Goal: Transaction & Acquisition: Purchase product/service

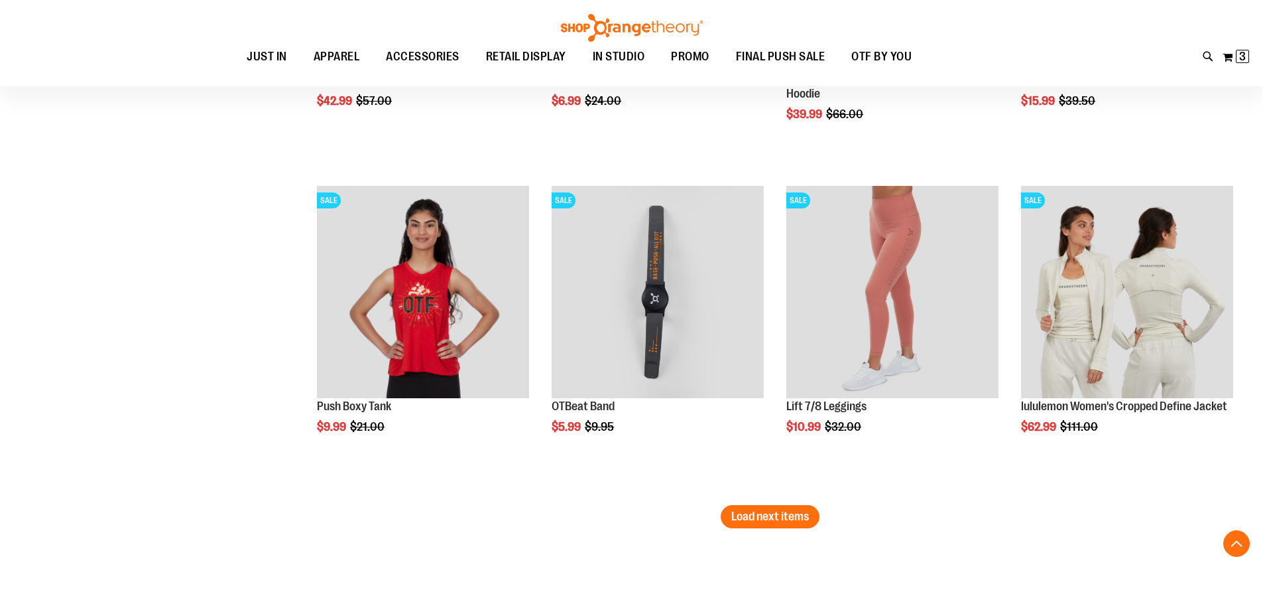
scroll to position [4708, 0]
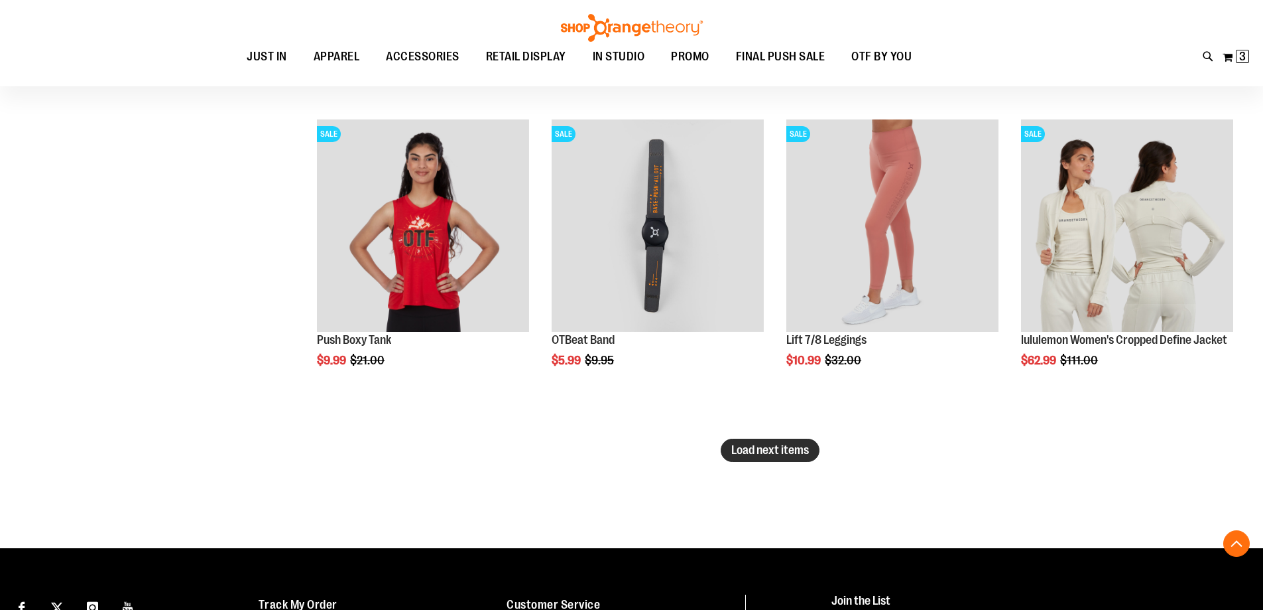
click at [754, 440] on button "Load next items" at bounding box center [770, 449] width 99 height 23
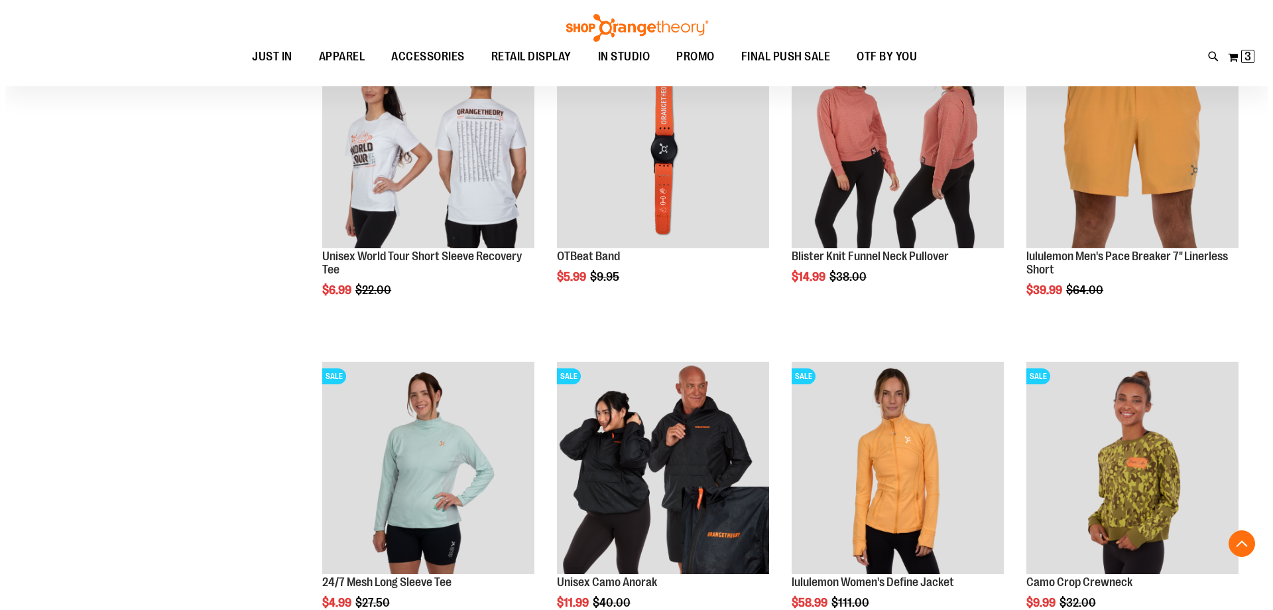
scroll to position [5173, 0]
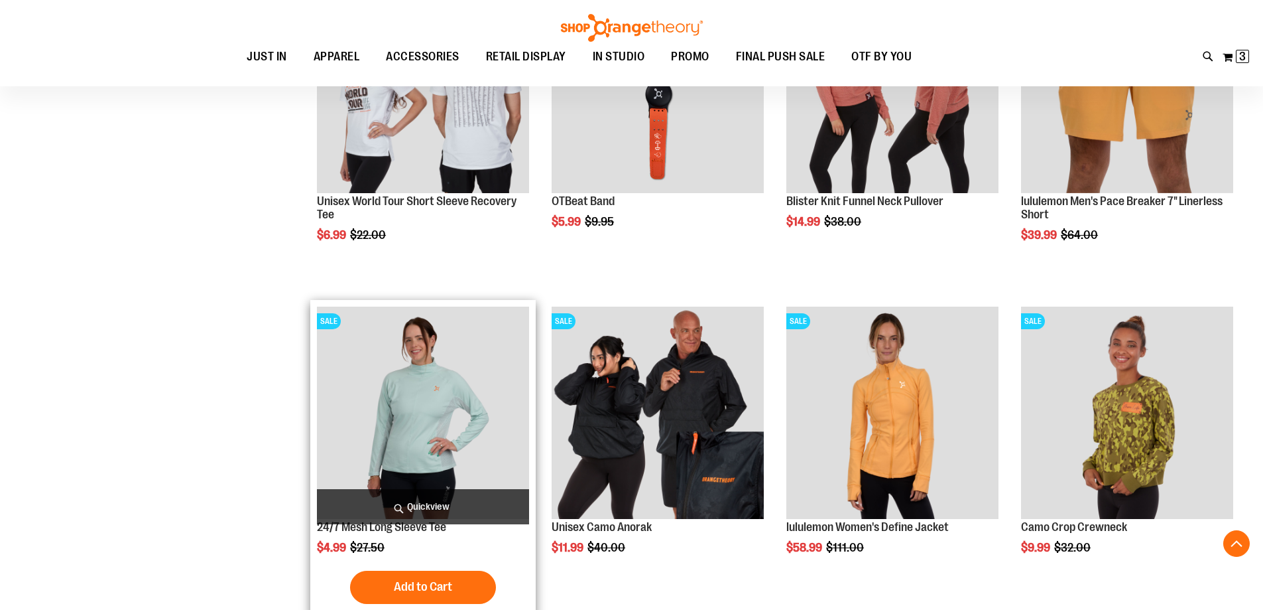
click at [440, 514] on span "Quickview" at bounding box center [423, 506] width 212 height 35
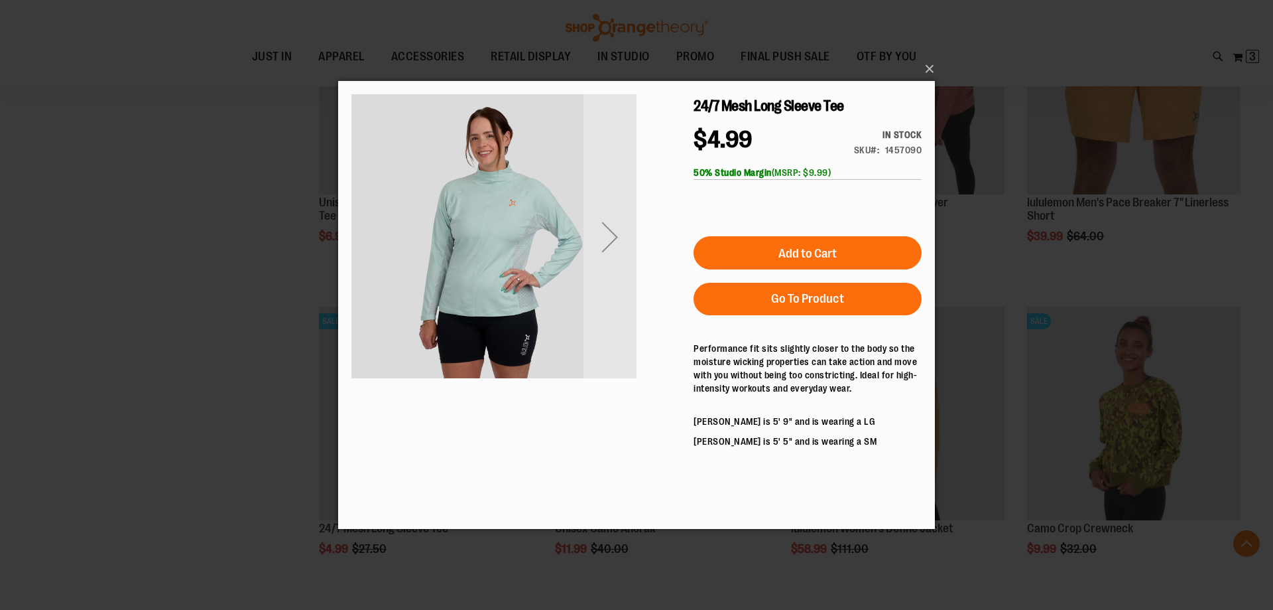
scroll to position [0, 0]
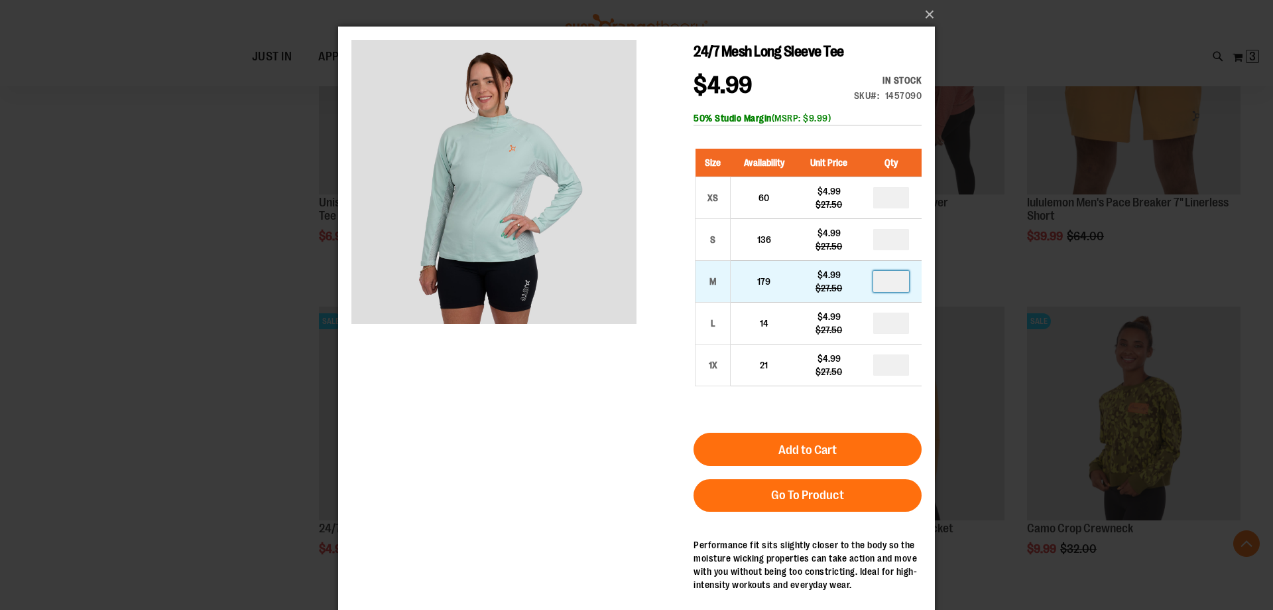
click at [898, 282] on input "number" at bounding box center [891, 281] width 36 height 21
type input "*"
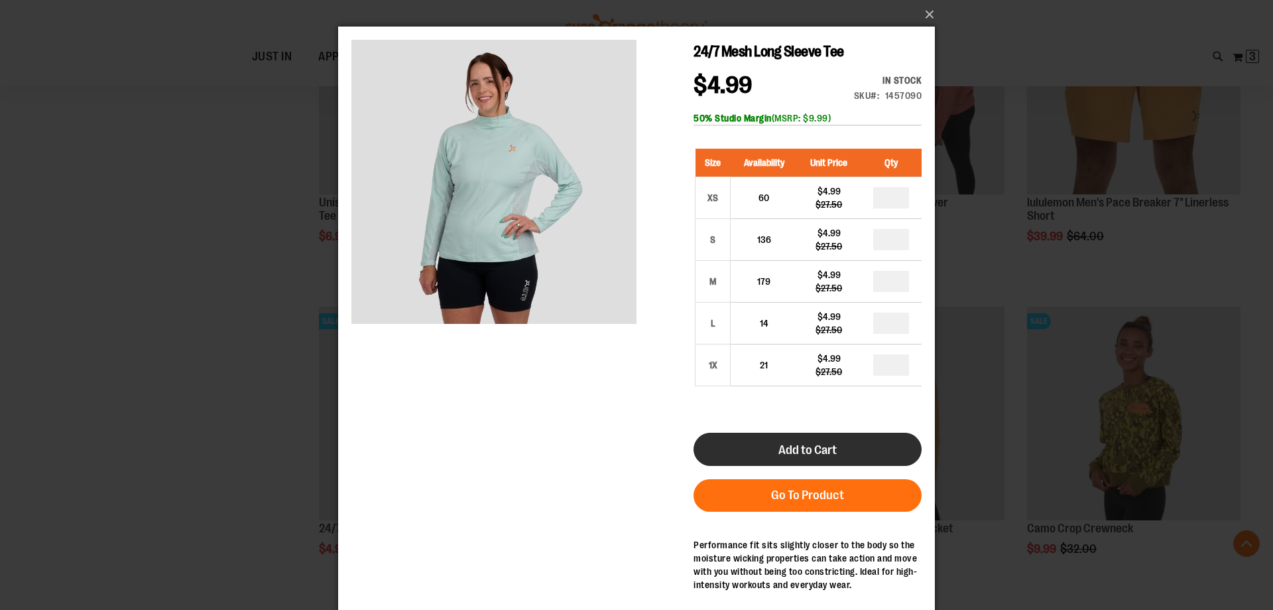
click at [829, 455] on span "Add to Cart" at bounding box center [808, 449] width 58 height 15
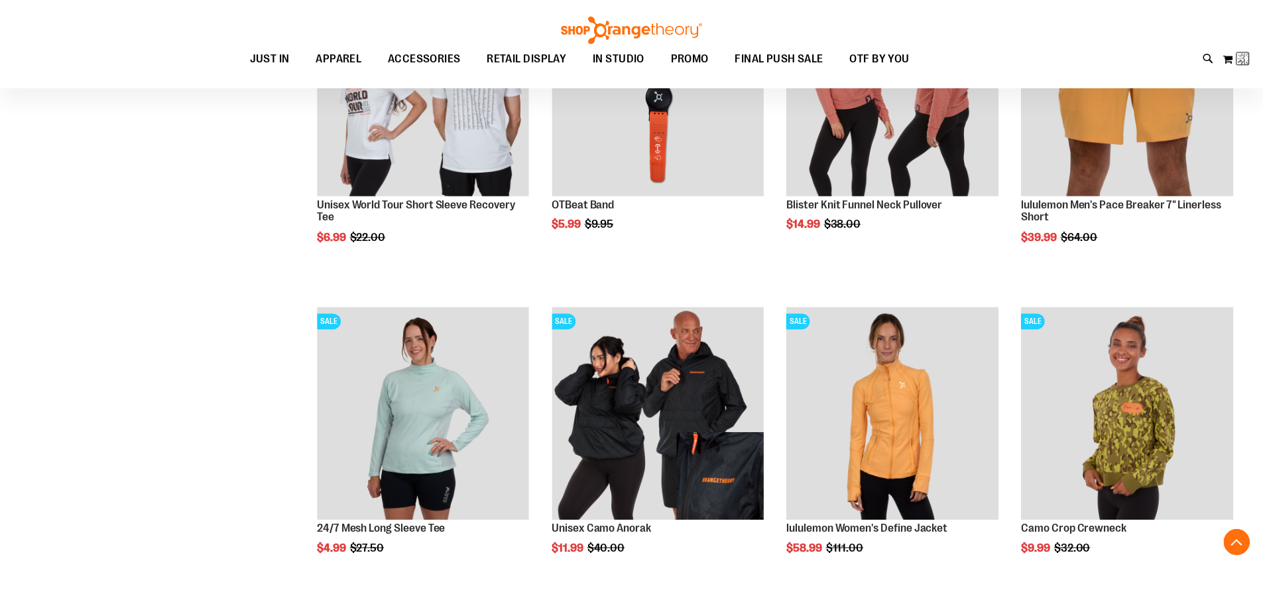
scroll to position [10, 0]
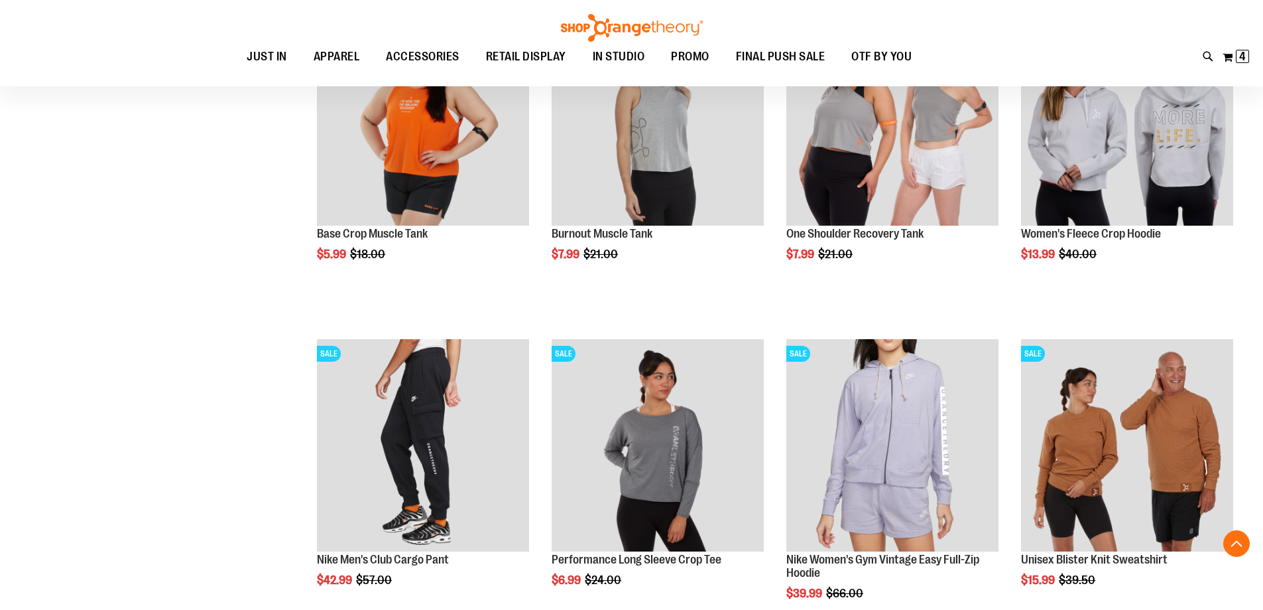
scroll to position [4178, 0]
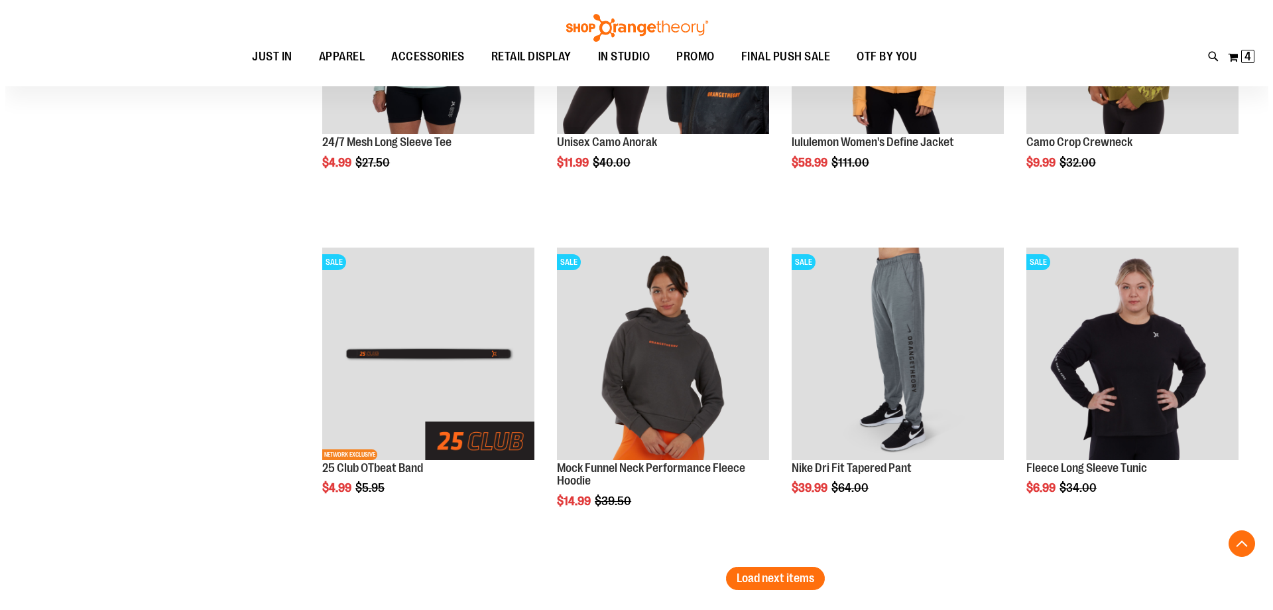
scroll to position [5637, 0]
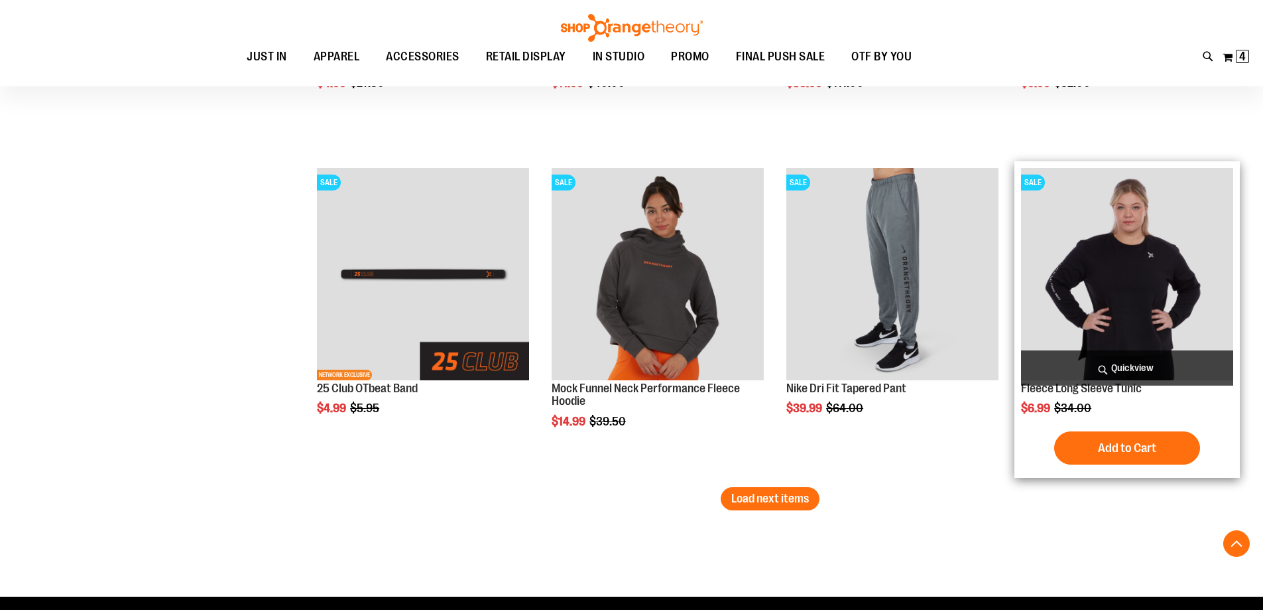
click at [1117, 367] on span "Quickview" at bounding box center [1127, 367] width 212 height 35
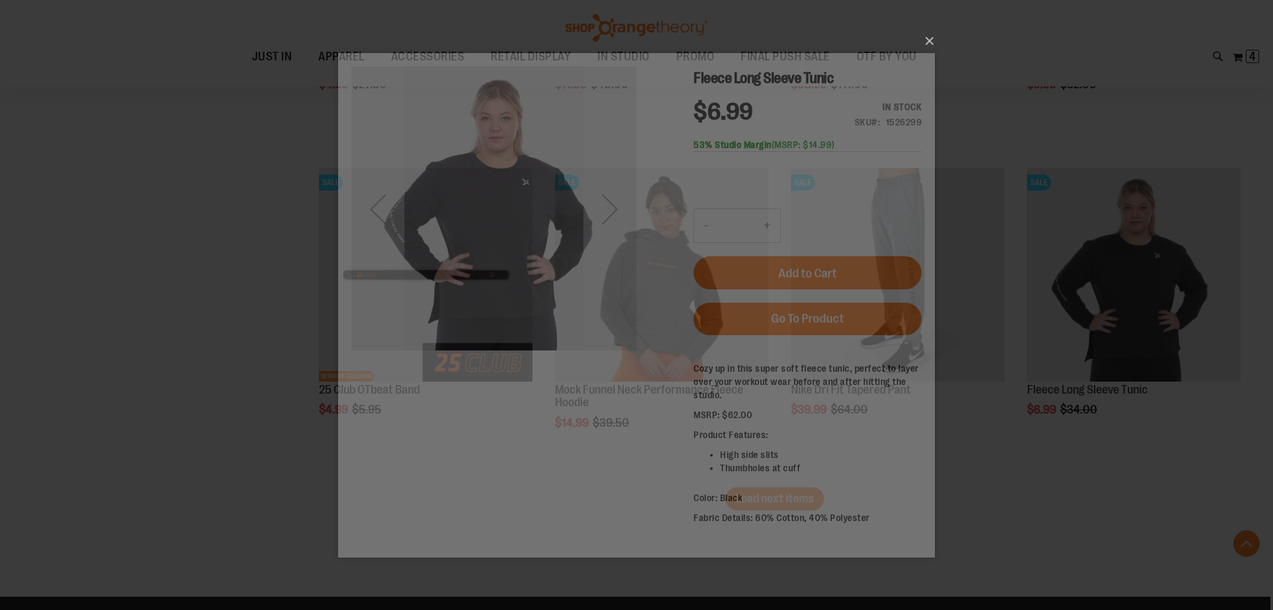
scroll to position [0, 0]
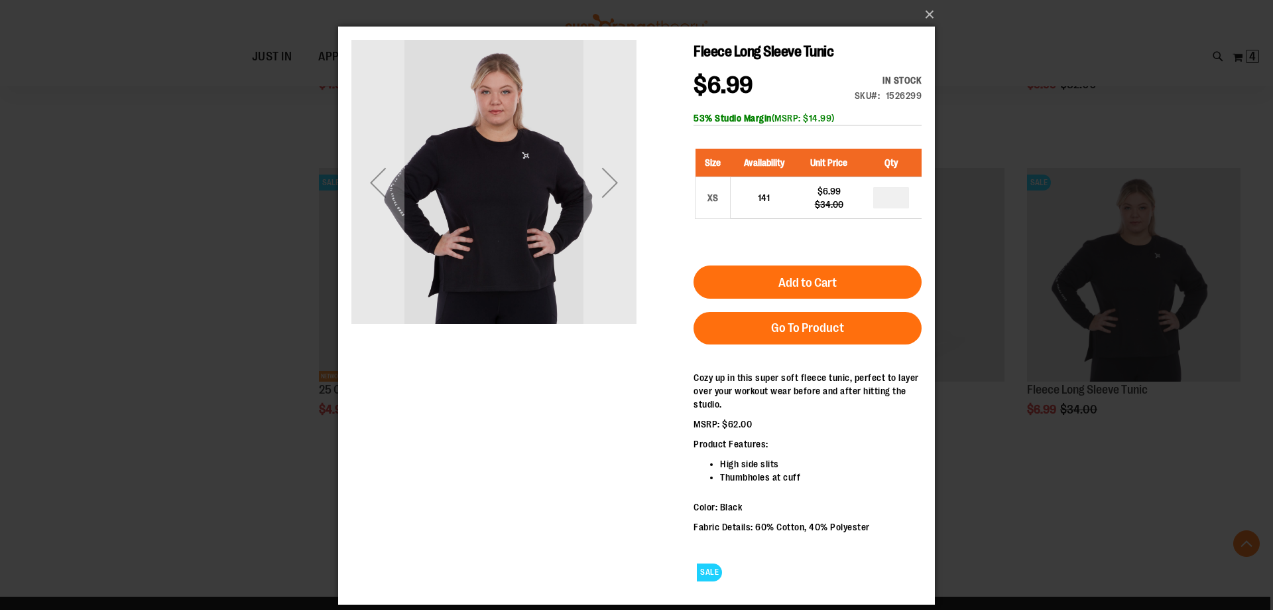
click at [1051, 508] on div "×" at bounding box center [636, 305] width 1273 height 610
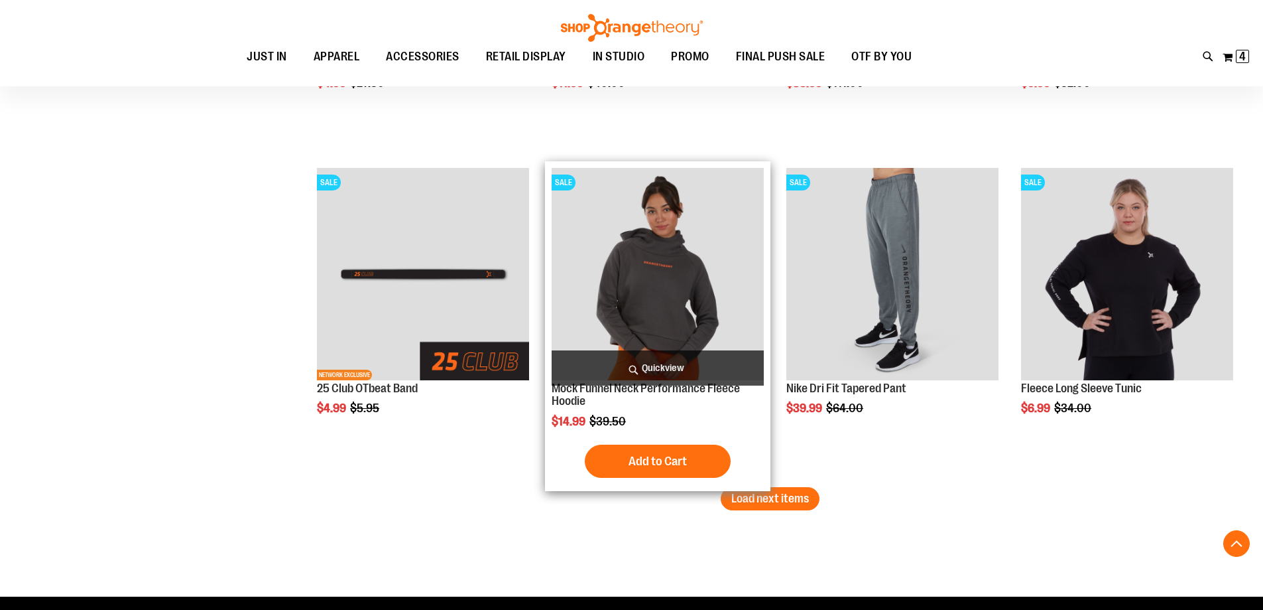
click at [661, 363] on span "Quickview" at bounding box center [658, 367] width 212 height 35
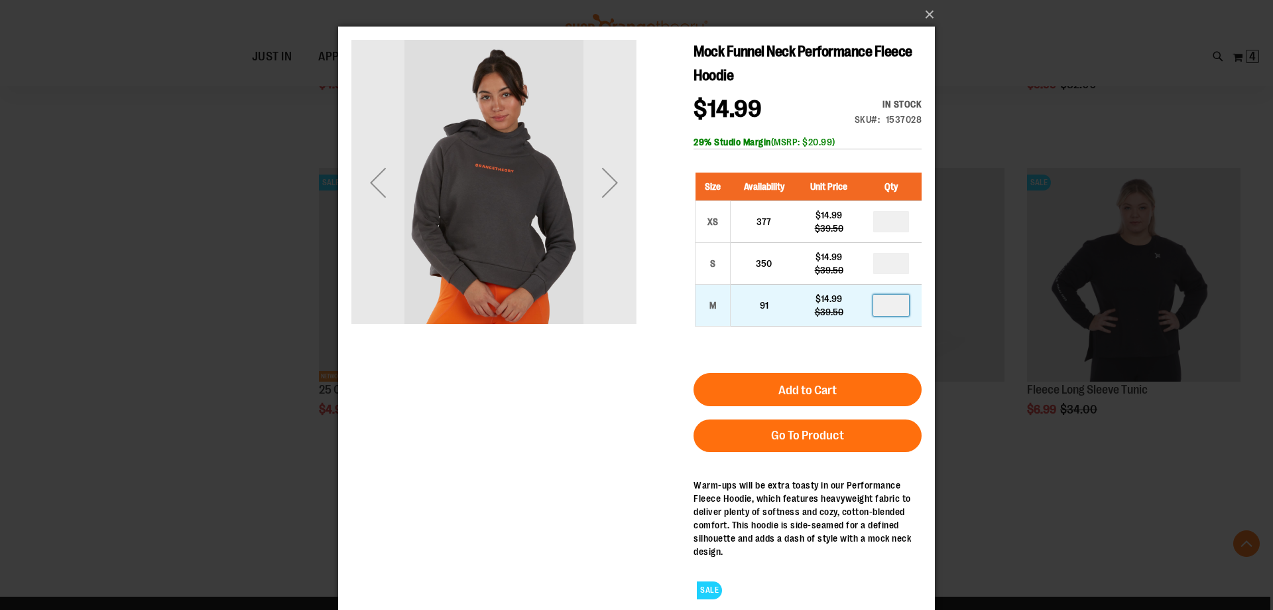
click at [890, 306] on input "number" at bounding box center [891, 304] width 36 height 21
type input "*"
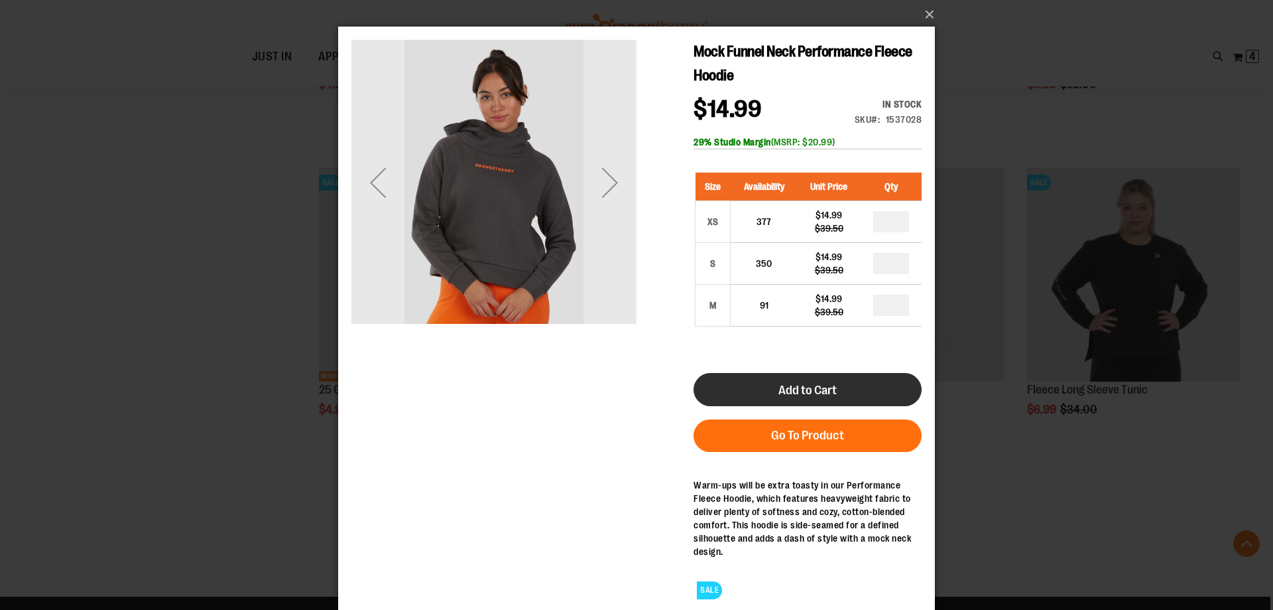
click at [853, 381] on button "Add to Cart" at bounding box center [808, 389] width 228 height 33
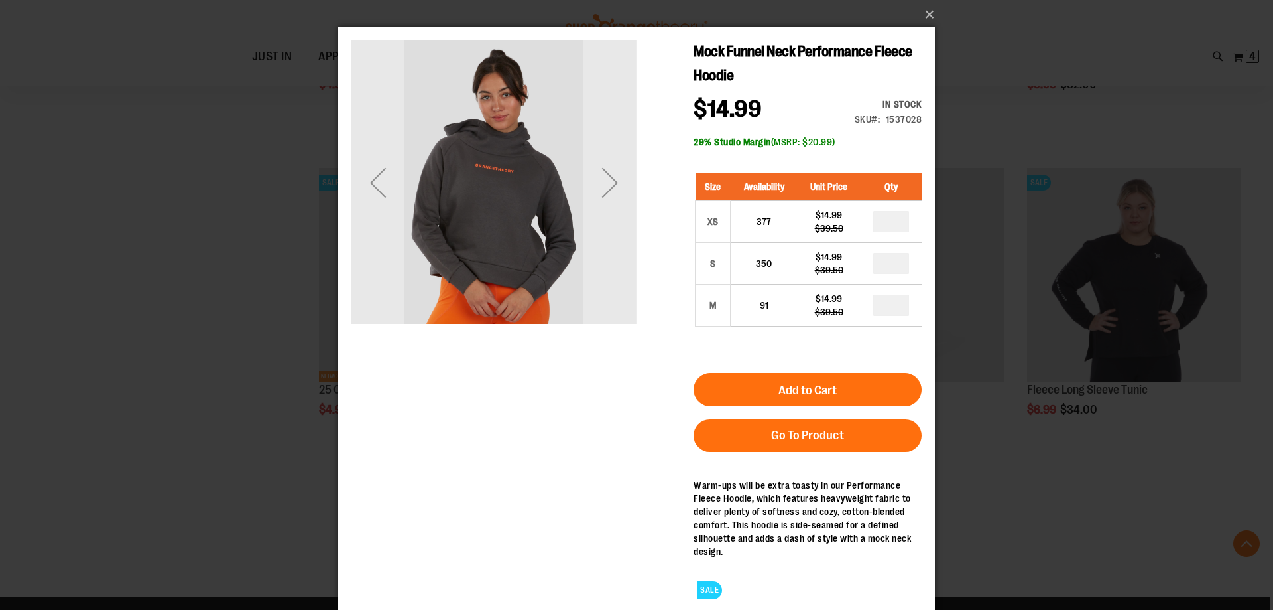
click at [253, 362] on div "×" at bounding box center [636, 305] width 1273 height 610
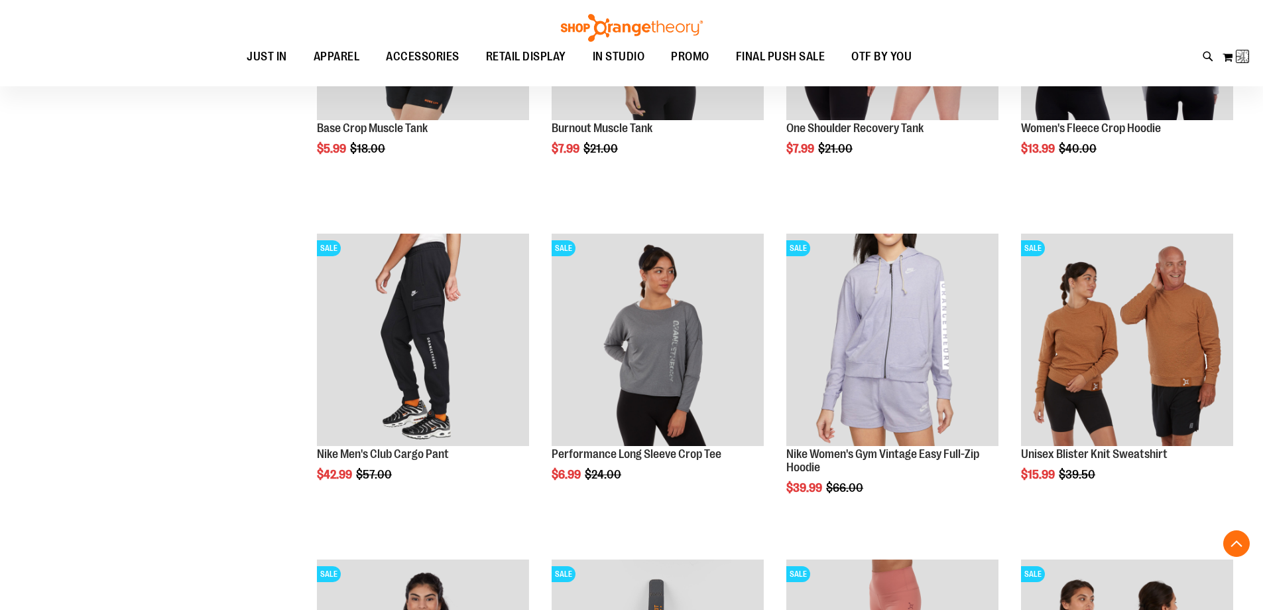
scroll to position [1403, 0]
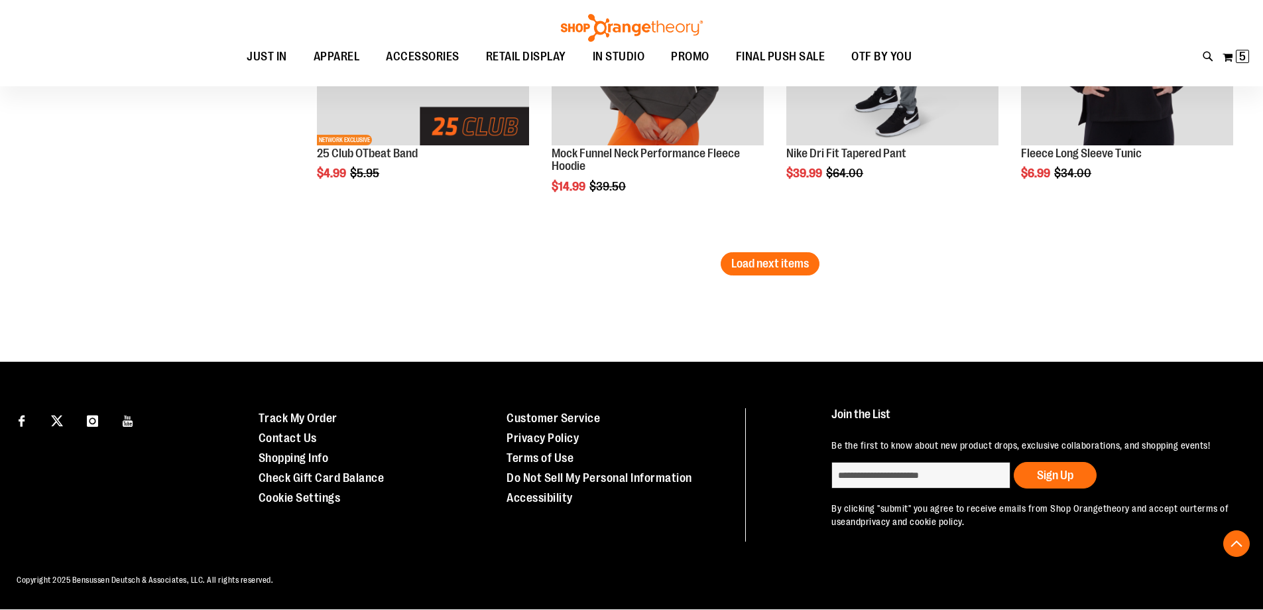
scroll to position [5885, 0]
click at [742, 257] on span "Load next items" at bounding box center [771, 263] width 78 height 13
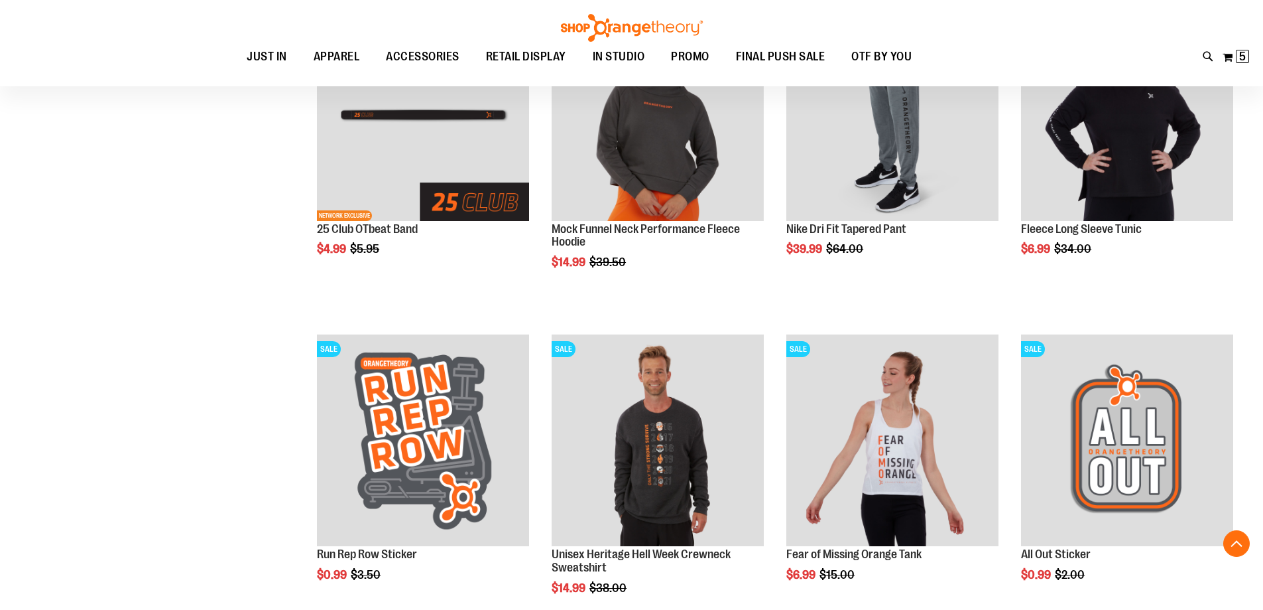
scroll to position [5809, 0]
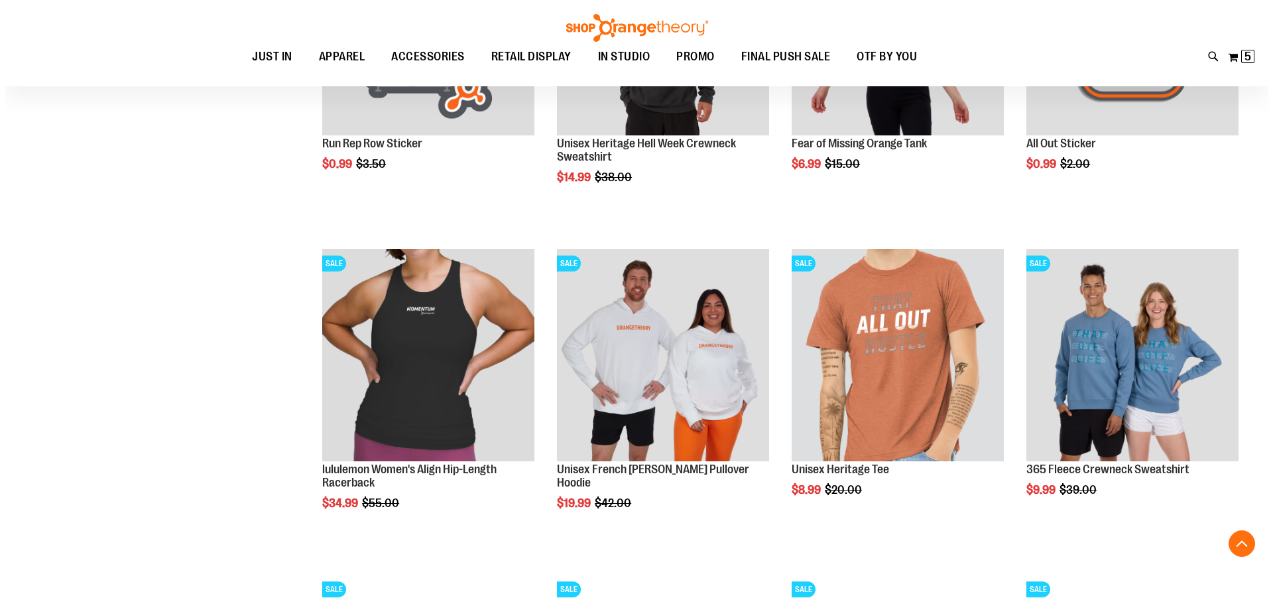
scroll to position [6273, 0]
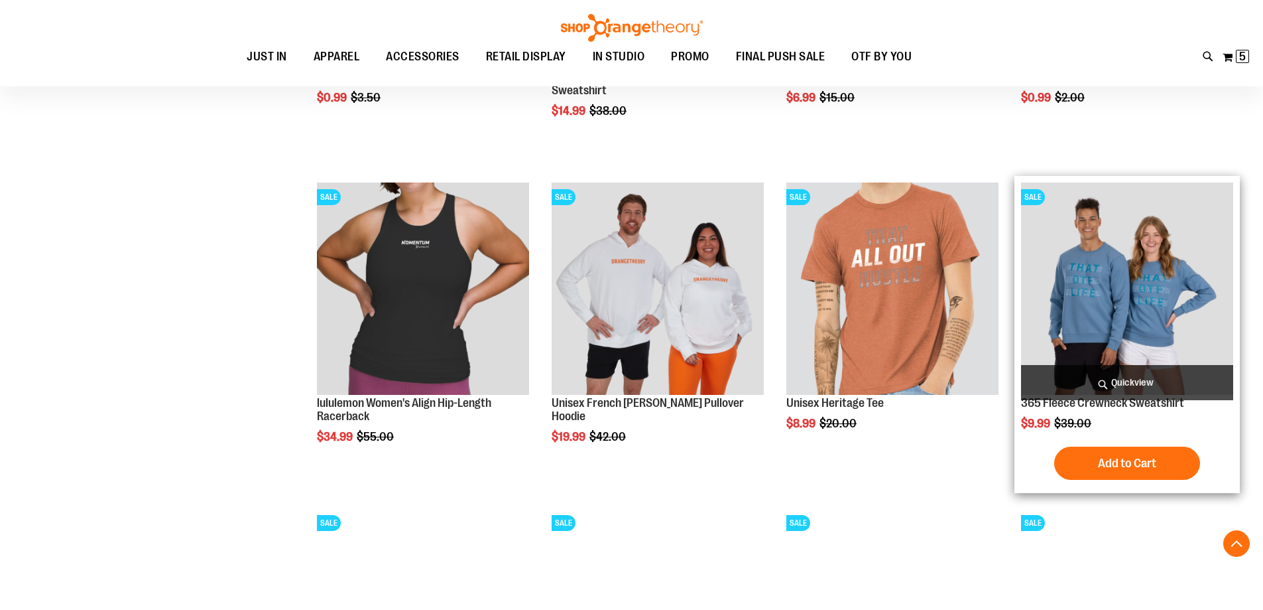
click at [1106, 375] on span "Quickview" at bounding box center [1127, 382] width 212 height 35
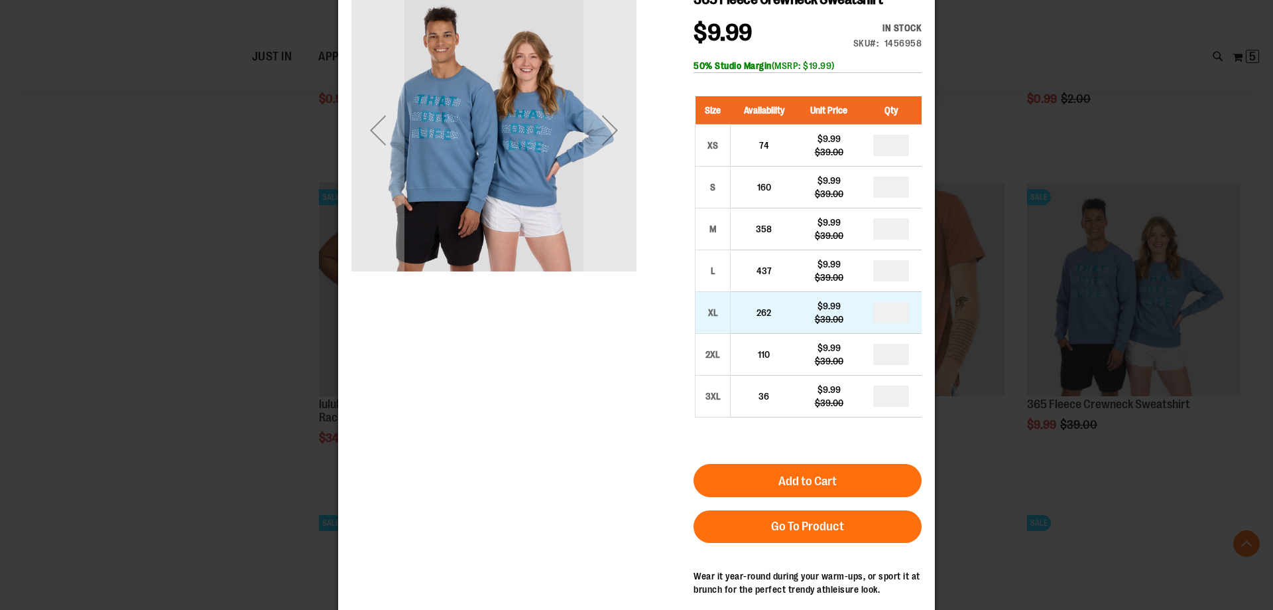
scroll to position [103, 0]
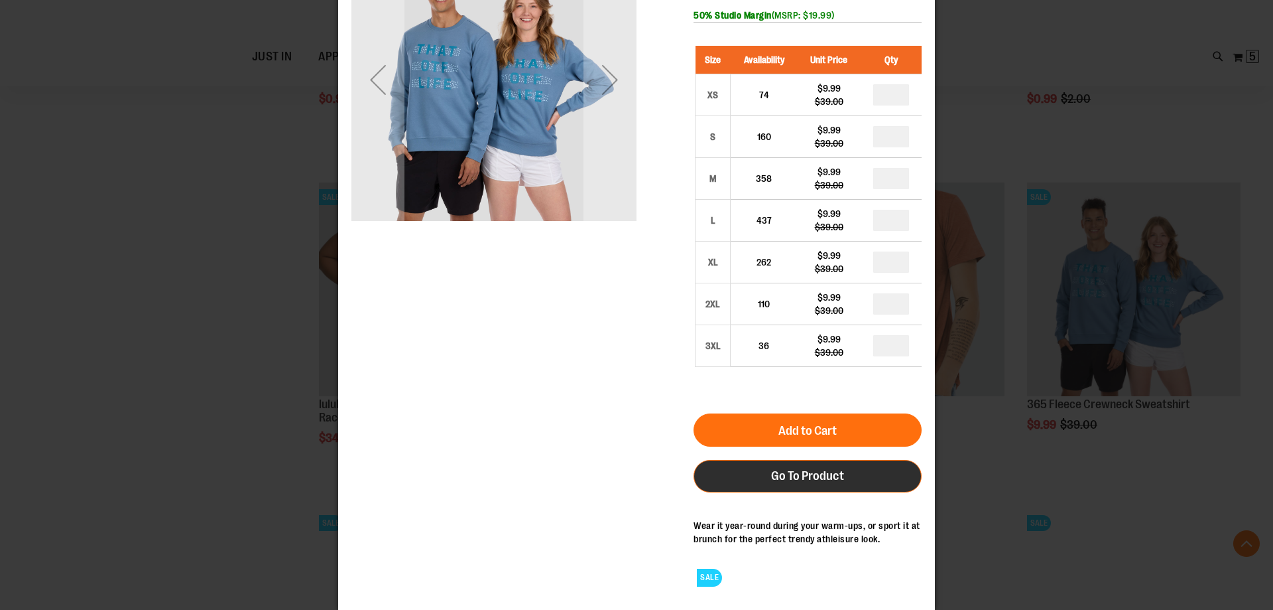
click at [828, 462] on link "Go To Product" at bounding box center [808, 476] width 228 height 32
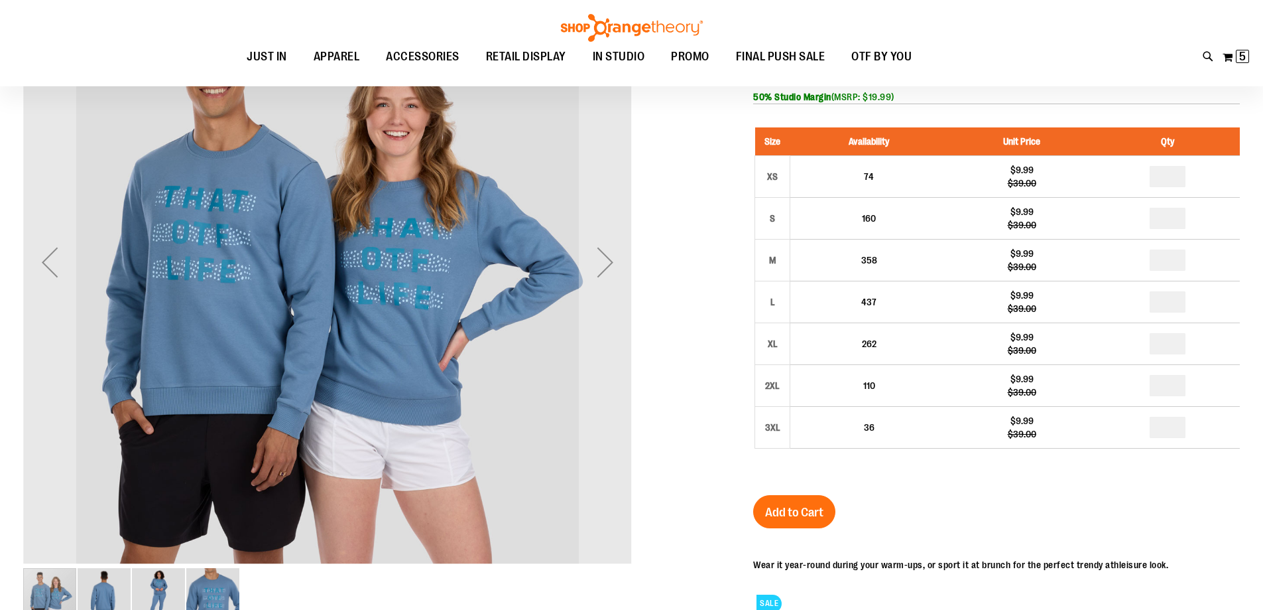
scroll to position [66, 0]
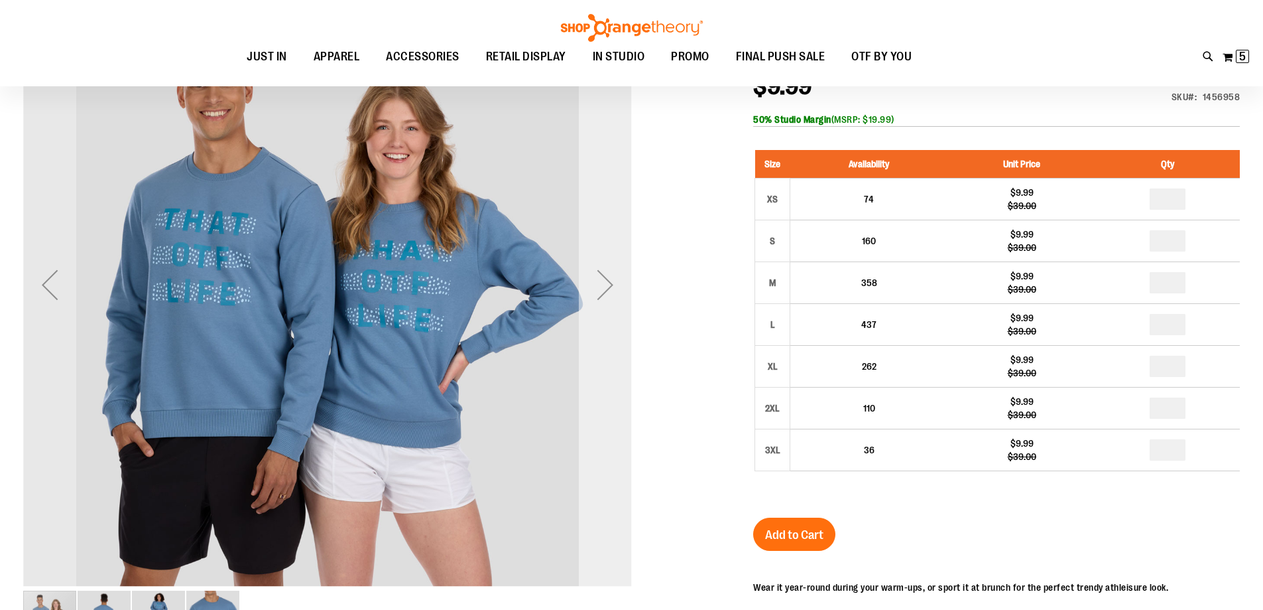
click at [596, 290] on div "Next" at bounding box center [605, 284] width 53 height 53
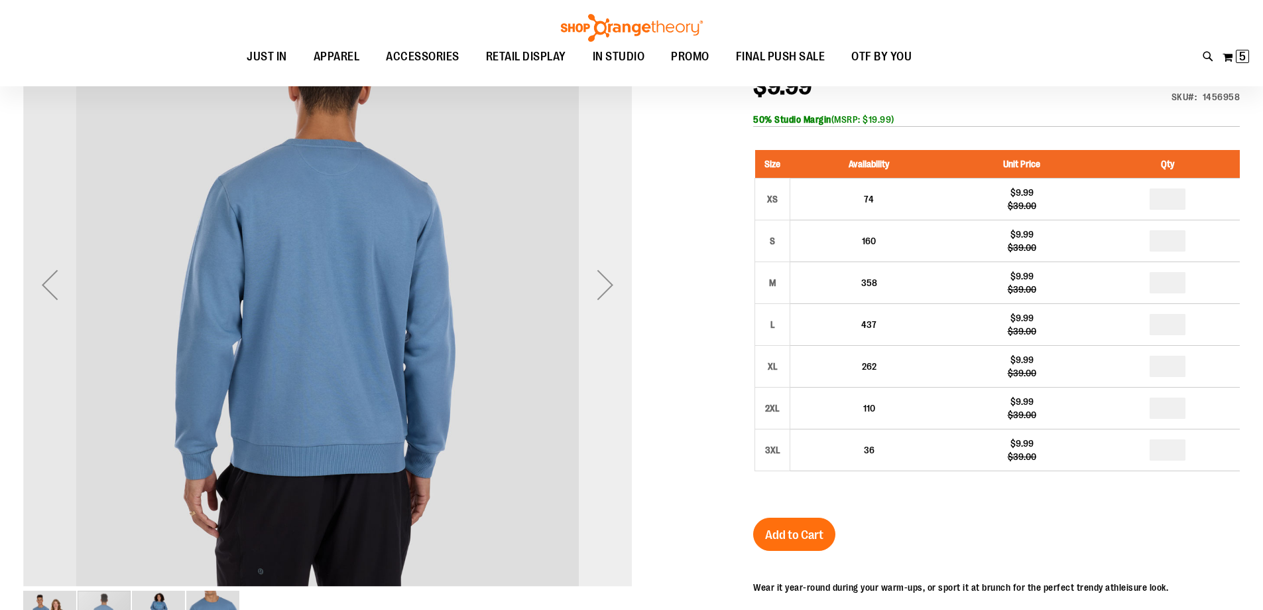
click at [600, 287] on div "Next" at bounding box center [605, 284] width 53 height 53
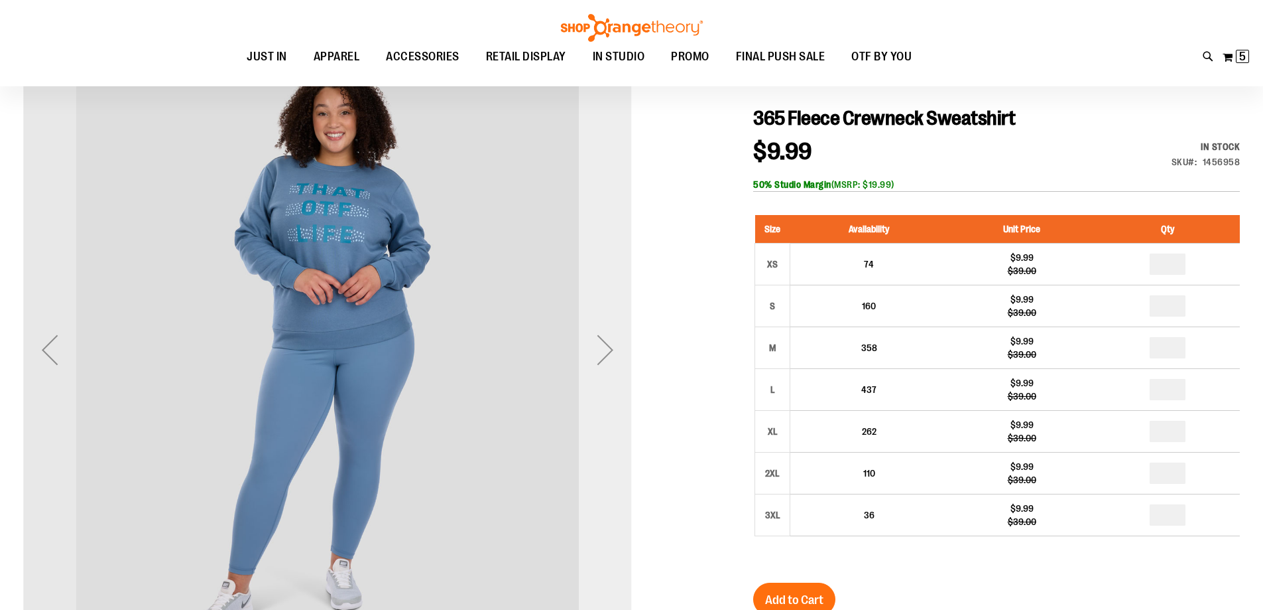
scroll to position [0, 0]
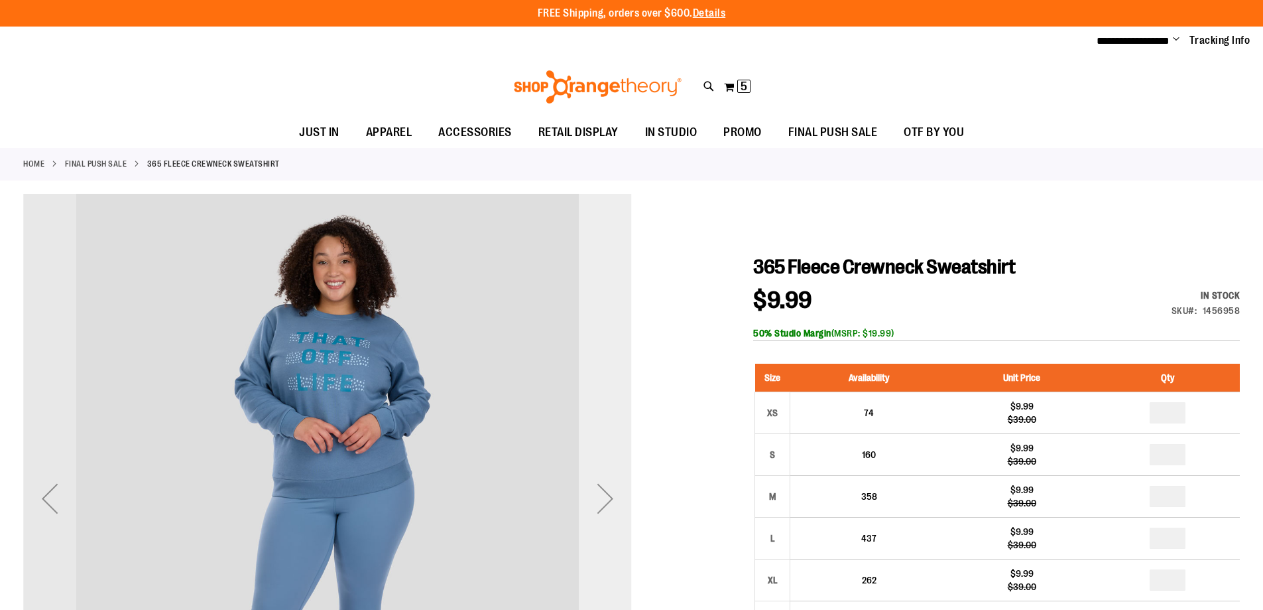
click at [600, 287] on div "Next" at bounding box center [605, 498] width 53 height 609
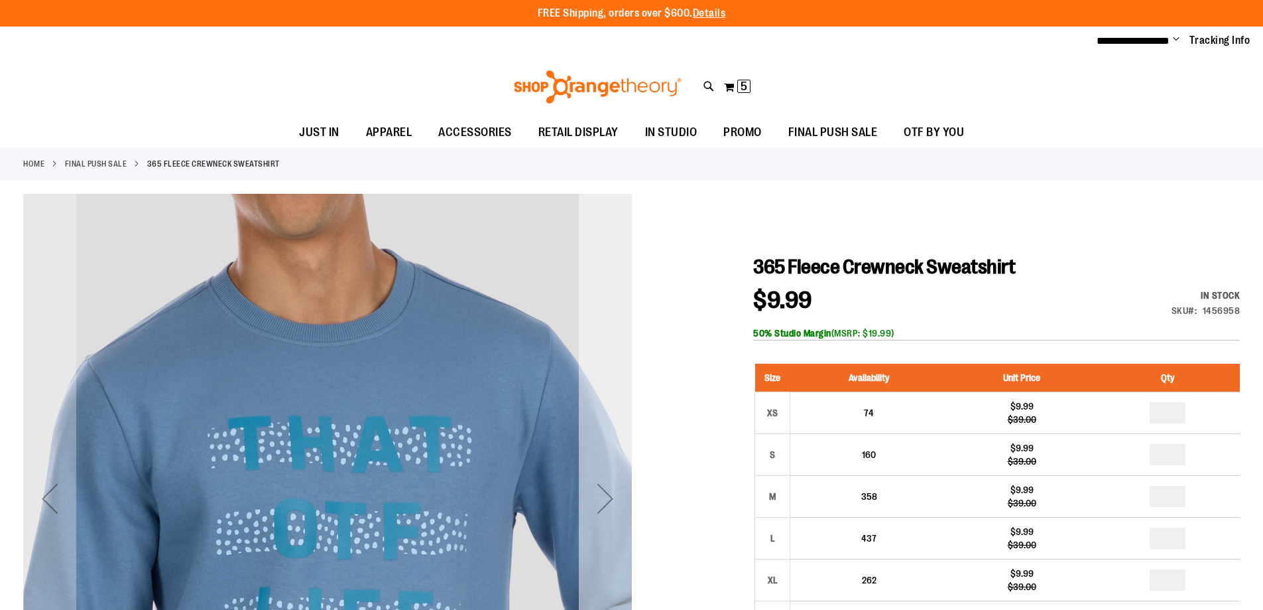
click at [600, 287] on div "Next" at bounding box center [605, 498] width 53 height 609
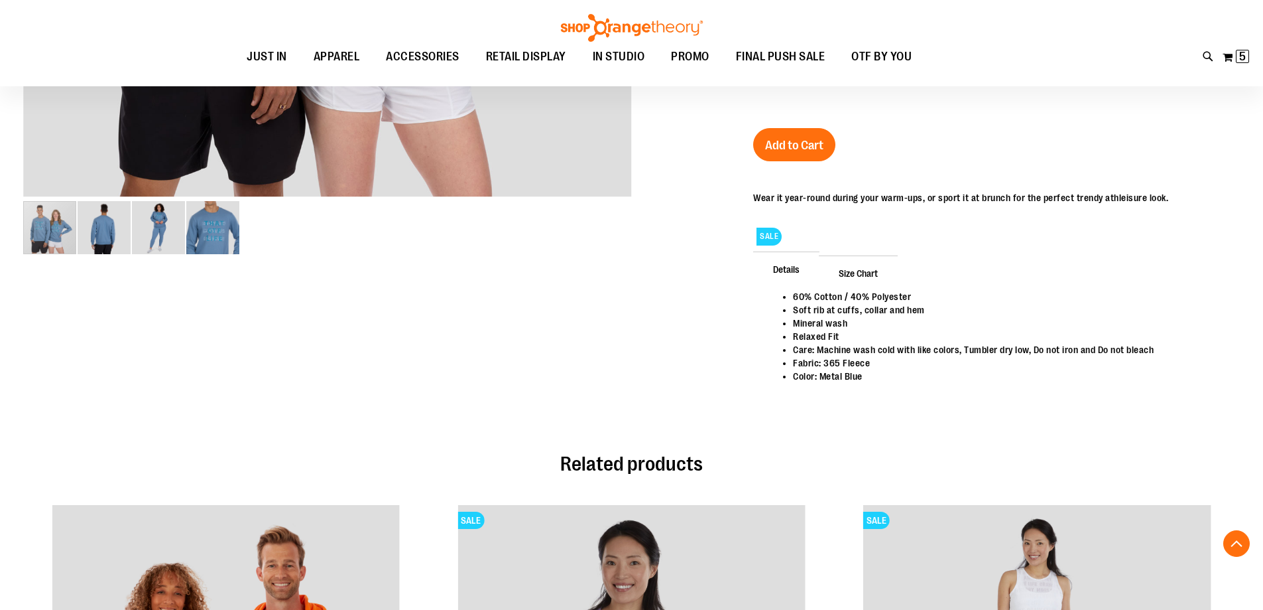
scroll to position [331, 0]
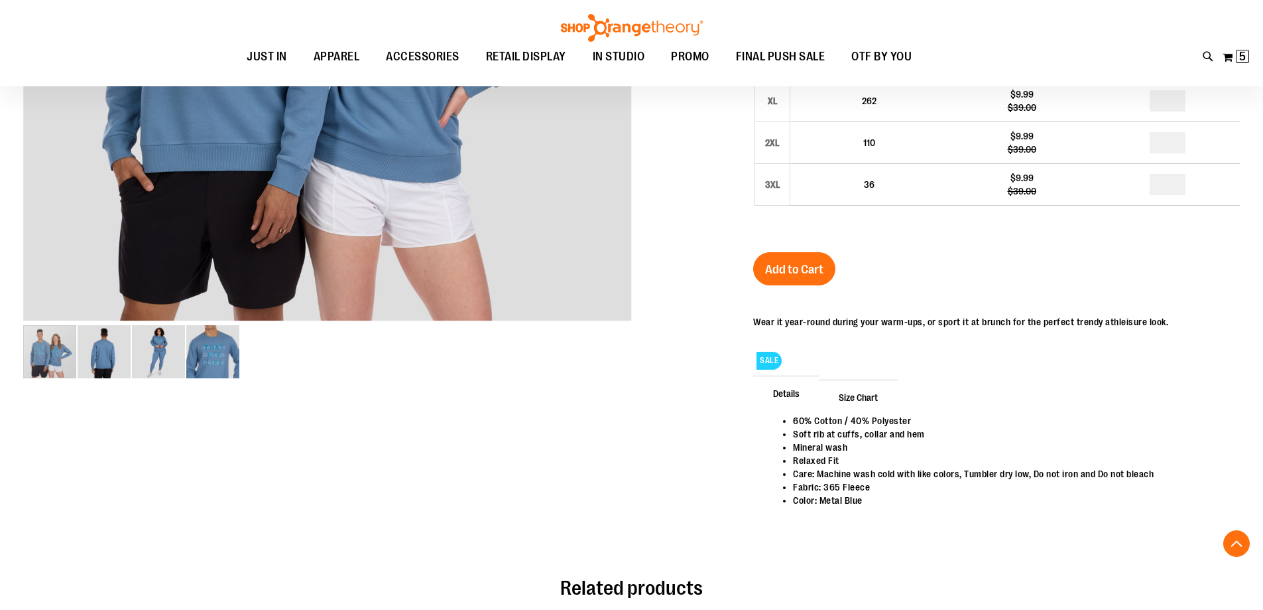
click at [861, 388] on span "Size Chart" at bounding box center [858, 396] width 79 height 34
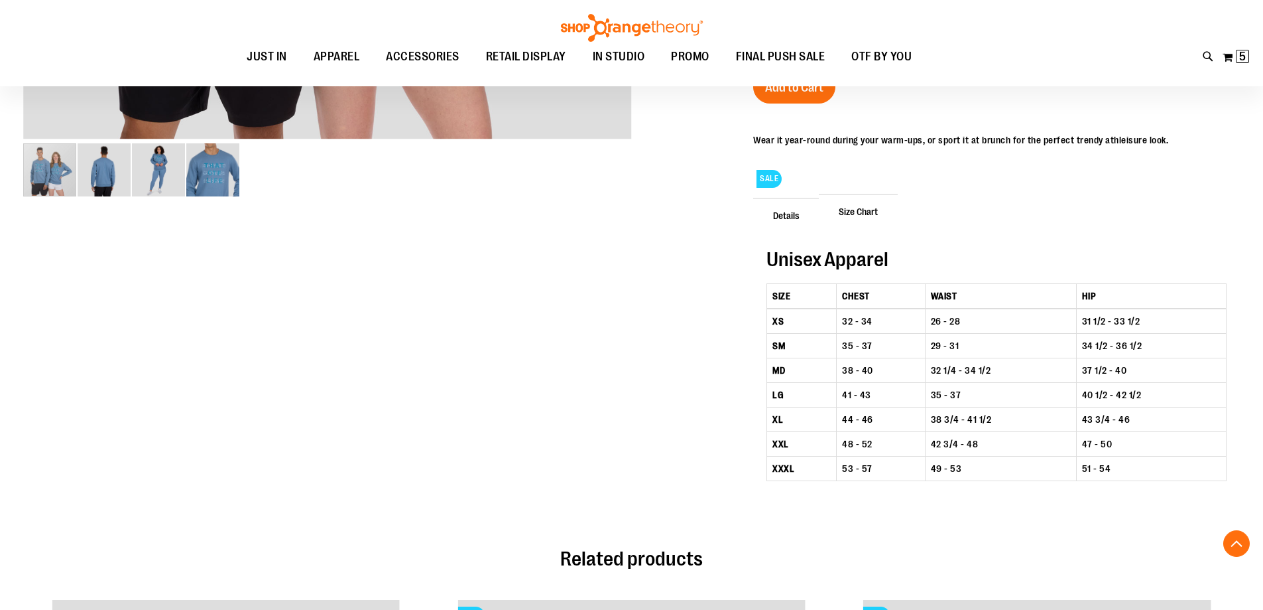
scroll to position [530, 0]
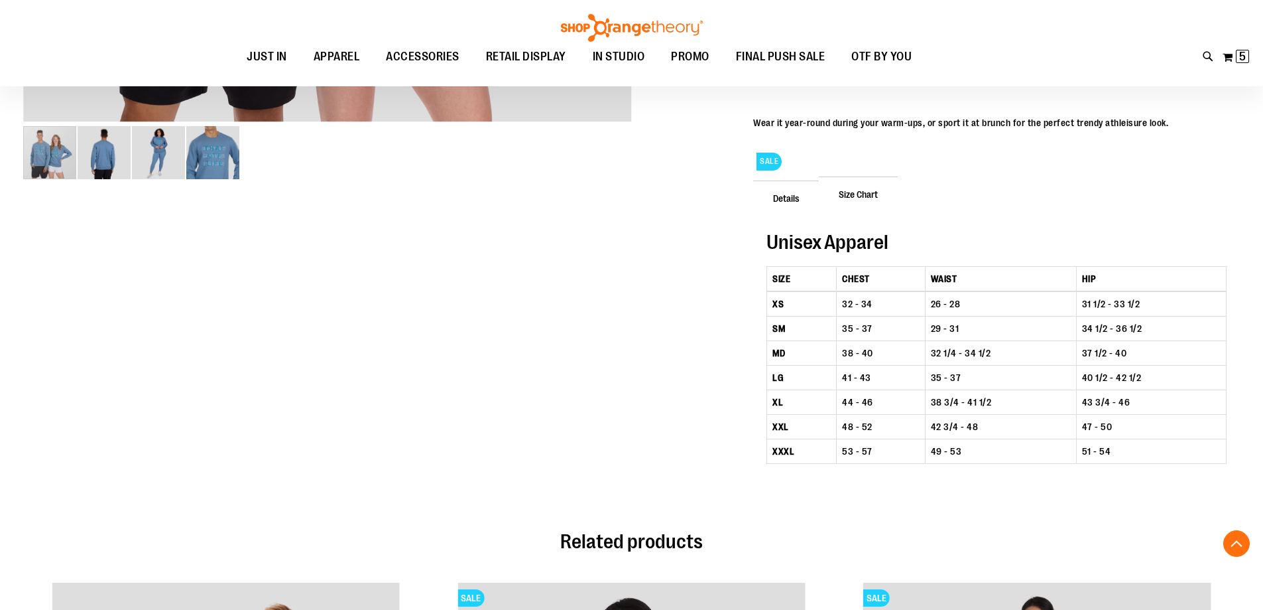
click at [785, 198] on span "Details" at bounding box center [786, 197] width 66 height 34
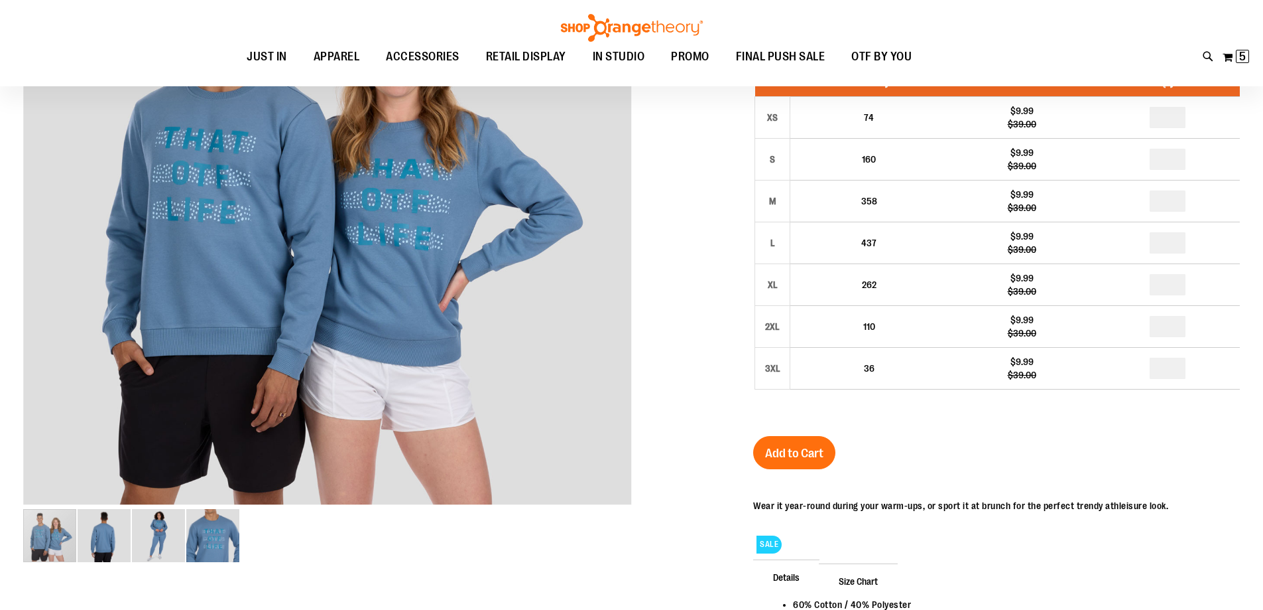
scroll to position [132, 0]
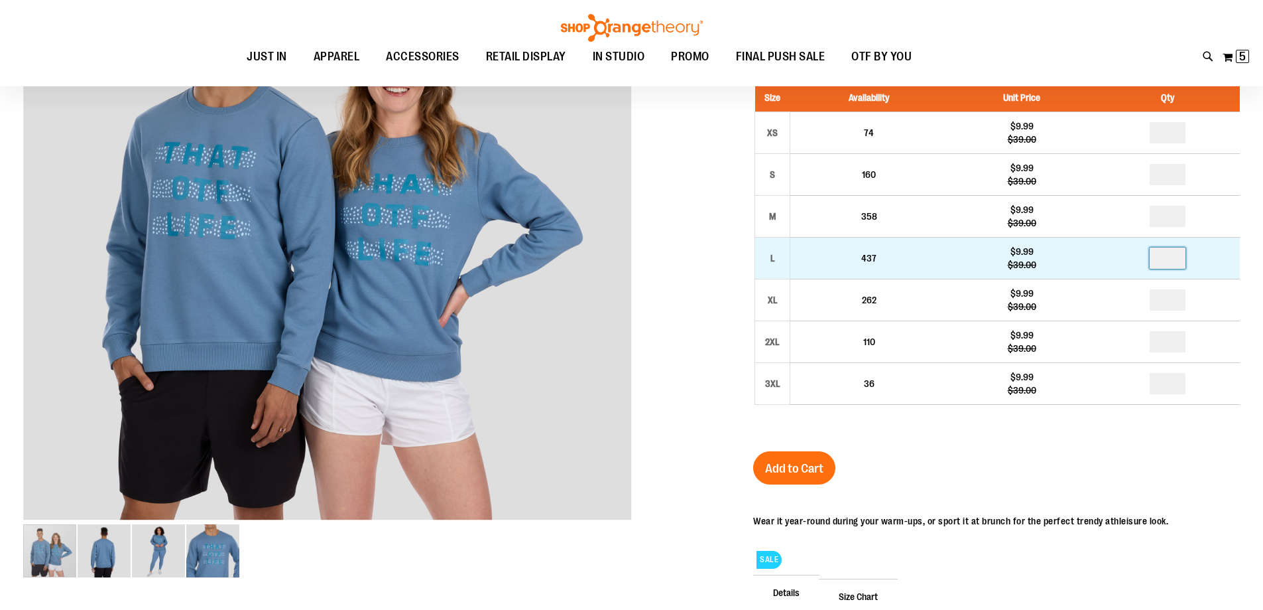
click at [1173, 254] on input "number" at bounding box center [1168, 257] width 36 height 21
type input "*"
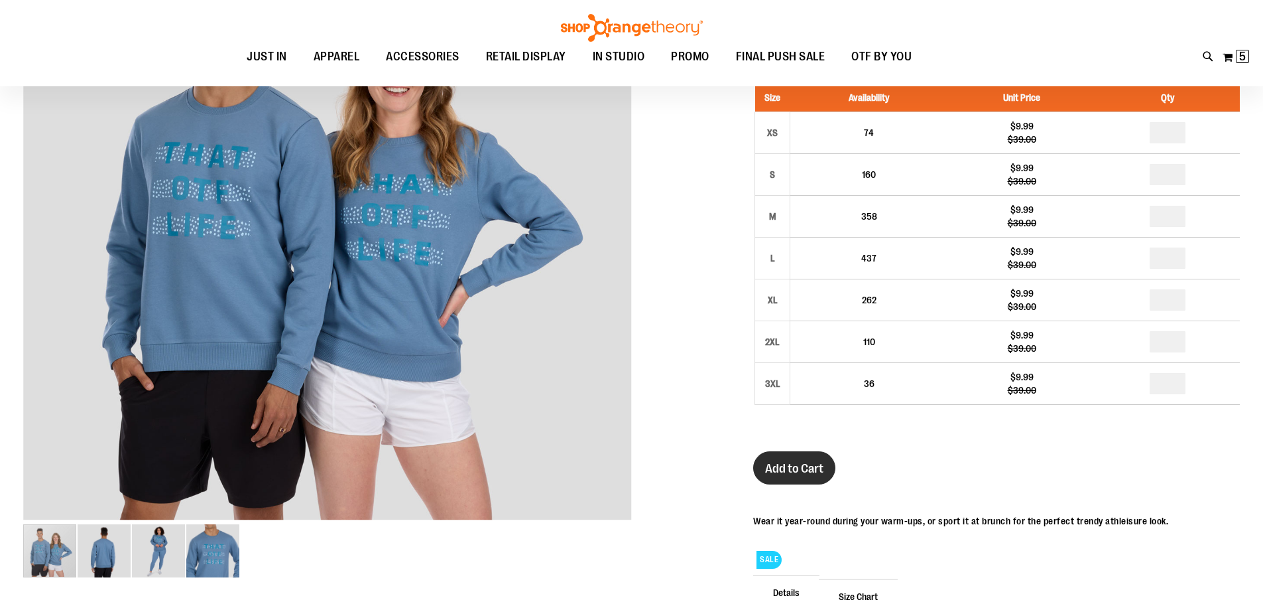
click at [783, 457] on button "Add to Cart" at bounding box center [794, 467] width 82 height 33
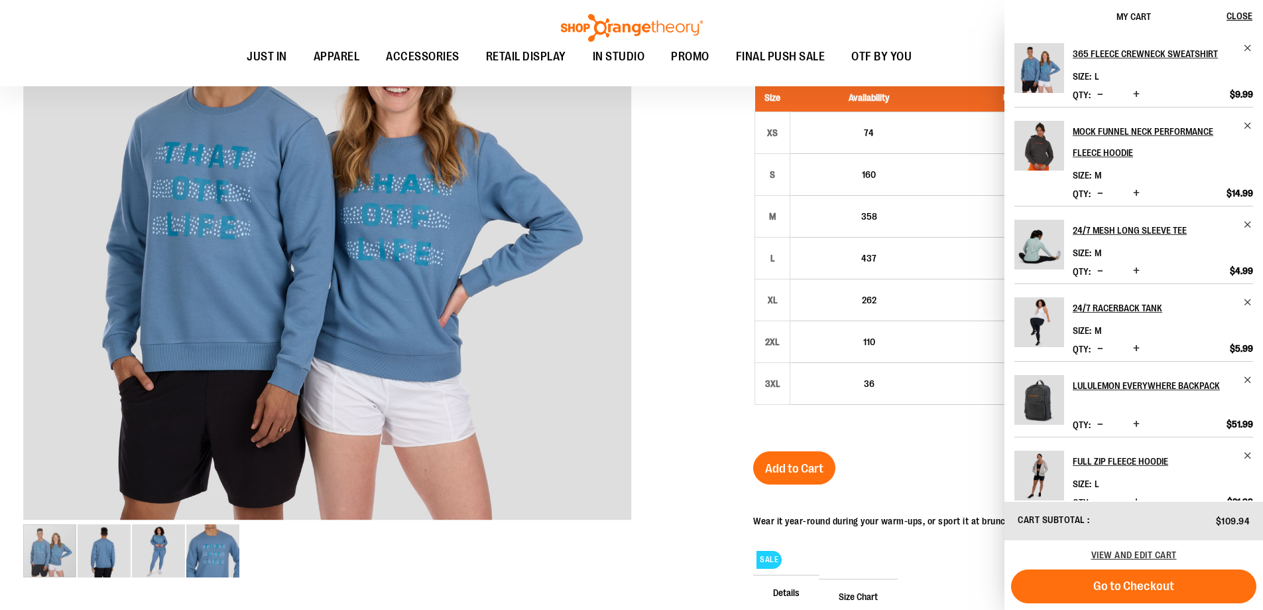
click at [715, 328] on div at bounding box center [631, 337] width 1217 height 846
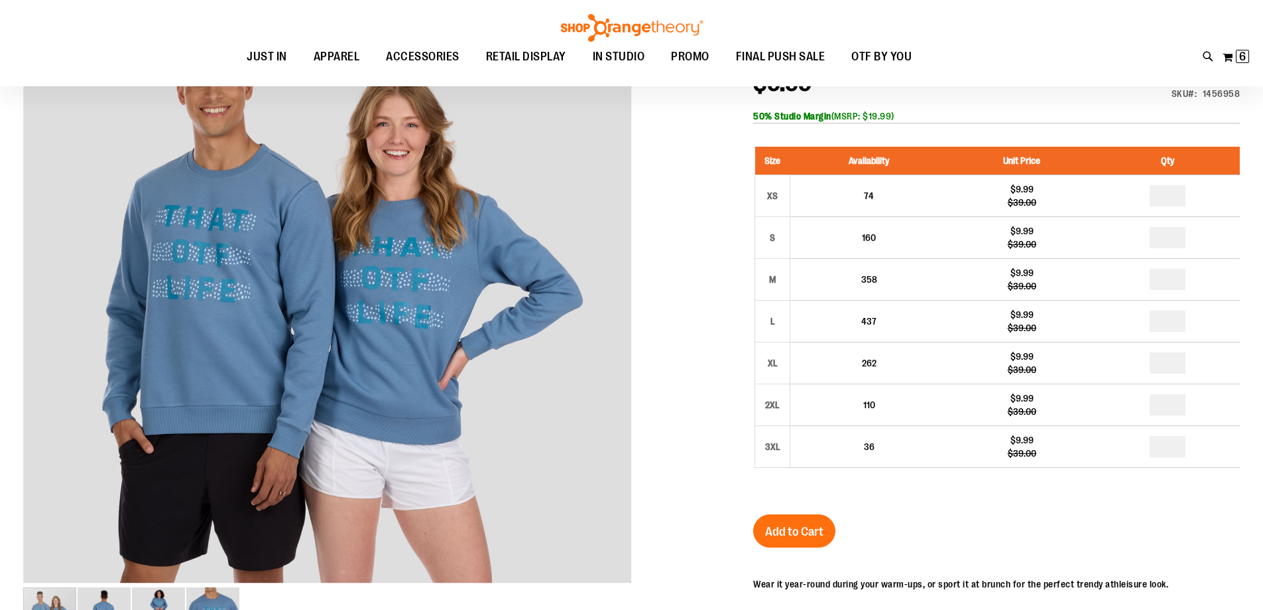
scroll to position [0, 0]
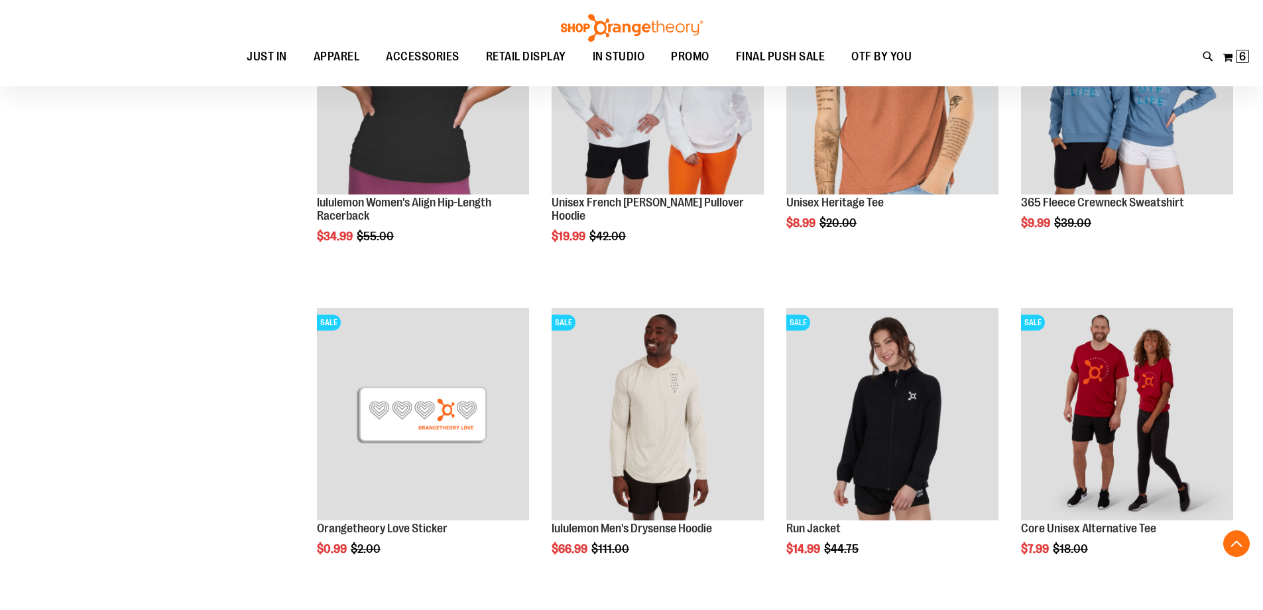
scroll to position [663, 0]
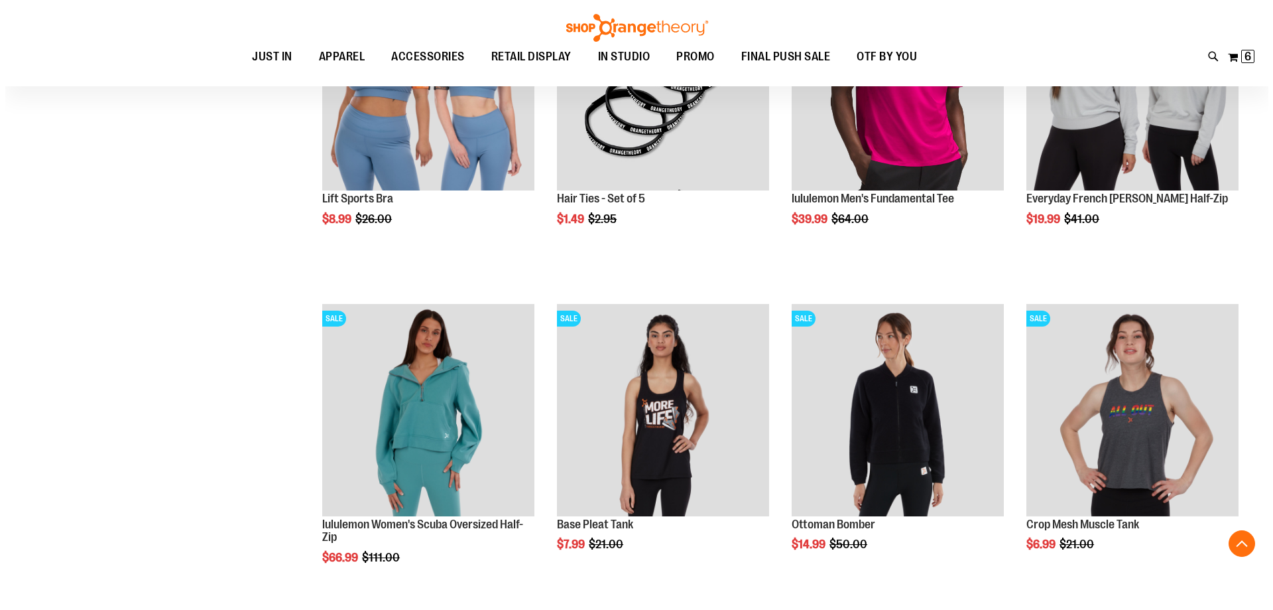
scroll to position [1326, 0]
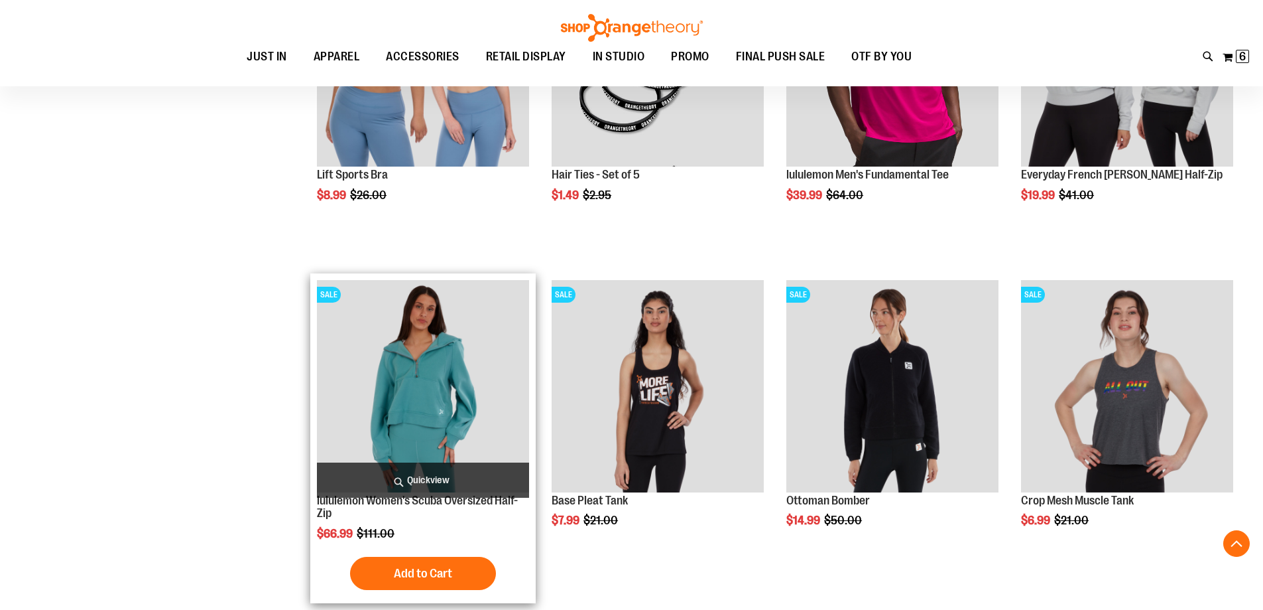
click at [430, 469] on span "Quickview" at bounding box center [423, 479] width 212 height 35
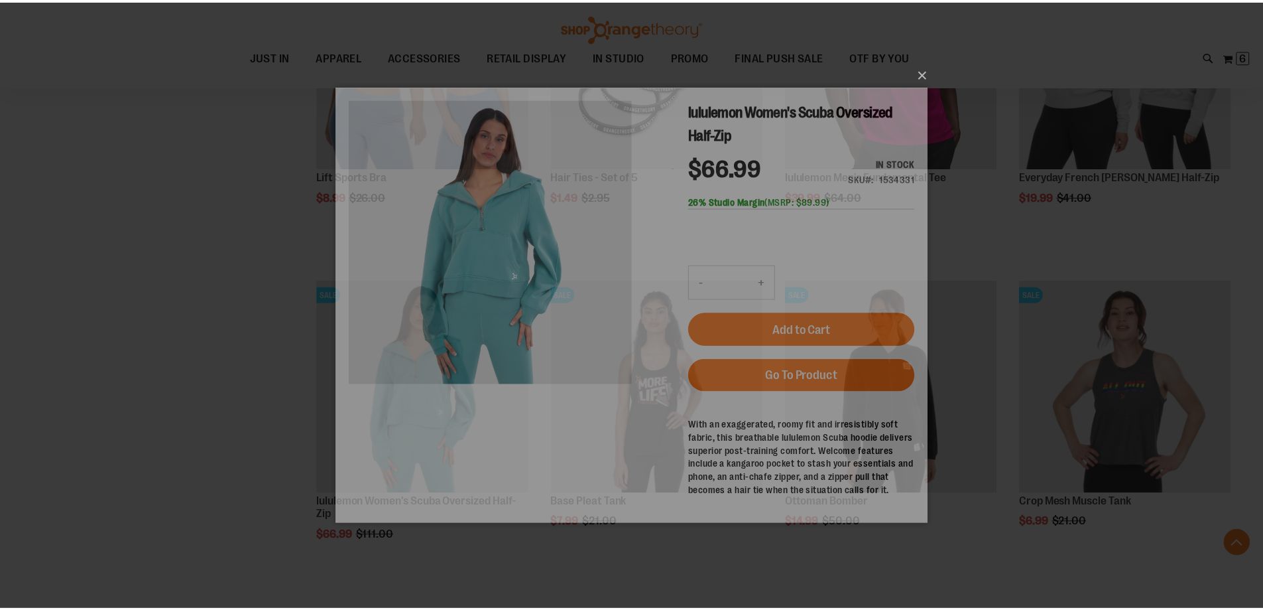
scroll to position [0, 0]
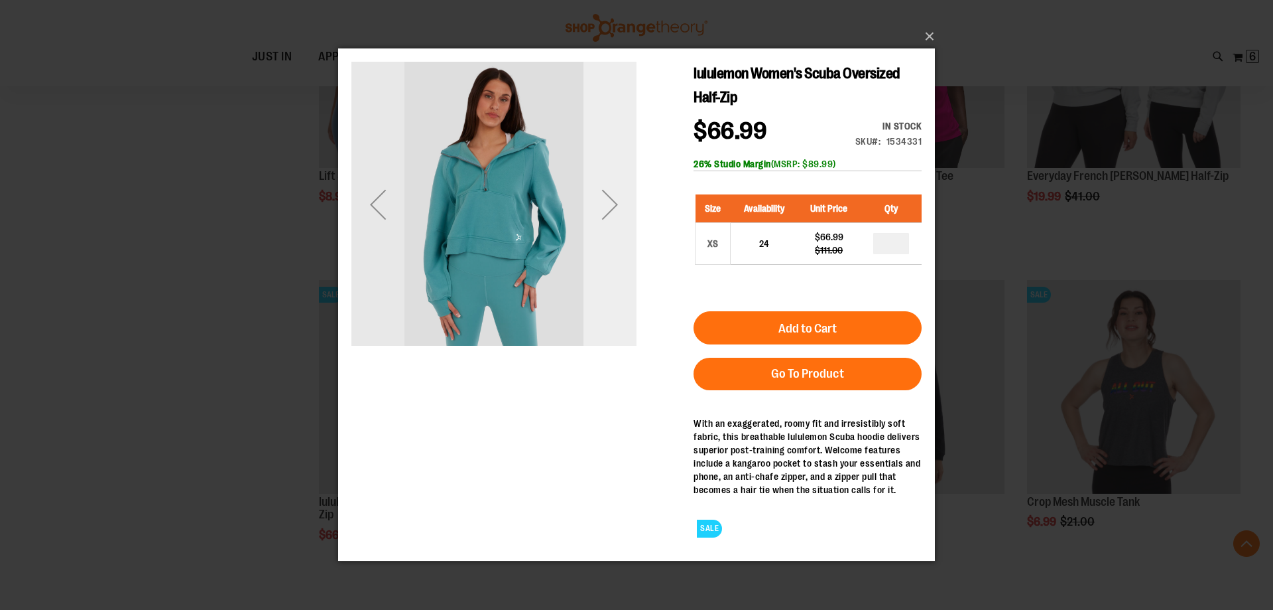
click at [614, 203] on div "Next" at bounding box center [610, 204] width 53 height 53
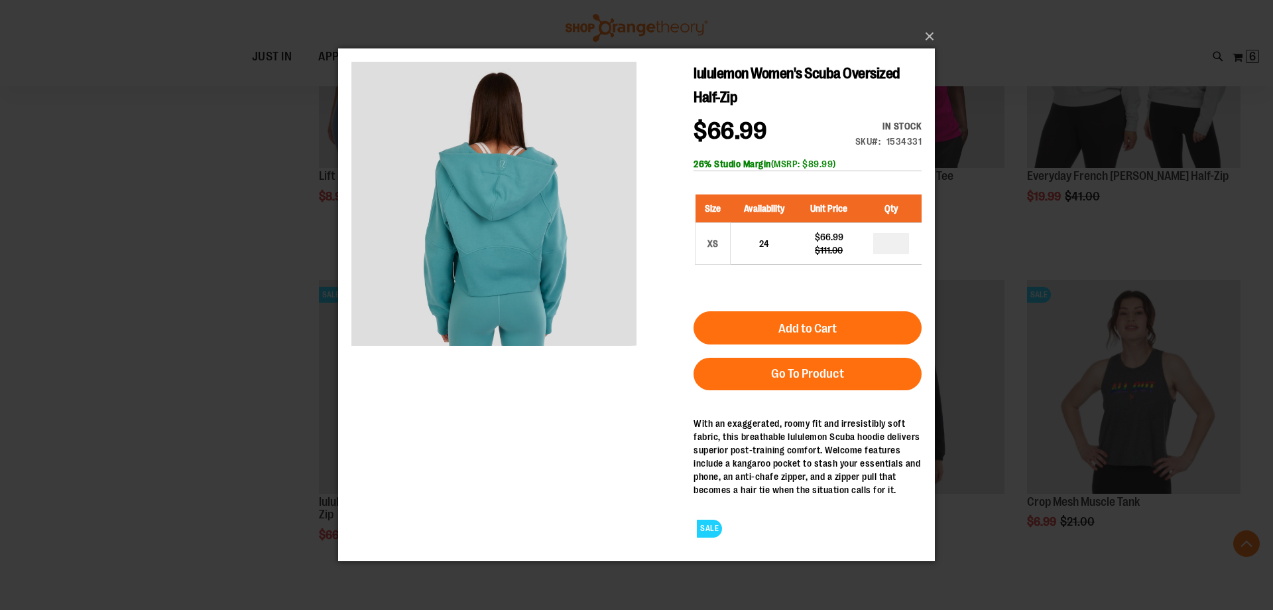
click at [236, 273] on div "×" at bounding box center [636, 305] width 1273 height 610
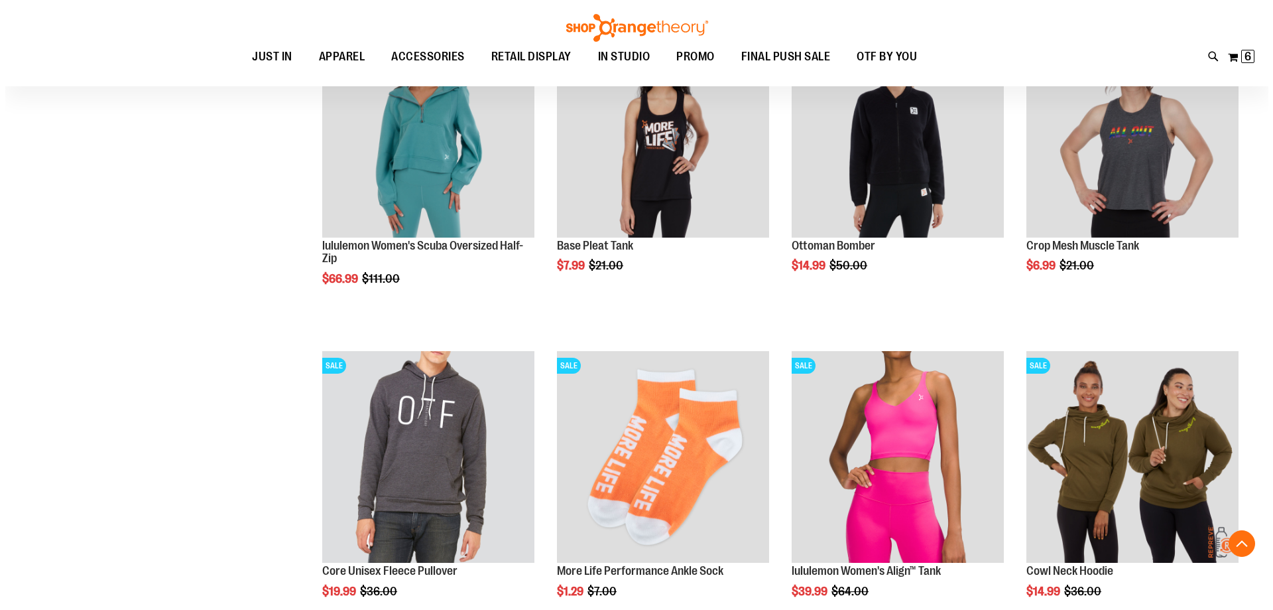
scroll to position [1657, 0]
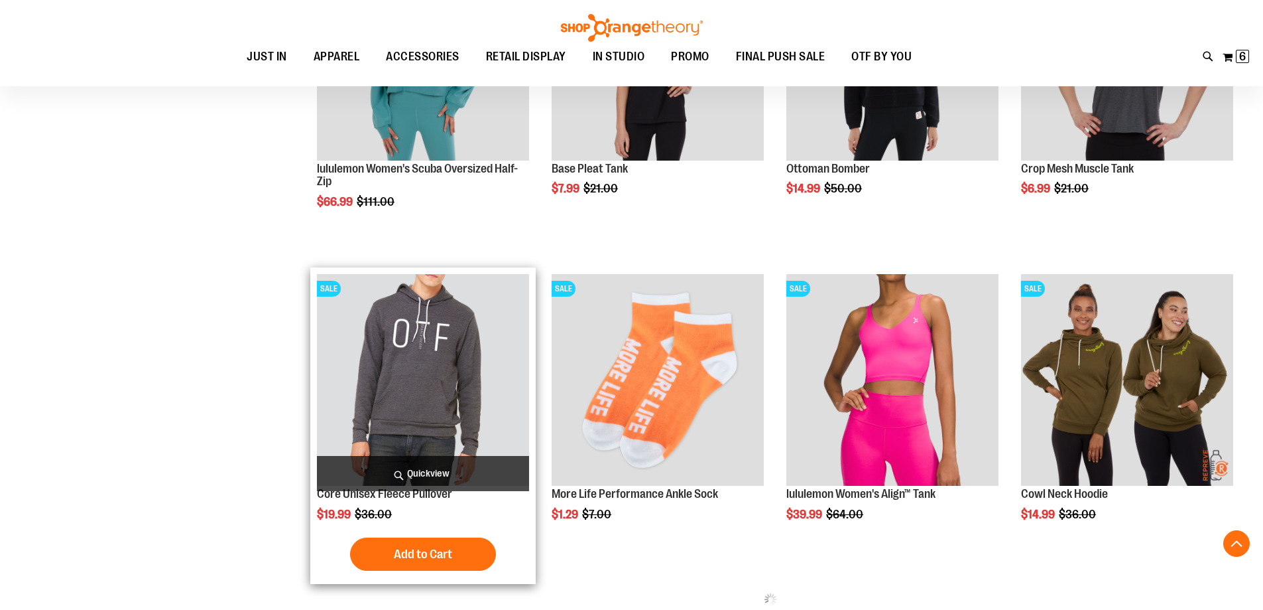
click at [369, 474] on span "Quickview" at bounding box center [423, 473] width 212 height 35
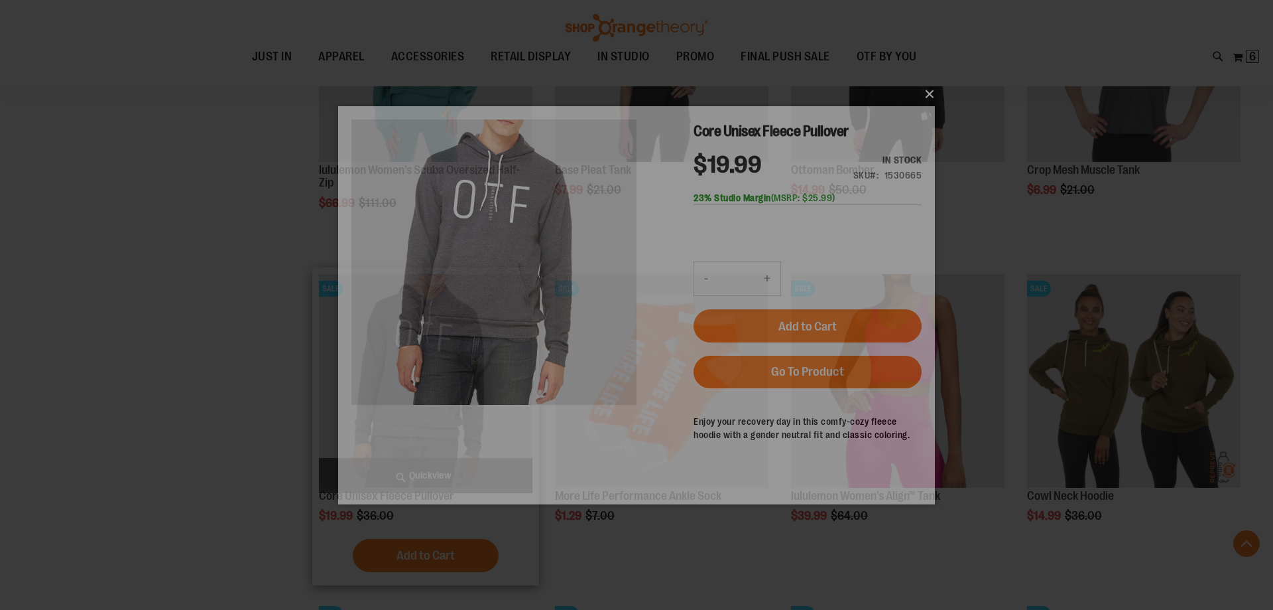
scroll to position [0, 0]
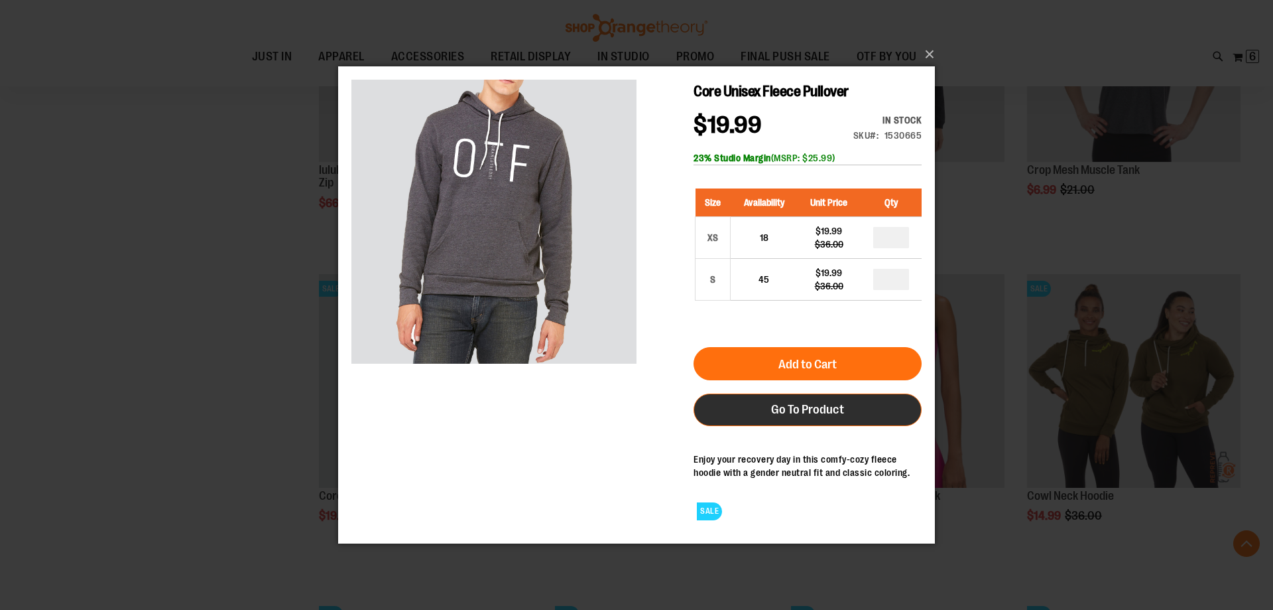
click at [826, 412] on span "Go To Product" at bounding box center [807, 408] width 73 height 15
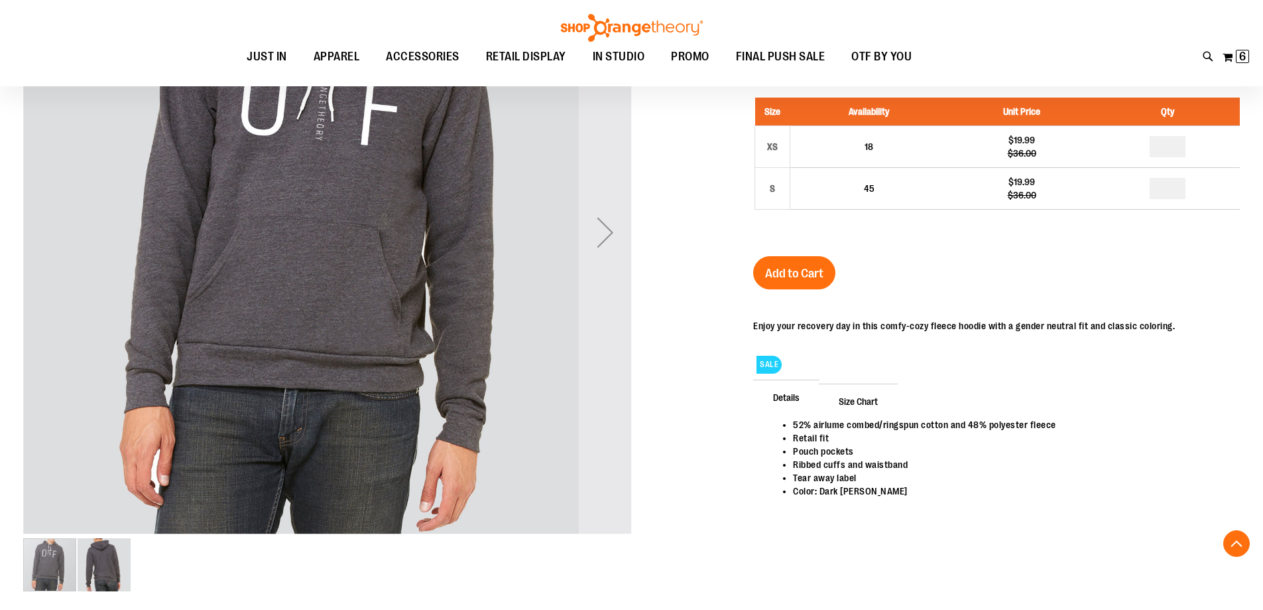
click at [852, 405] on span "Size Chart" at bounding box center [858, 400] width 79 height 34
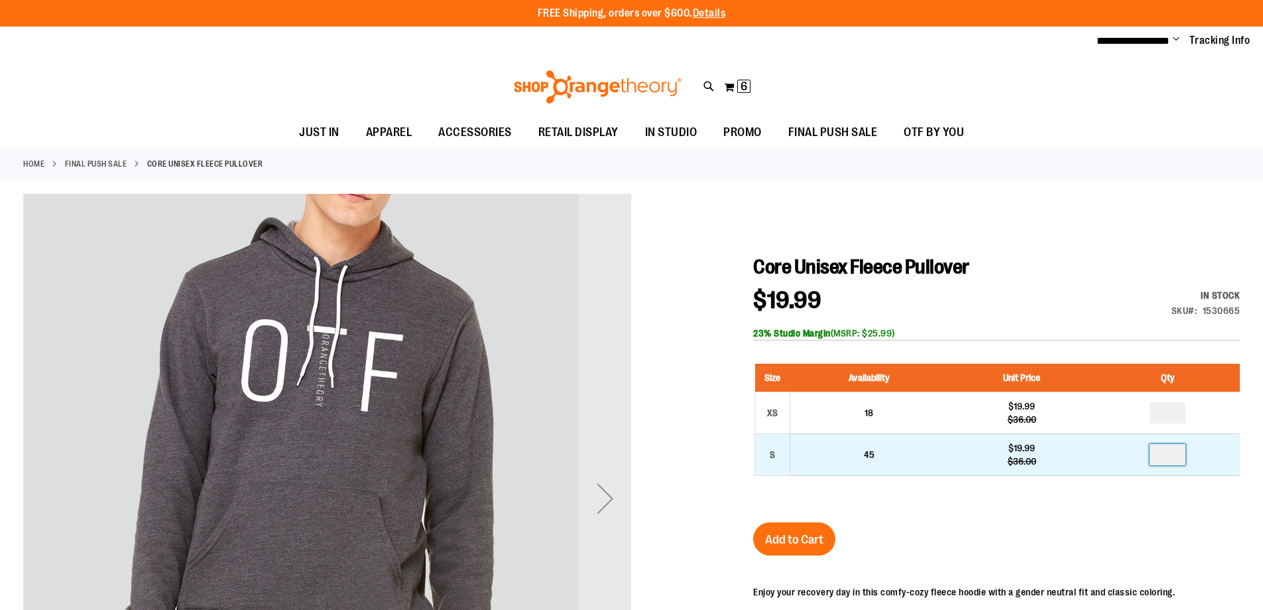
click at [1177, 452] on input "number" at bounding box center [1168, 454] width 36 height 21
type input "*"
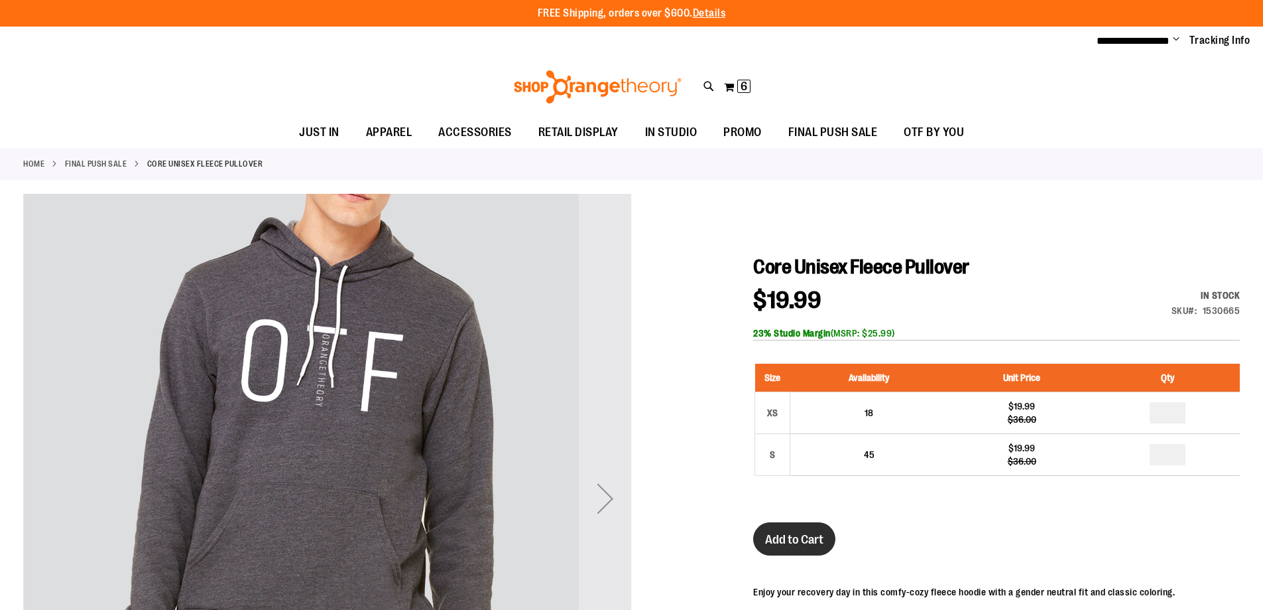
click at [783, 525] on button "Add to Cart" at bounding box center [794, 538] width 82 height 33
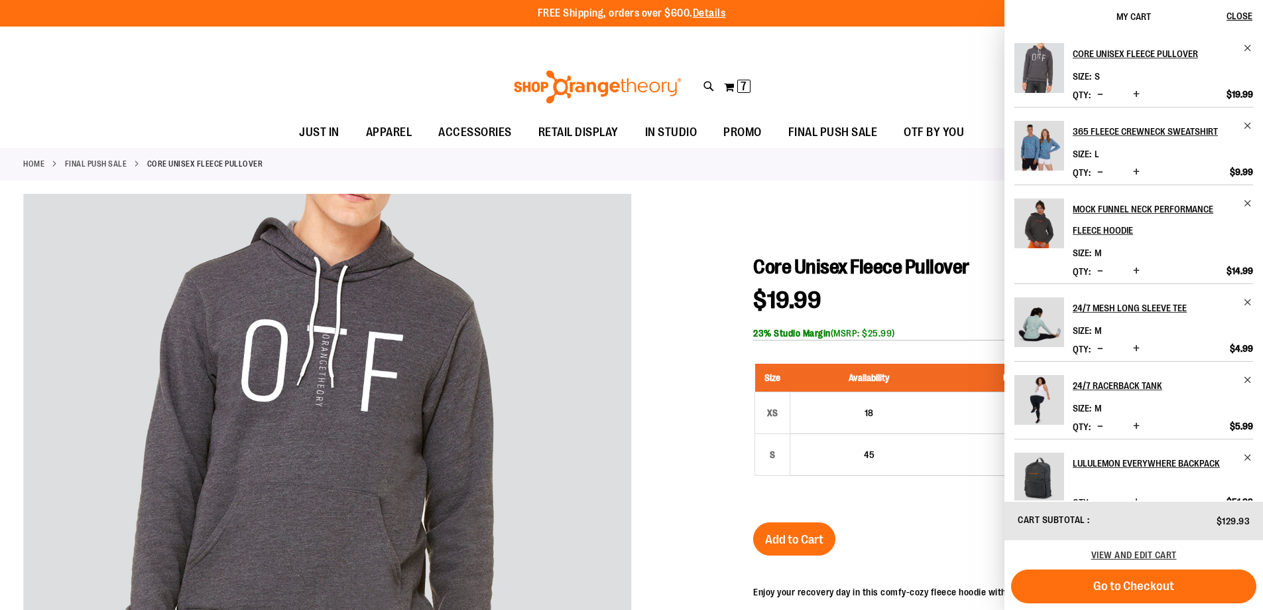
click at [710, 318] on div at bounding box center [631, 588] width 1217 height 789
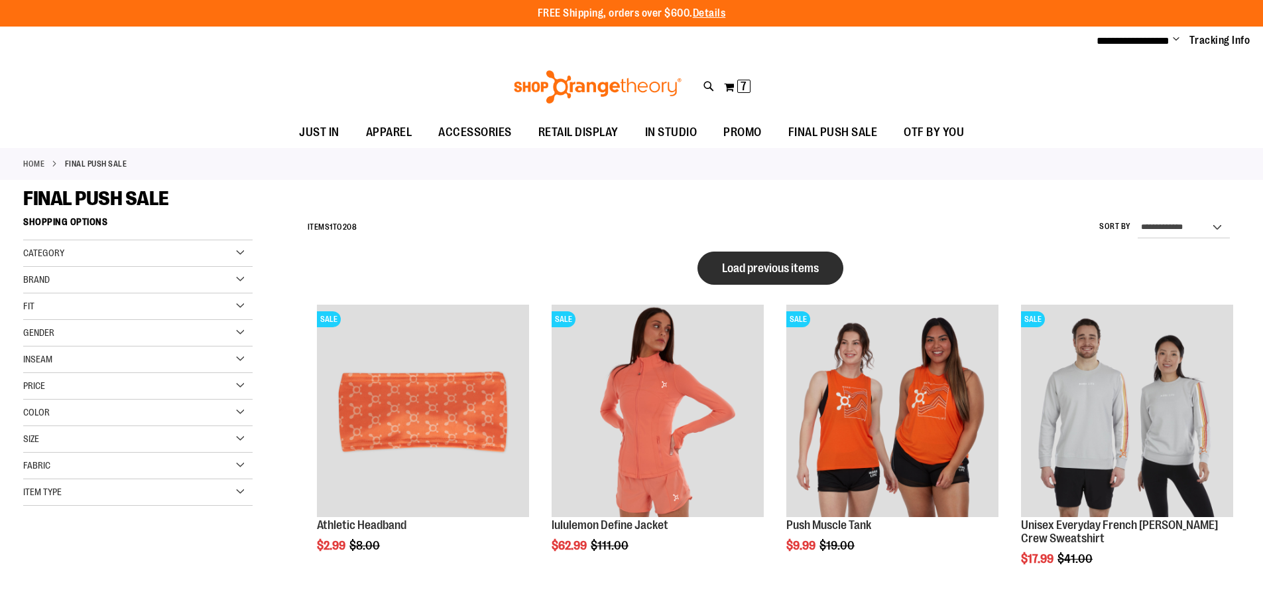
click at [795, 274] on button "Load previous items" at bounding box center [771, 267] width 146 height 33
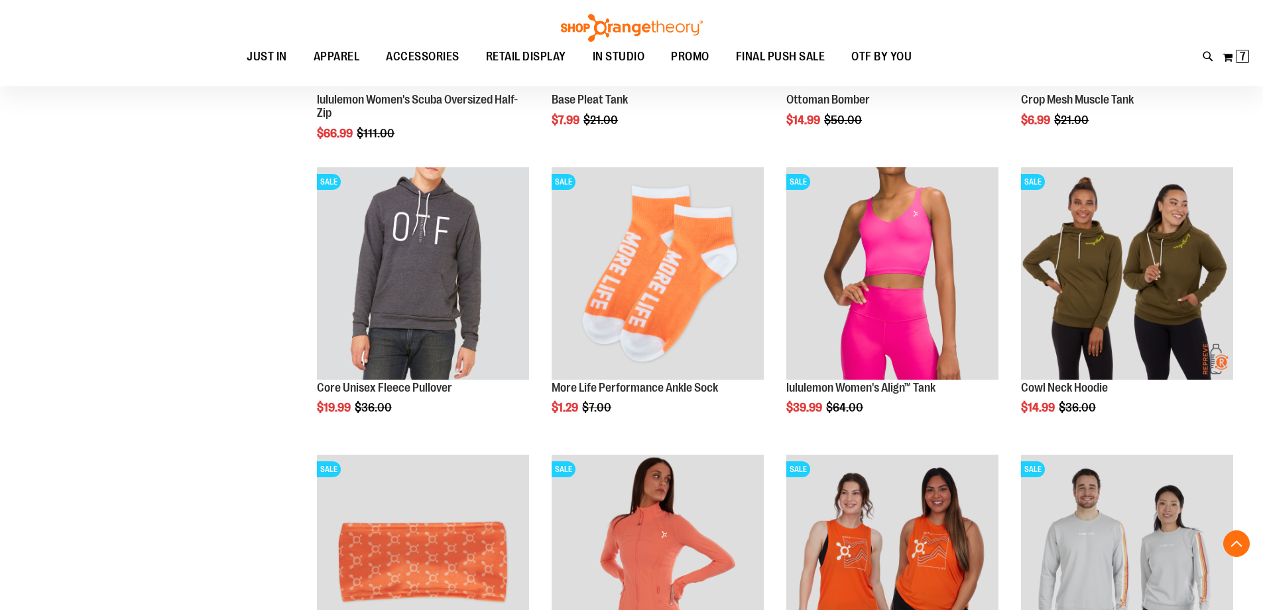
scroll to position [600, 0]
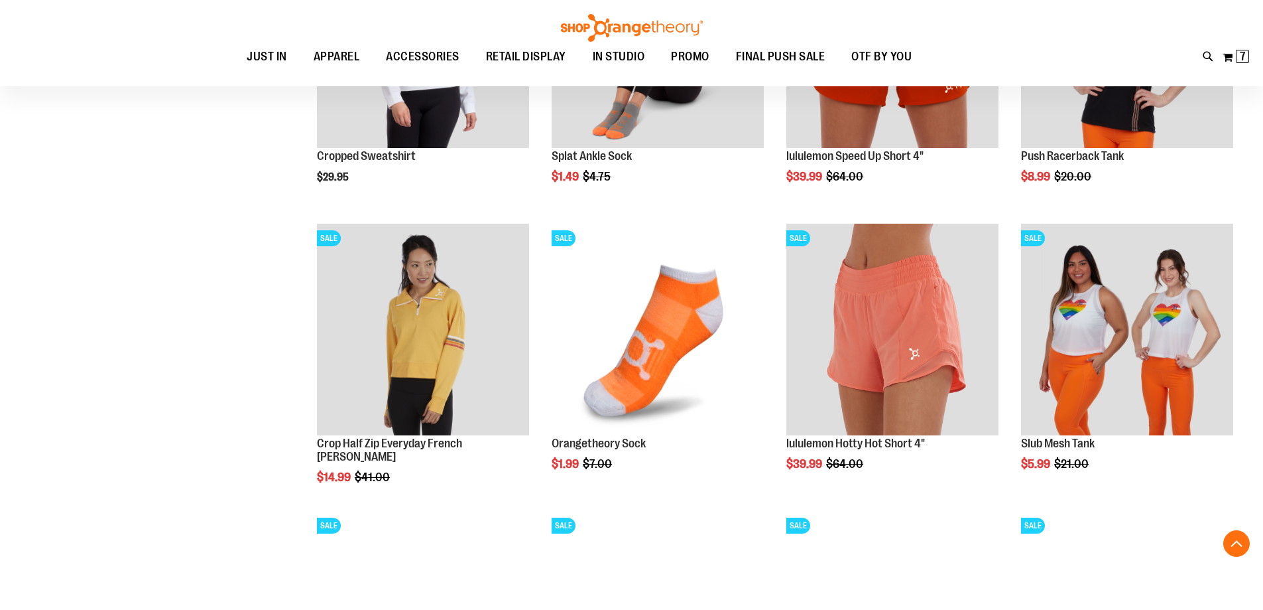
scroll to position [1528, 0]
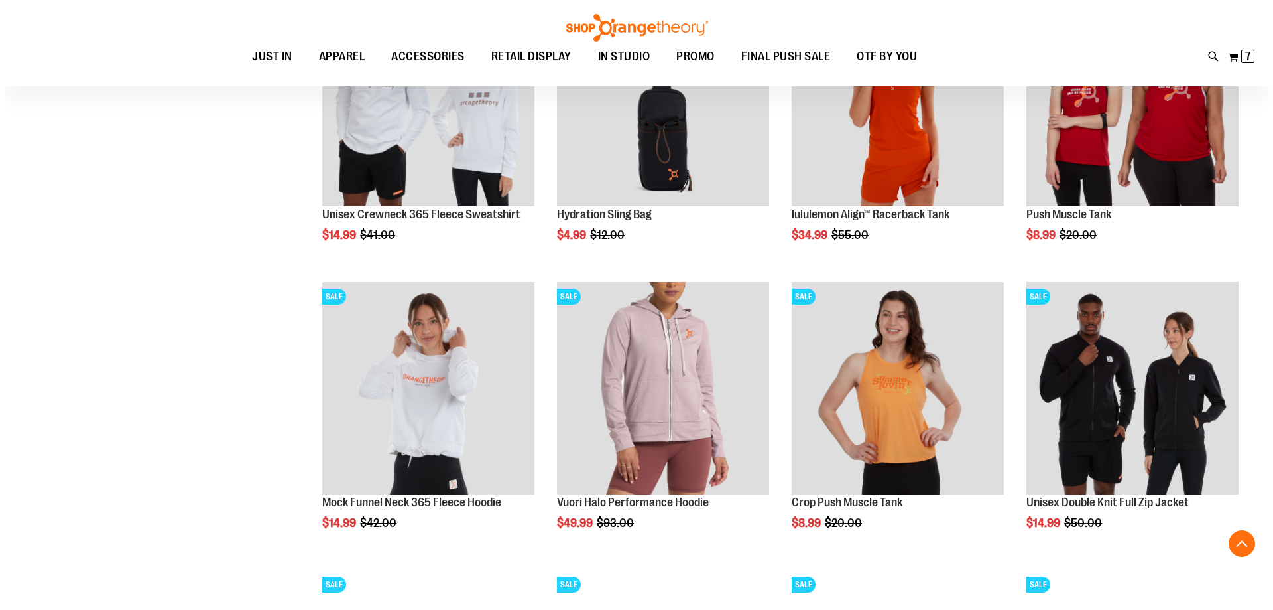
scroll to position [2059, 0]
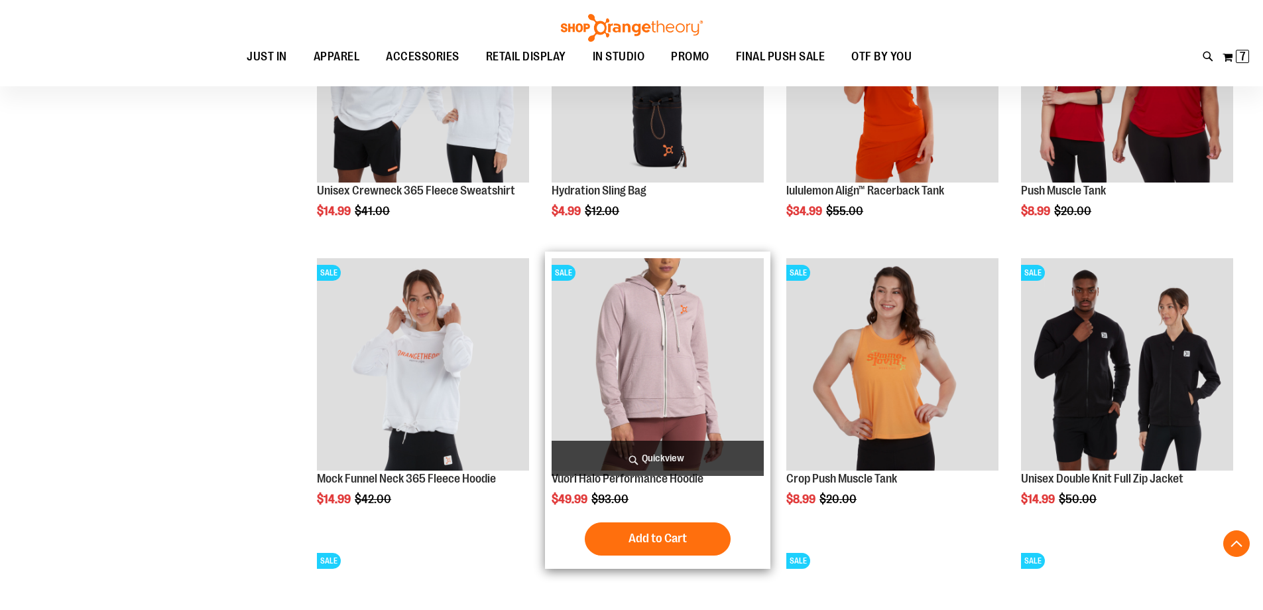
click at [666, 449] on span "Quickview" at bounding box center [658, 457] width 212 height 35
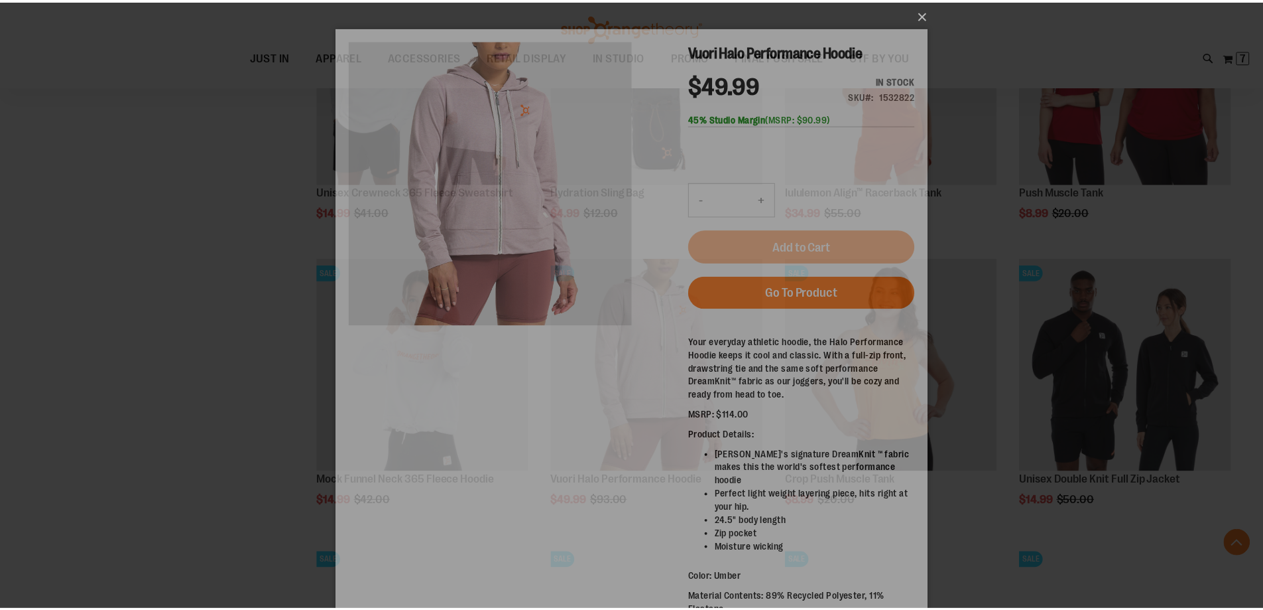
scroll to position [0, 0]
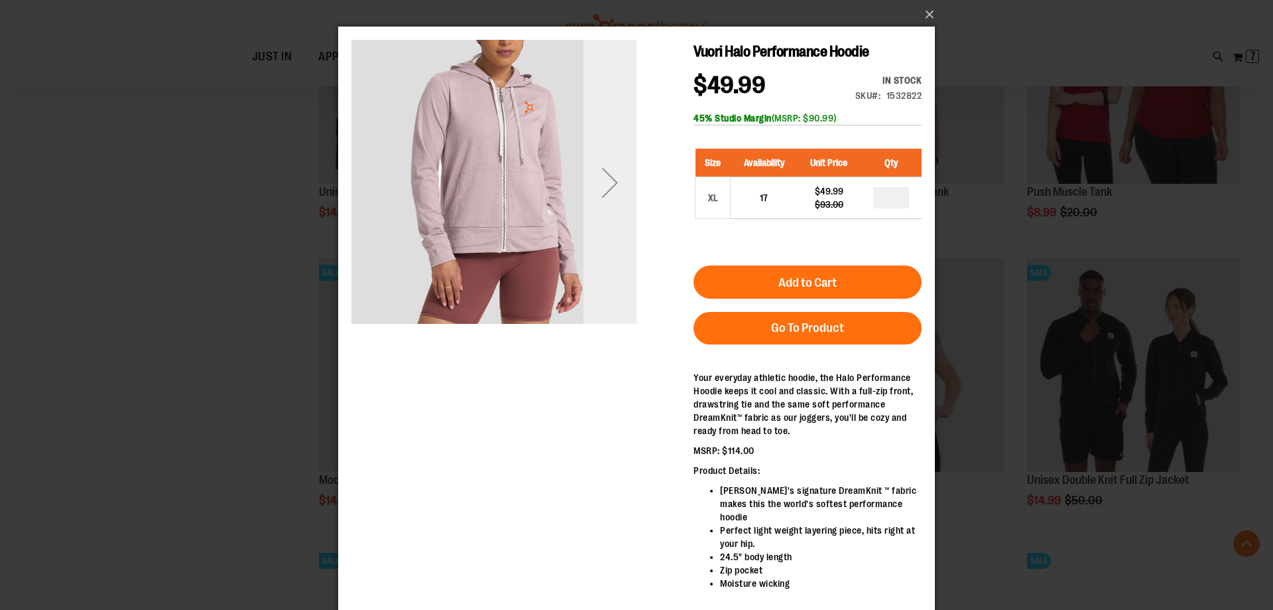
click at [610, 176] on div "Next" at bounding box center [610, 182] width 53 height 53
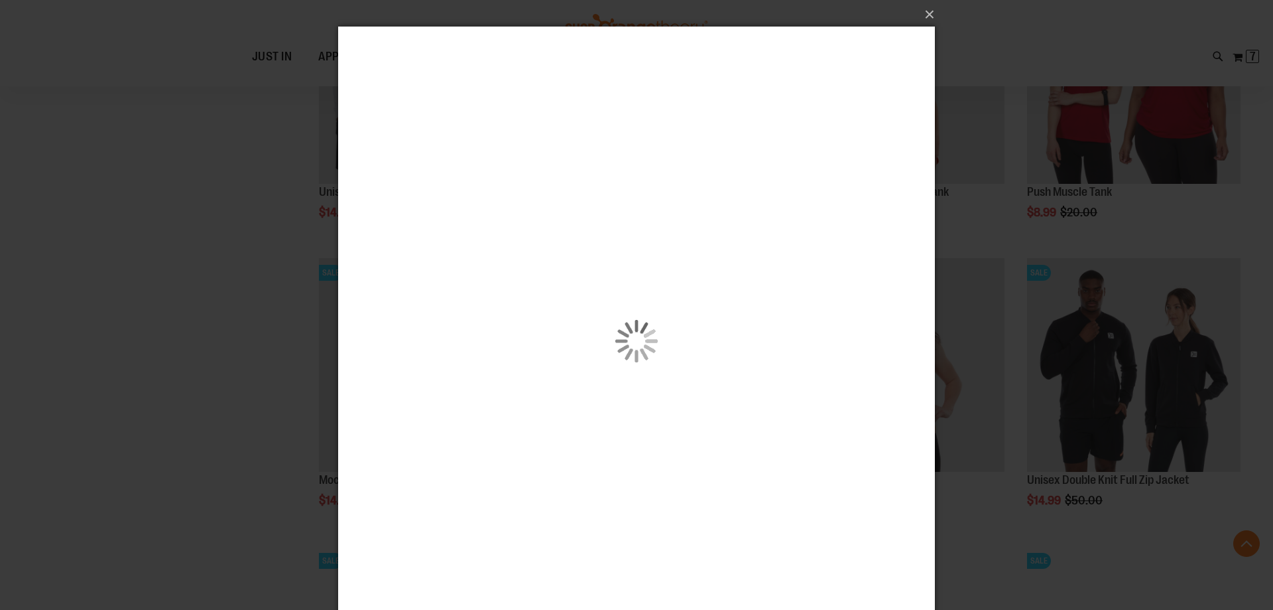
click at [160, 250] on div "×" at bounding box center [636, 305] width 1273 height 610
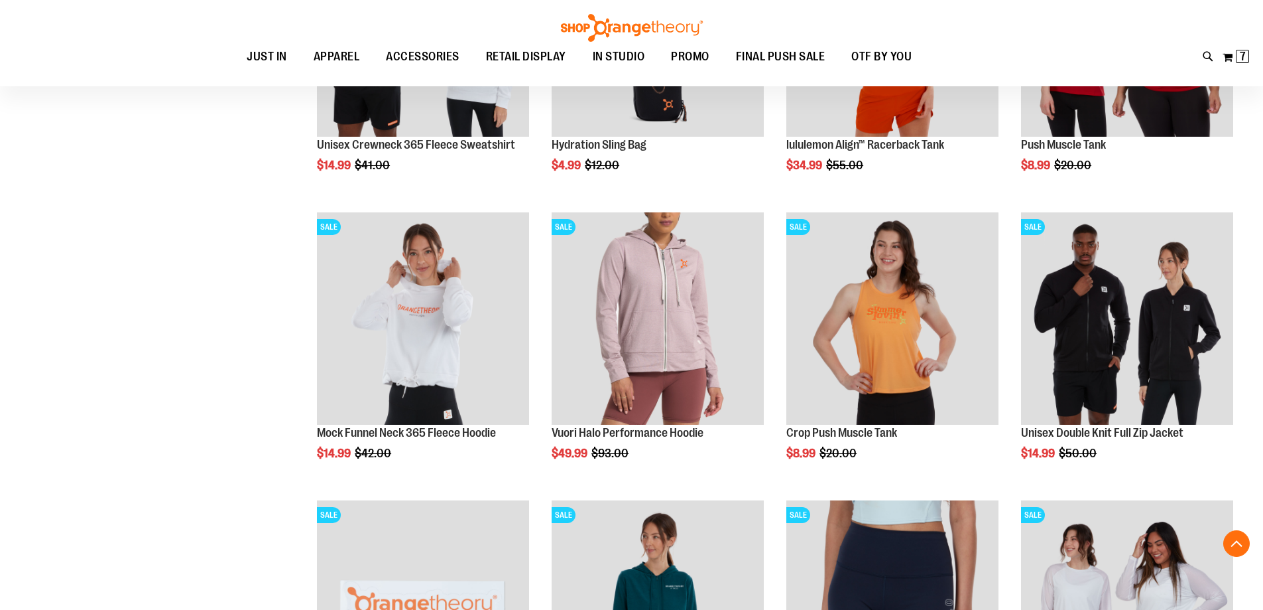
scroll to position [2125, 0]
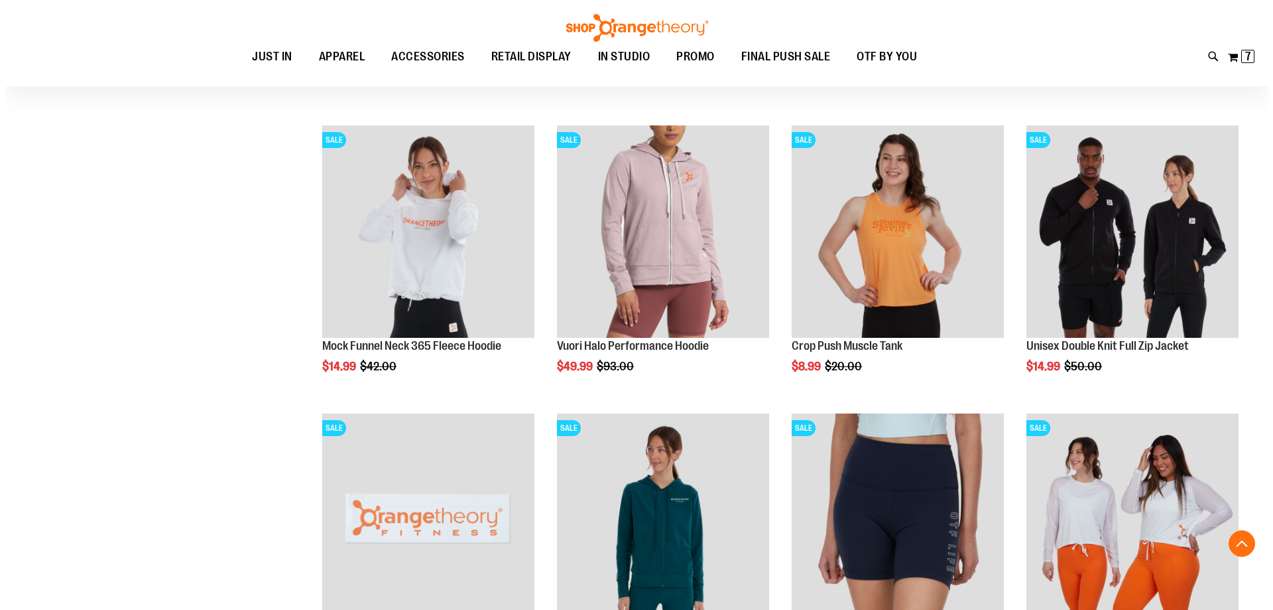
scroll to position [2059, 0]
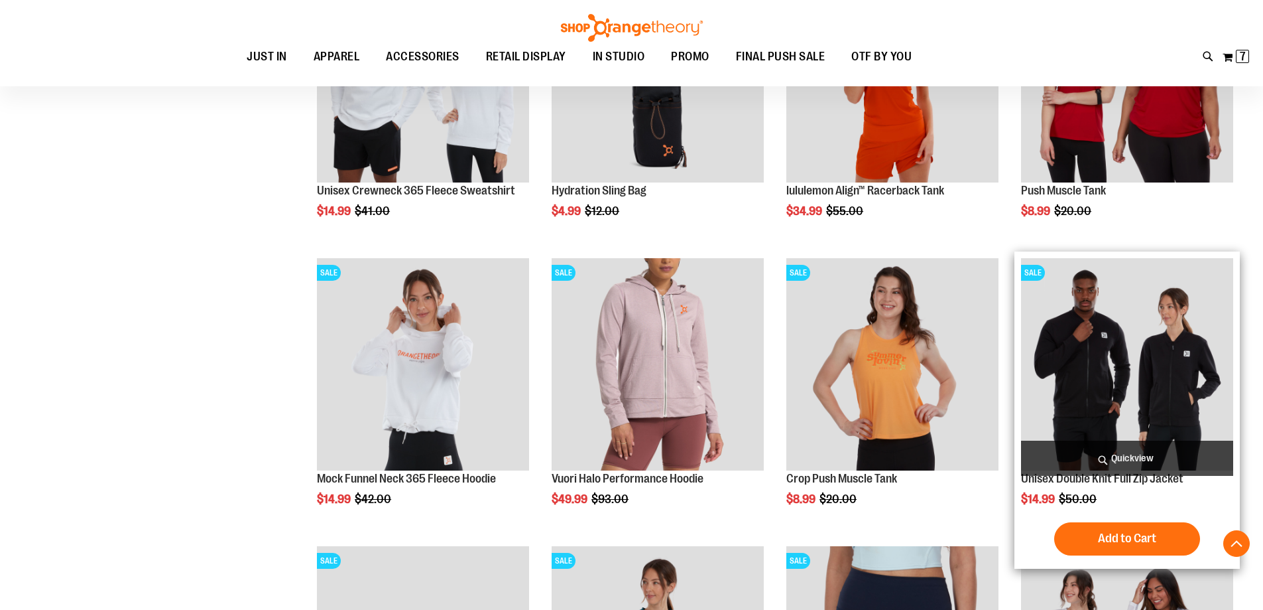
click at [1135, 451] on span "Quickview" at bounding box center [1127, 457] width 212 height 35
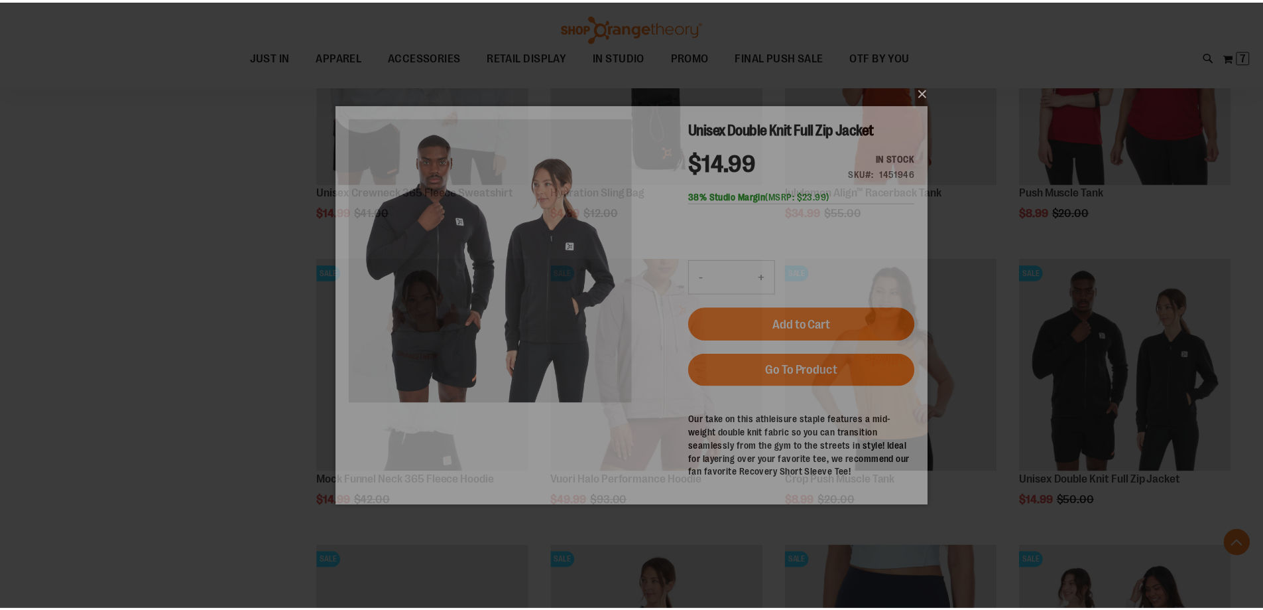
scroll to position [0, 0]
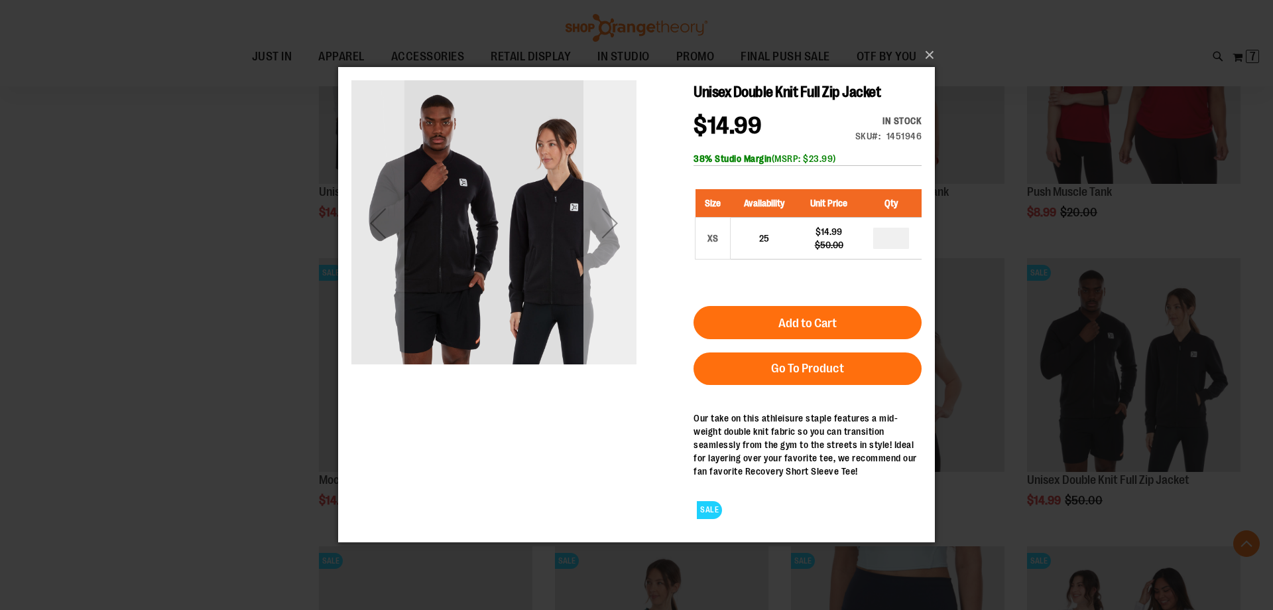
click at [619, 242] on div "Next" at bounding box center [610, 222] width 53 height 53
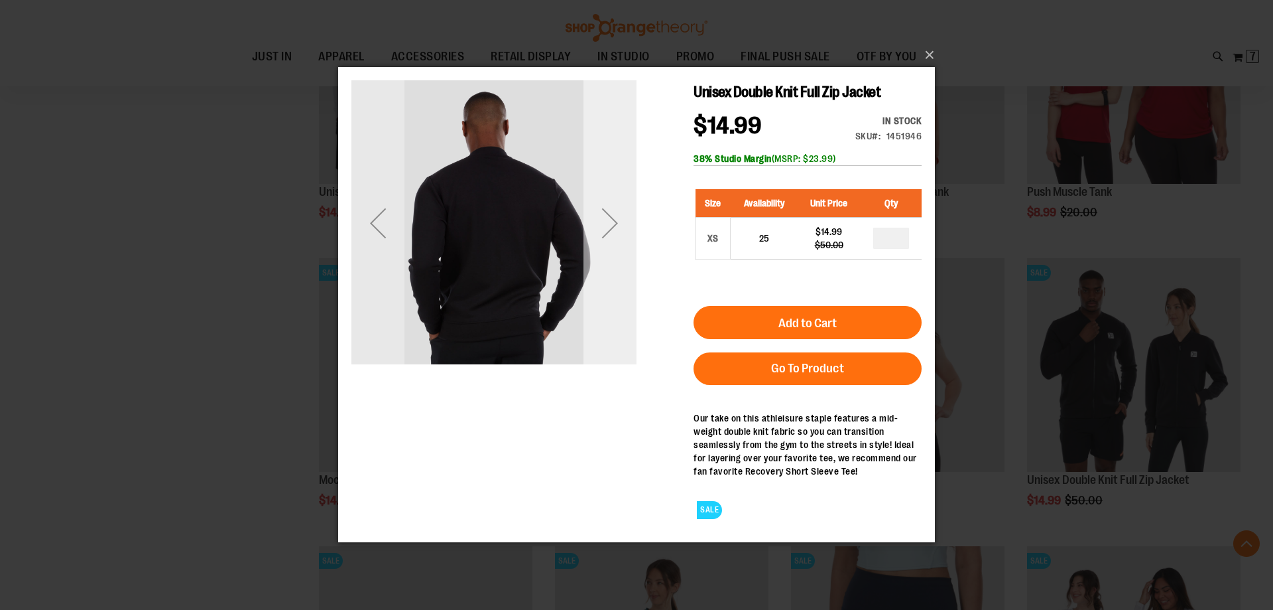
click at [619, 242] on div "Next" at bounding box center [610, 222] width 53 height 53
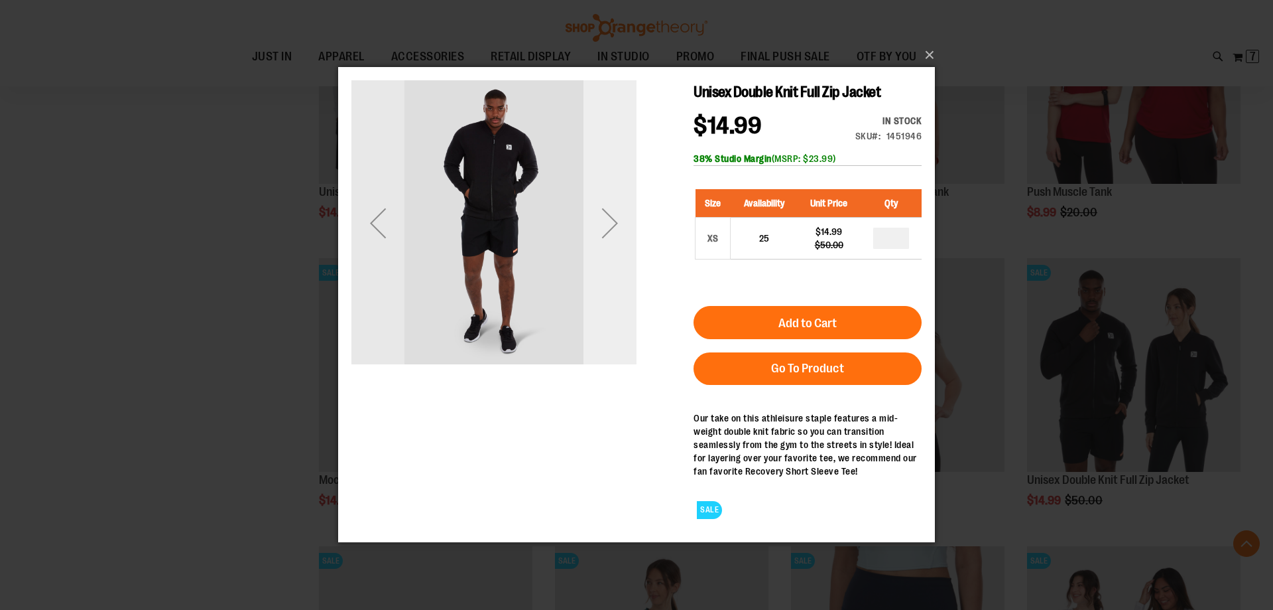
click at [619, 242] on div "Next" at bounding box center [610, 222] width 53 height 53
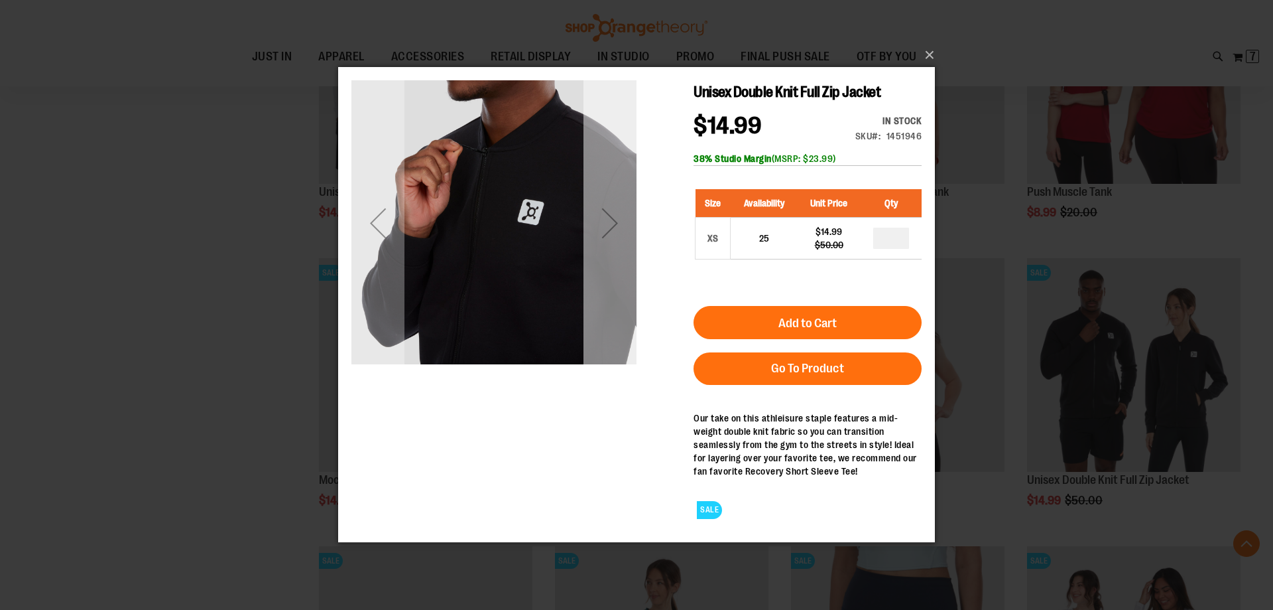
click at [619, 242] on div "Next" at bounding box center [610, 222] width 53 height 53
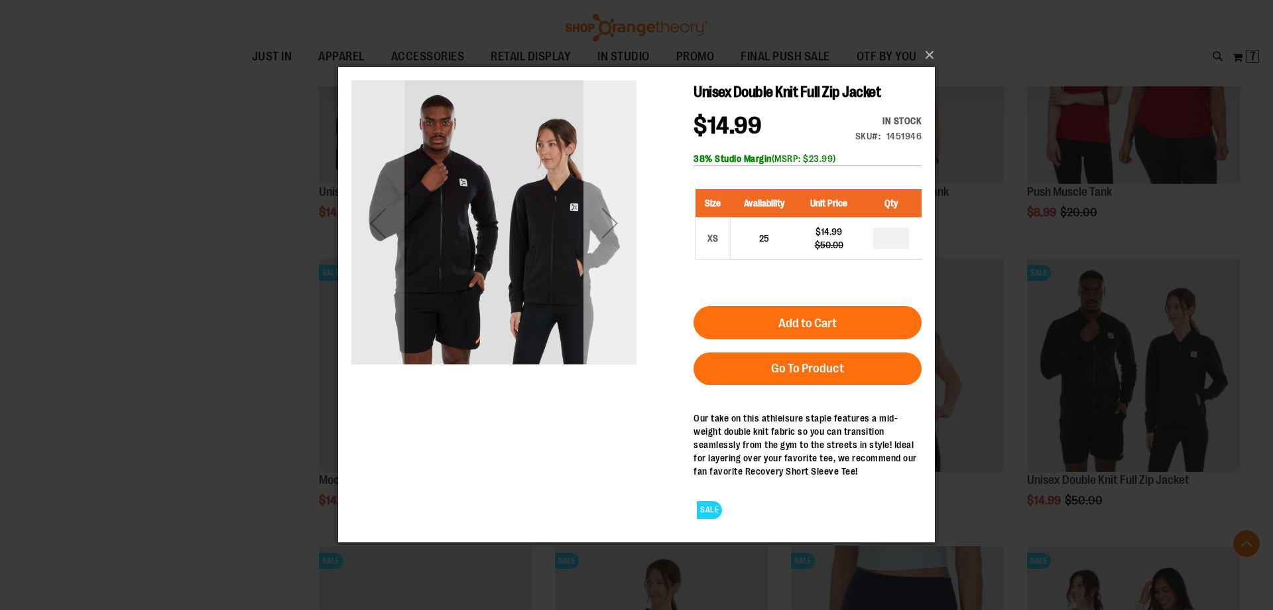
click at [619, 242] on div "Next" at bounding box center [610, 222] width 53 height 53
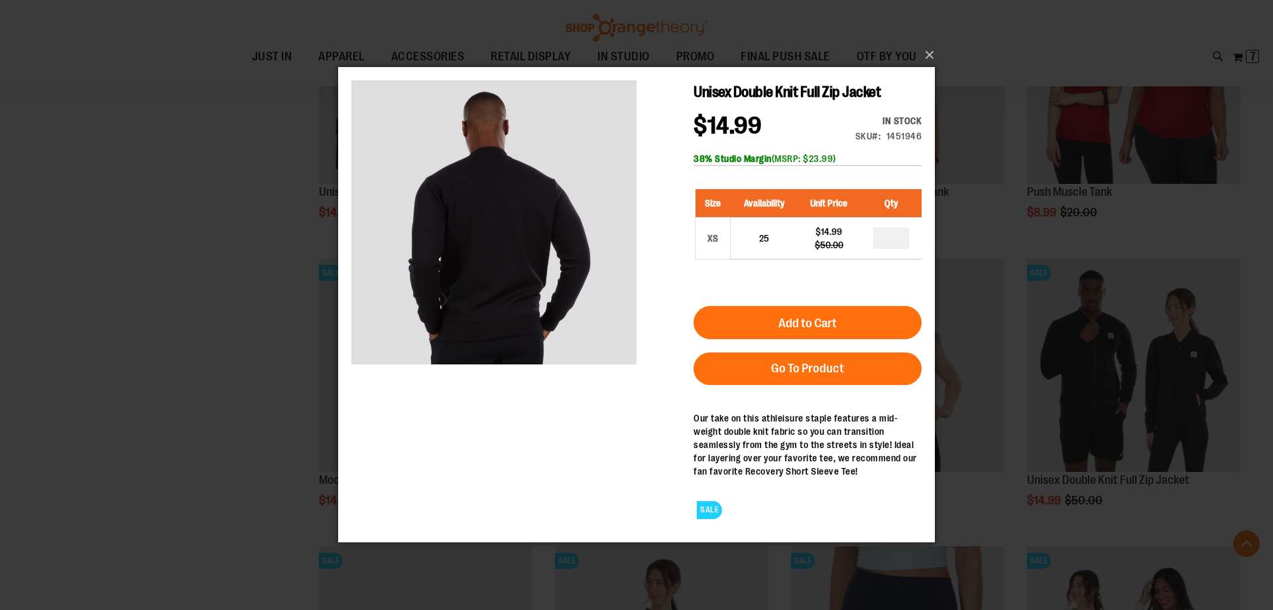
click at [249, 291] on div "×" at bounding box center [636, 305] width 1273 height 610
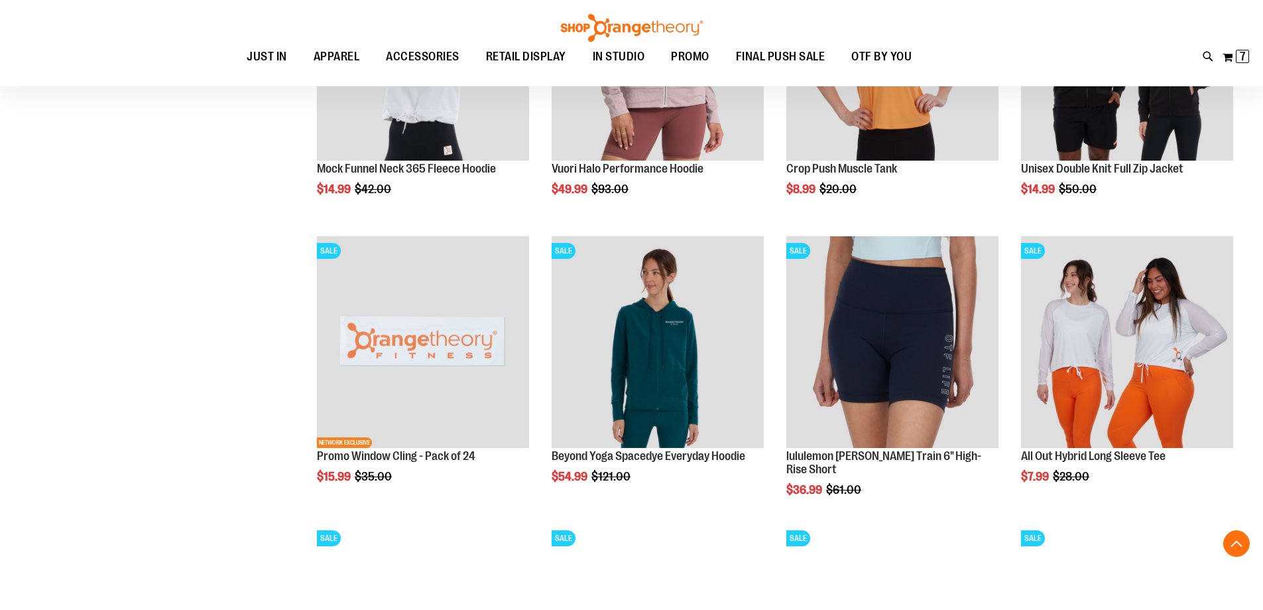
scroll to position [2390, 0]
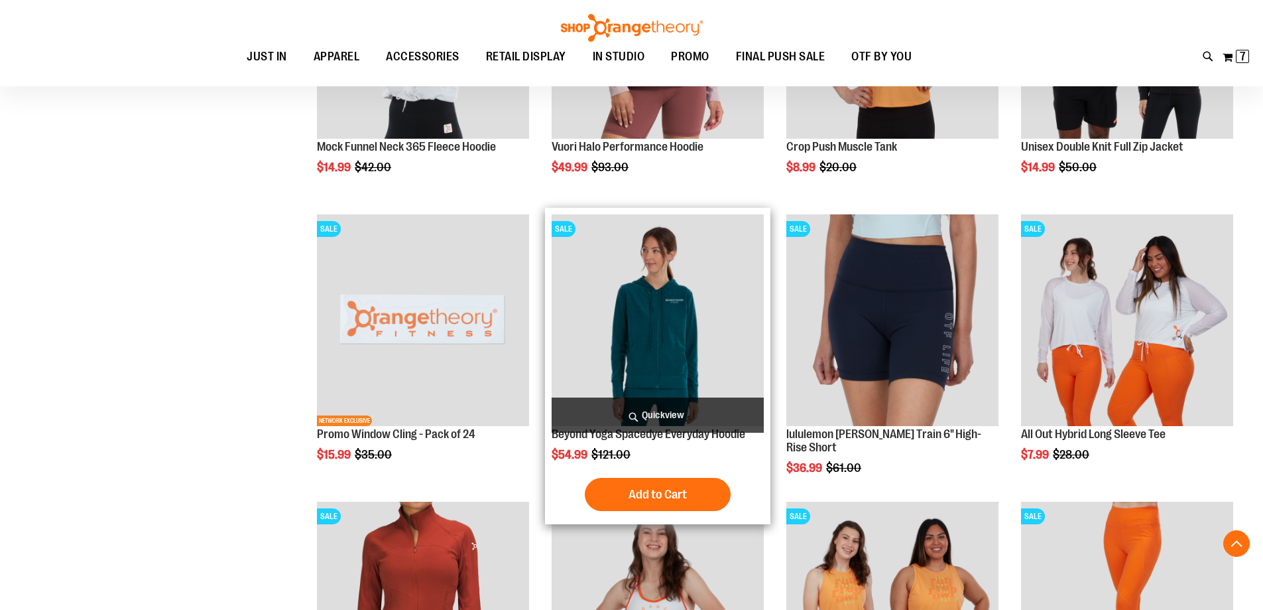
click at [665, 409] on span "Quickview" at bounding box center [658, 414] width 212 height 35
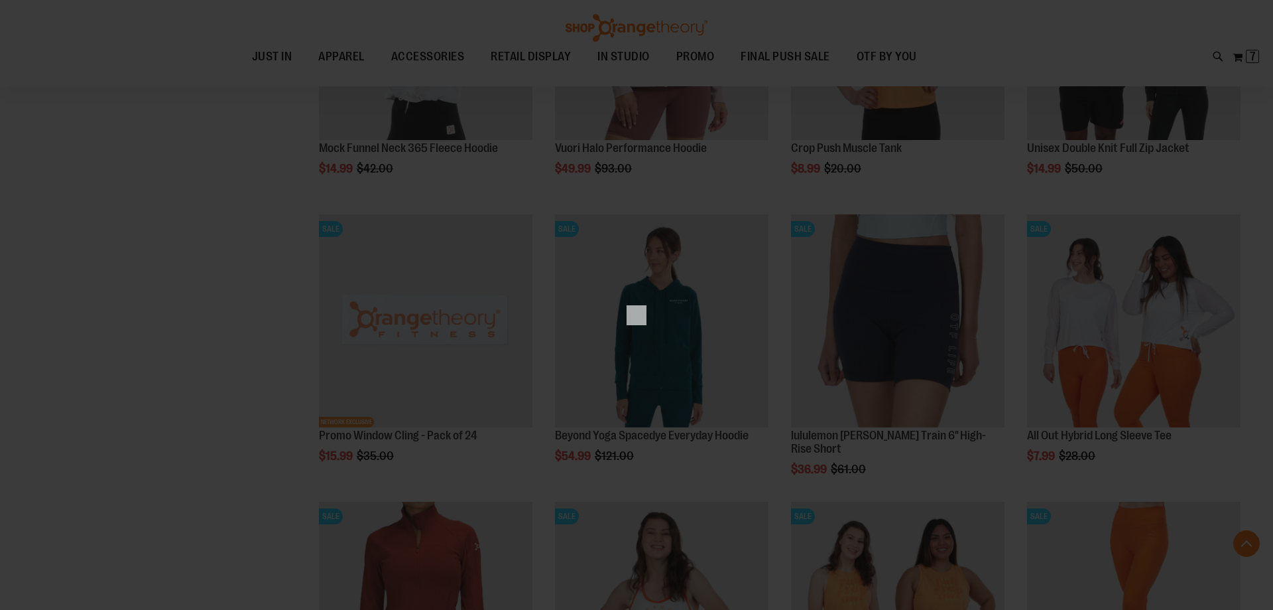
click at [100, 401] on div "×" at bounding box center [636, 305] width 1273 height 610
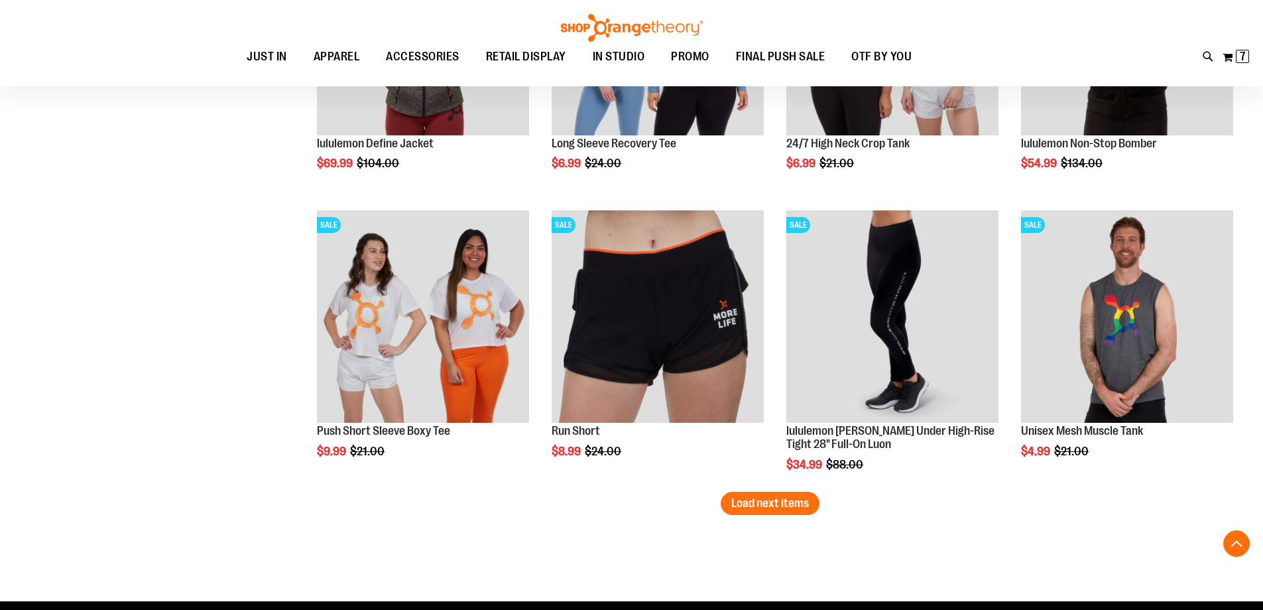
scroll to position [3319, 0]
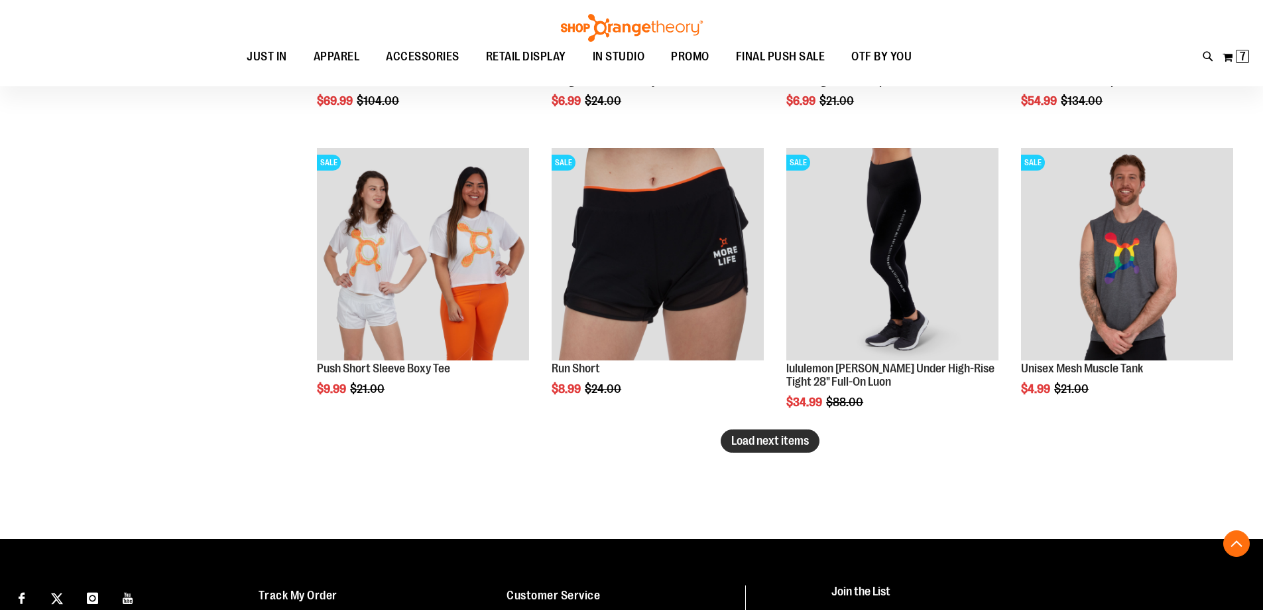
click at [742, 449] on button "Load next items" at bounding box center [770, 440] width 99 height 23
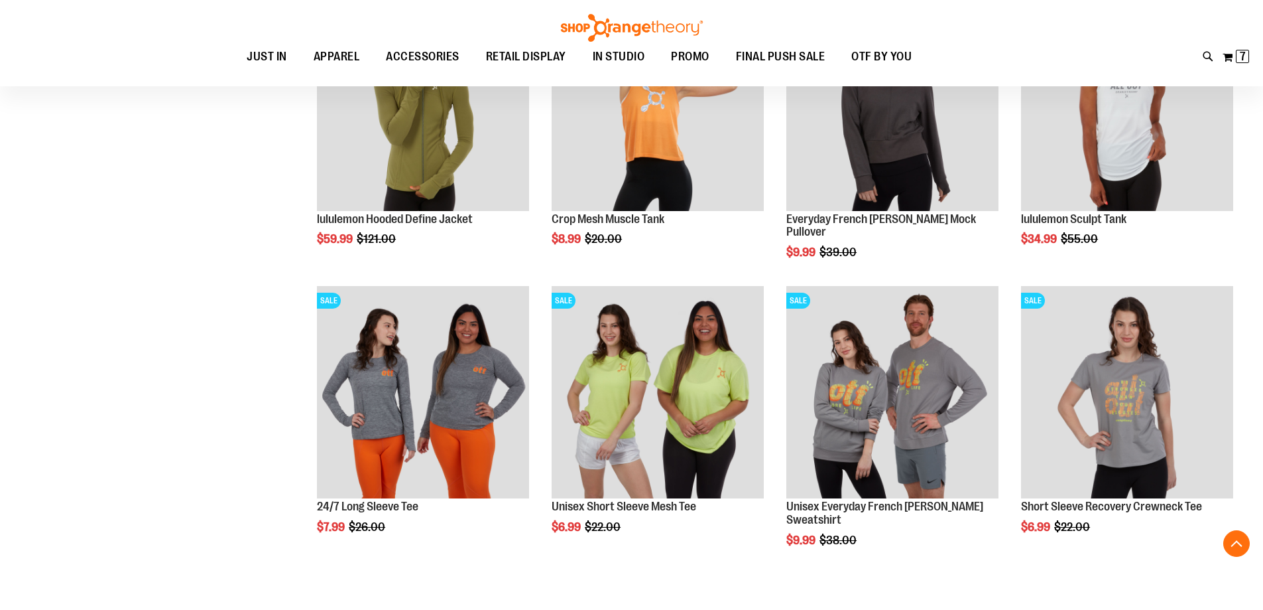
scroll to position [4048, 0]
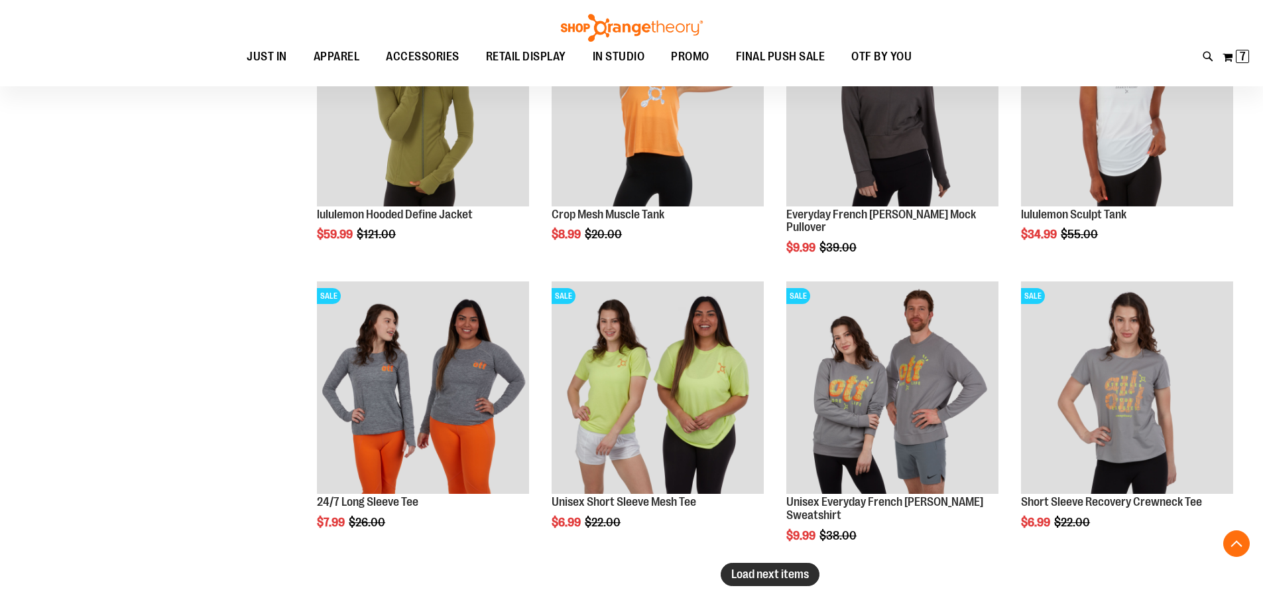
click at [806, 580] on span "Load next items" at bounding box center [771, 573] width 78 height 13
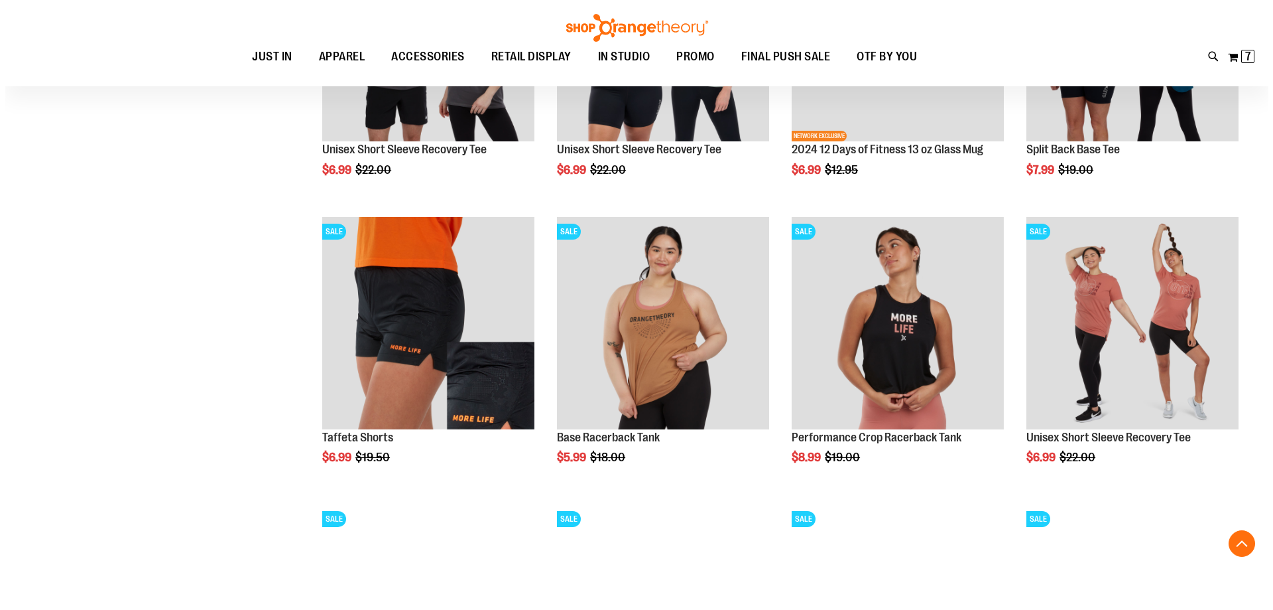
scroll to position [4712, 0]
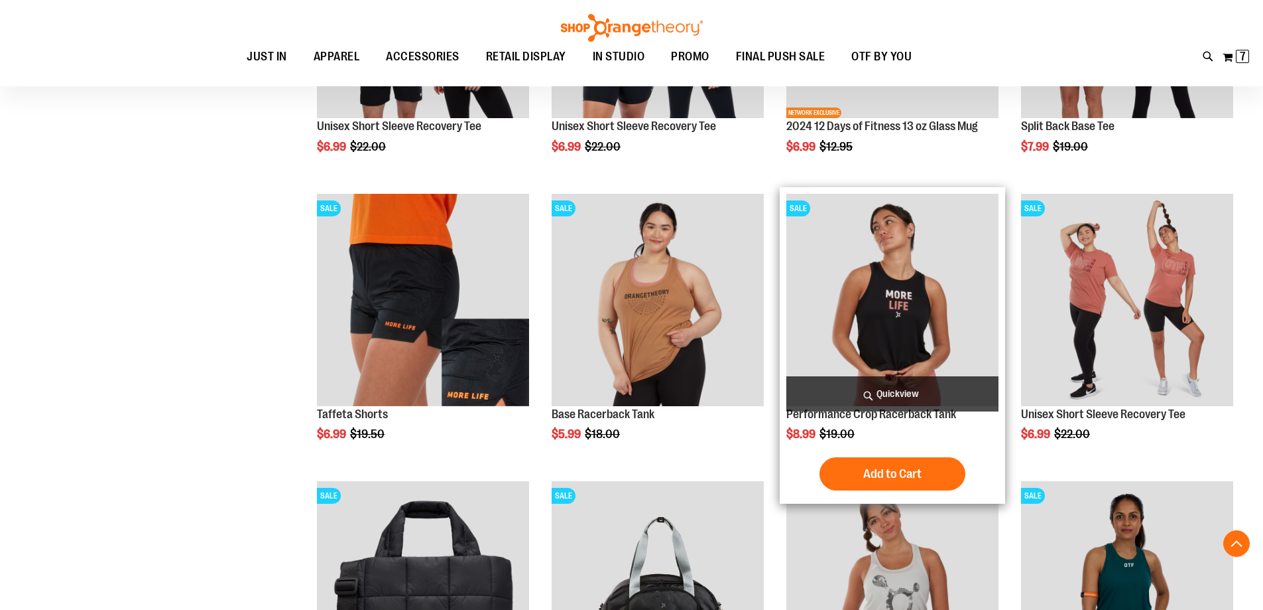
click at [906, 389] on span "Quickview" at bounding box center [893, 393] width 212 height 35
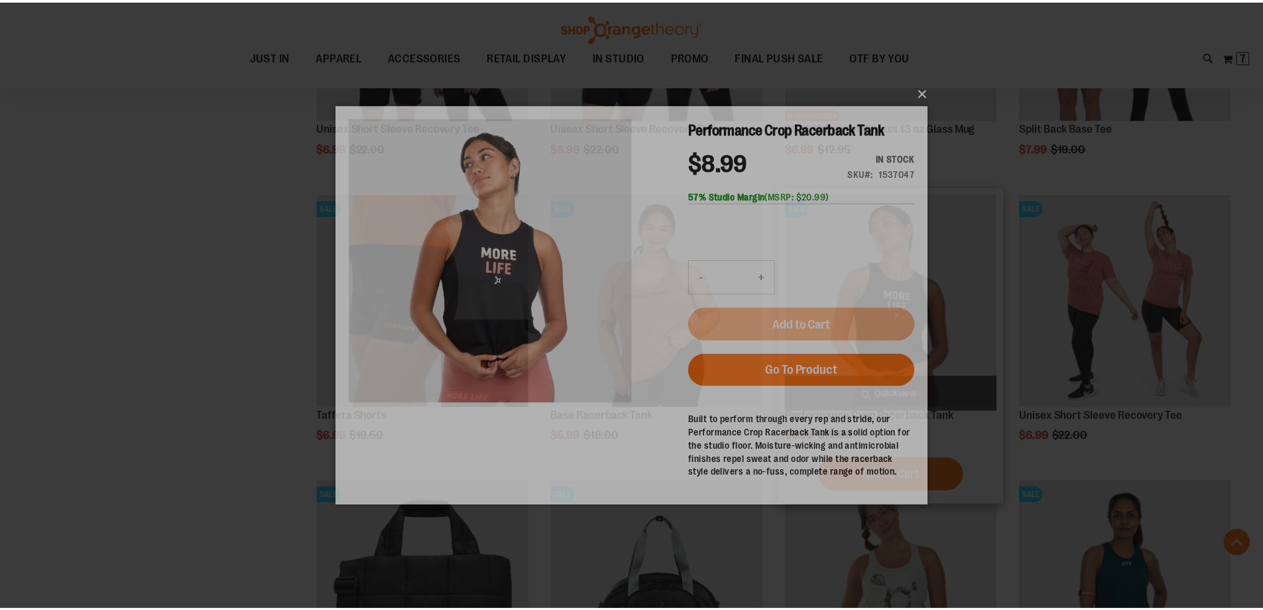
scroll to position [0, 0]
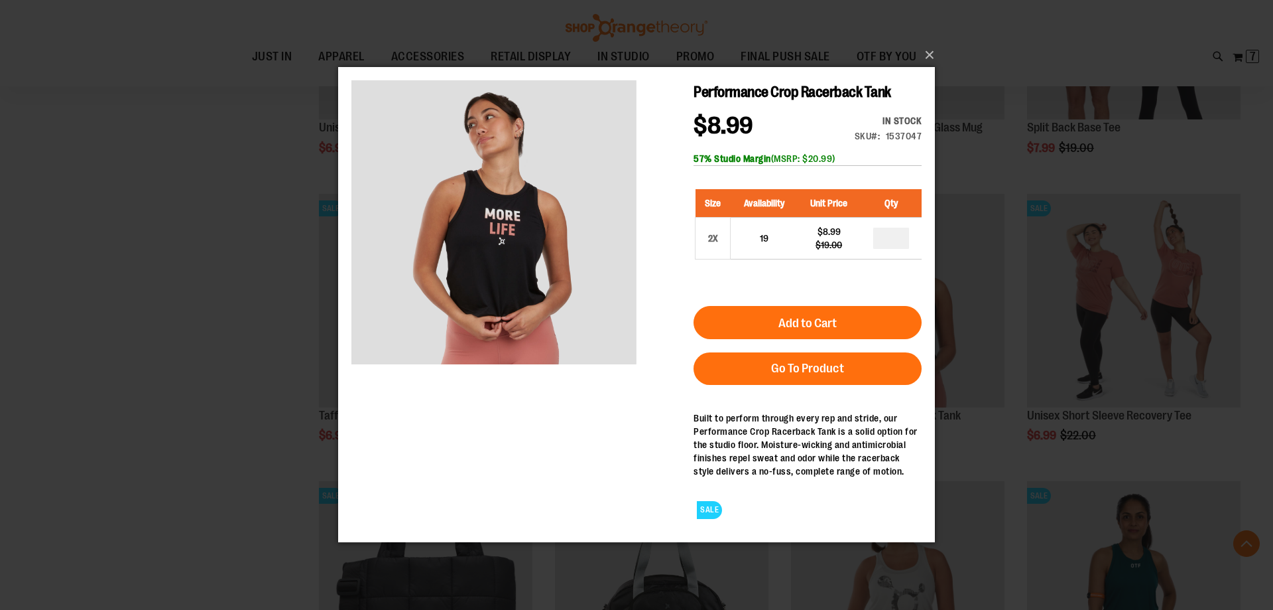
click at [265, 307] on div "×" at bounding box center [636, 305] width 1273 height 610
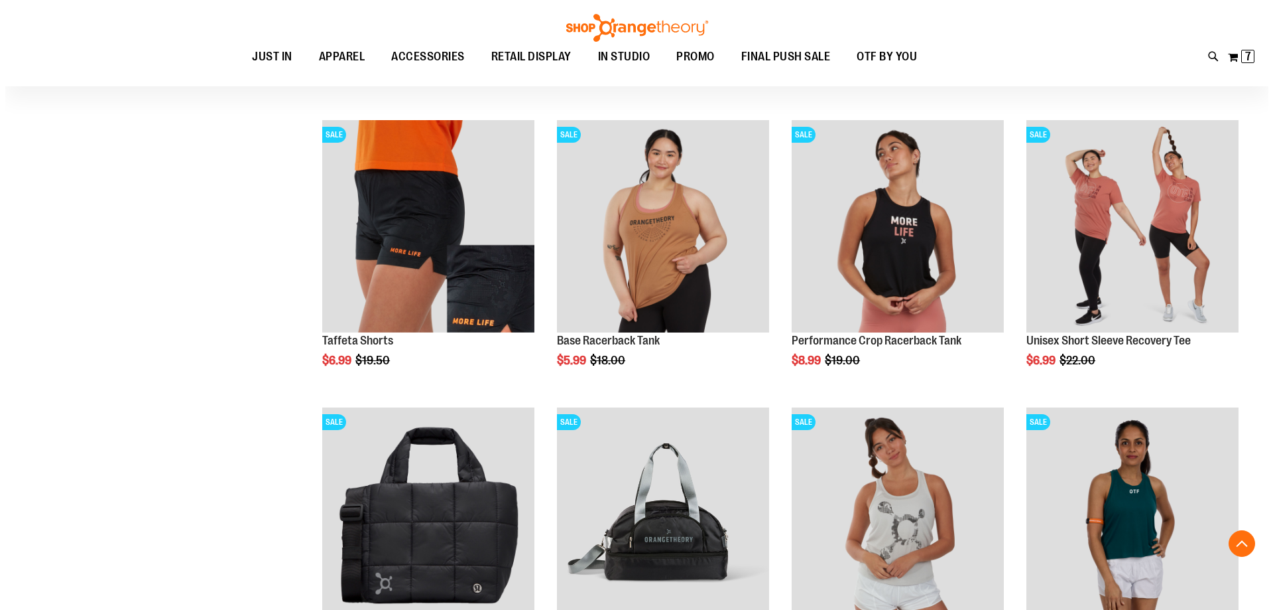
scroll to position [4977, 0]
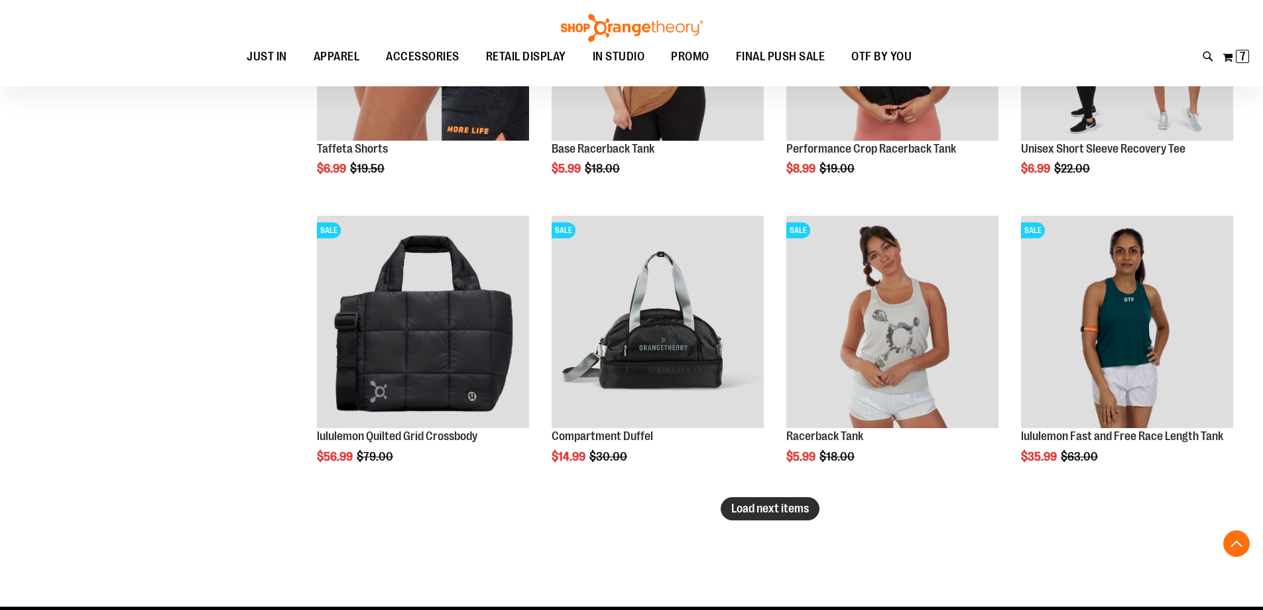
click at [769, 516] on button "Load next items" at bounding box center [770, 508] width 99 height 23
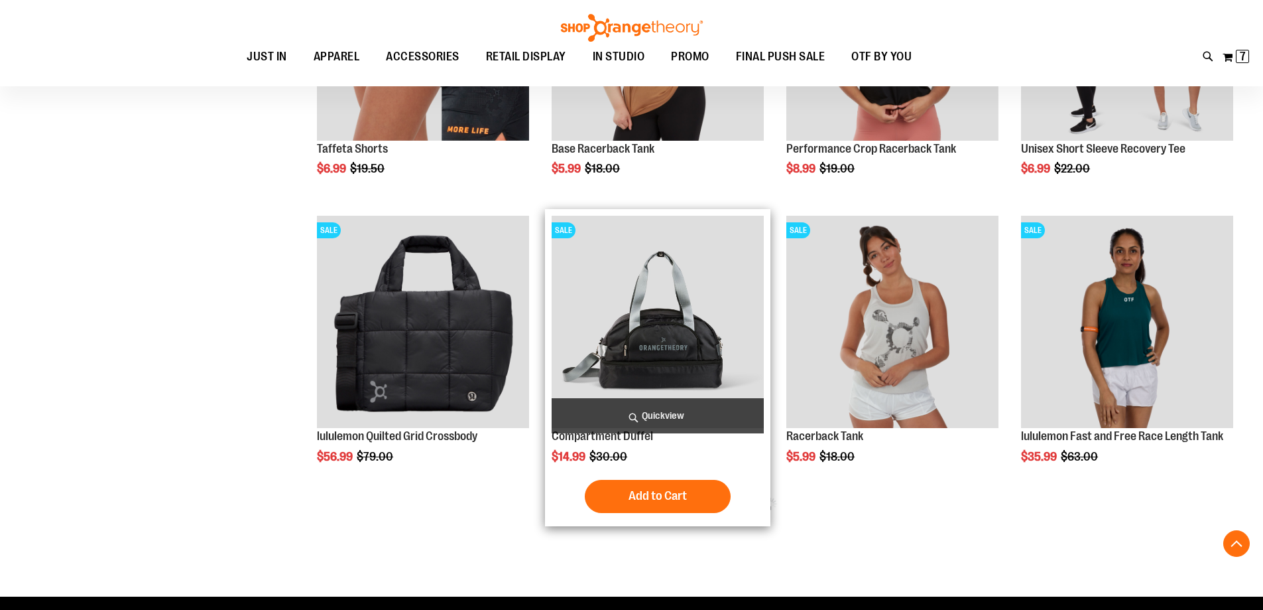
click at [642, 410] on span "Quickview" at bounding box center [658, 415] width 212 height 35
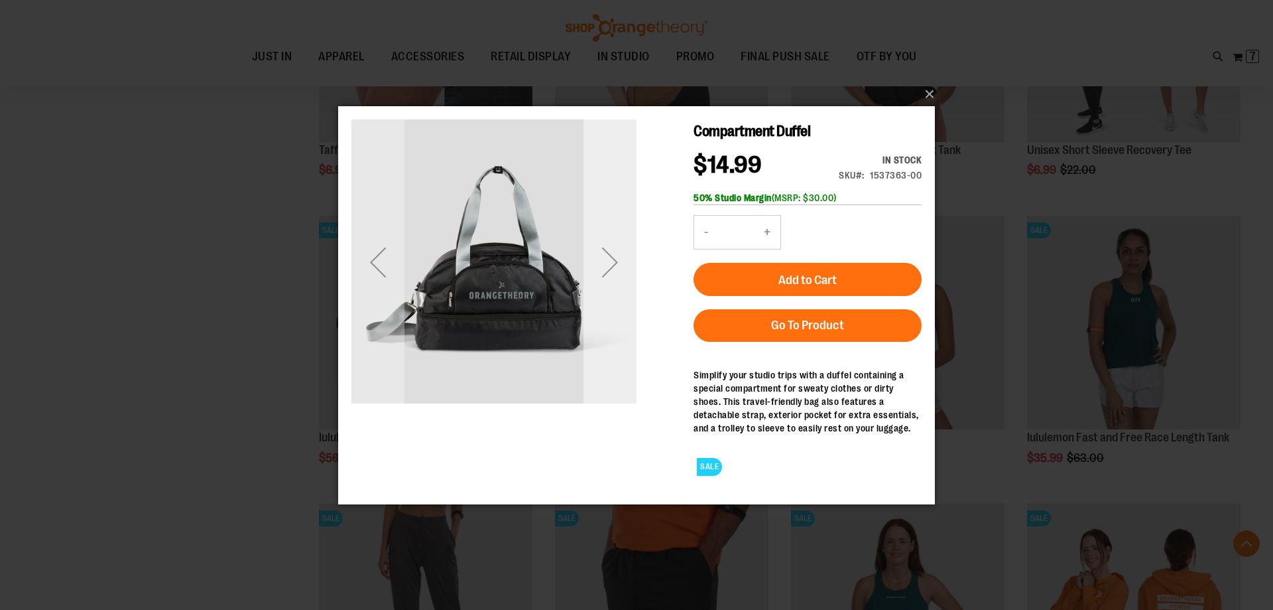
click at [612, 235] on div "Next" at bounding box center [610, 261] width 53 height 53
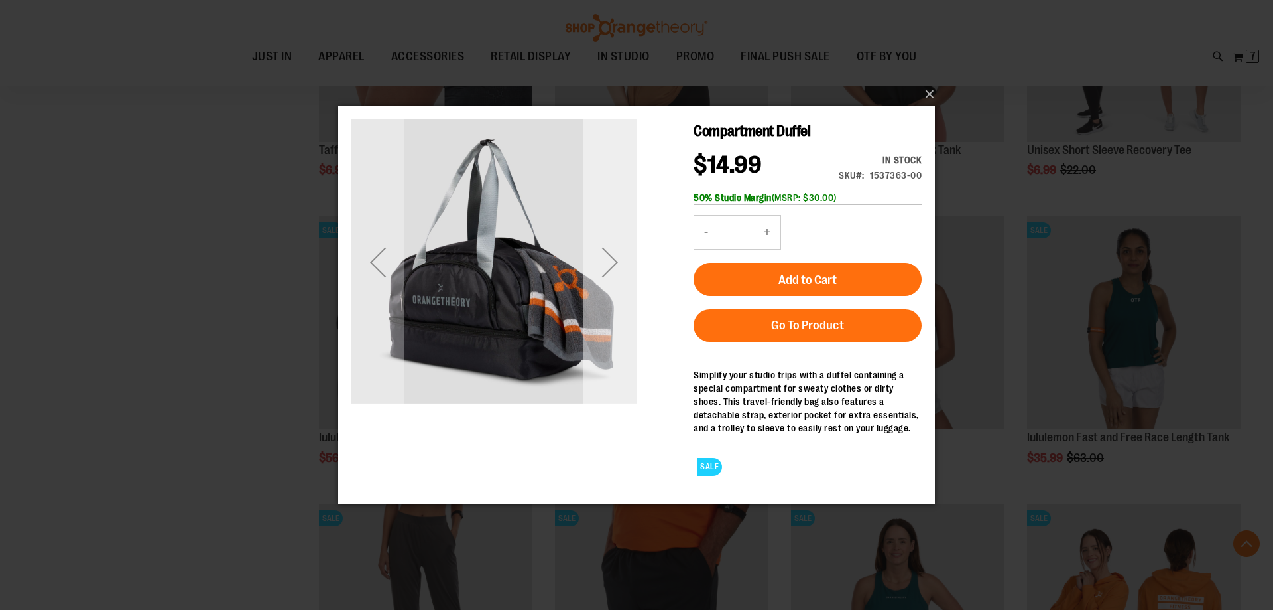
click at [610, 247] on div "Next" at bounding box center [610, 261] width 53 height 53
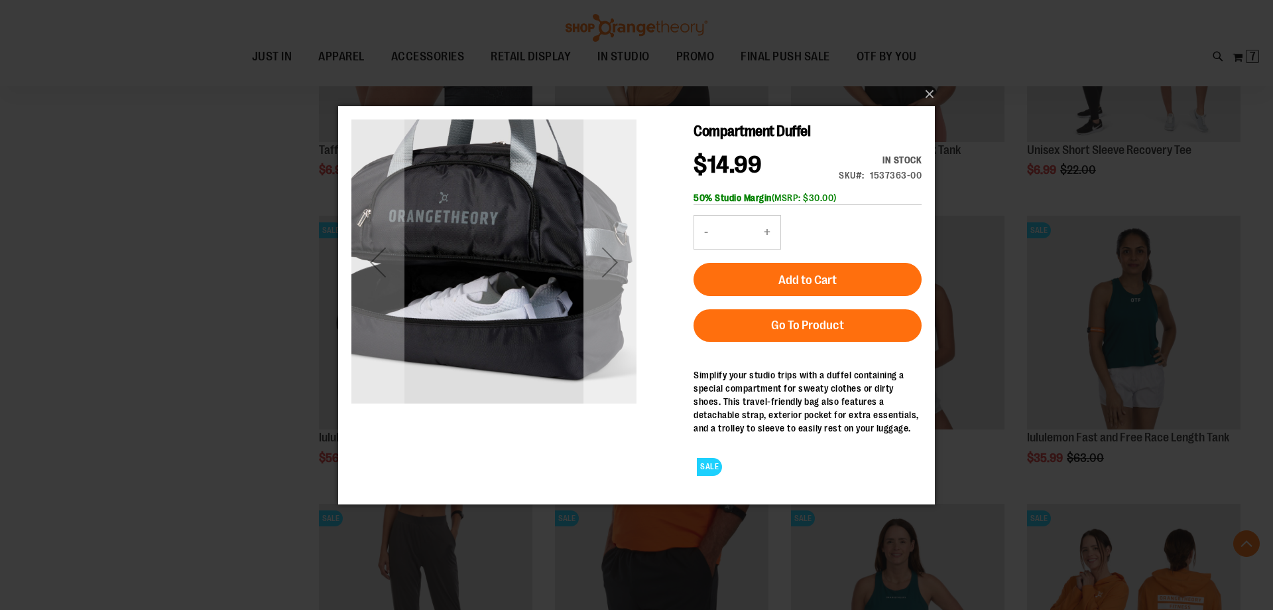
click at [610, 247] on div "Next" at bounding box center [610, 261] width 53 height 53
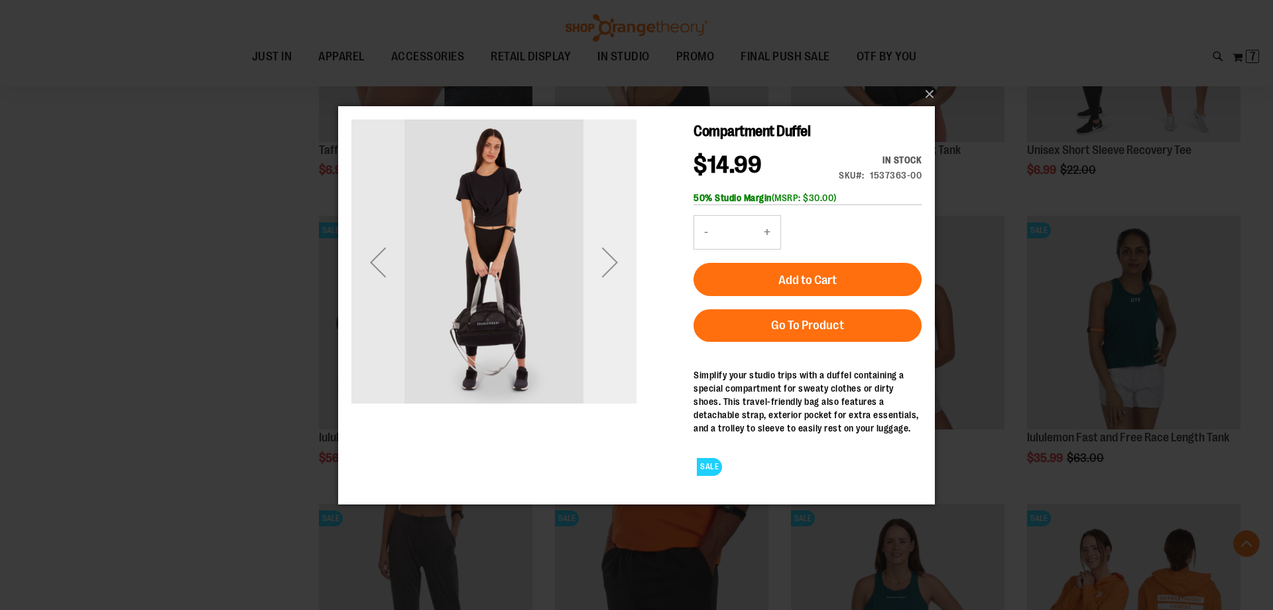
click at [610, 247] on div "Next" at bounding box center [610, 261] width 53 height 53
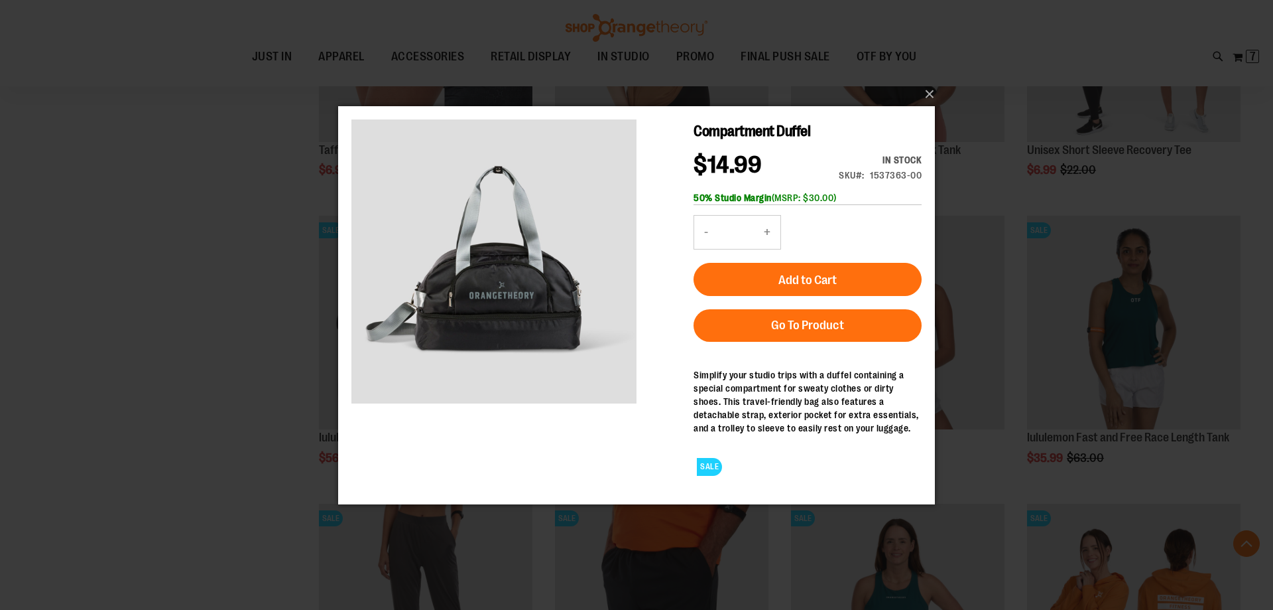
click at [168, 311] on div "×" at bounding box center [636, 305] width 1273 height 610
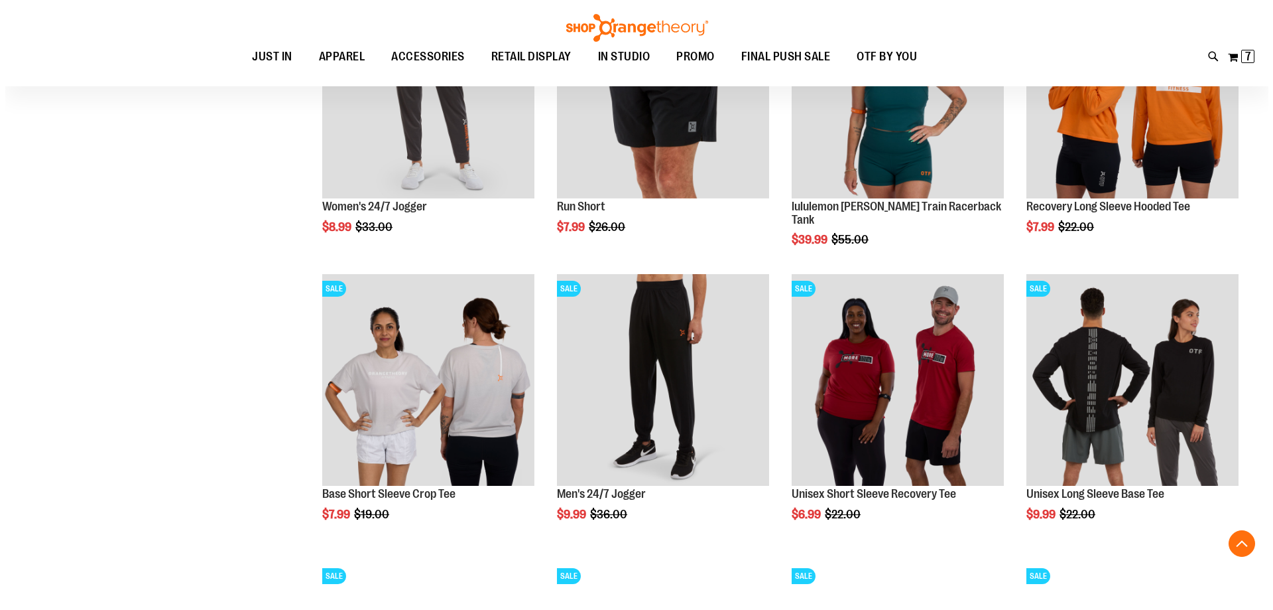
scroll to position [5508, 0]
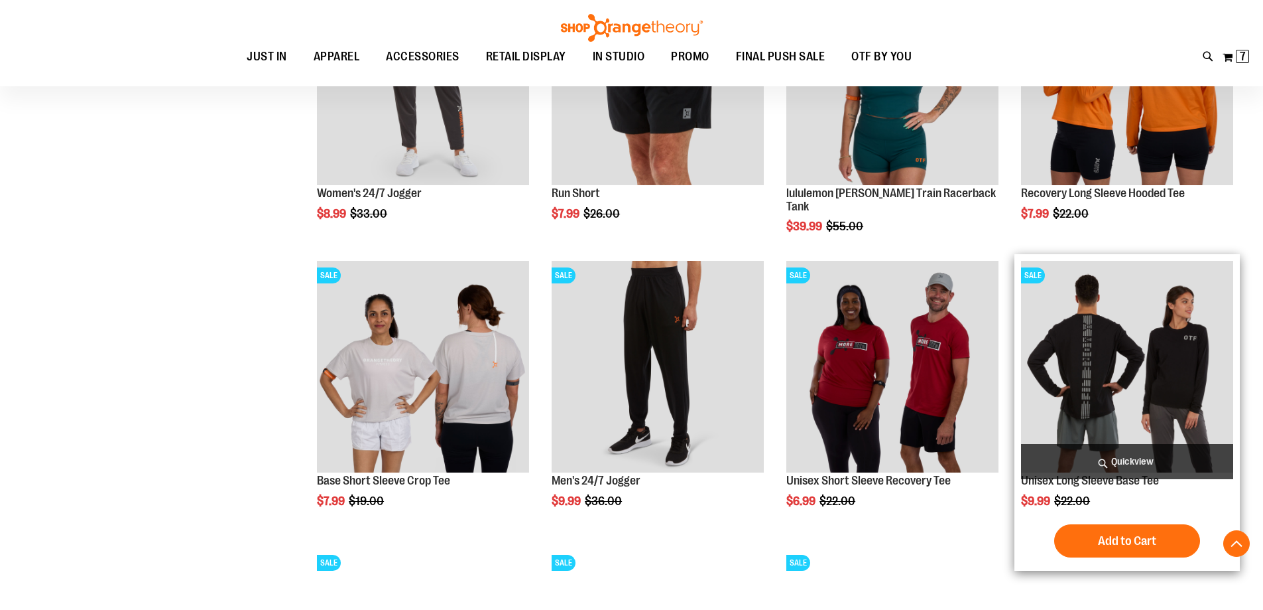
click at [1106, 460] on span "Quickview" at bounding box center [1127, 461] width 212 height 35
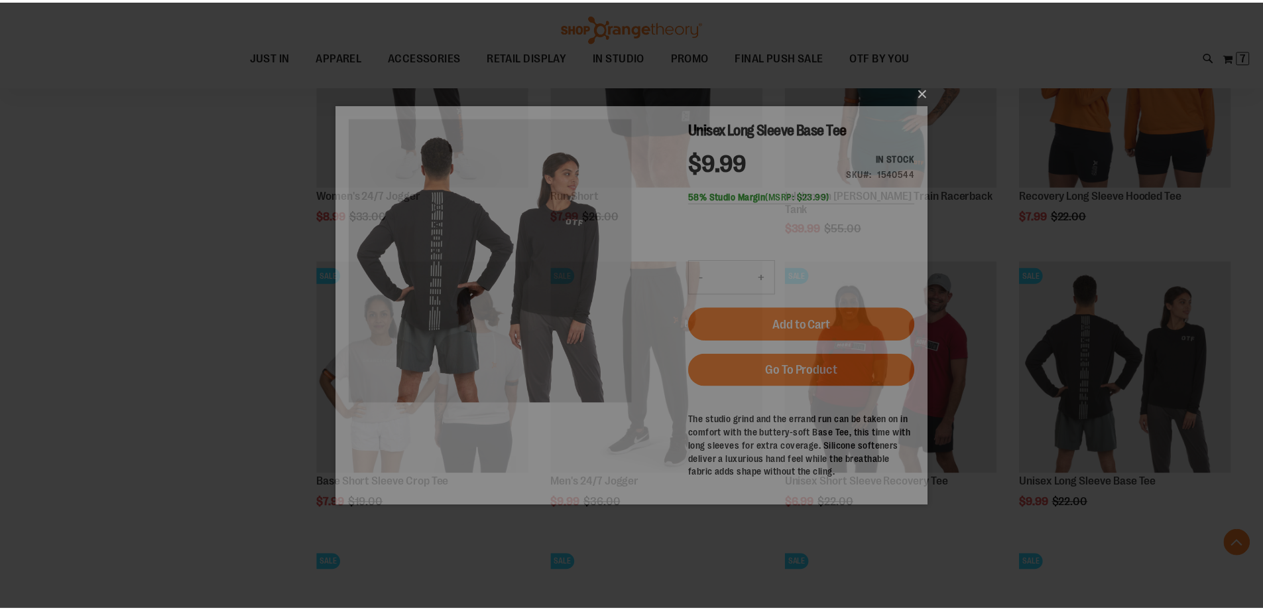
scroll to position [0, 0]
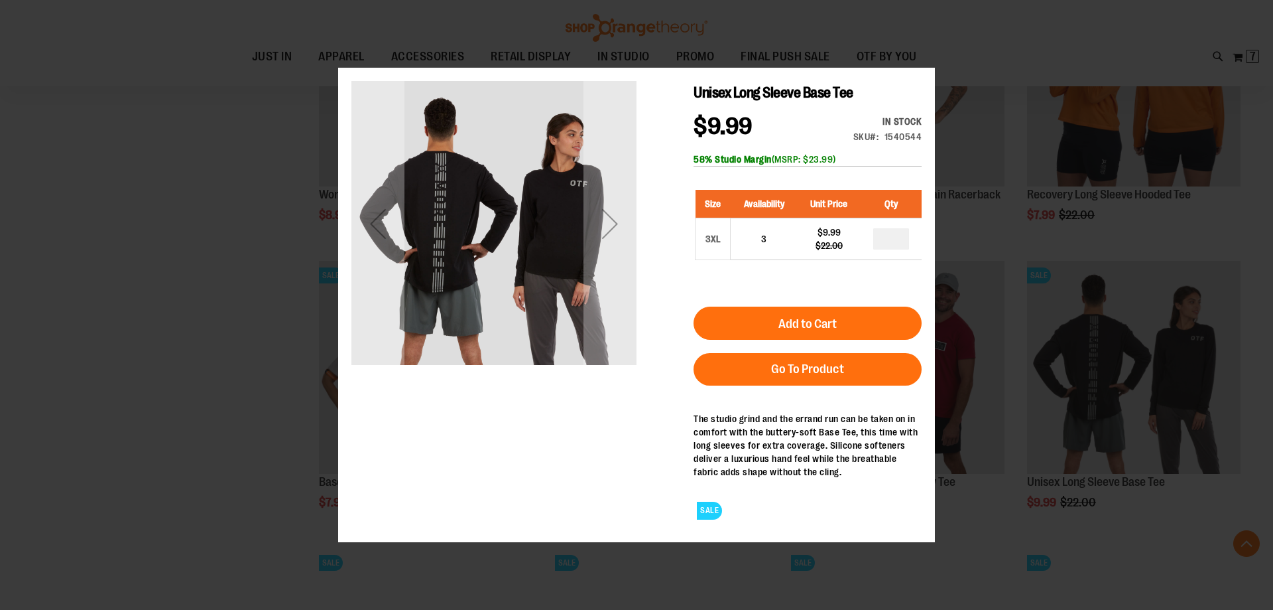
click at [173, 436] on div "×" at bounding box center [636, 305] width 1273 height 610
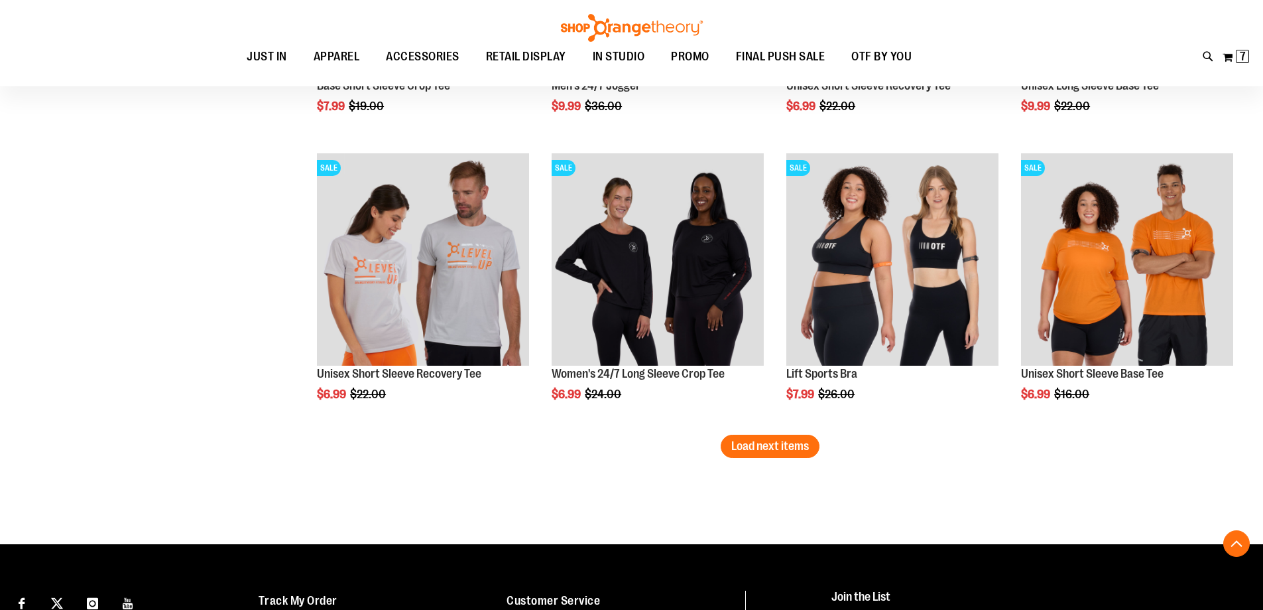
scroll to position [5906, 0]
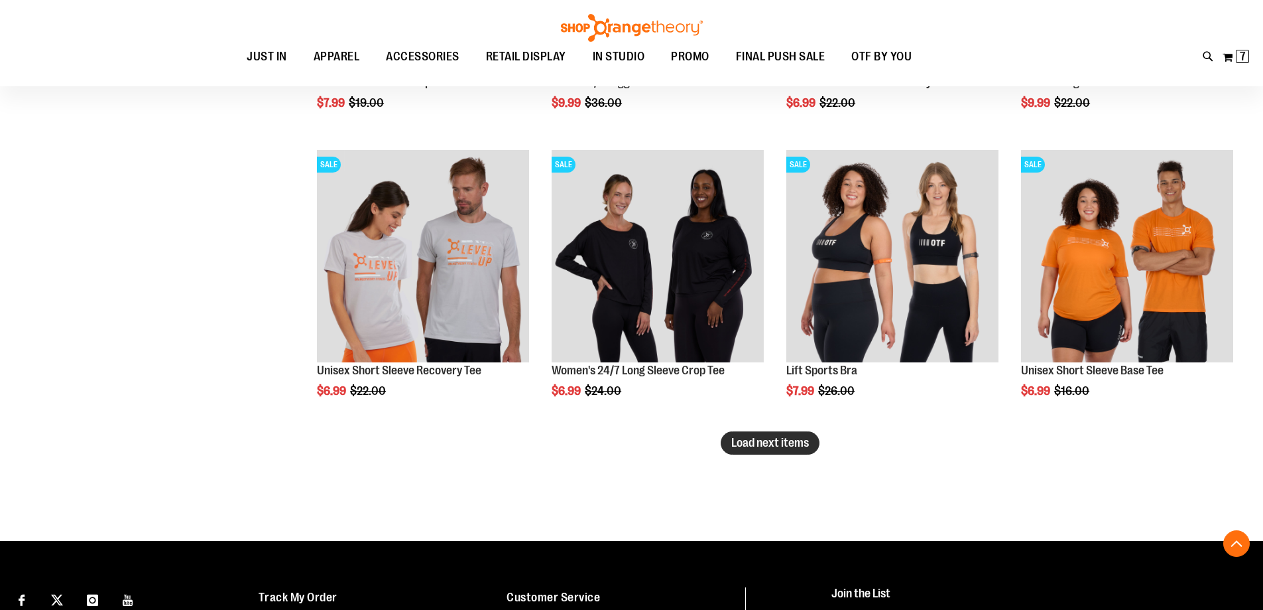
click at [748, 444] on span "Load next items" at bounding box center [771, 442] width 78 height 13
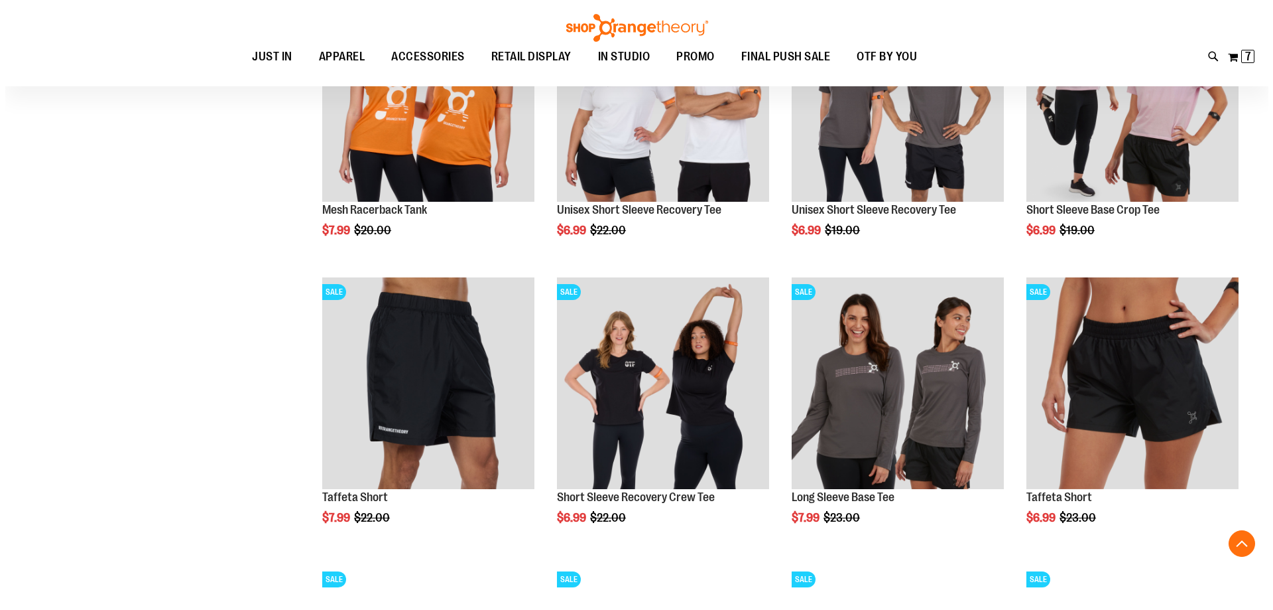
scroll to position [6370, 0]
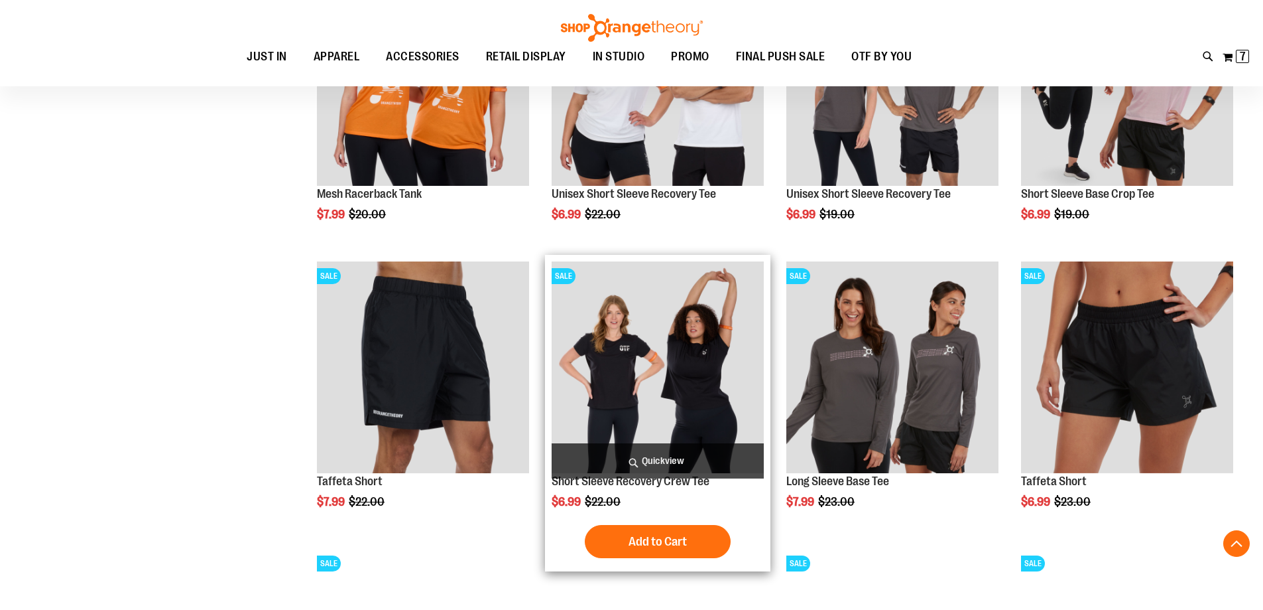
click at [660, 462] on span "Quickview" at bounding box center [658, 460] width 212 height 35
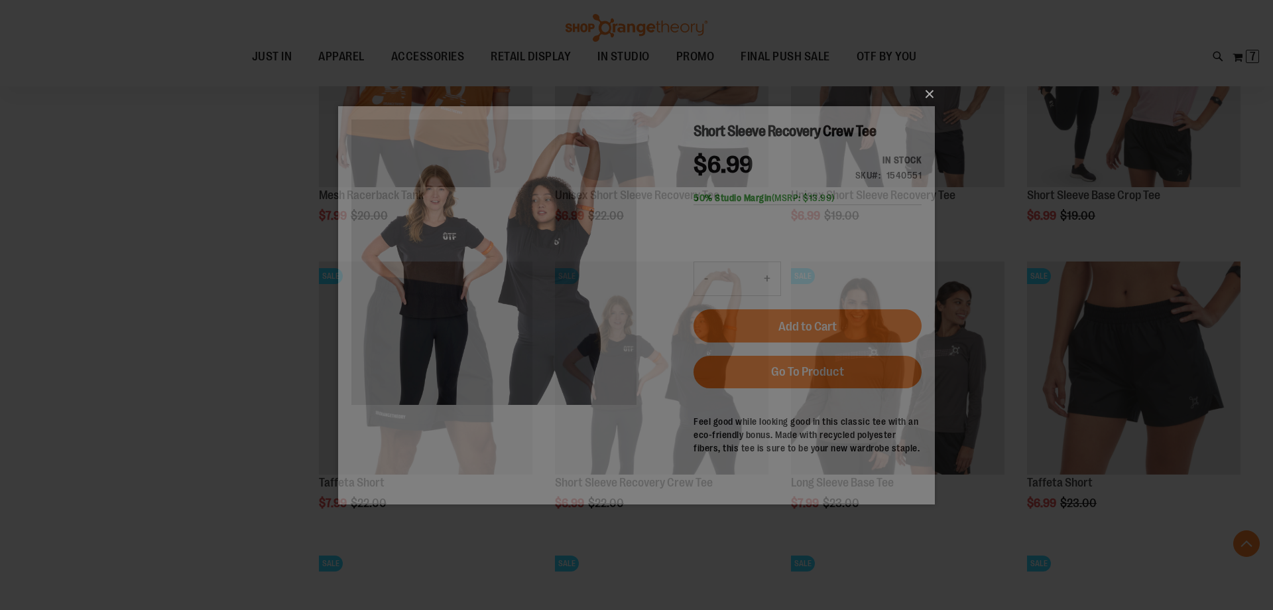
scroll to position [0, 0]
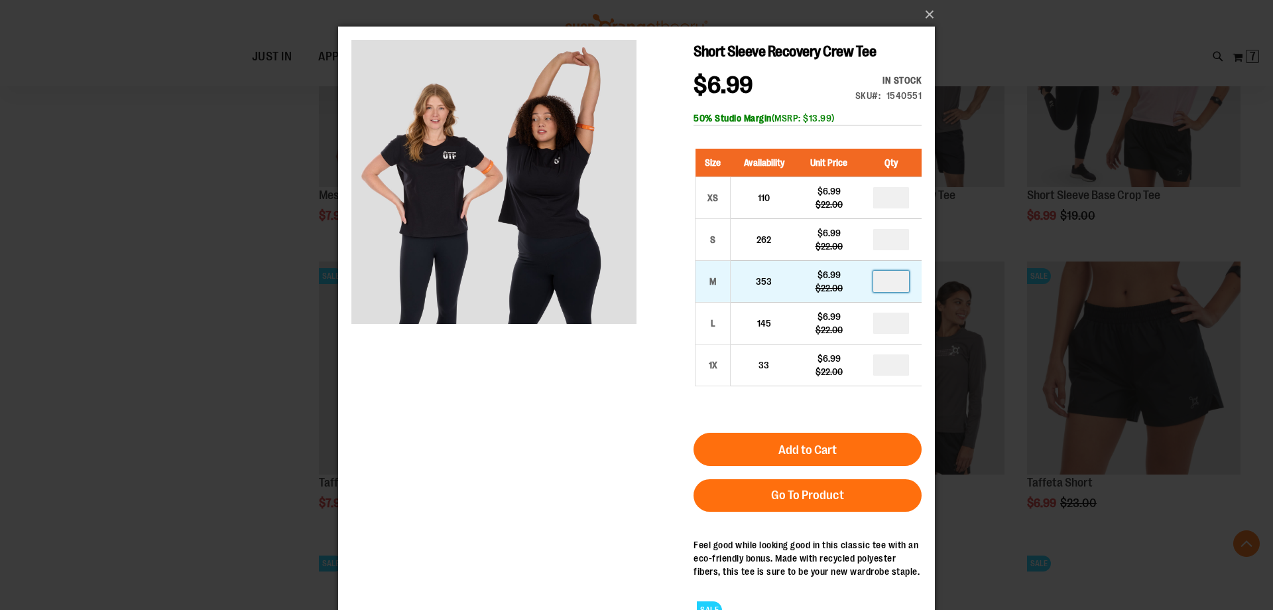
click at [884, 284] on input "number" at bounding box center [891, 281] width 36 height 21
type input "*"
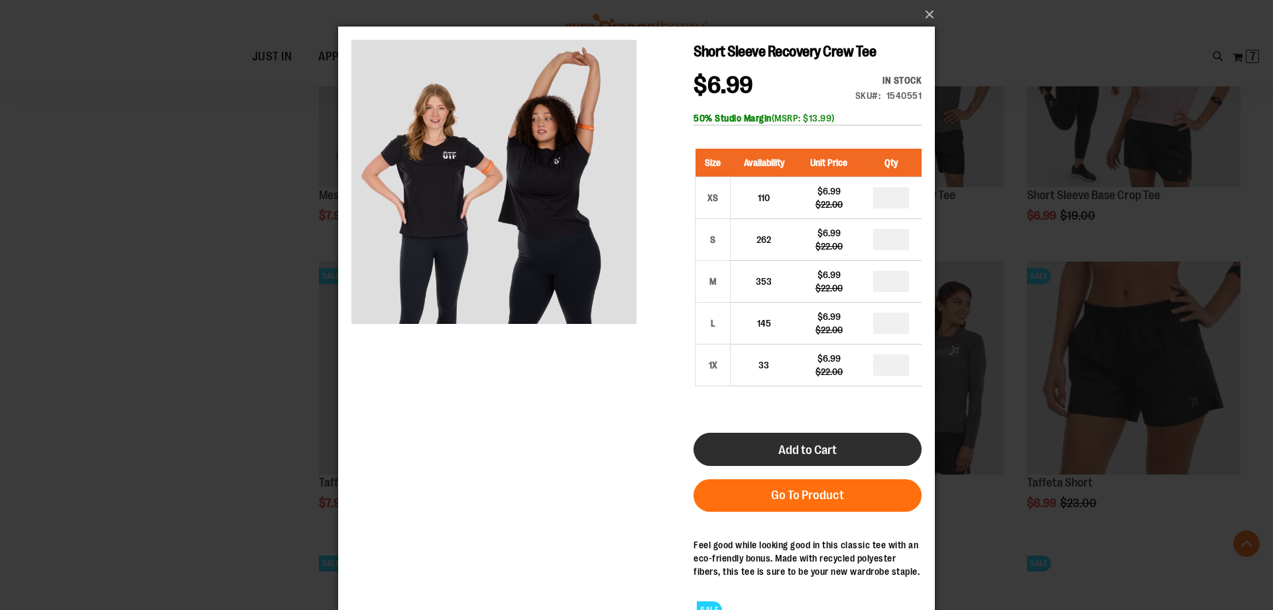
click at [757, 455] on button "Add to Cart" at bounding box center [808, 448] width 228 height 33
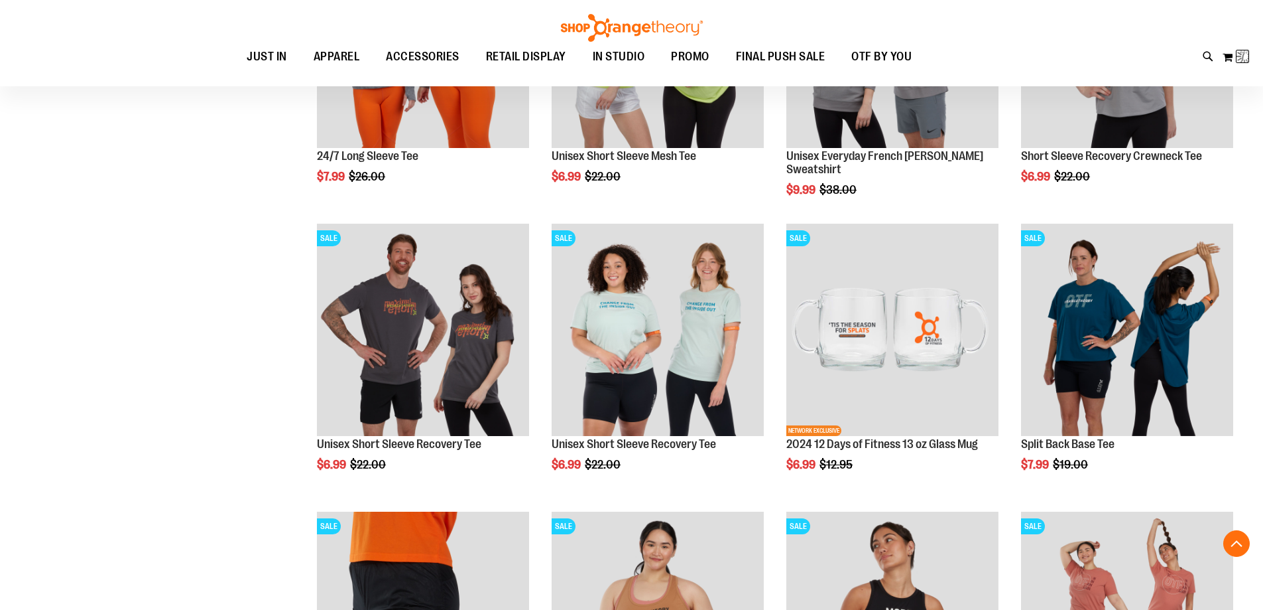
scroll to position [746, 0]
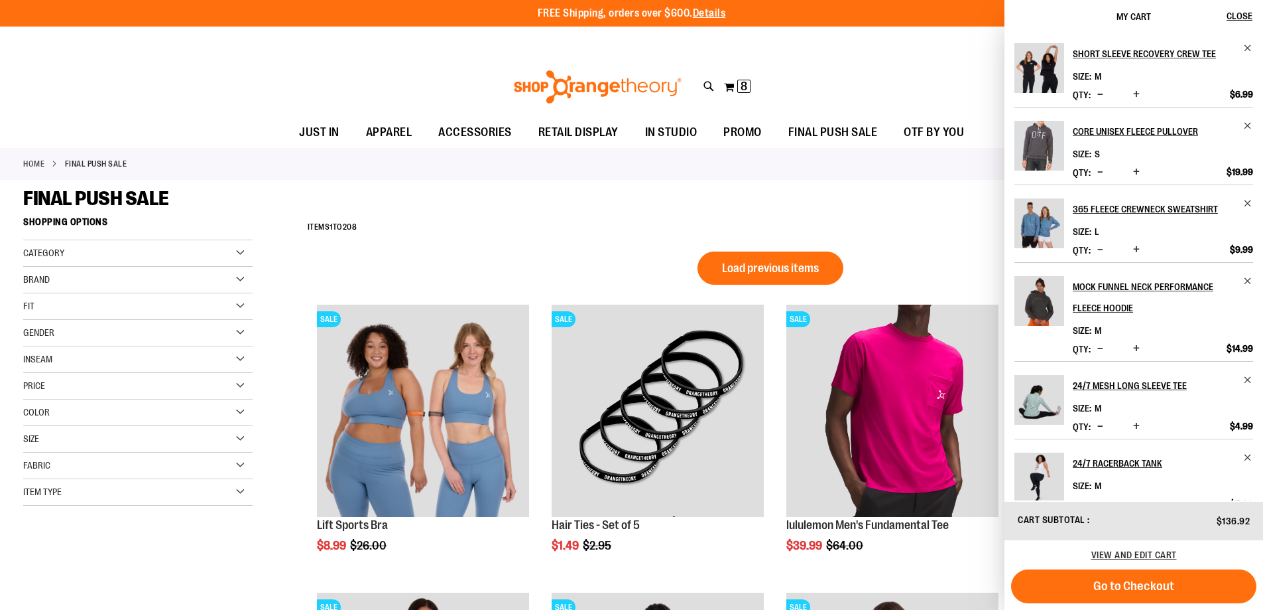
click at [268, 541] on div "Recently Ordered Last Ordered Items Add to Cart View All" at bounding box center [149, 545] width 253 height 27
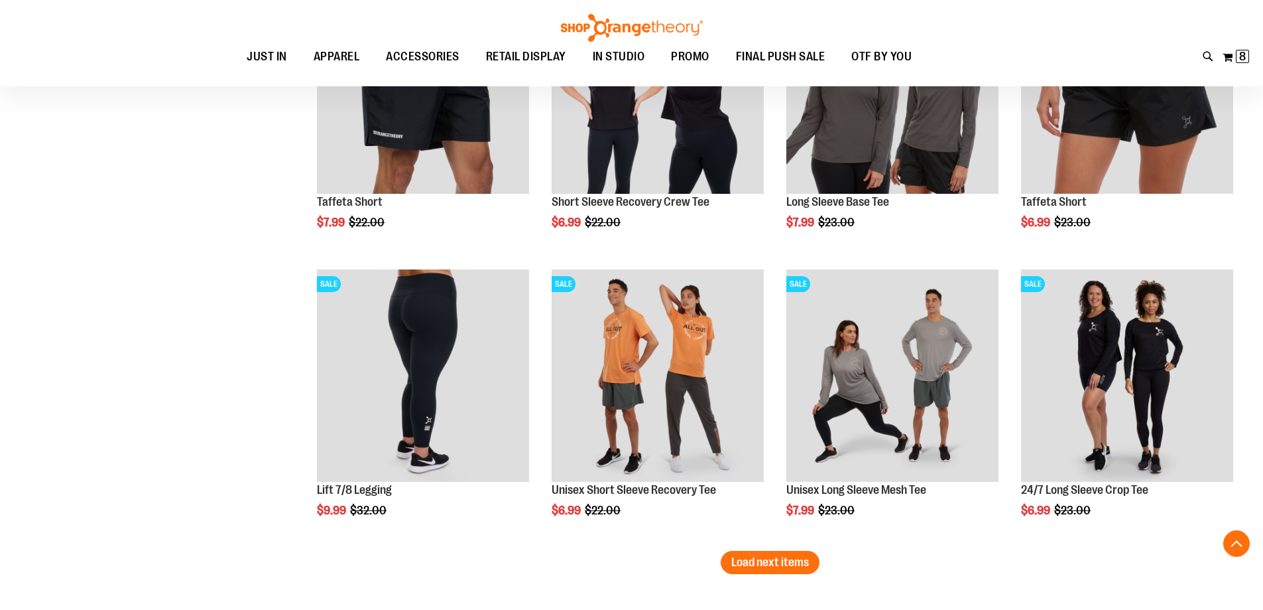
scroll to position [6715, 0]
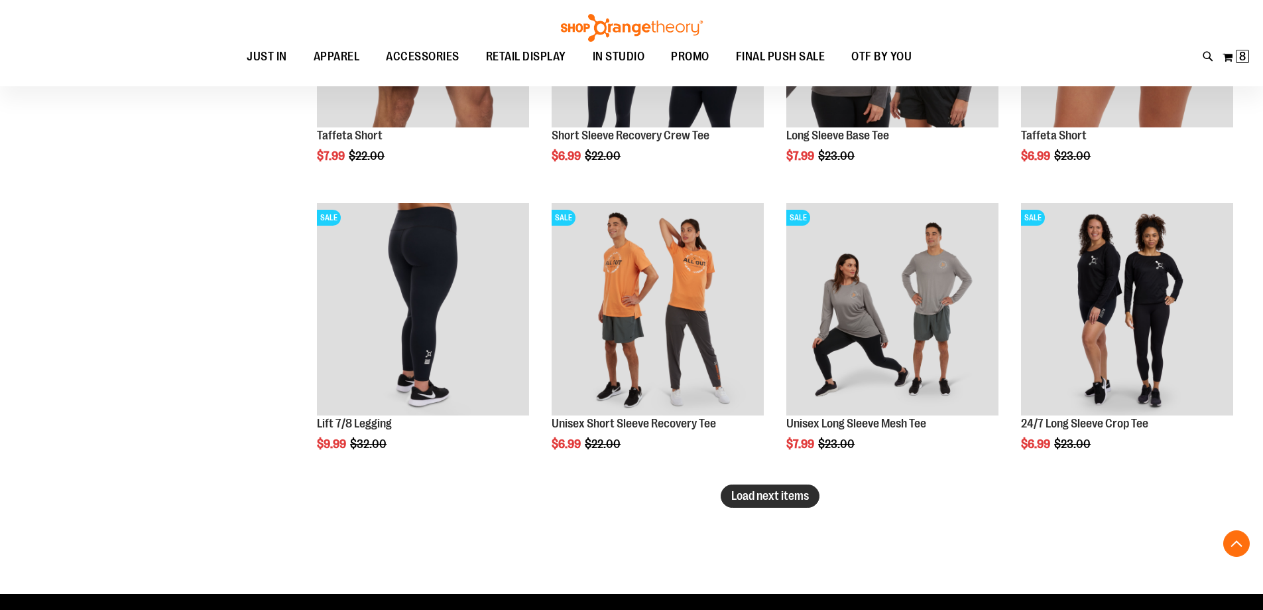
click at [757, 489] on span "Load next items" at bounding box center [771, 495] width 78 height 13
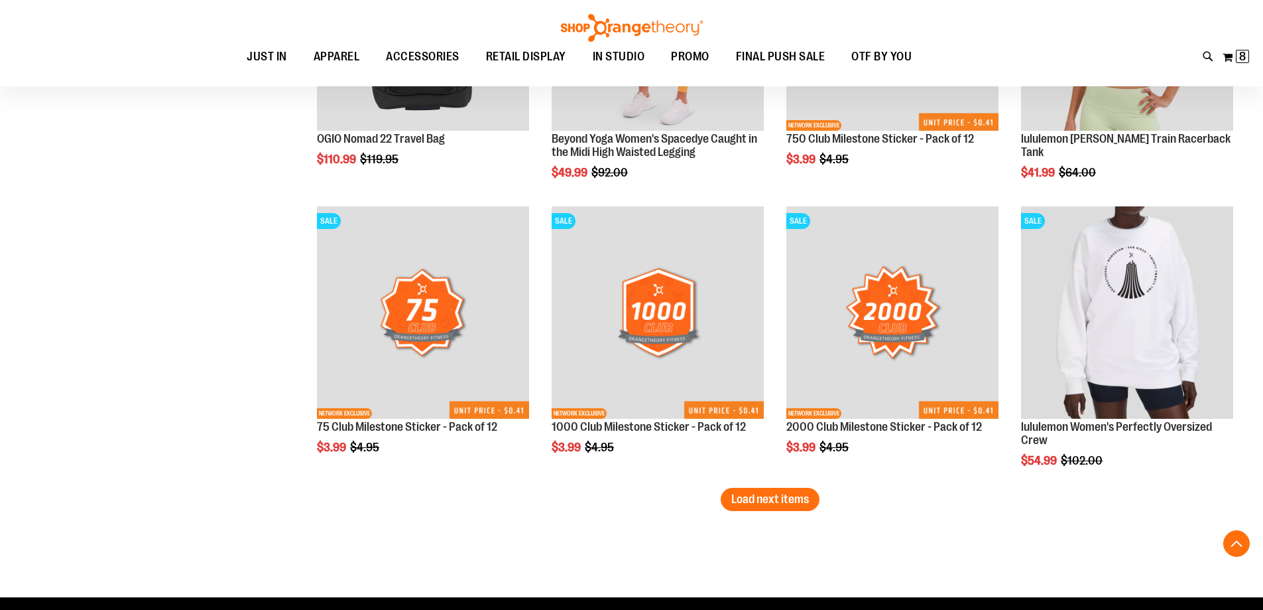
scroll to position [7644, 0]
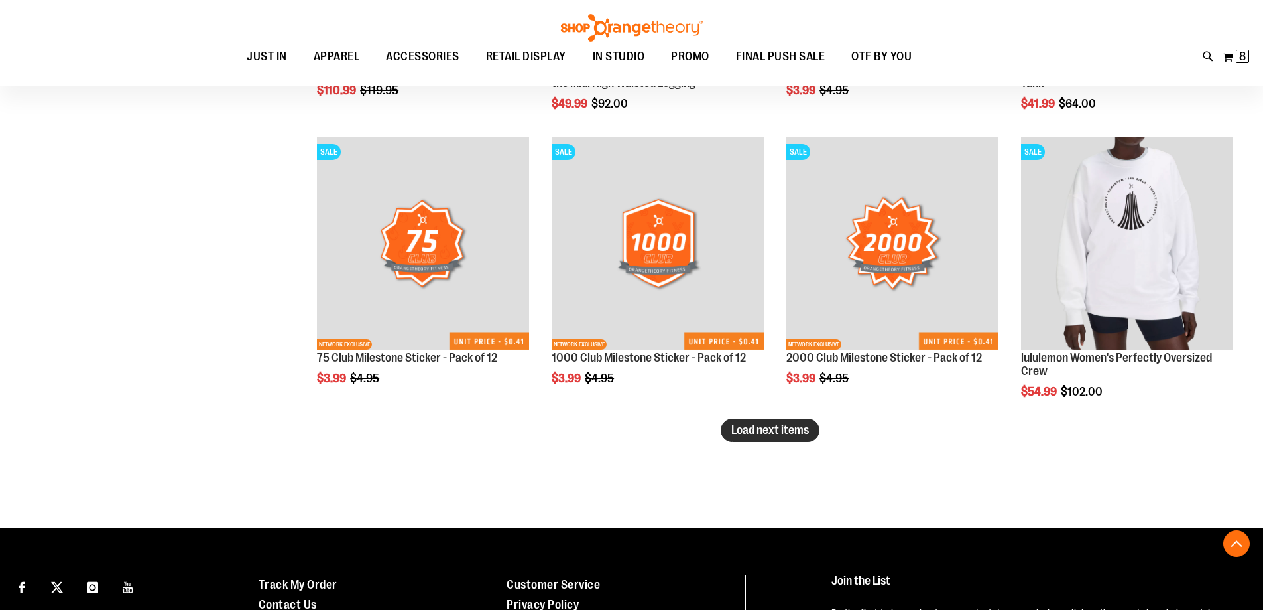
click at [782, 440] on button "Load next items" at bounding box center [770, 430] width 99 height 23
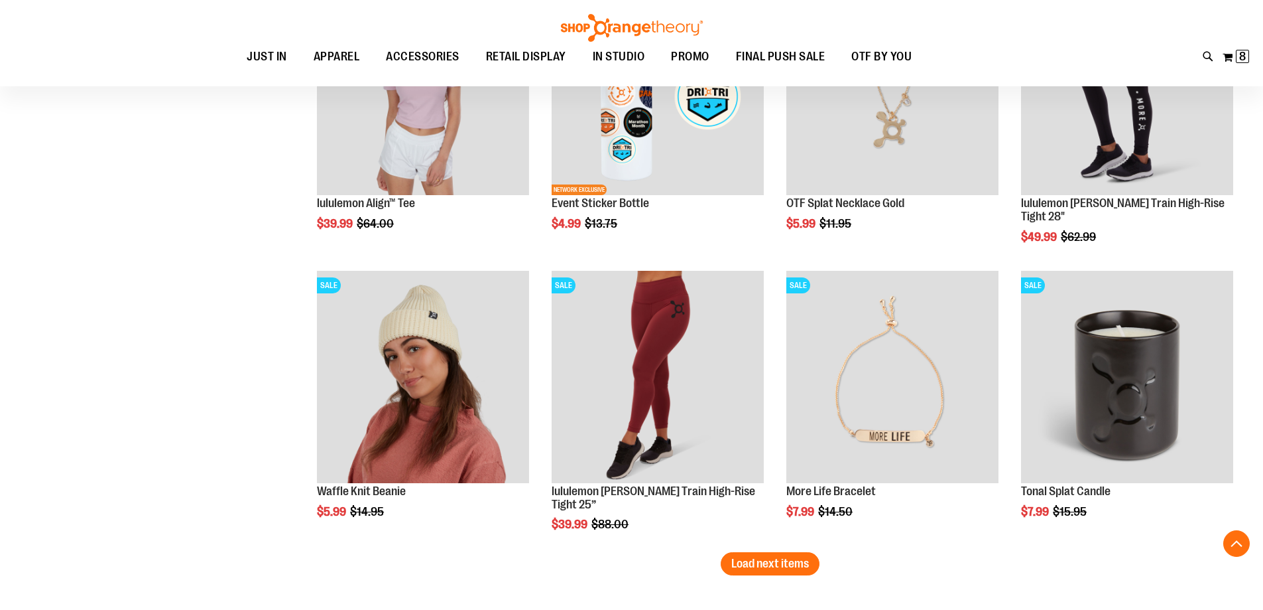
scroll to position [8440, 0]
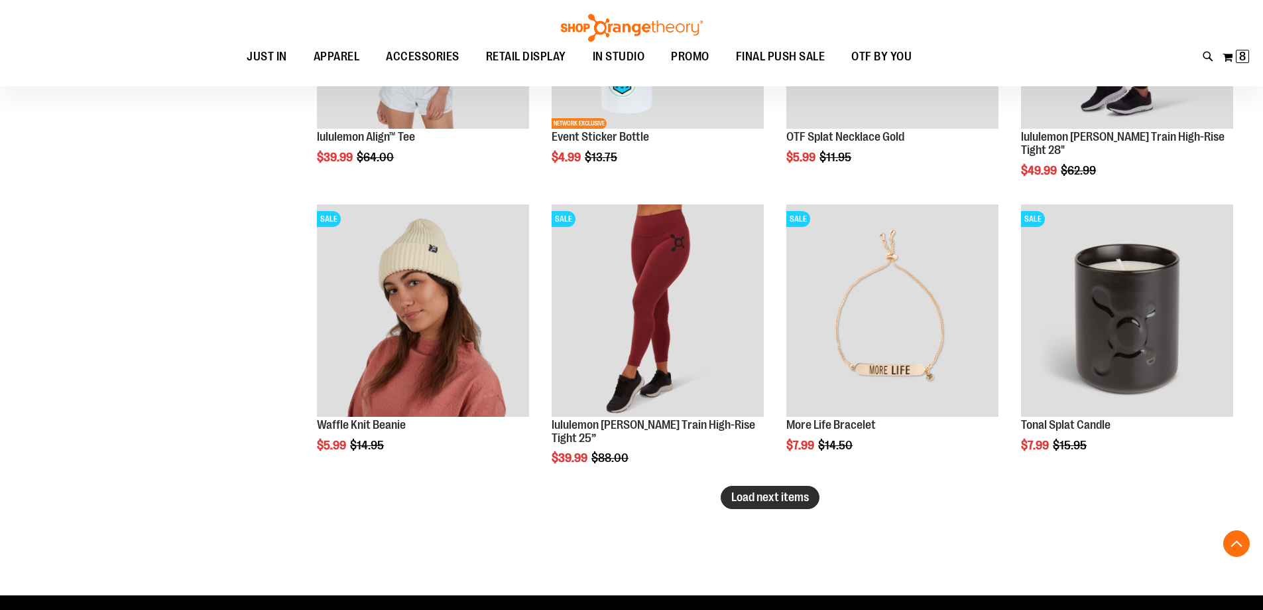
click at [770, 500] on span "Load next items" at bounding box center [771, 496] width 78 height 13
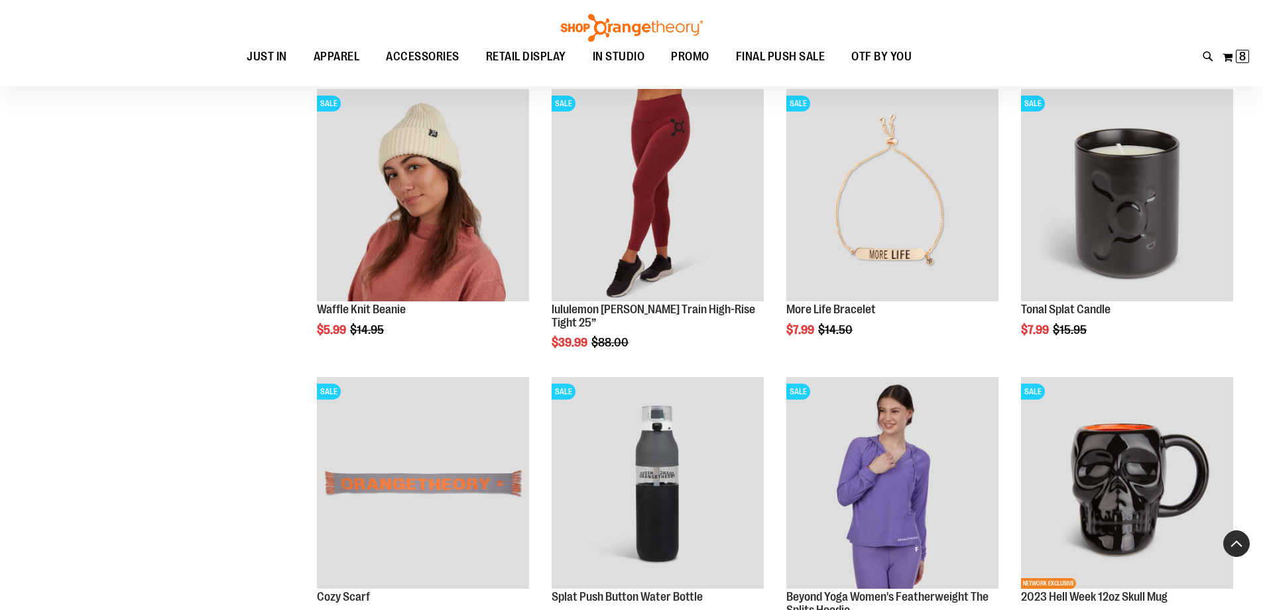
scroll to position [8639, 0]
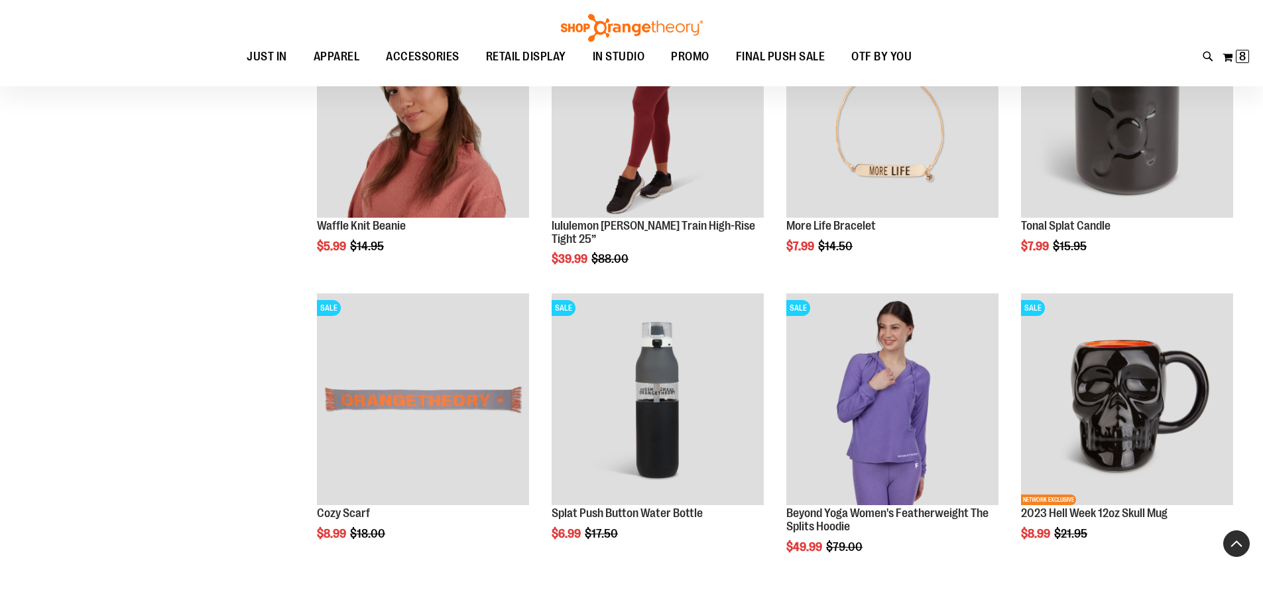
click at [1234, 540] on button "Back To Top" at bounding box center [1237, 543] width 27 height 27
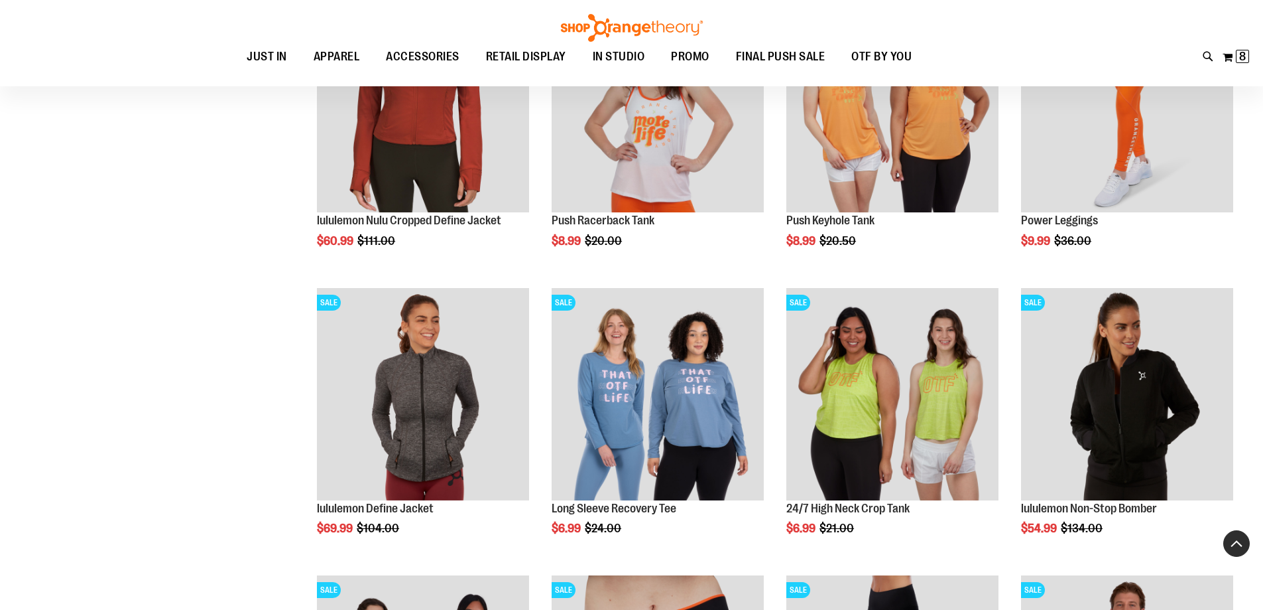
scroll to position [48, 0]
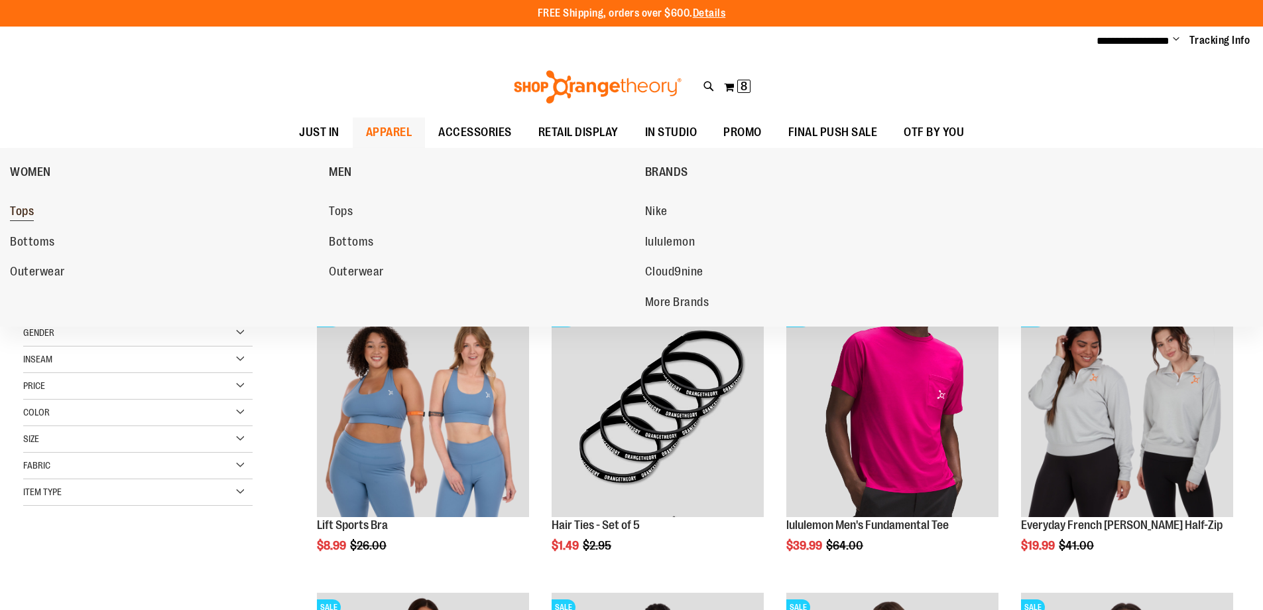
click at [29, 210] on span "Tops" at bounding box center [22, 212] width 24 height 17
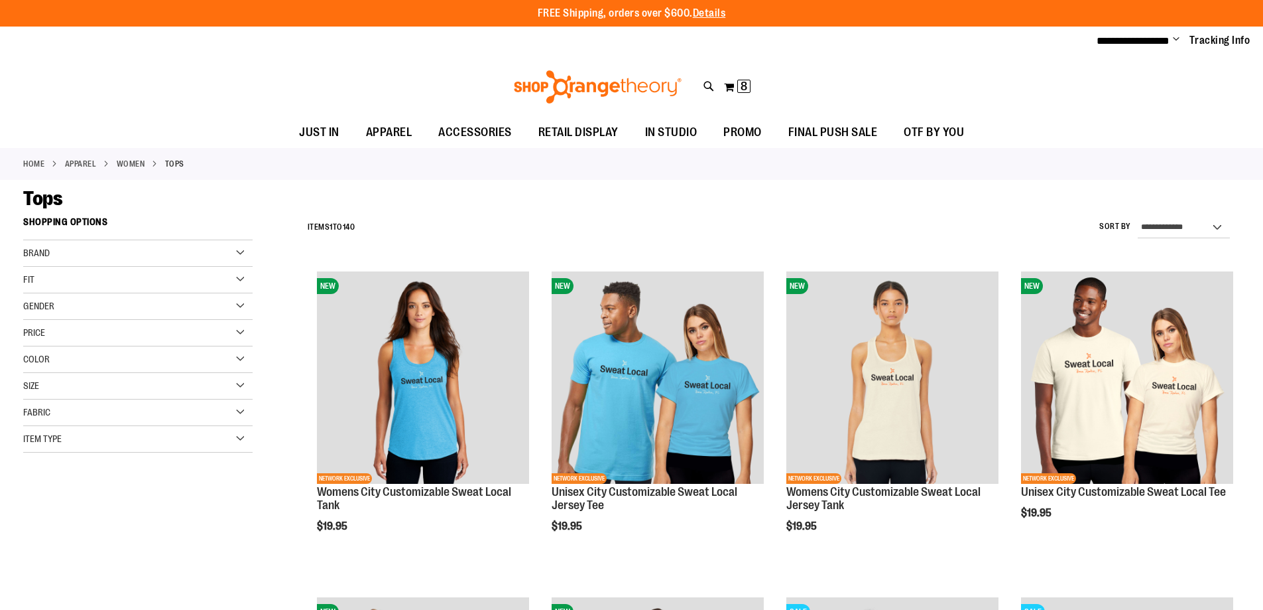
click at [135, 434] on div "Item Type" at bounding box center [137, 439] width 229 height 27
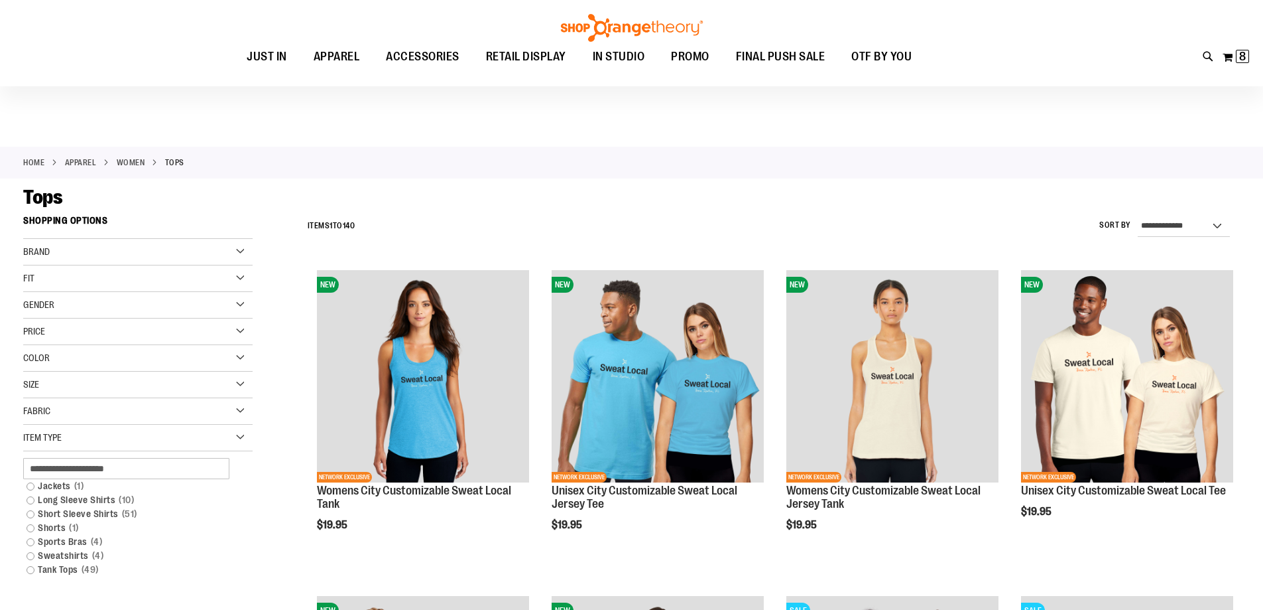
scroll to position [66, 0]
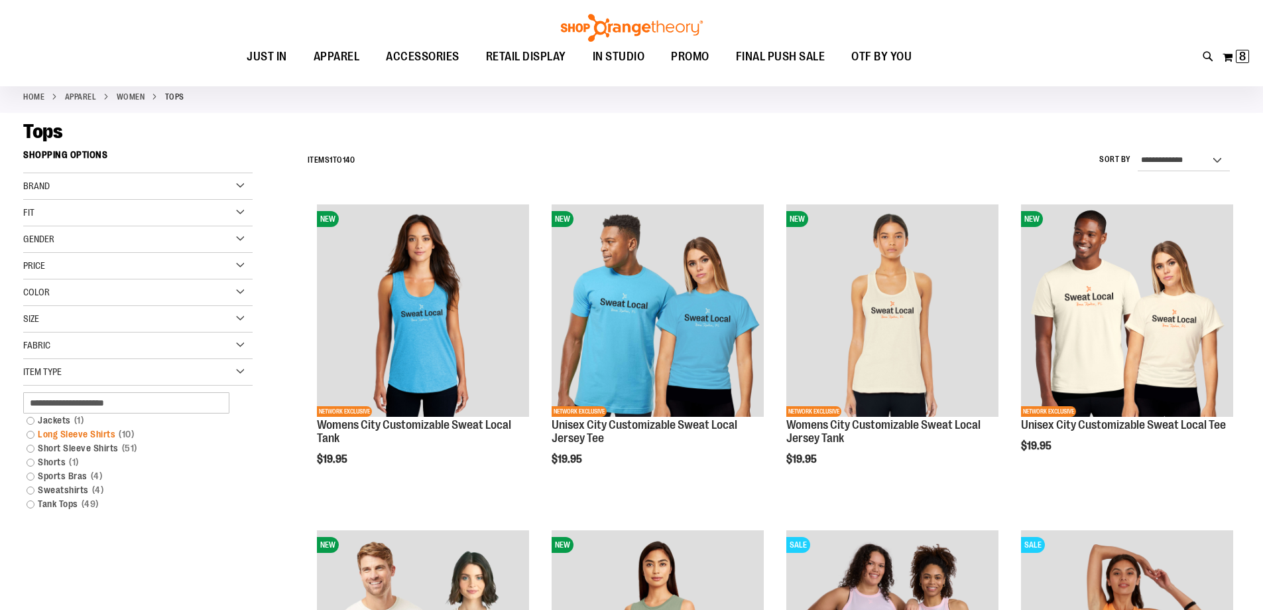
click at [30, 432] on link "Long Sleeve Shirts 10 items" at bounding box center [130, 434] width 220 height 14
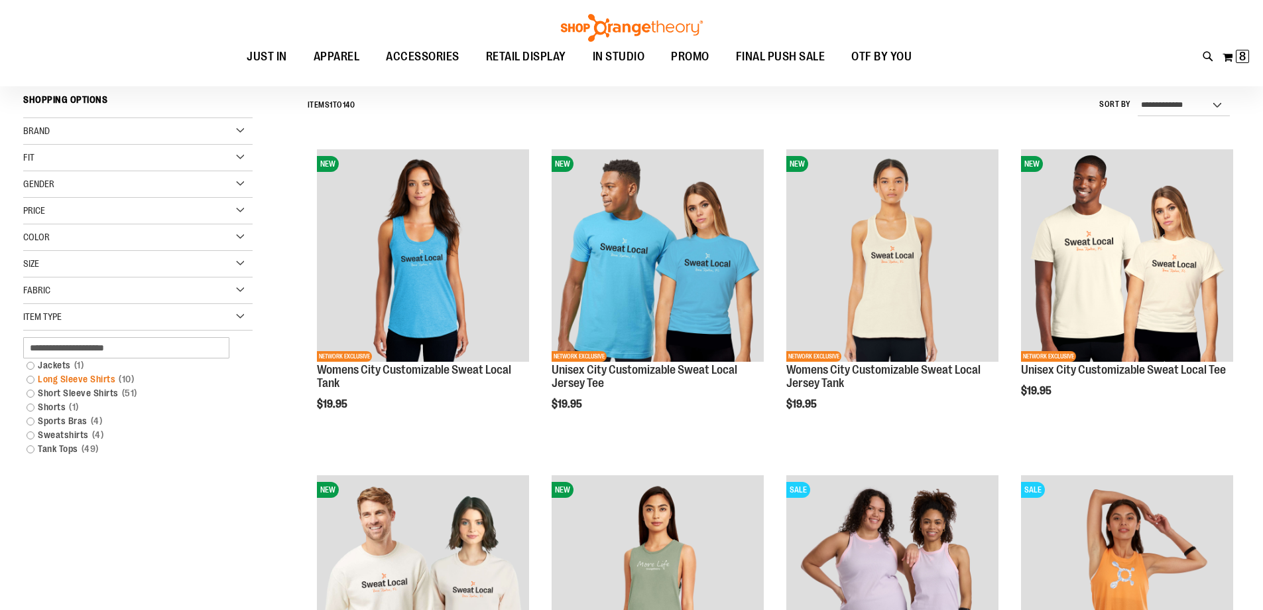
scroll to position [123, 0]
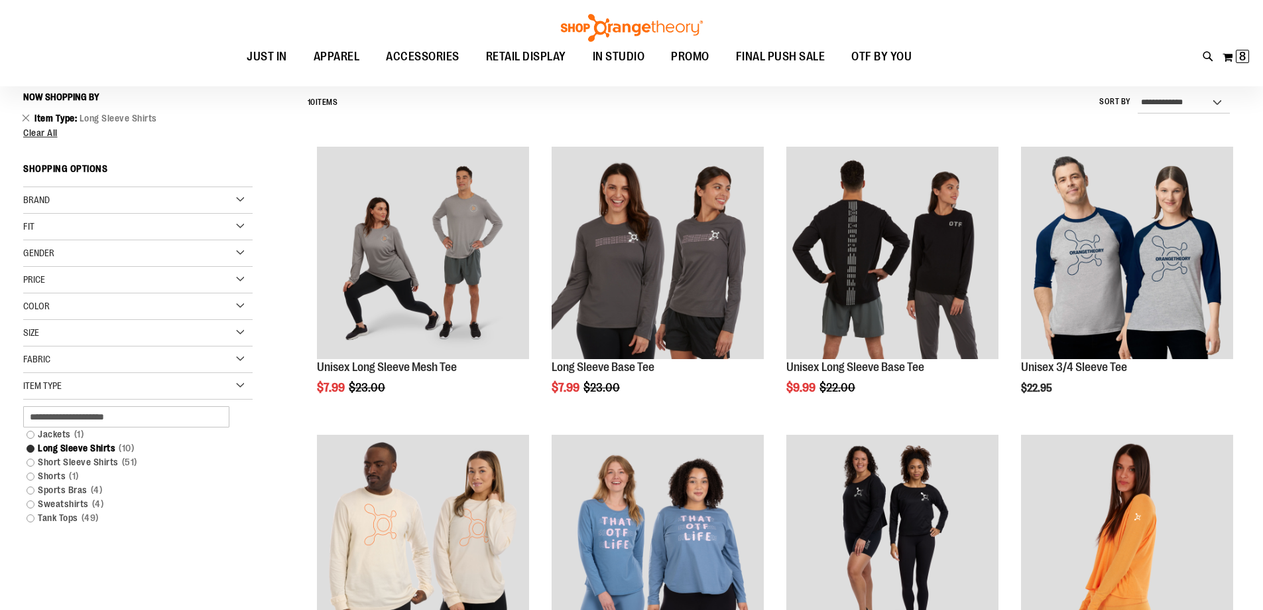
click at [32, 431] on link "Jackets 1 item" at bounding box center [130, 434] width 220 height 14
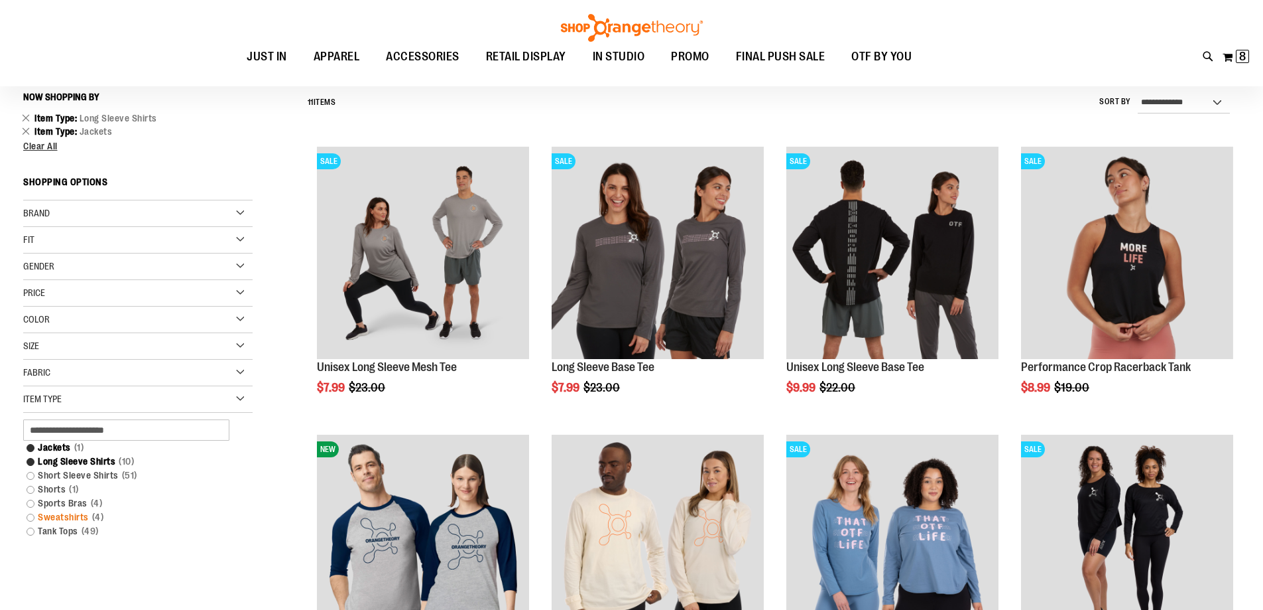
click at [29, 516] on link "Sweatshirts 4 items" at bounding box center [130, 517] width 220 height 14
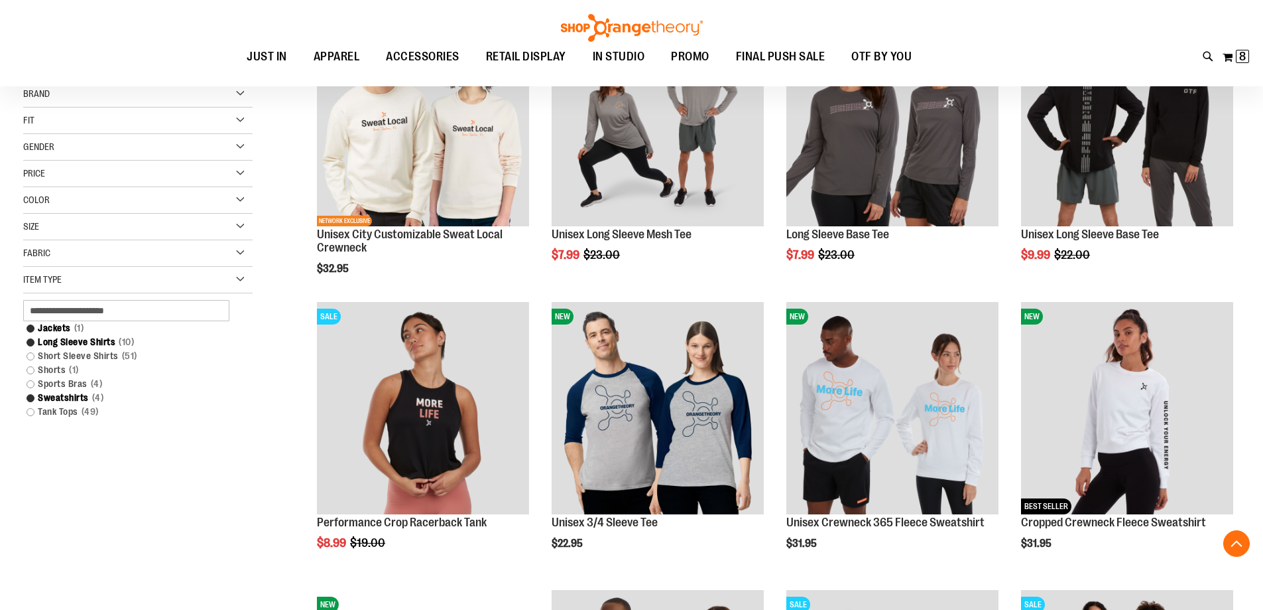
scroll to position [322, 0]
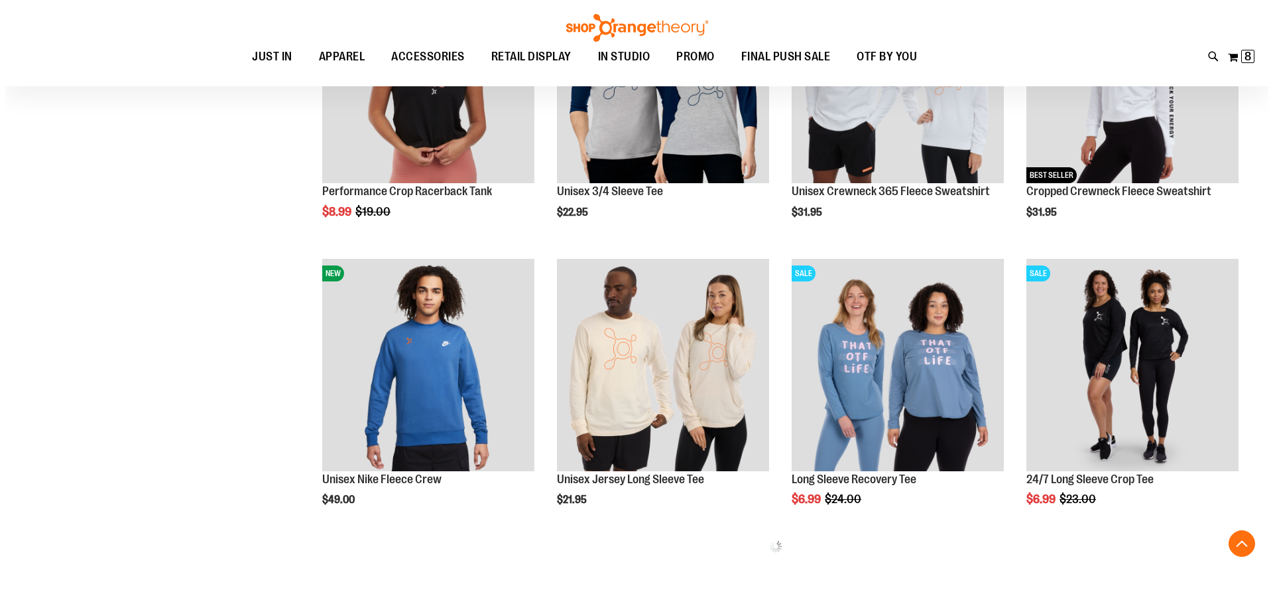
scroll to position [588, 0]
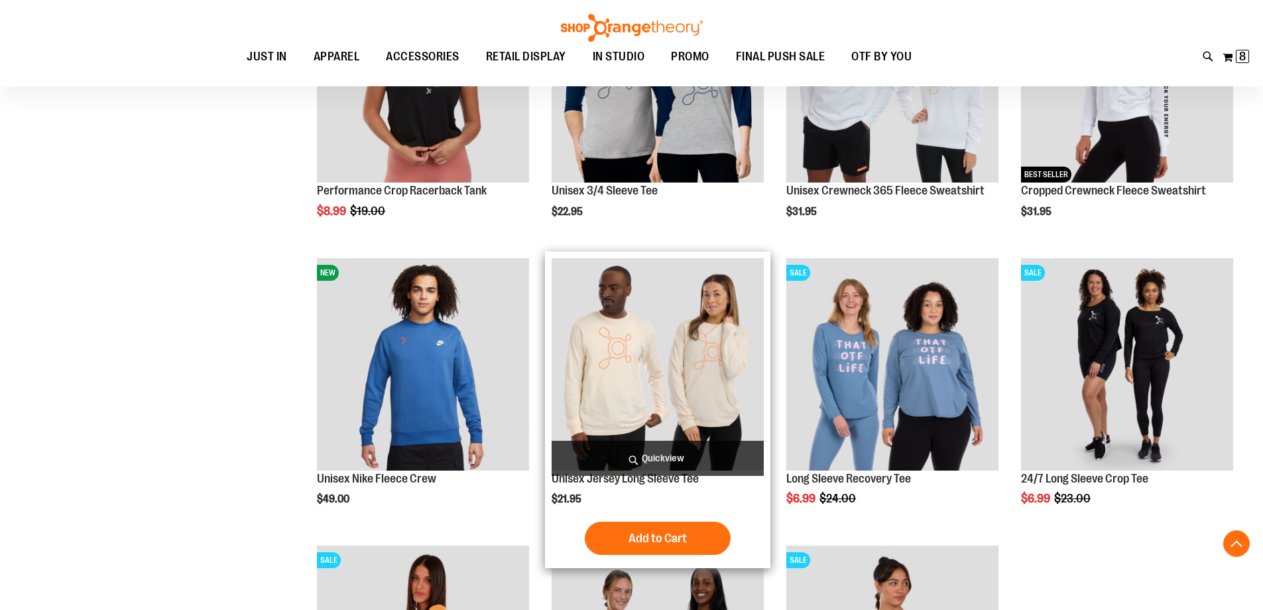
click at [639, 454] on span "Quickview" at bounding box center [658, 457] width 212 height 35
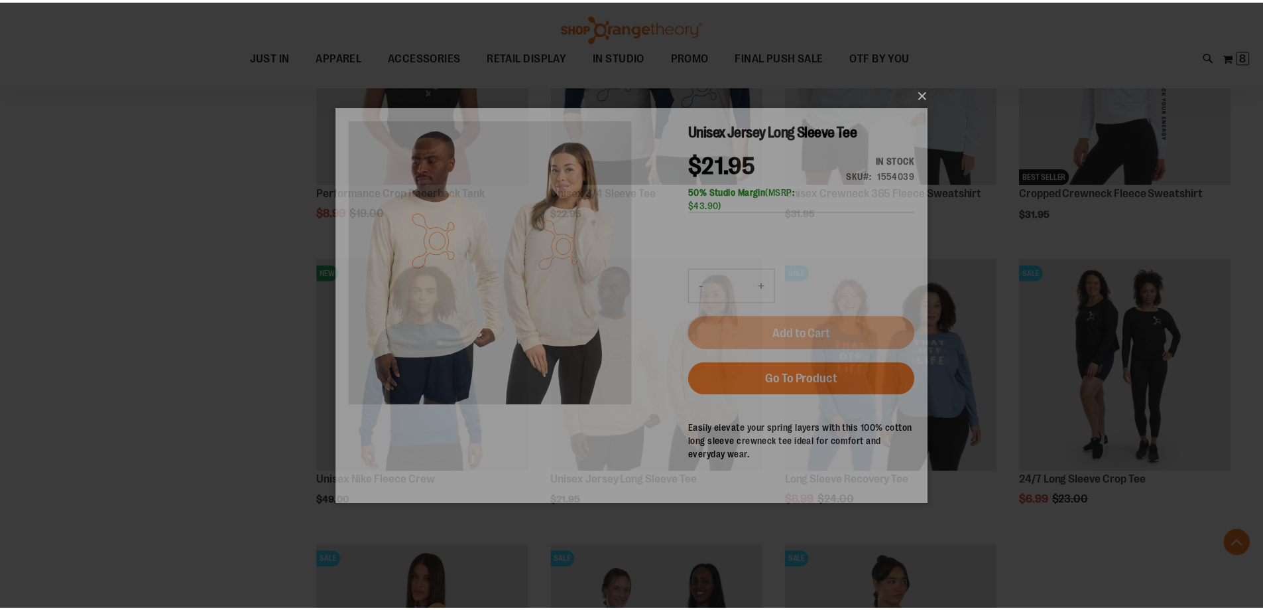
scroll to position [0, 0]
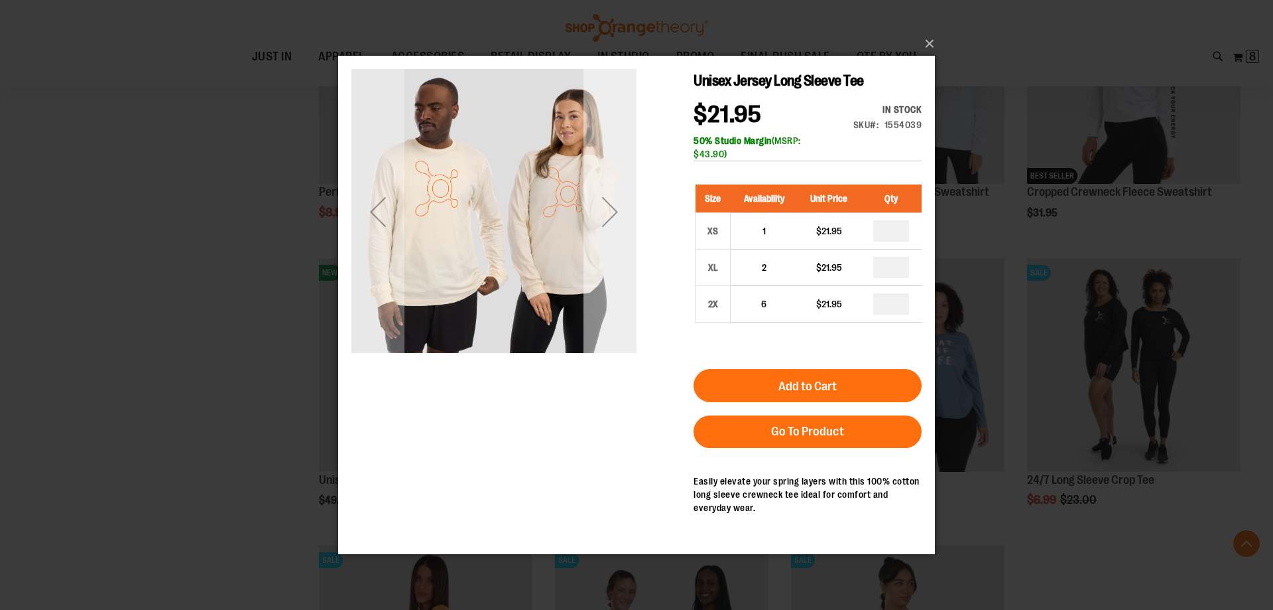
click at [600, 222] on div "Next" at bounding box center [610, 211] width 53 height 53
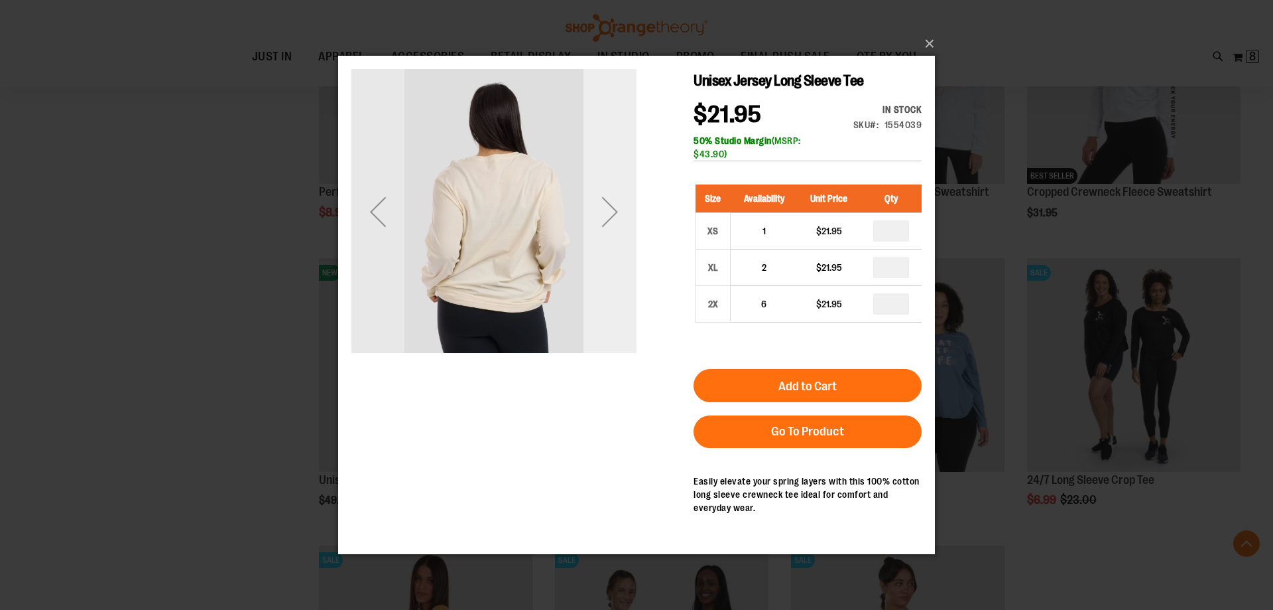
click at [600, 222] on div "Next" at bounding box center [610, 211] width 53 height 53
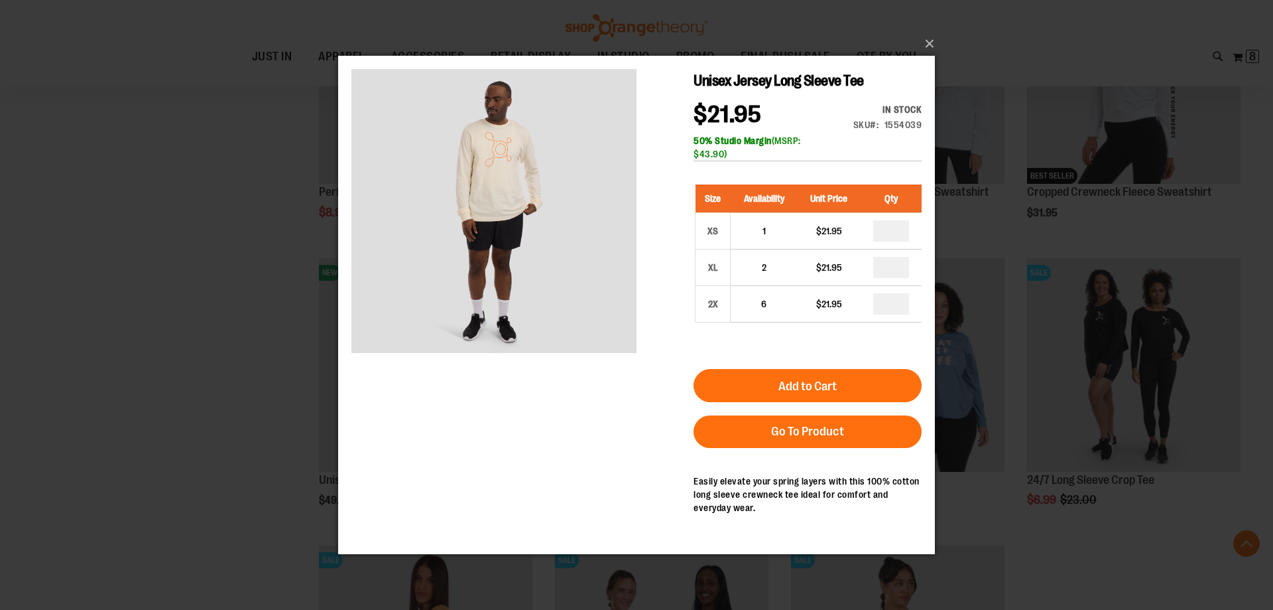
click at [245, 326] on div "×" at bounding box center [636, 305] width 1273 height 610
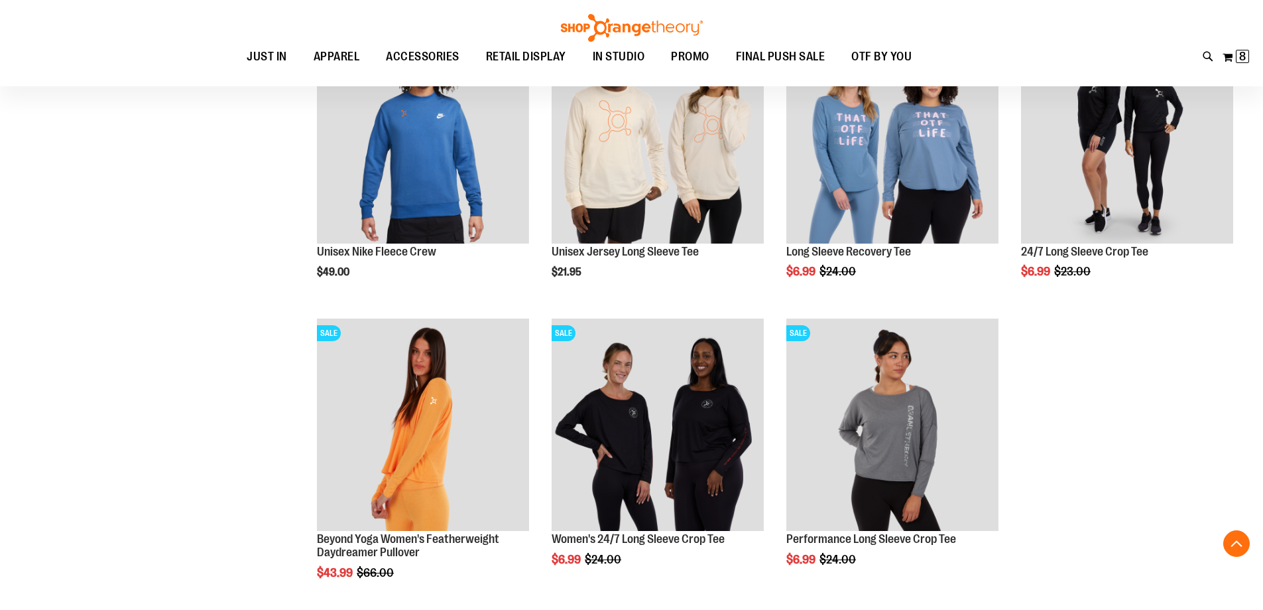
scroll to position [853, 0]
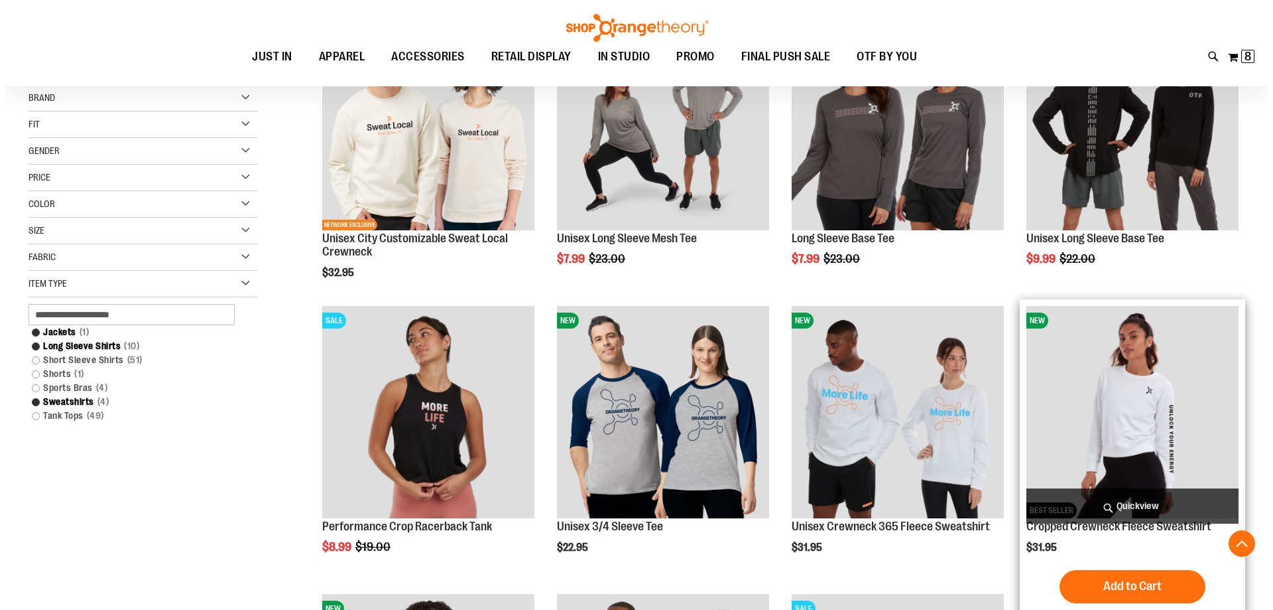
scroll to position [322, 0]
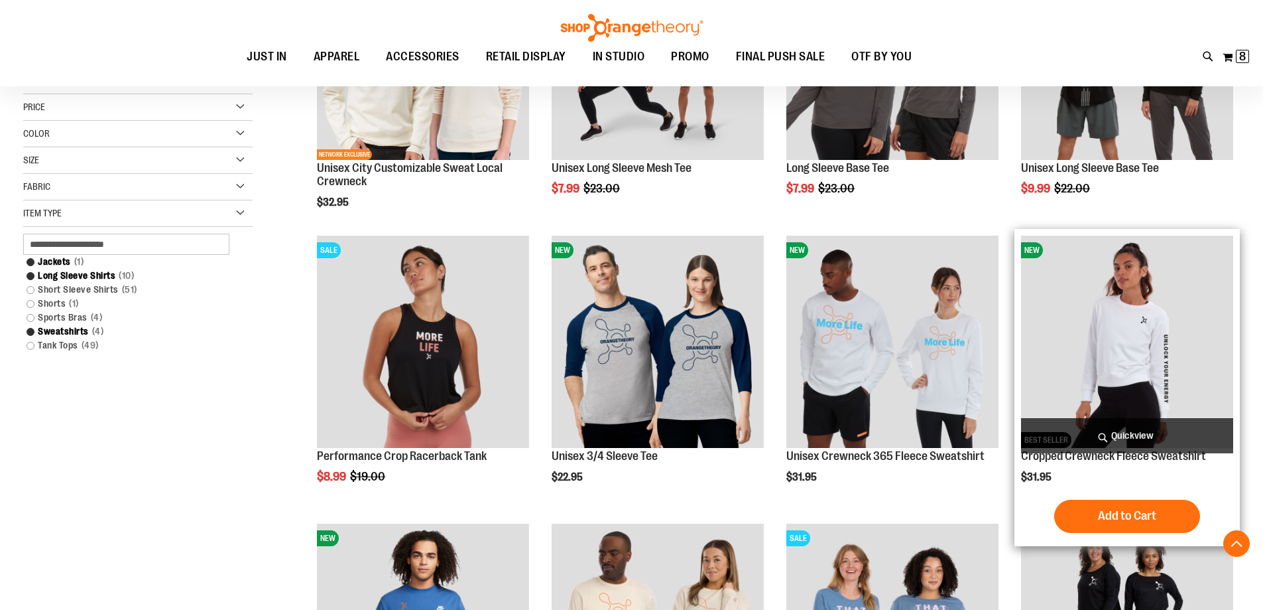
click at [1128, 432] on span "Quickview" at bounding box center [1127, 435] width 212 height 35
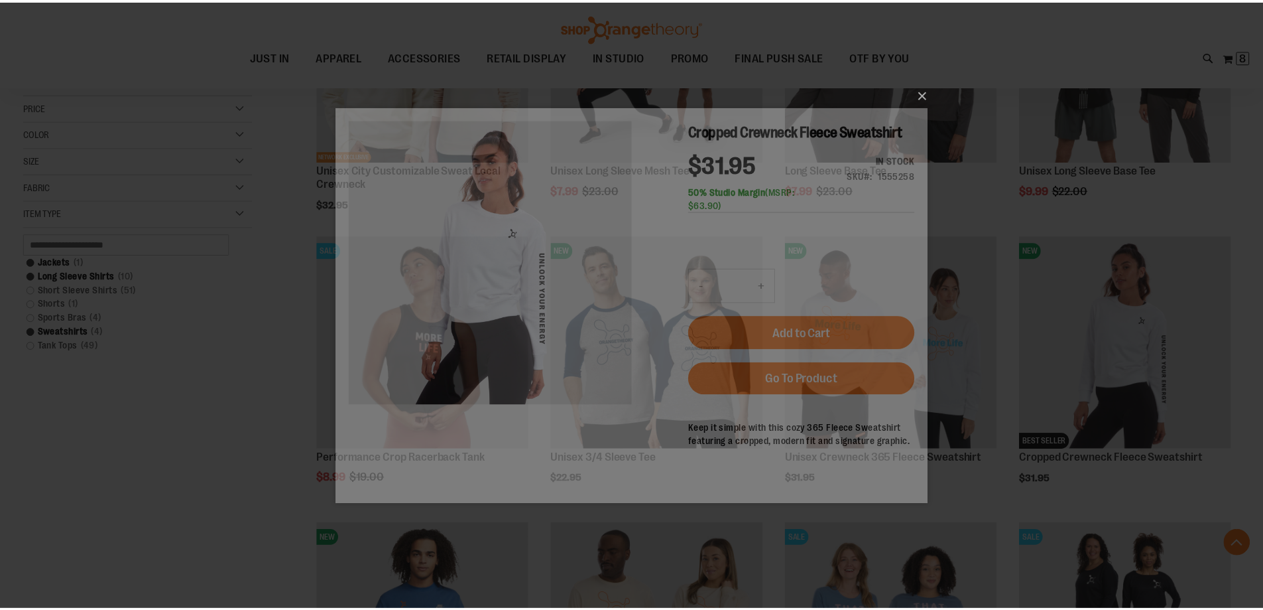
scroll to position [0, 0]
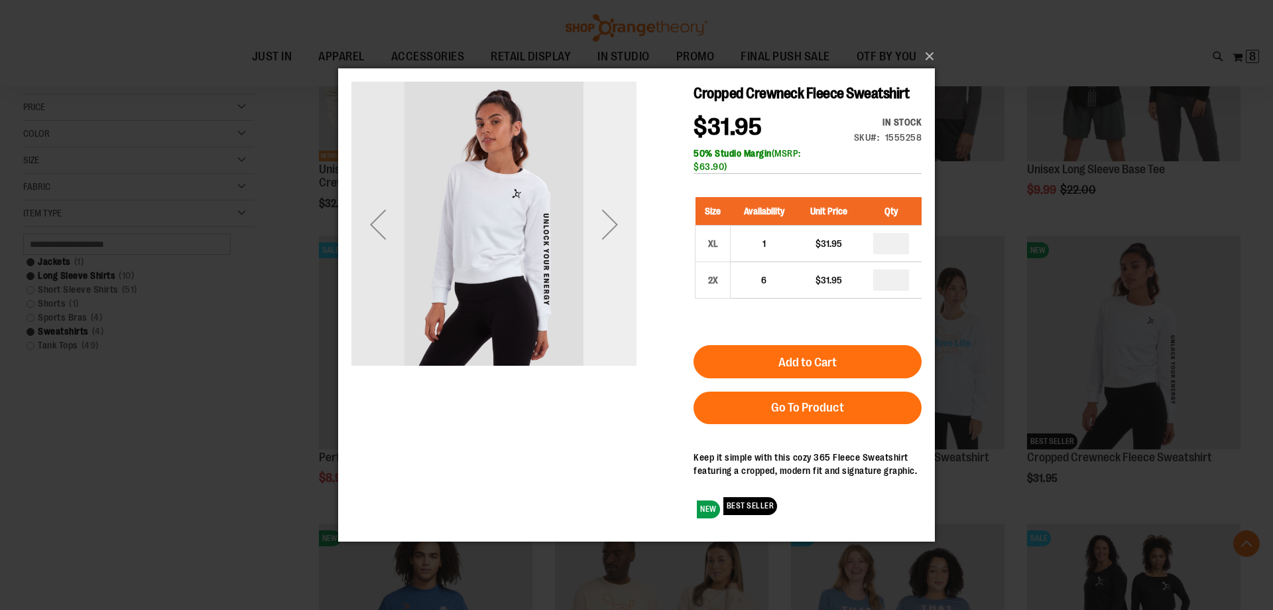
click at [620, 226] on div "Next" at bounding box center [610, 223] width 53 height 53
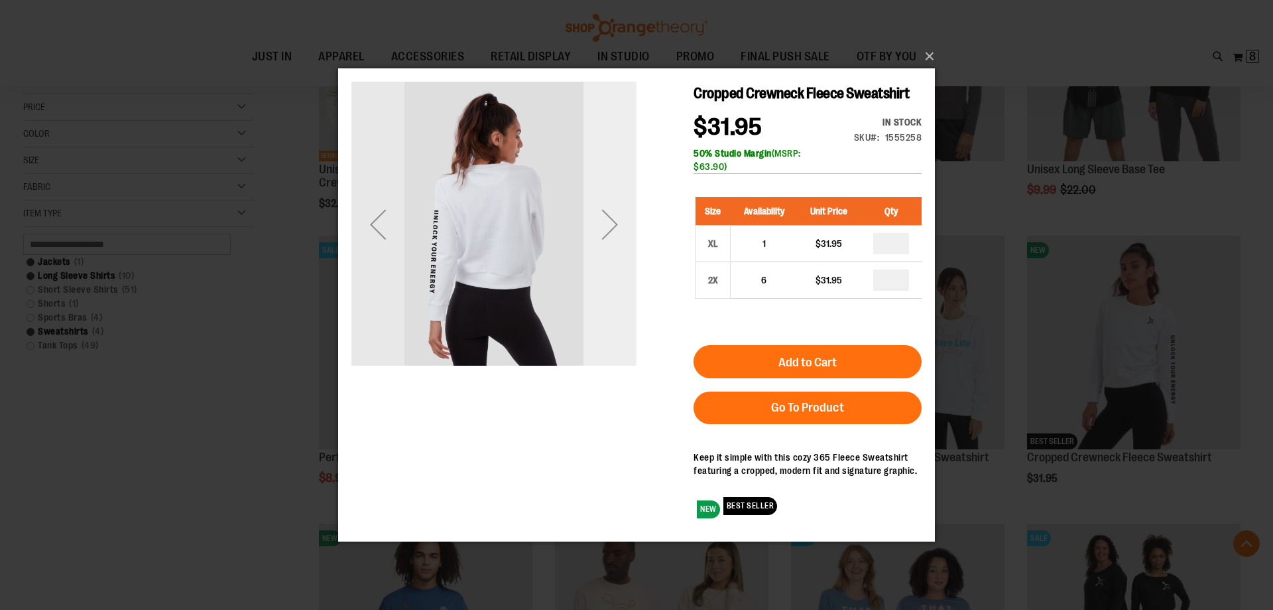
click at [620, 226] on div "Next" at bounding box center [610, 223] width 53 height 53
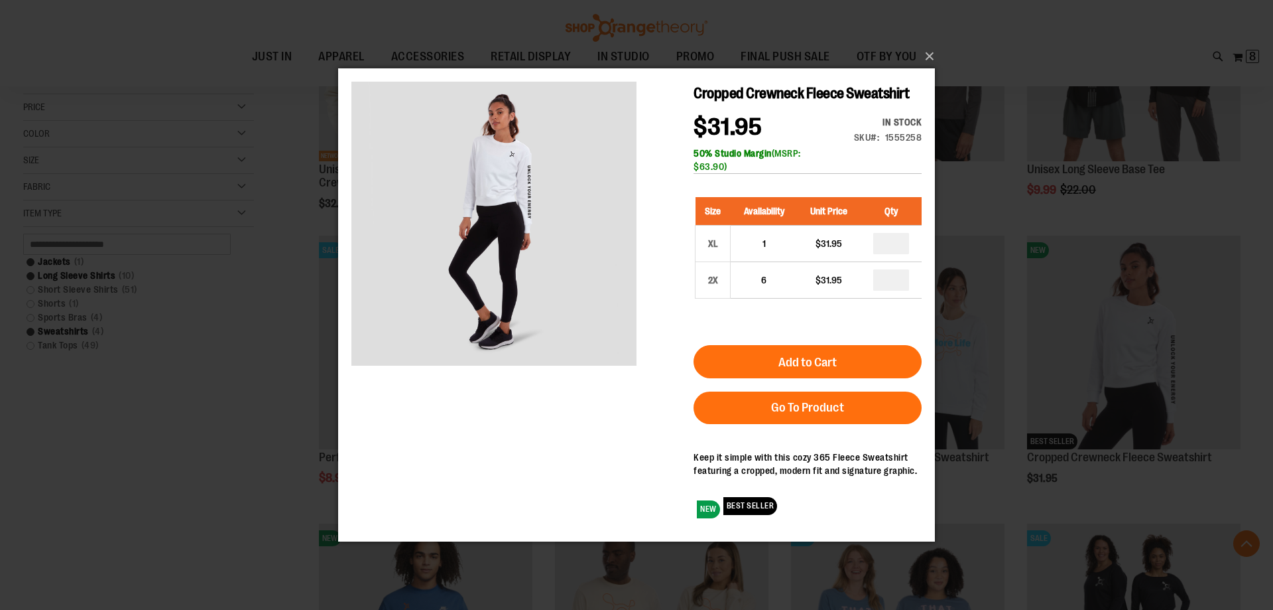
click at [252, 330] on div "×" at bounding box center [636, 305] width 1273 height 610
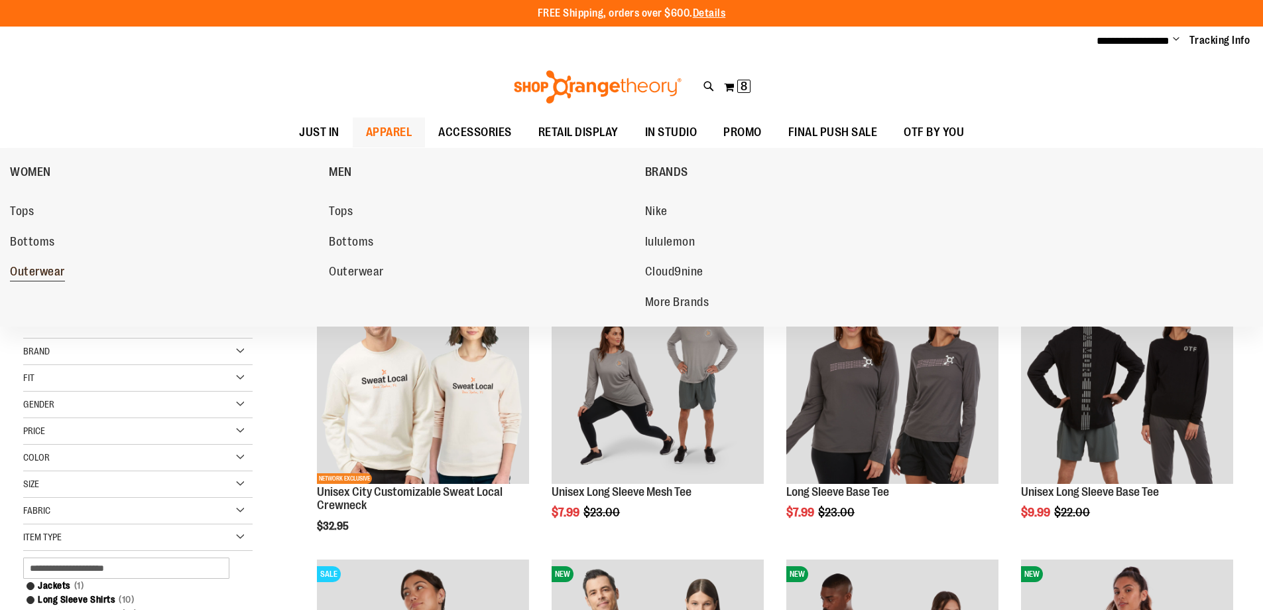
click at [50, 273] on span "Outerwear" at bounding box center [37, 273] width 55 height 17
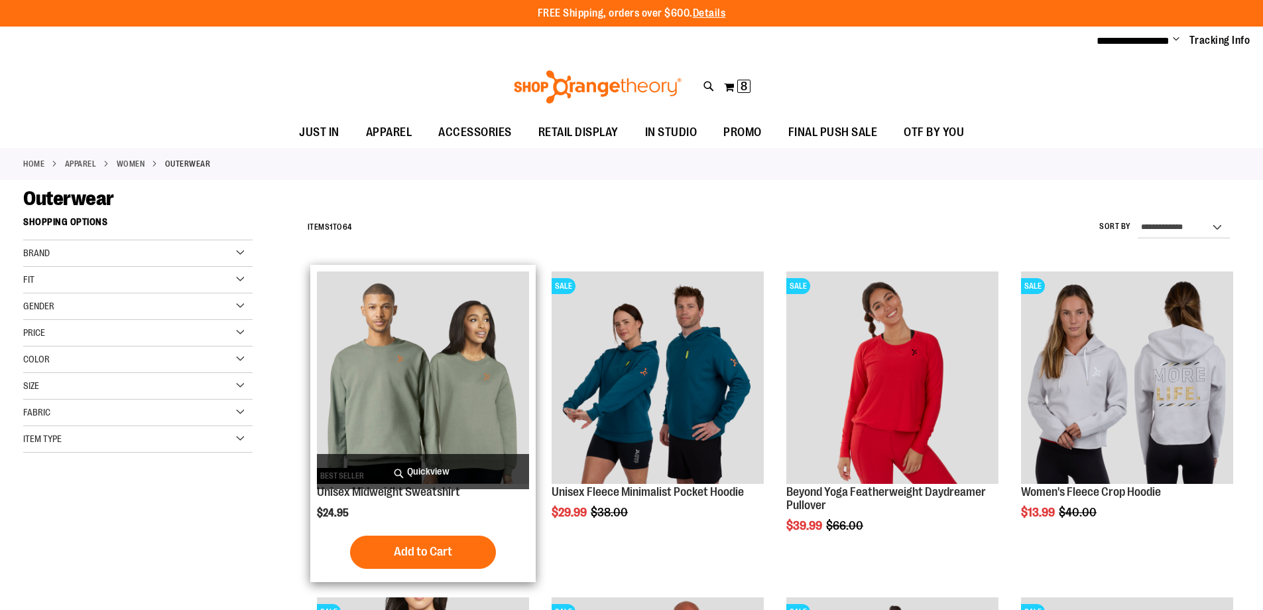
click at [393, 468] on span "Quickview" at bounding box center [423, 471] width 212 height 35
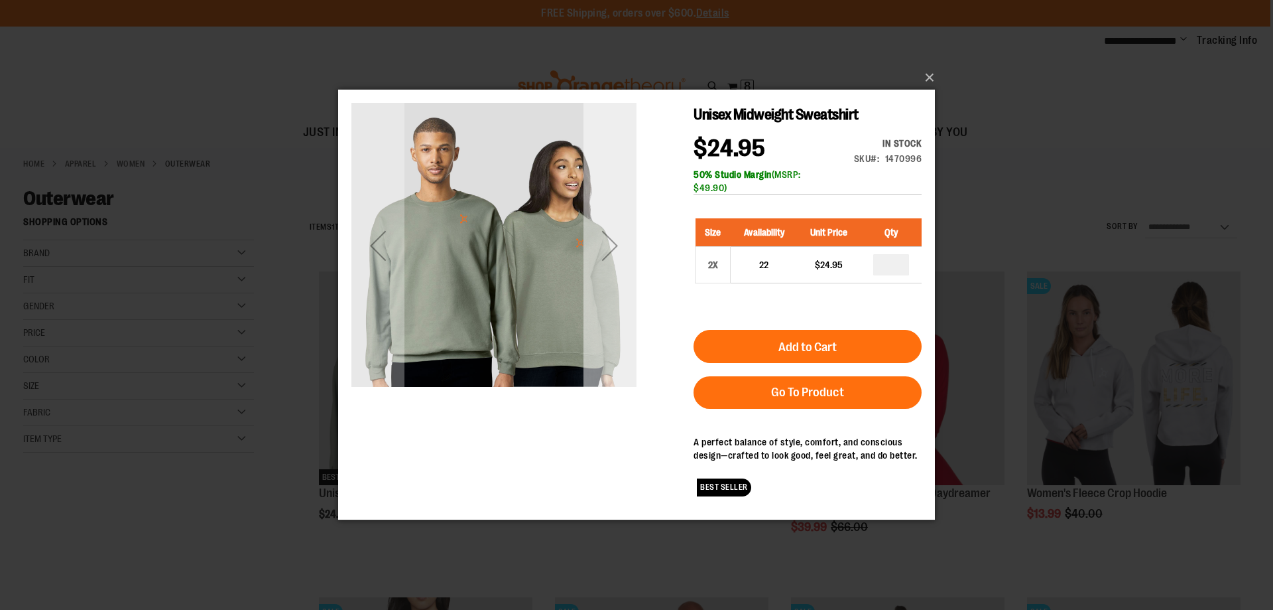
click at [617, 258] on div "Next" at bounding box center [610, 245] width 53 height 53
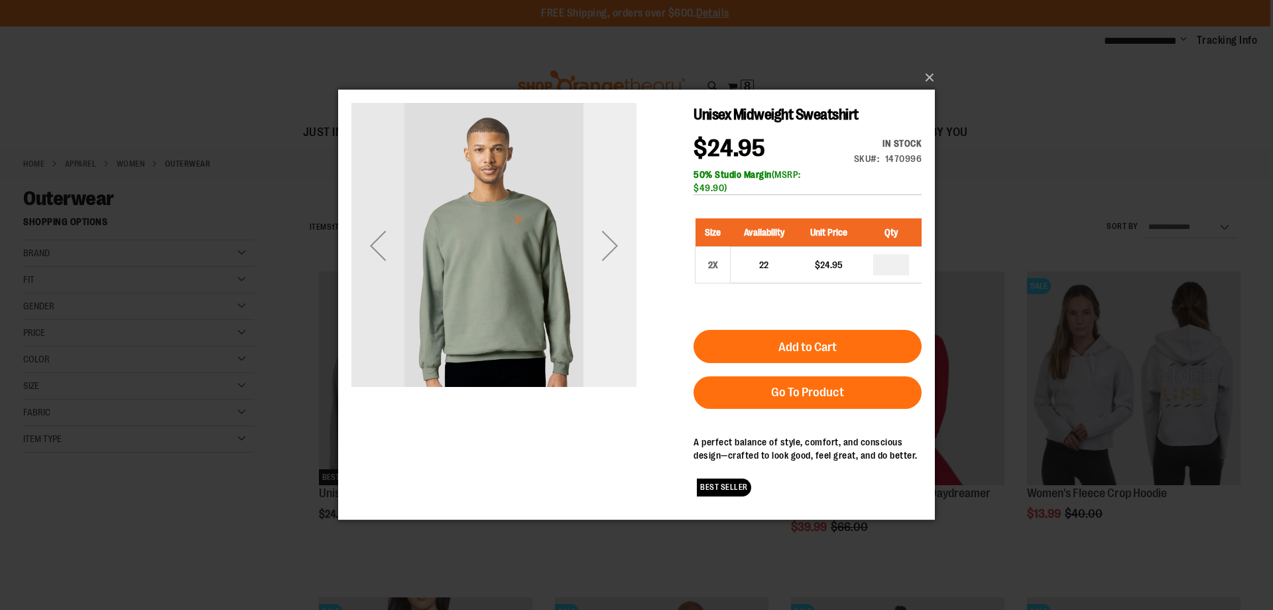
click at [617, 258] on div "Next" at bounding box center [610, 245] width 53 height 53
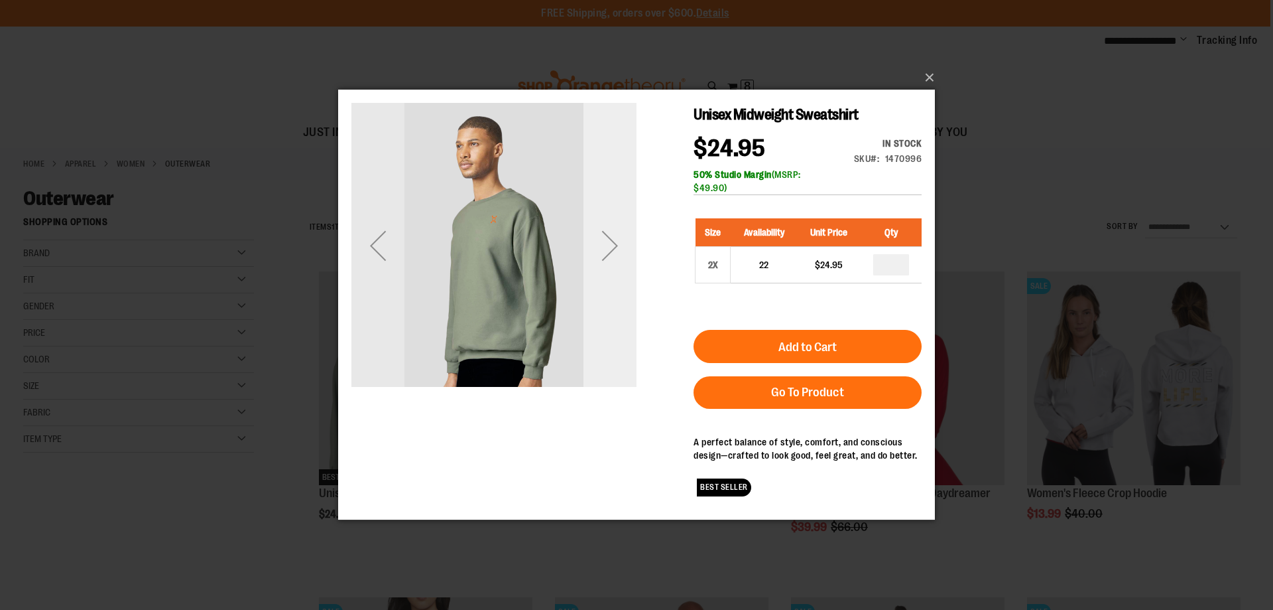
click at [617, 258] on div "Next" at bounding box center [610, 245] width 53 height 53
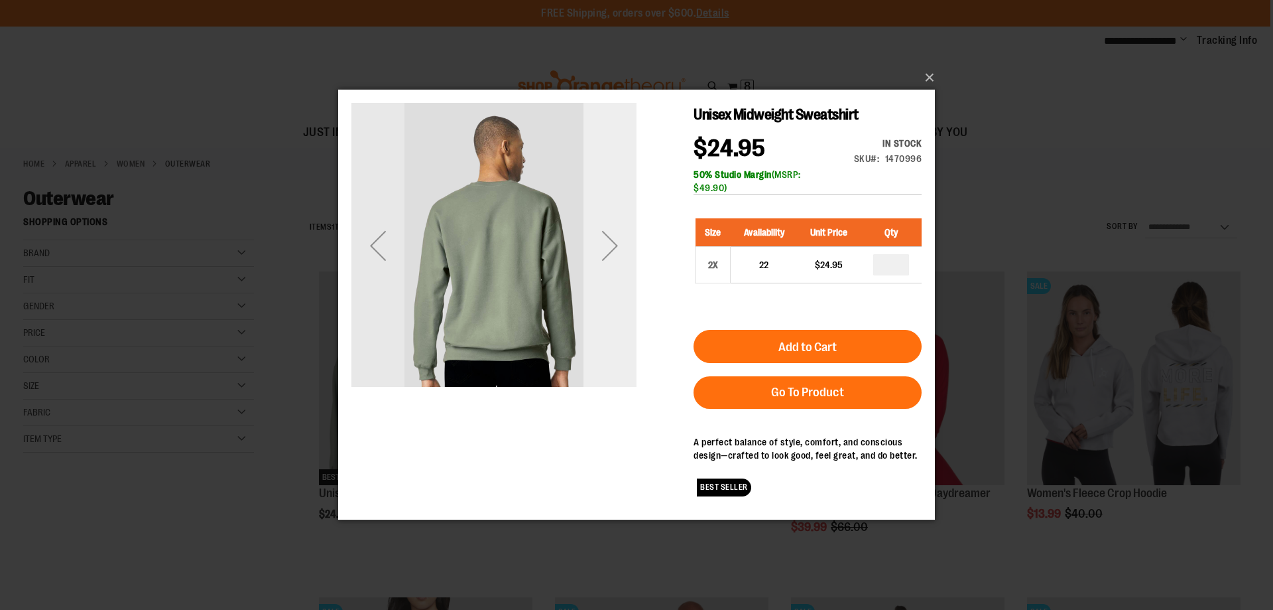
click at [617, 258] on div "Next" at bounding box center [610, 245] width 53 height 53
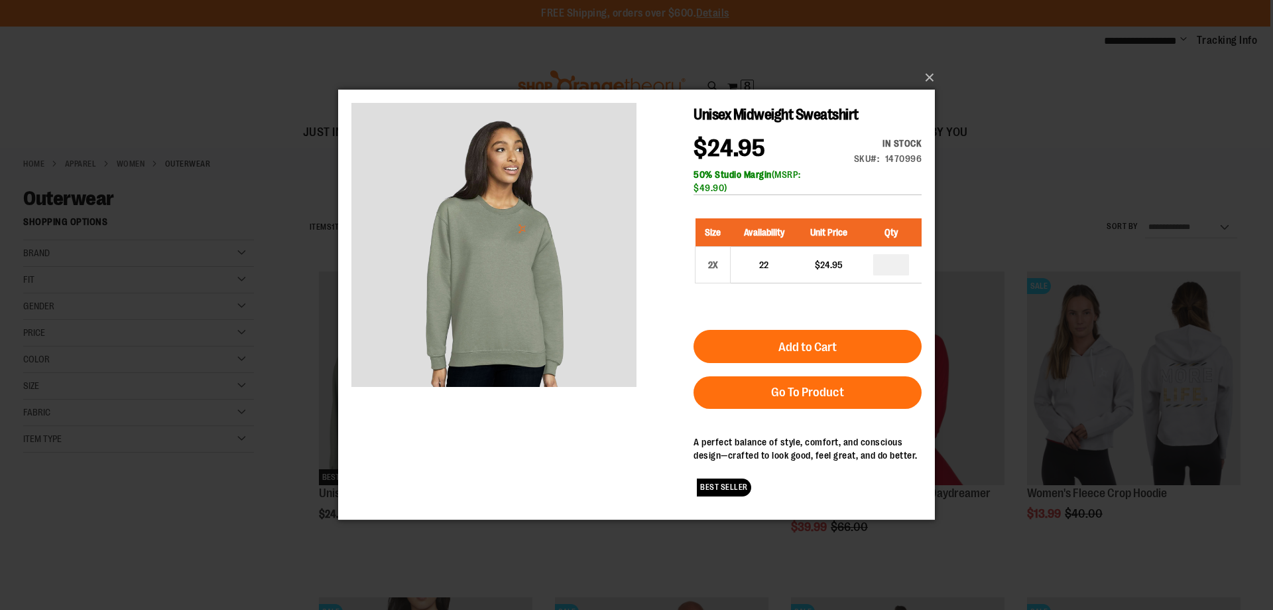
click at [256, 361] on div "×" at bounding box center [636, 305] width 1273 height 610
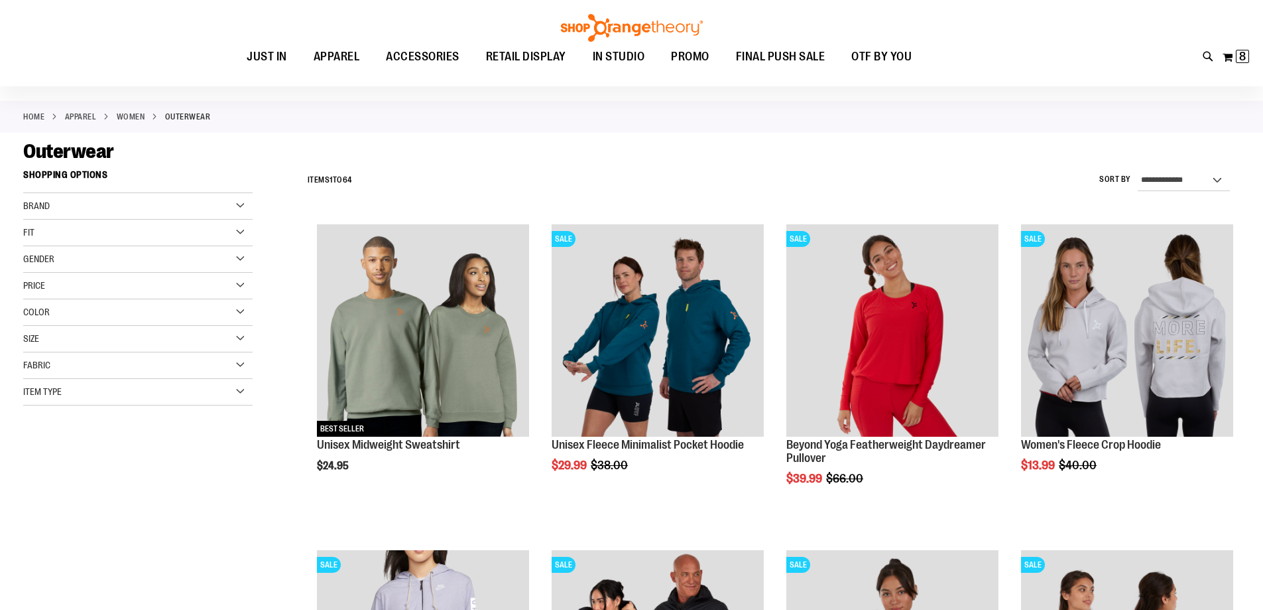
scroll to position [198, 0]
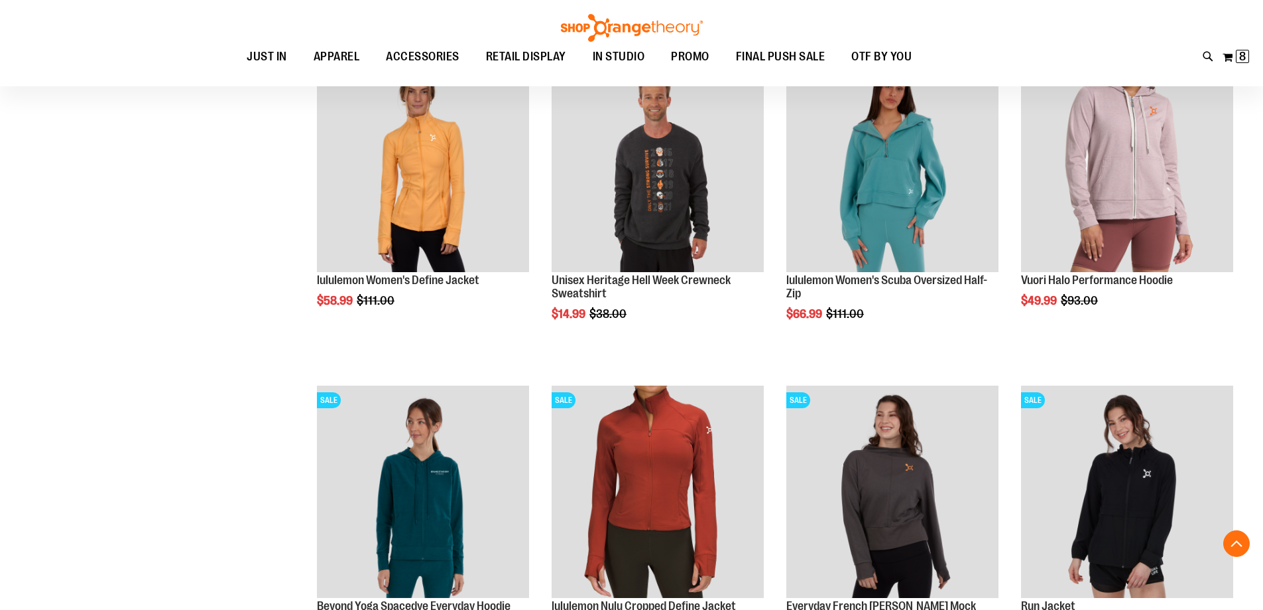
scroll to position [928, 0]
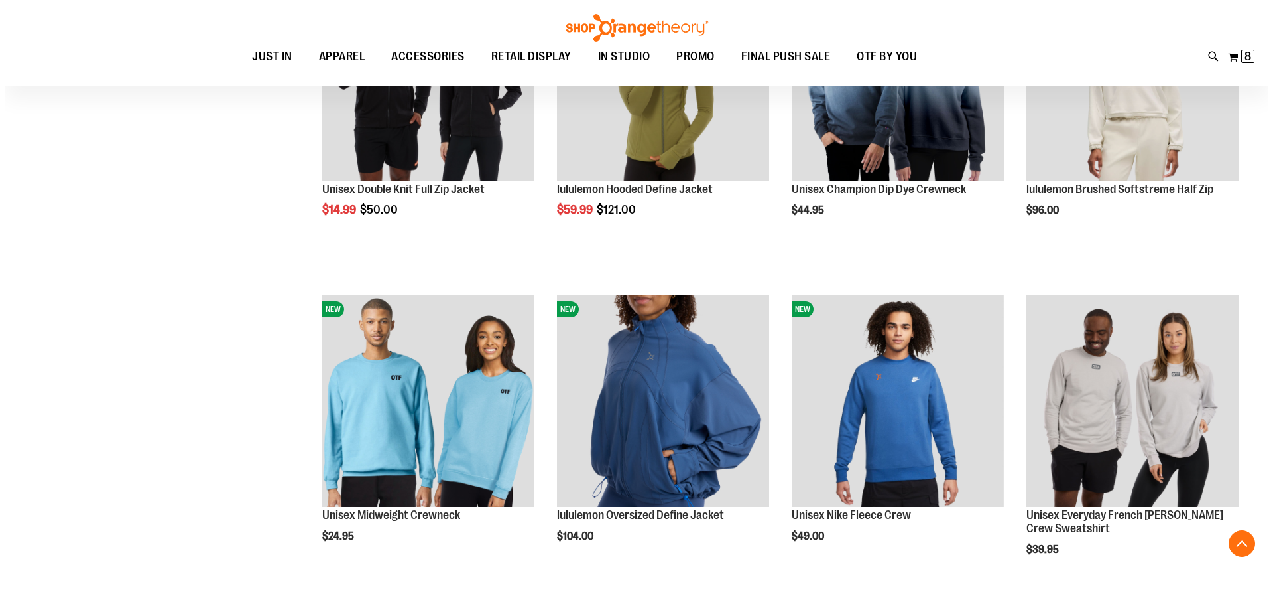
scroll to position [2321, 0]
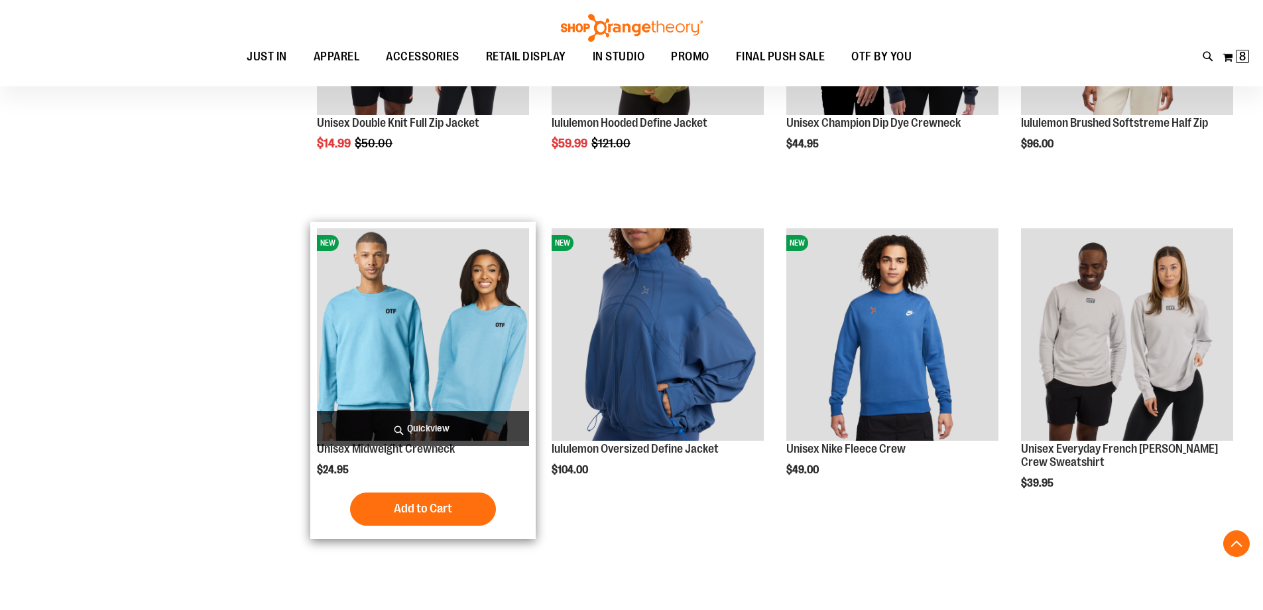
click at [390, 423] on span "Quickview" at bounding box center [423, 428] width 212 height 35
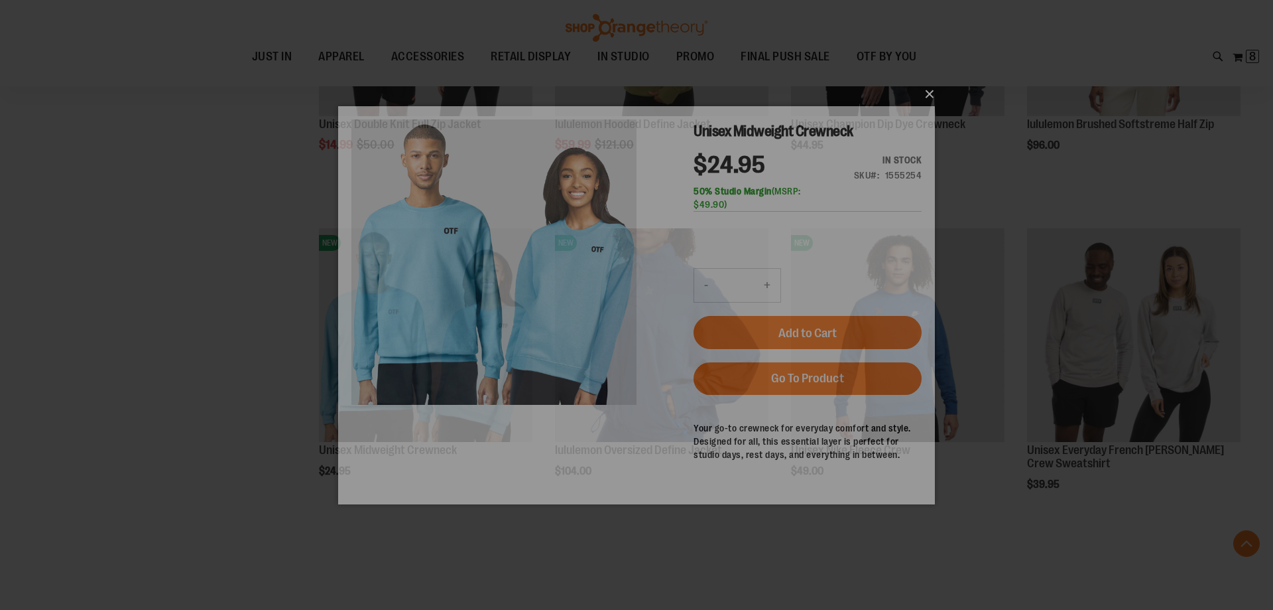
scroll to position [0, 0]
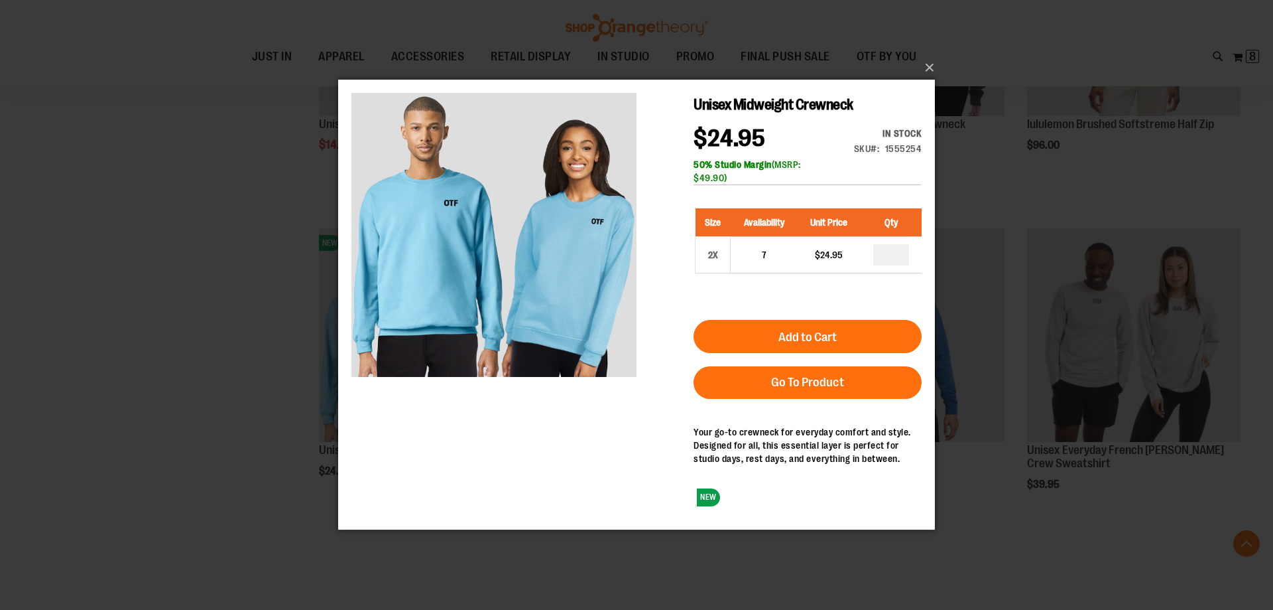
click at [227, 337] on div "×" at bounding box center [636, 305] width 1273 height 610
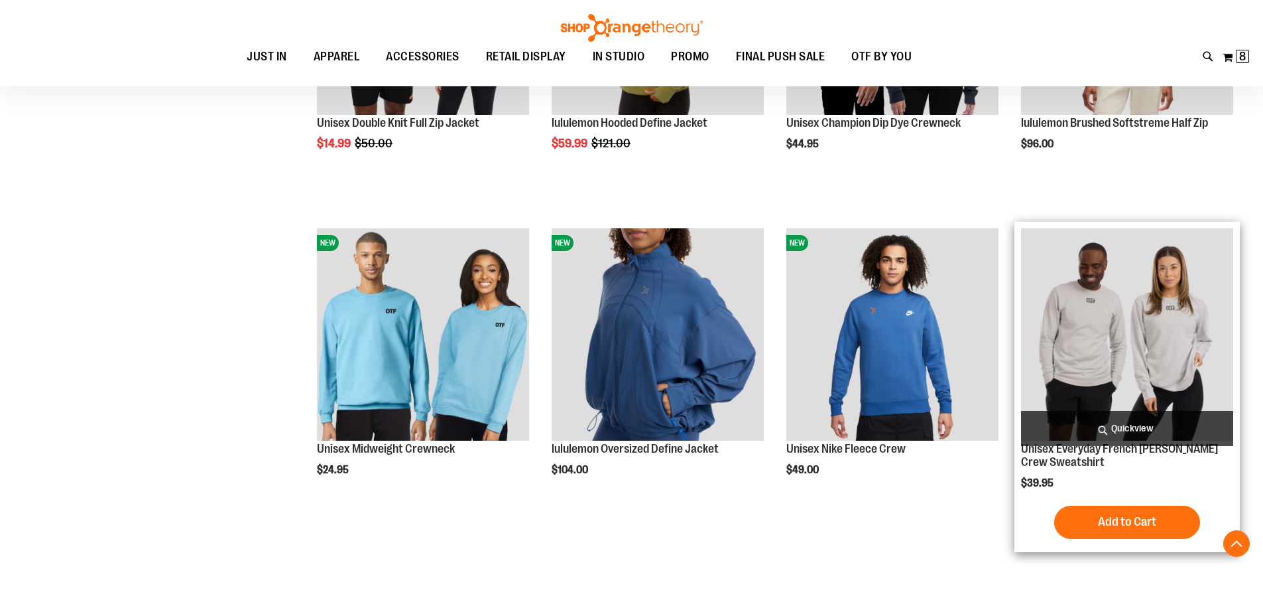
click at [1077, 422] on span "Quickview" at bounding box center [1127, 428] width 212 height 35
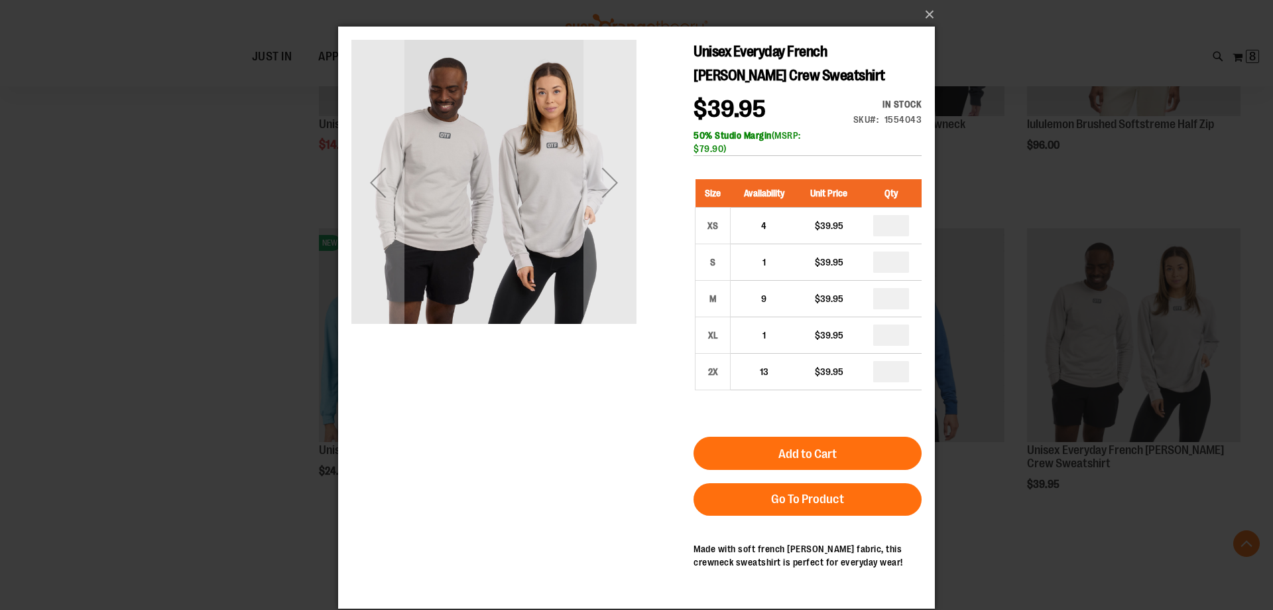
click at [157, 276] on div "×" at bounding box center [636, 305] width 1273 height 610
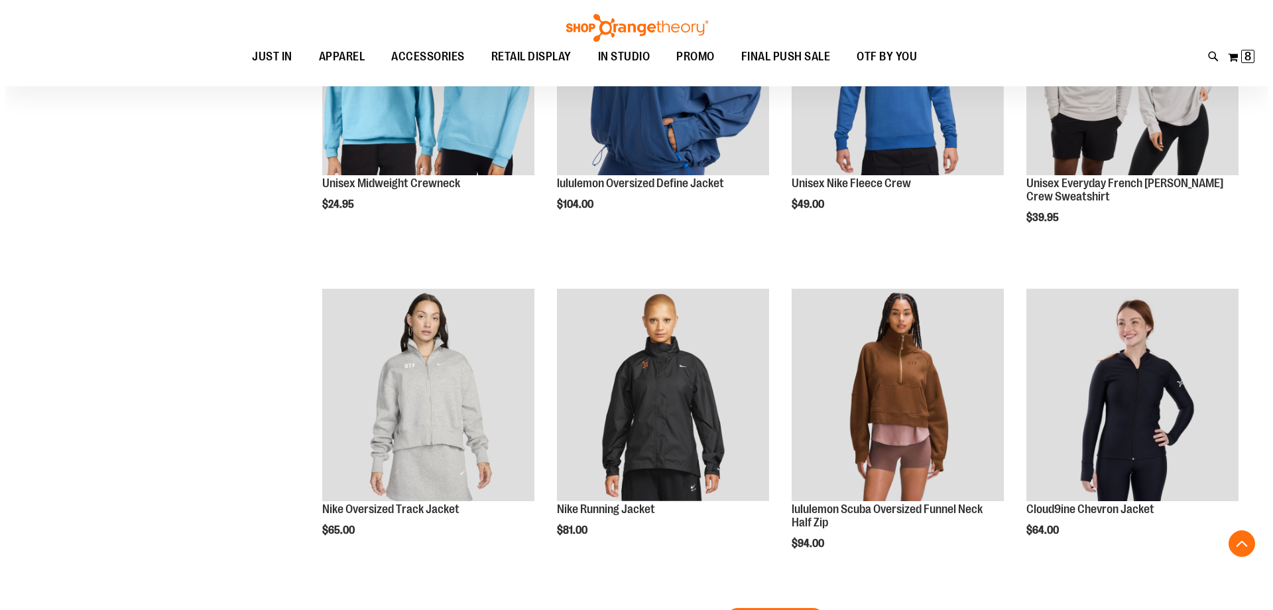
scroll to position [2652, 0]
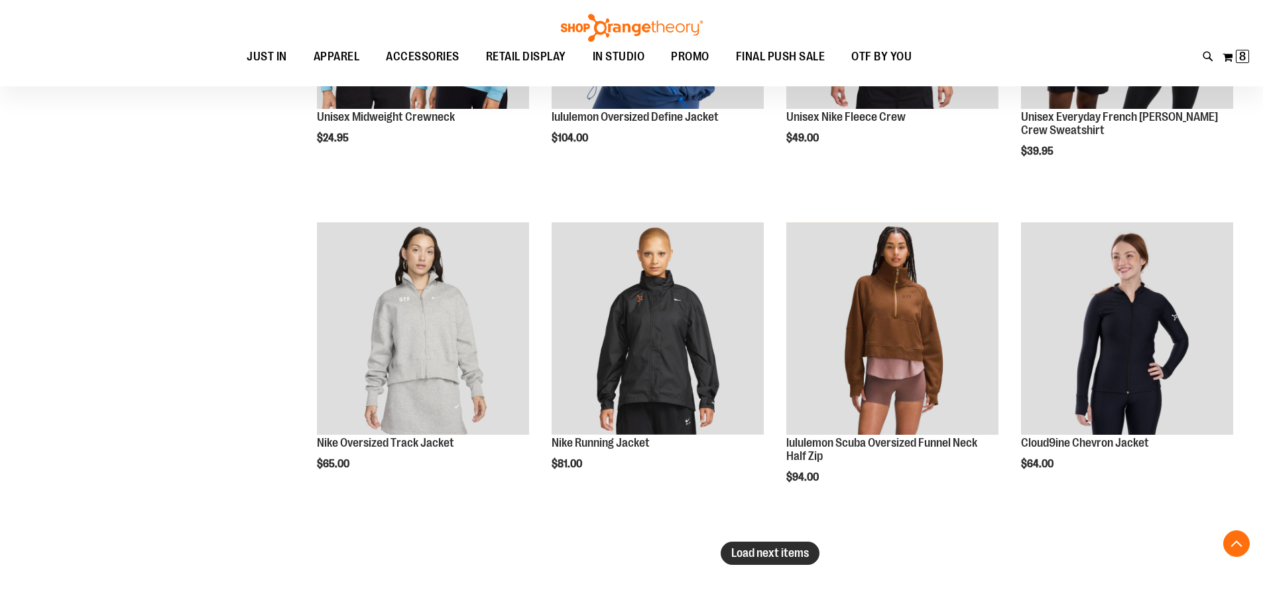
click at [730, 550] on button "Load next items" at bounding box center [770, 552] width 99 height 23
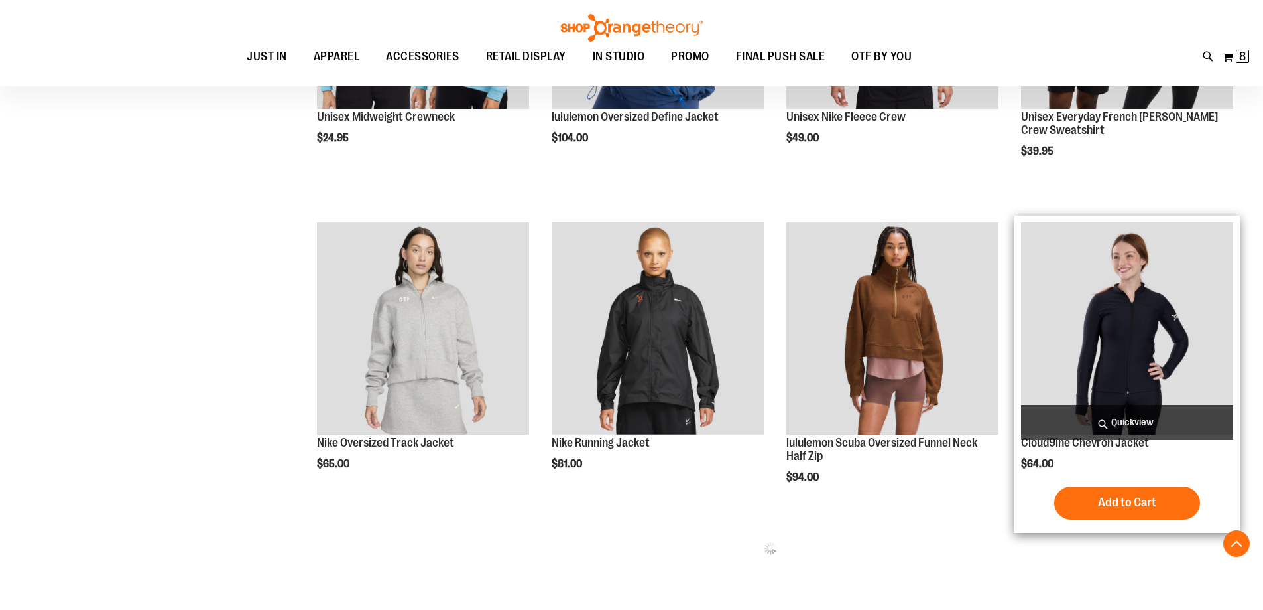
click at [1118, 414] on span "Quickview" at bounding box center [1127, 422] width 212 height 35
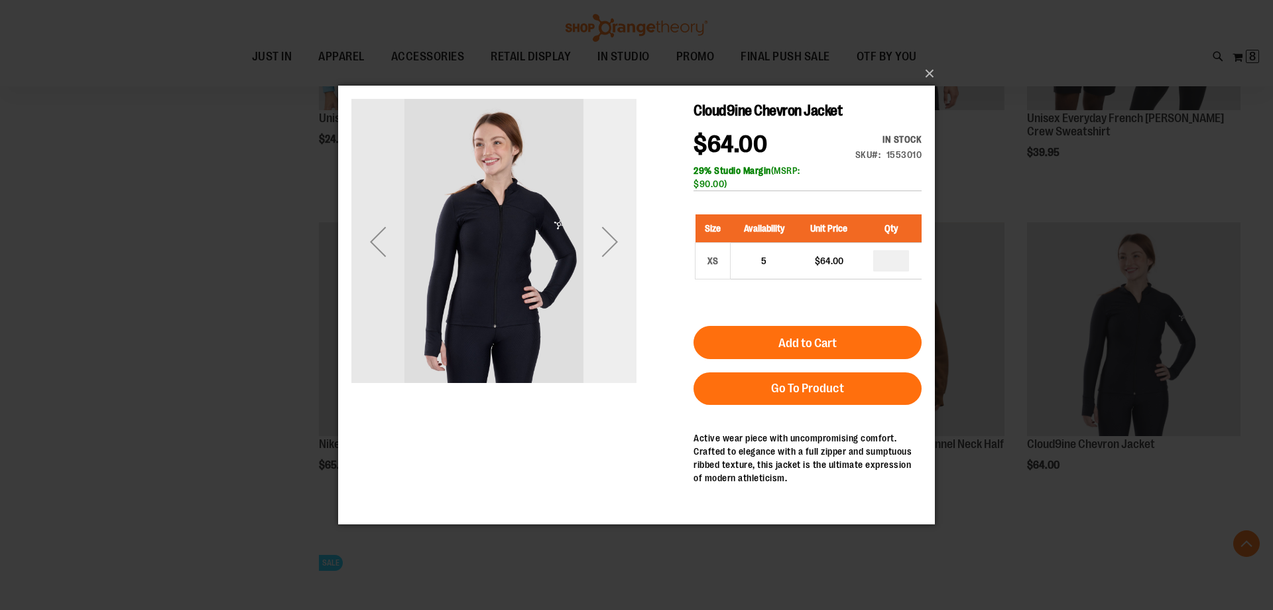
click at [602, 257] on div "Next" at bounding box center [610, 241] width 53 height 53
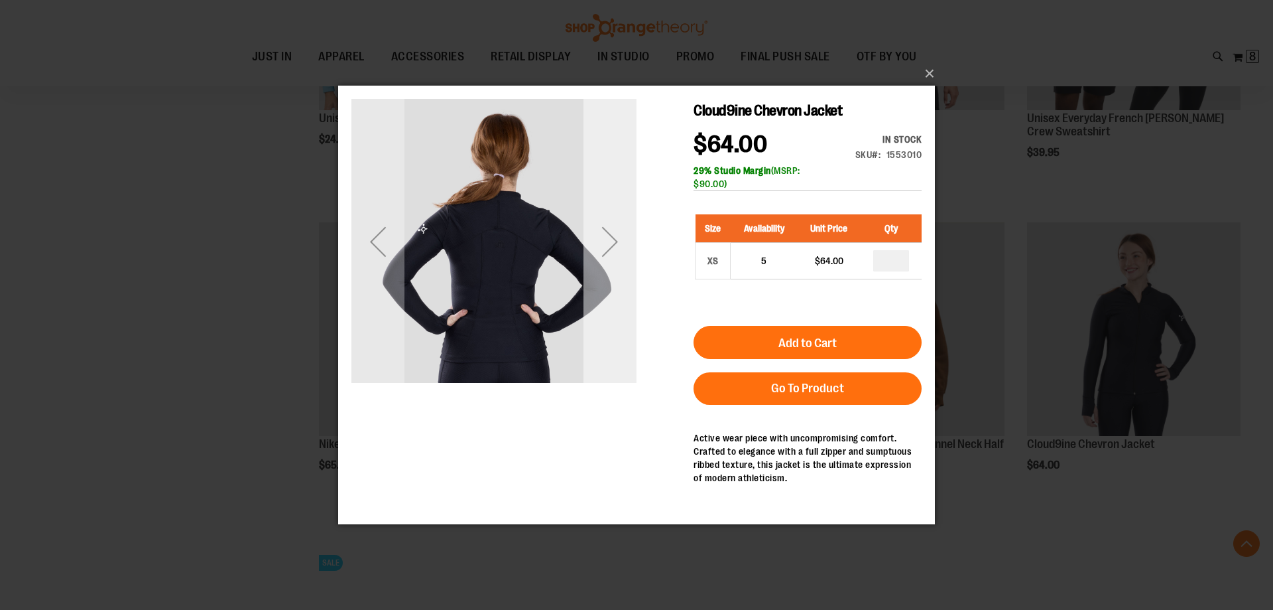
click at [602, 257] on div "Next" at bounding box center [610, 241] width 53 height 53
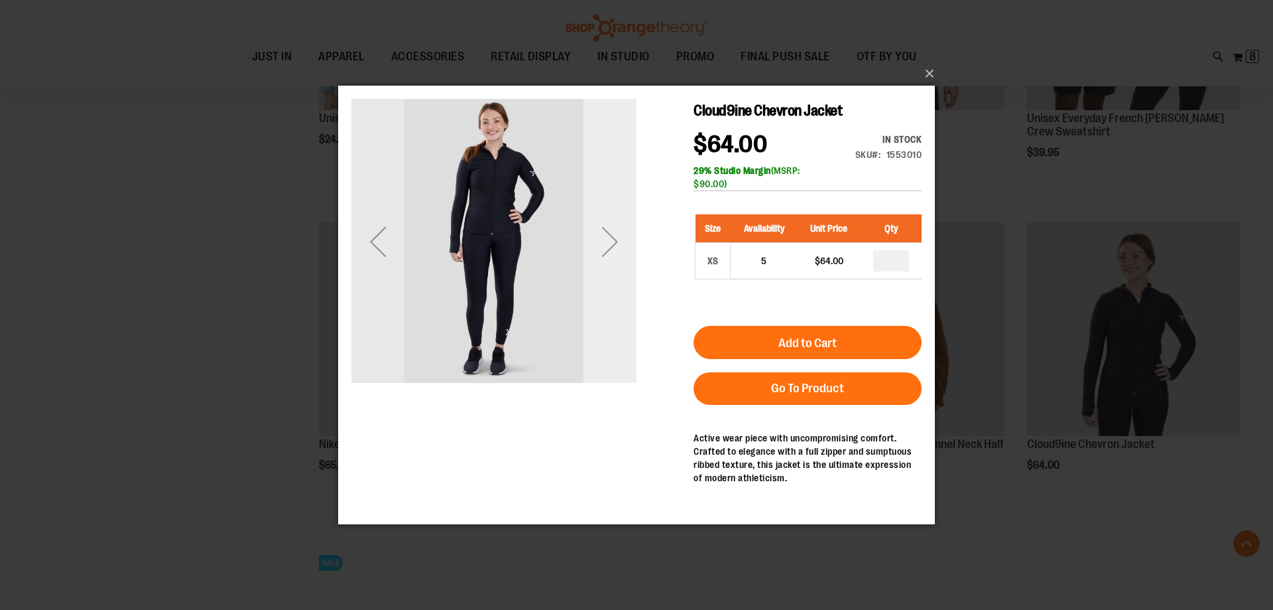
click at [602, 257] on div "Next" at bounding box center [610, 241] width 53 height 53
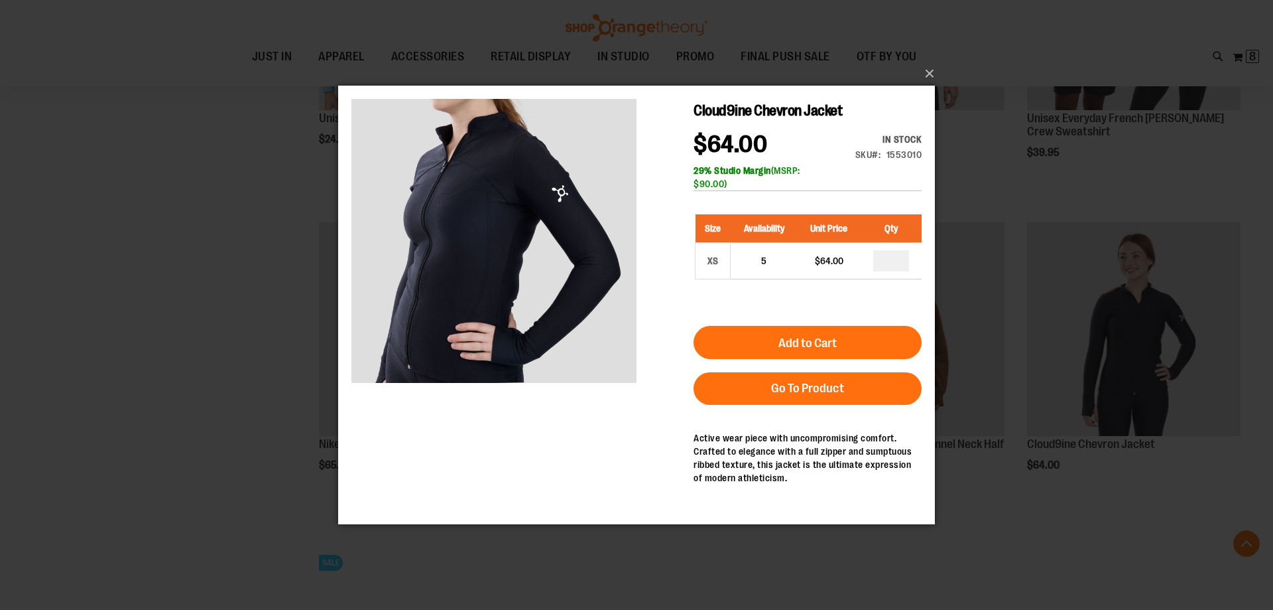
click at [264, 275] on div "×" at bounding box center [636, 305] width 1273 height 610
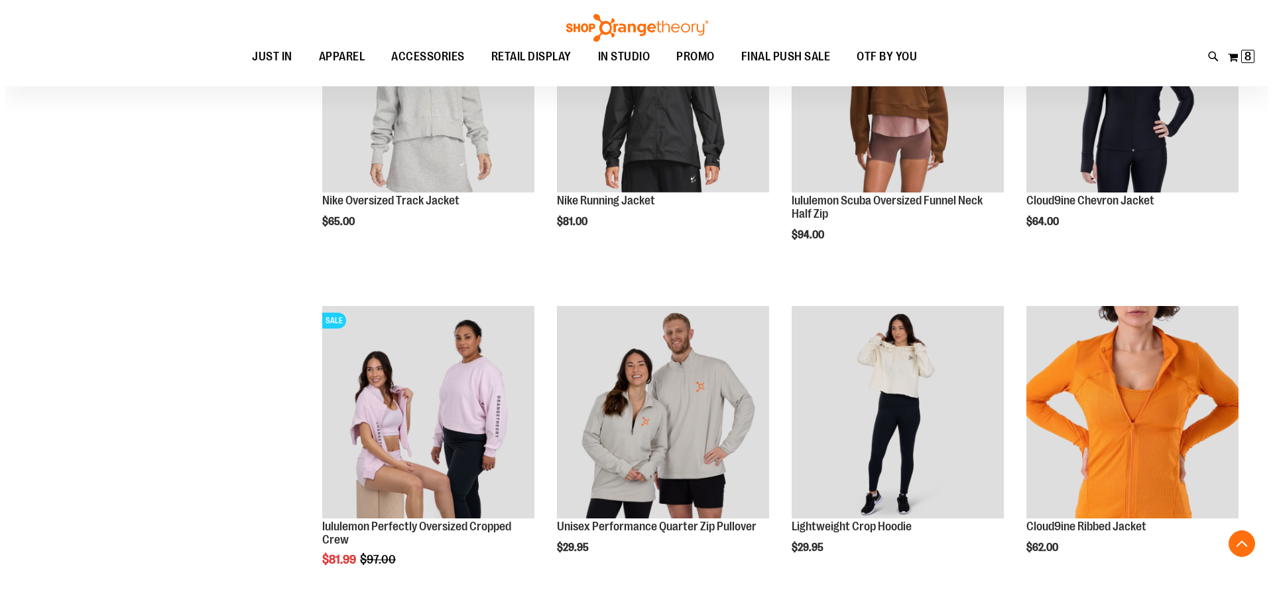
scroll to position [2918, 0]
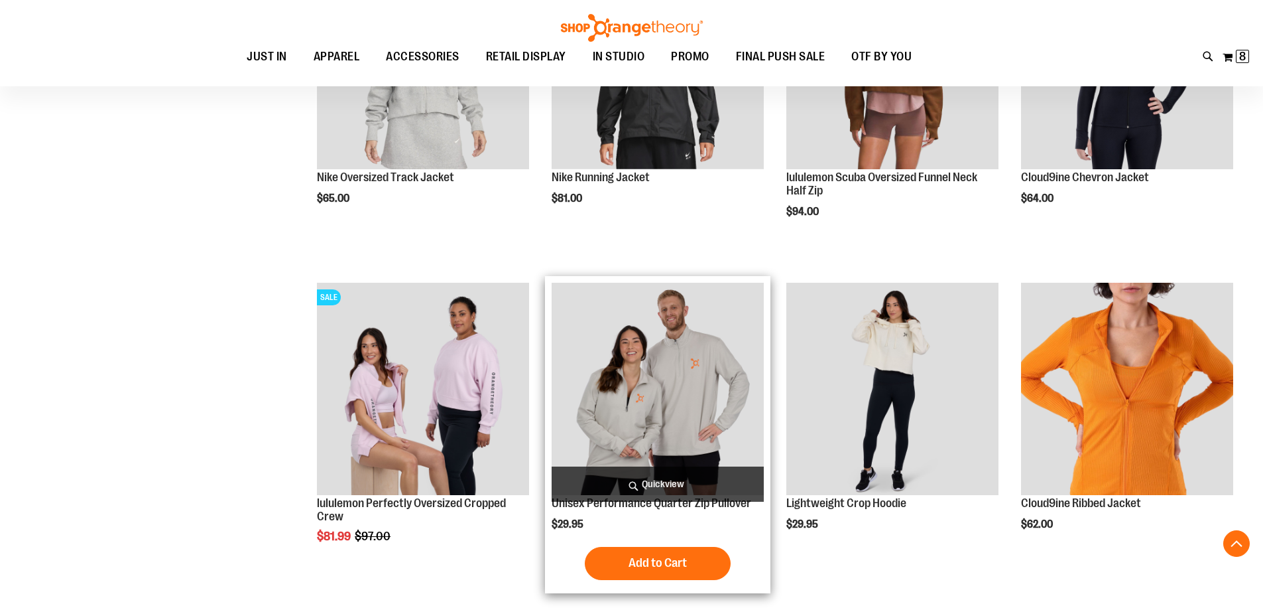
click at [637, 478] on span "Quickview" at bounding box center [658, 483] width 212 height 35
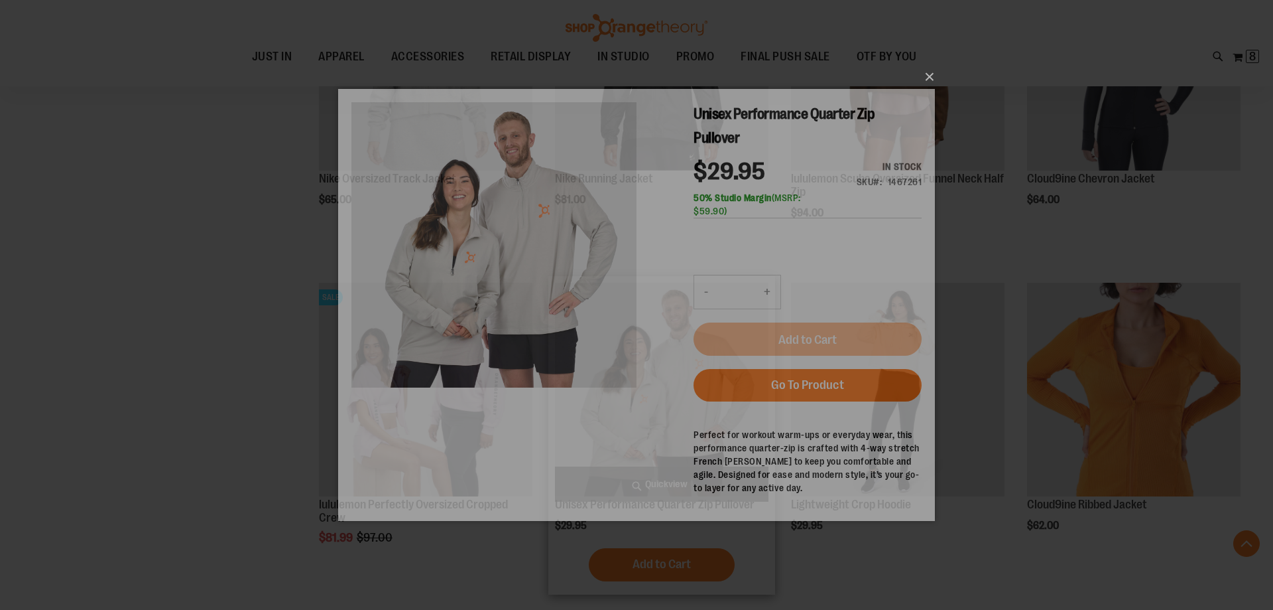
scroll to position [0, 0]
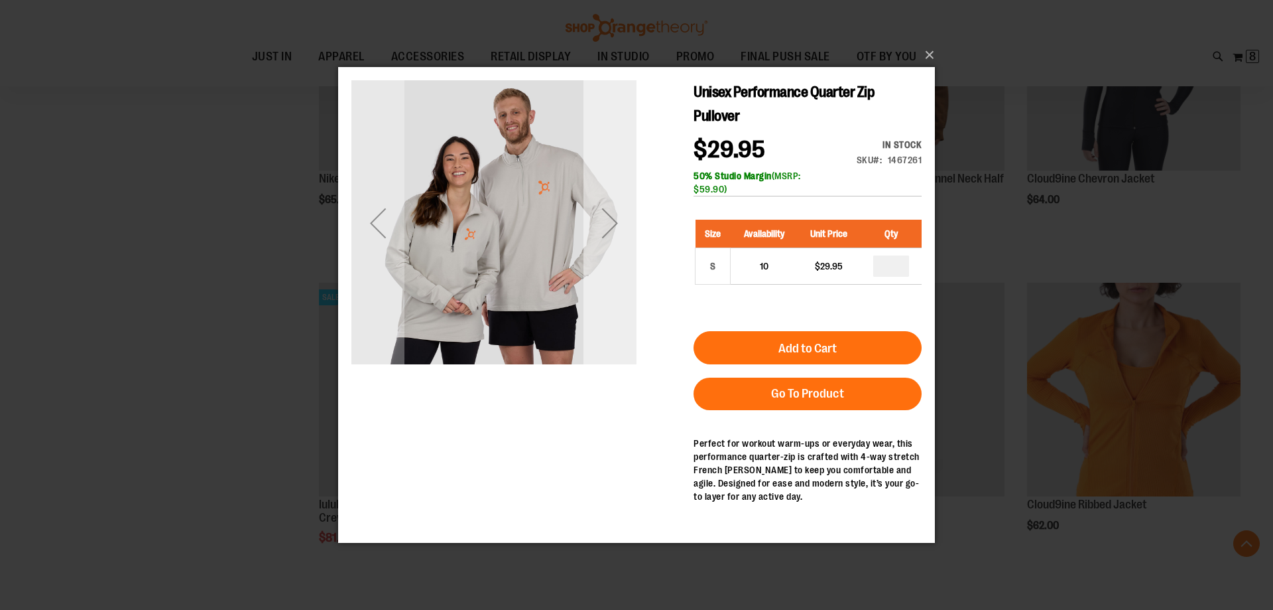
click at [617, 242] on div "Next" at bounding box center [610, 222] width 53 height 53
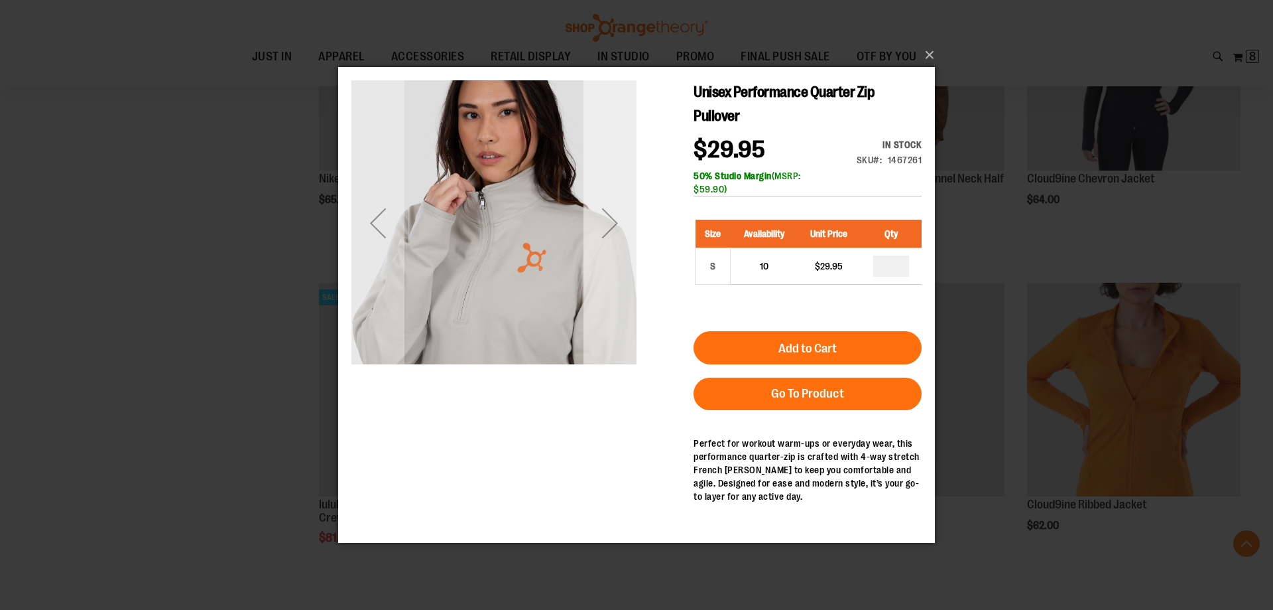
click at [617, 242] on div "Next" at bounding box center [610, 222] width 53 height 53
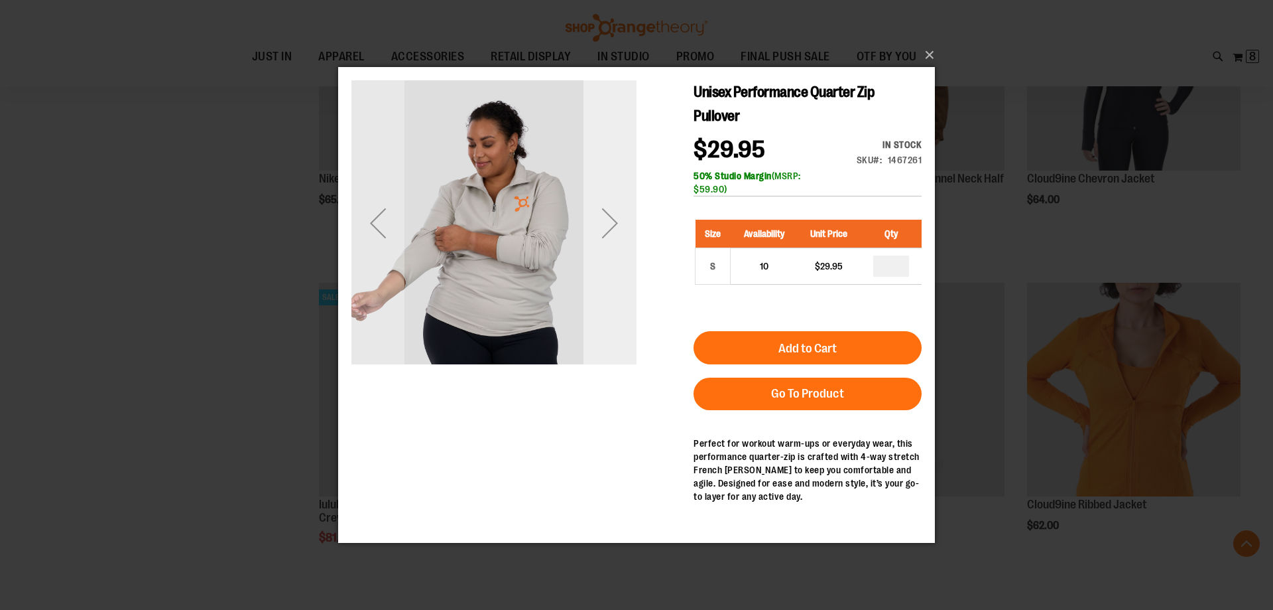
click at [617, 242] on div "Next" at bounding box center [610, 222] width 53 height 53
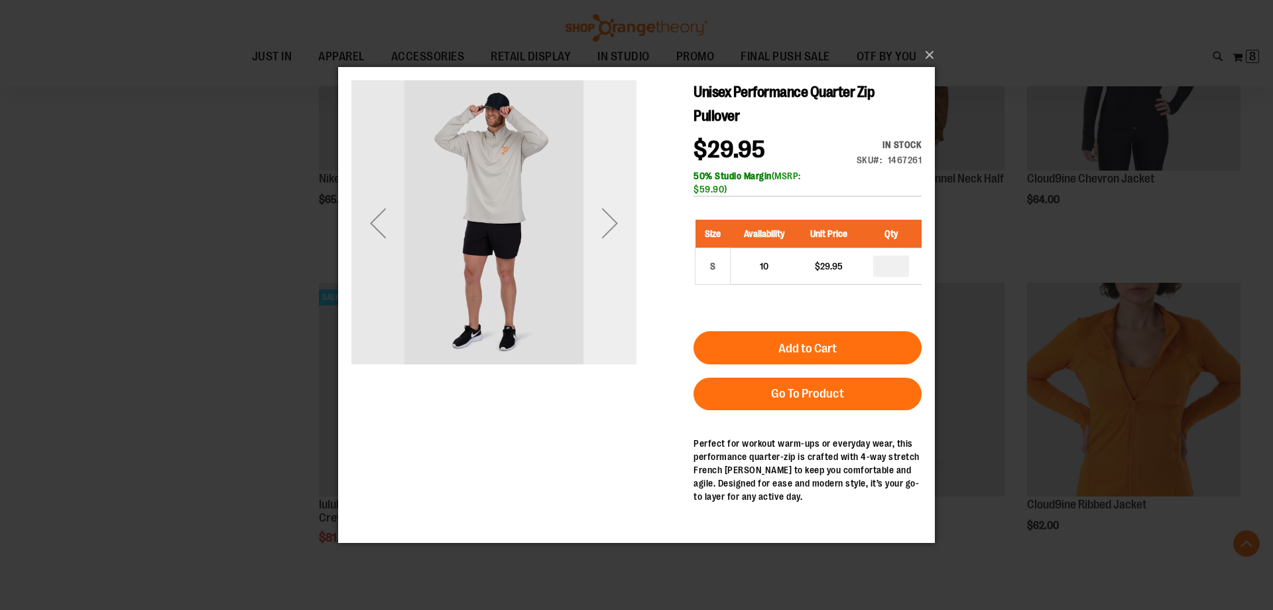
click at [617, 242] on div "Next" at bounding box center [610, 222] width 53 height 53
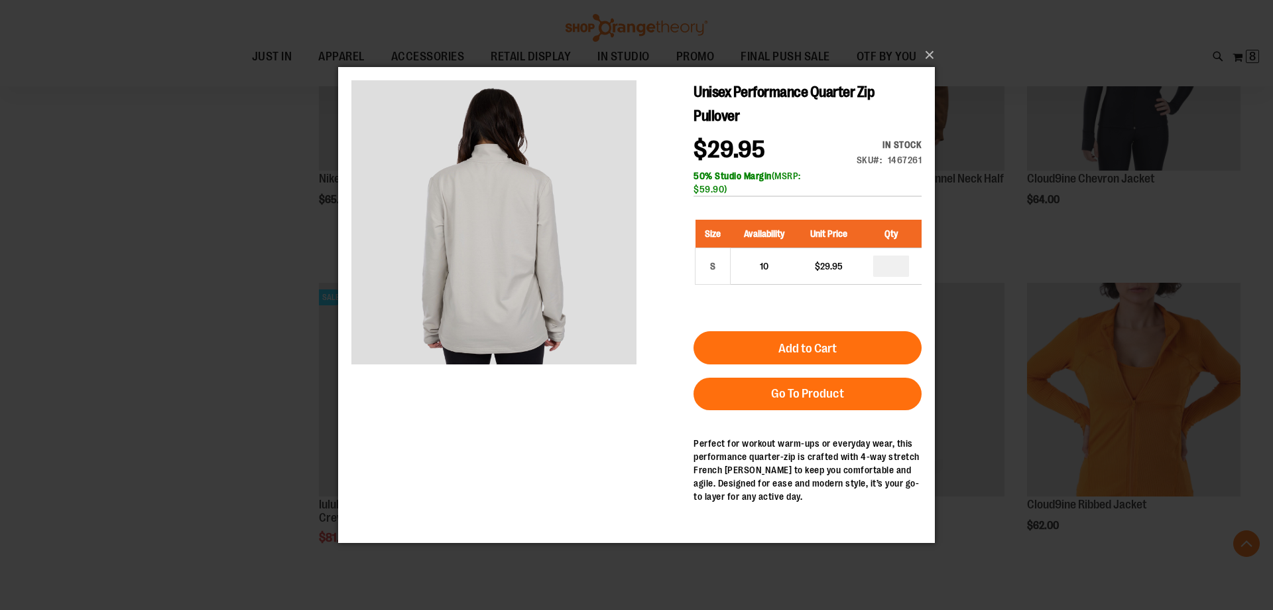
click at [306, 371] on div "×" at bounding box center [636, 305] width 1273 height 610
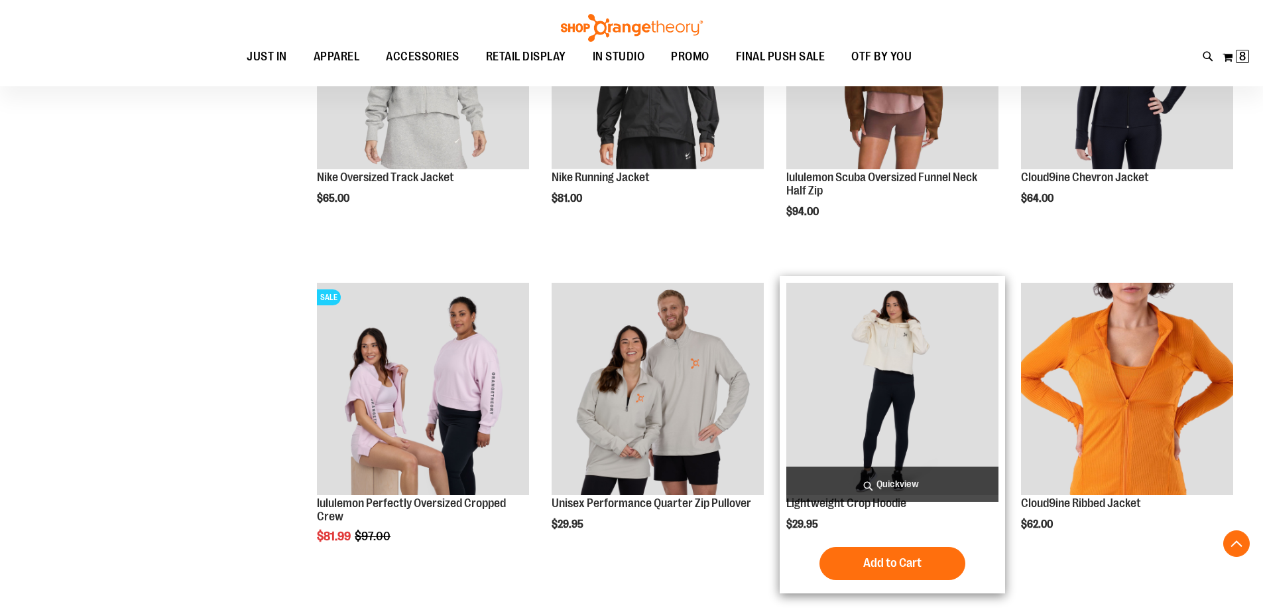
click at [887, 487] on span "Quickview" at bounding box center [893, 483] width 212 height 35
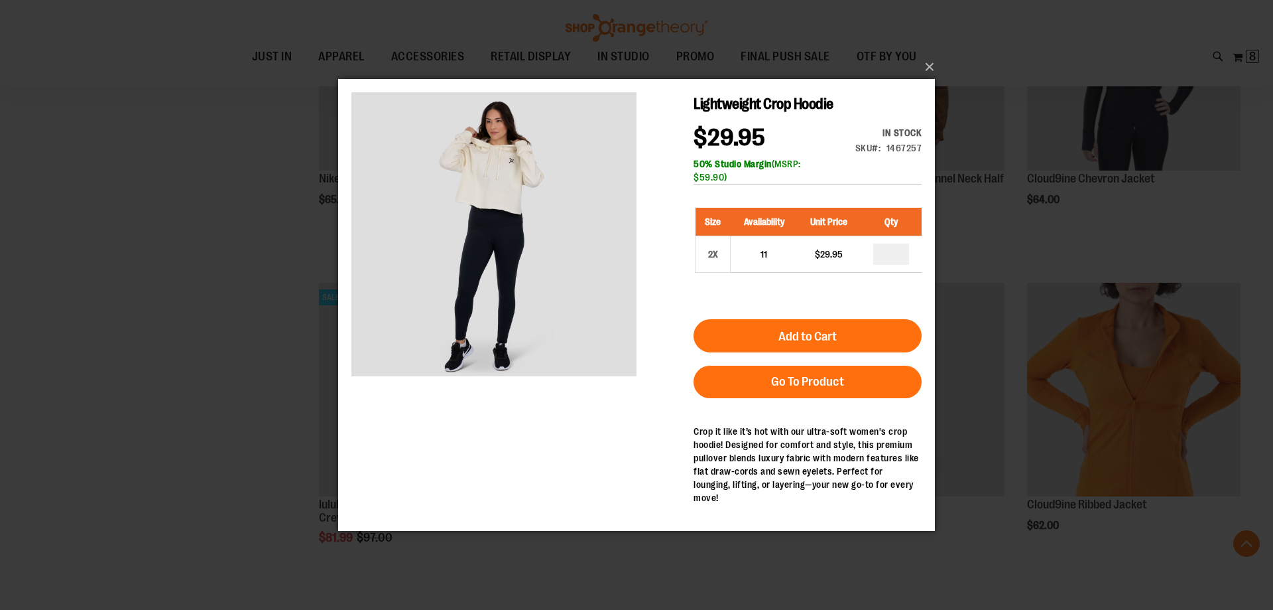
click at [169, 196] on div "×" at bounding box center [636, 305] width 1273 height 610
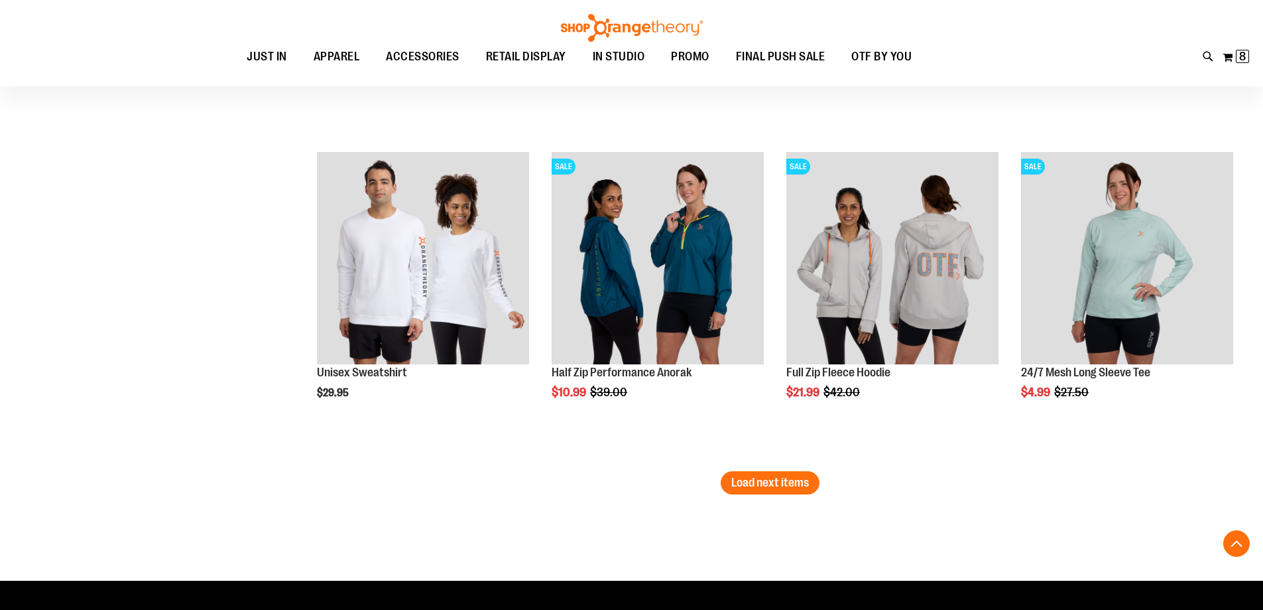
scroll to position [3714, 0]
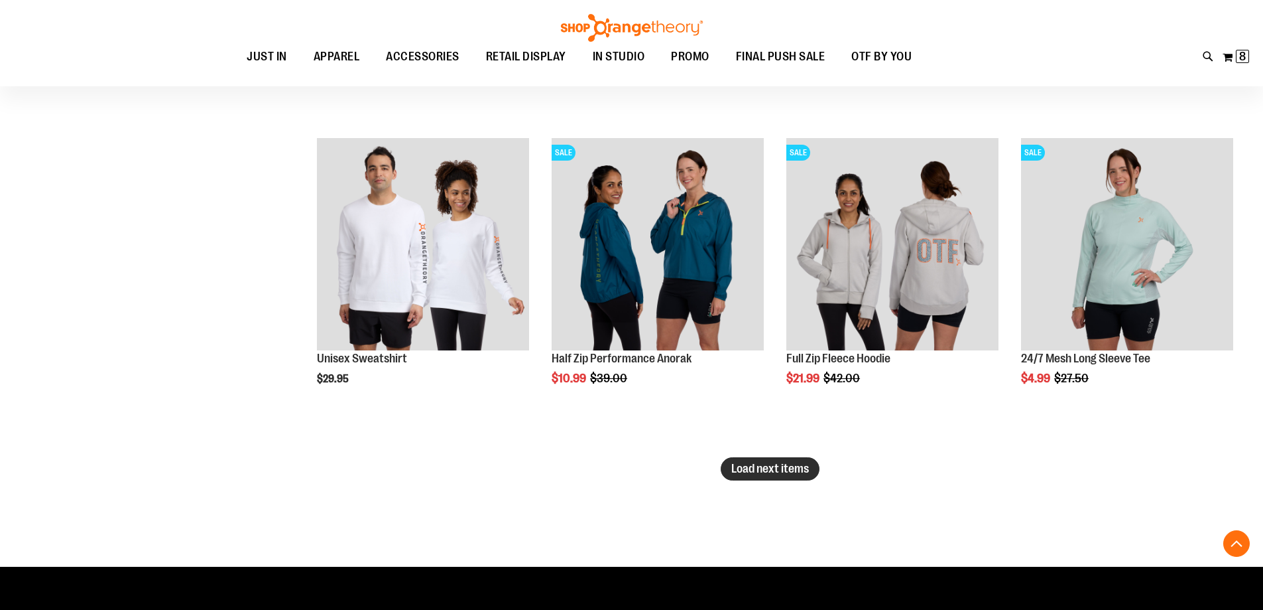
click at [741, 458] on button "Load next items" at bounding box center [770, 468] width 99 height 23
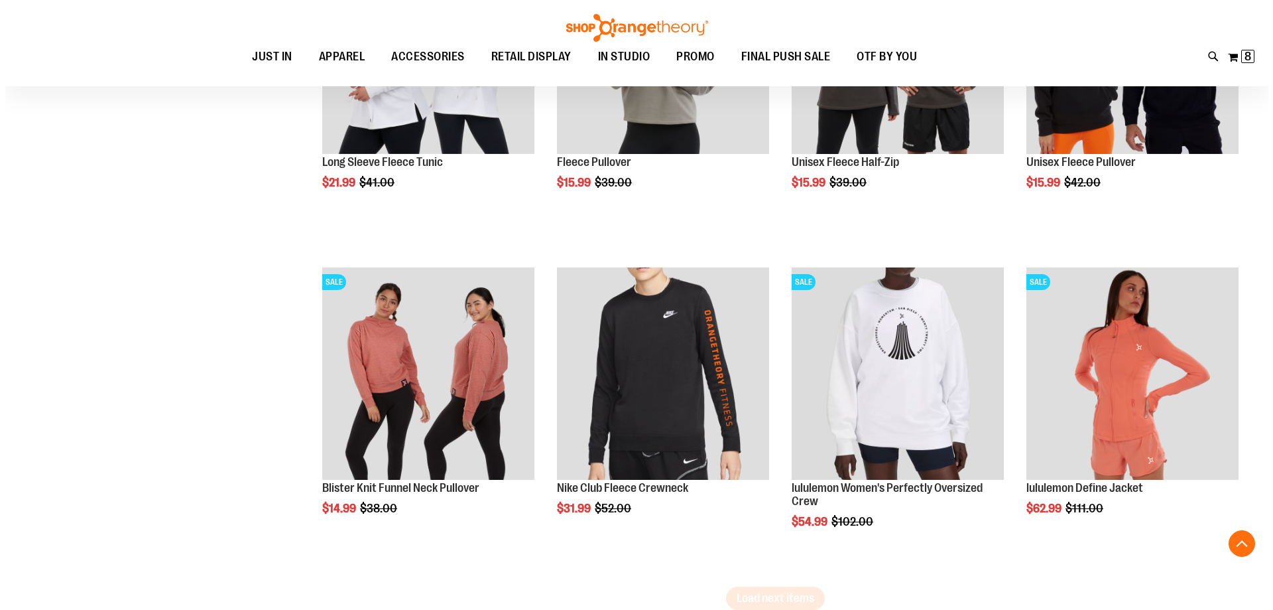
scroll to position [4576, 0]
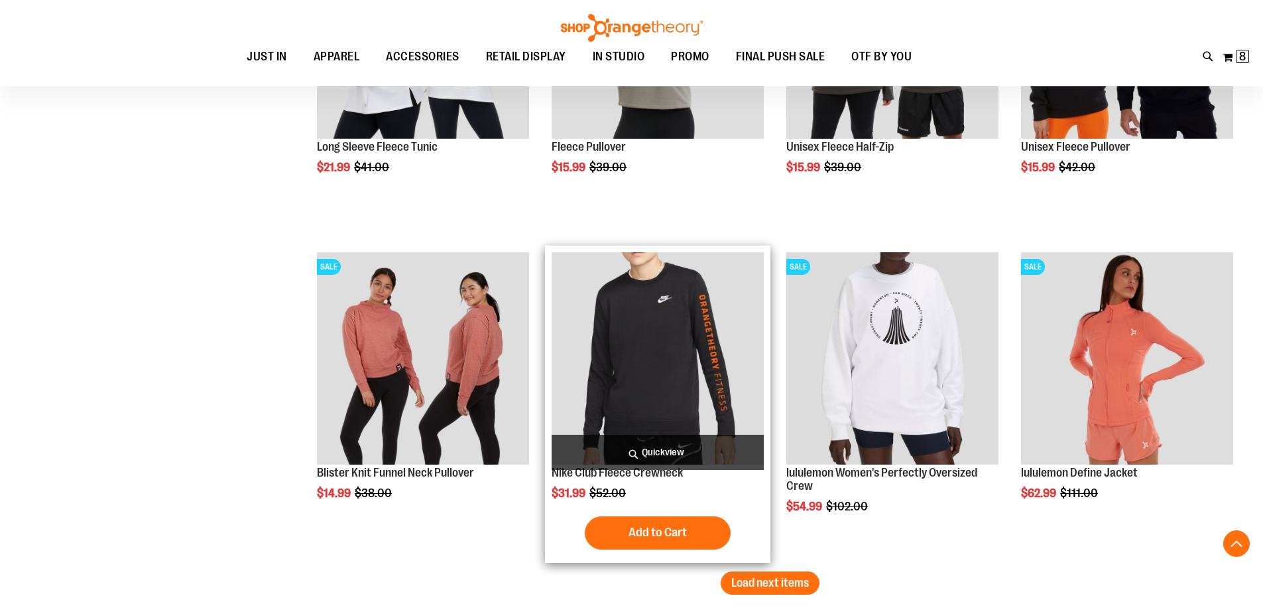
click at [617, 446] on span "Quickview" at bounding box center [658, 451] width 212 height 35
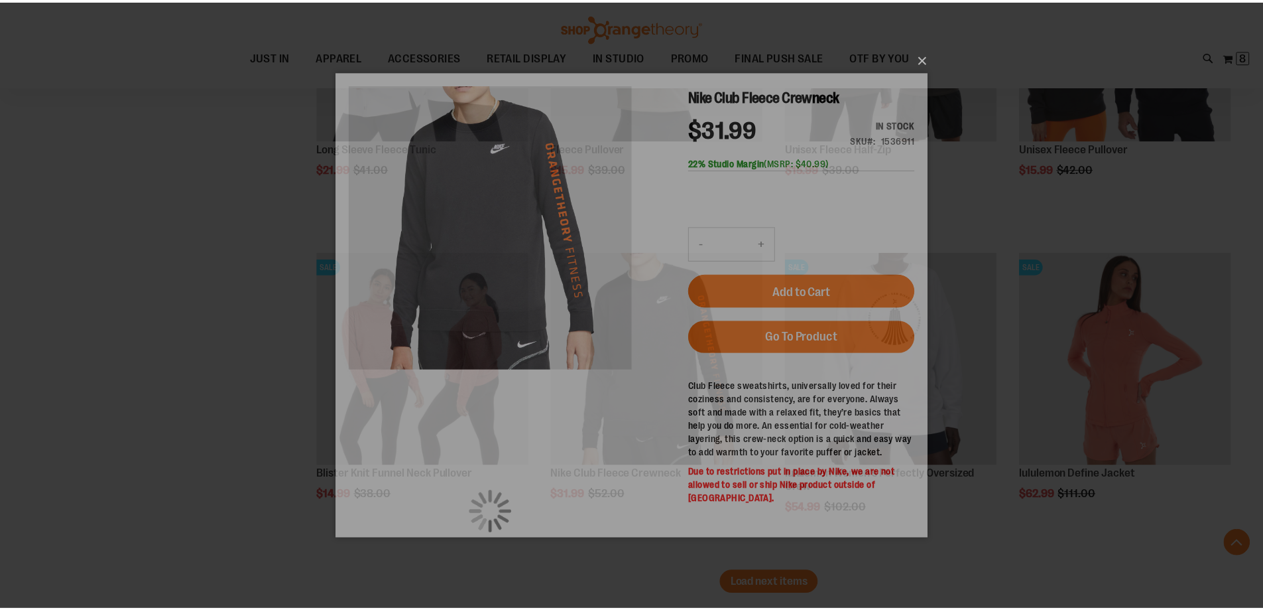
scroll to position [0, 0]
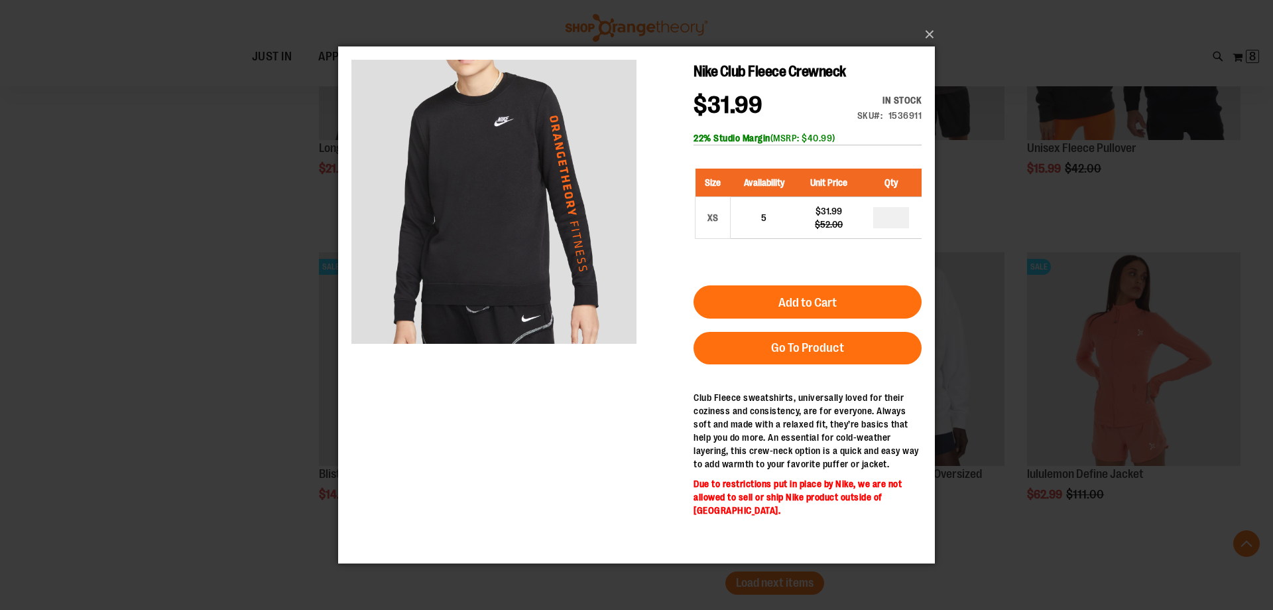
click at [271, 343] on div "×" at bounding box center [636, 305] width 1273 height 610
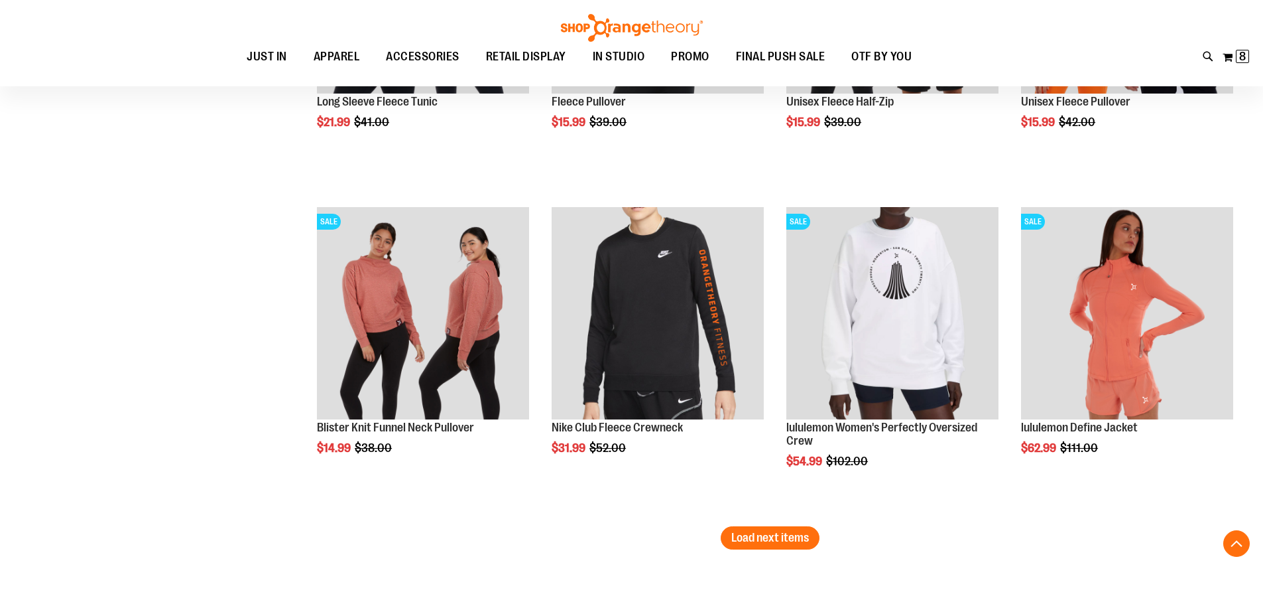
scroll to position [4642, 0]
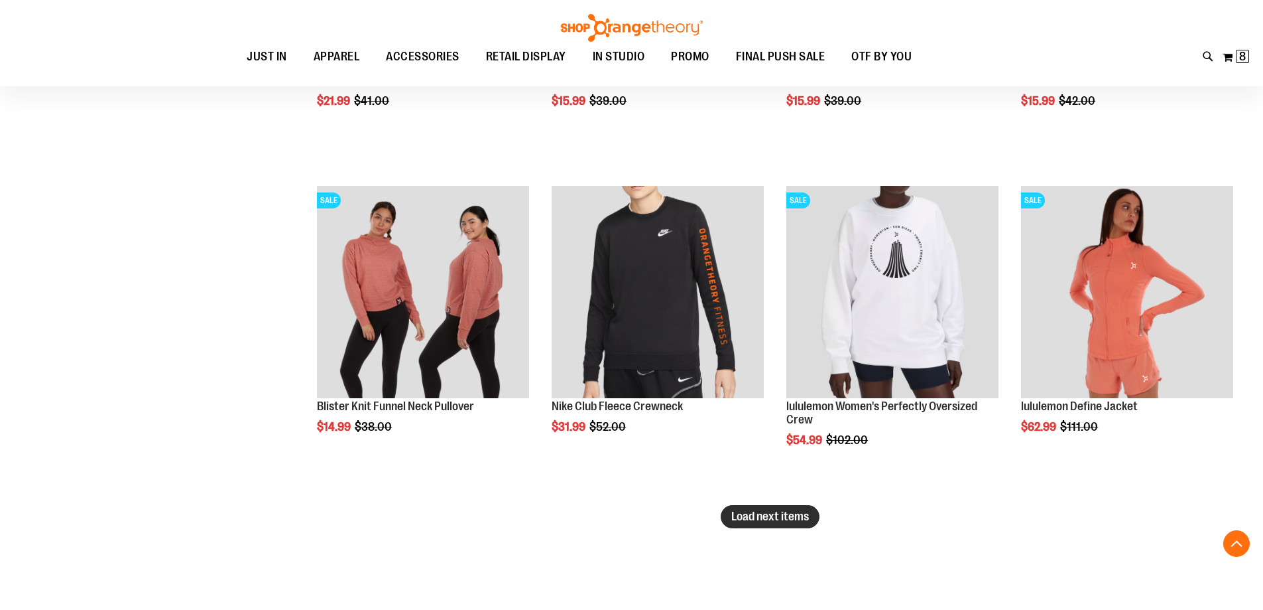
click at [796, 521] on span "Load next items" at bounding box center [771, 515] width 78 height 13
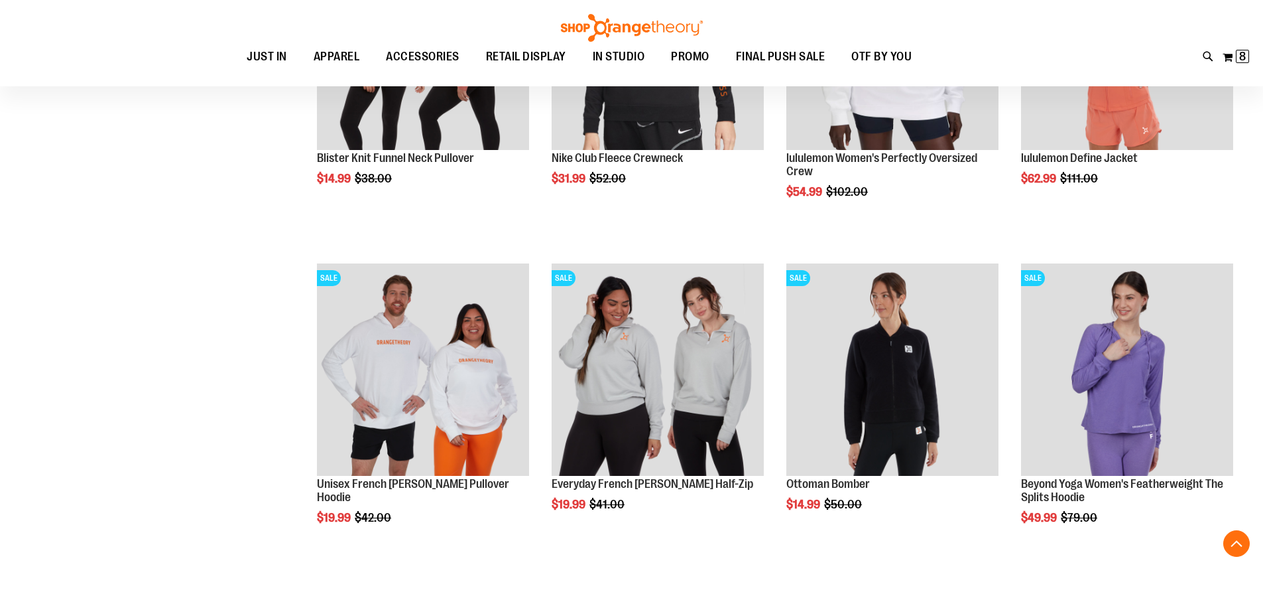
scroll to position [4974, 0]
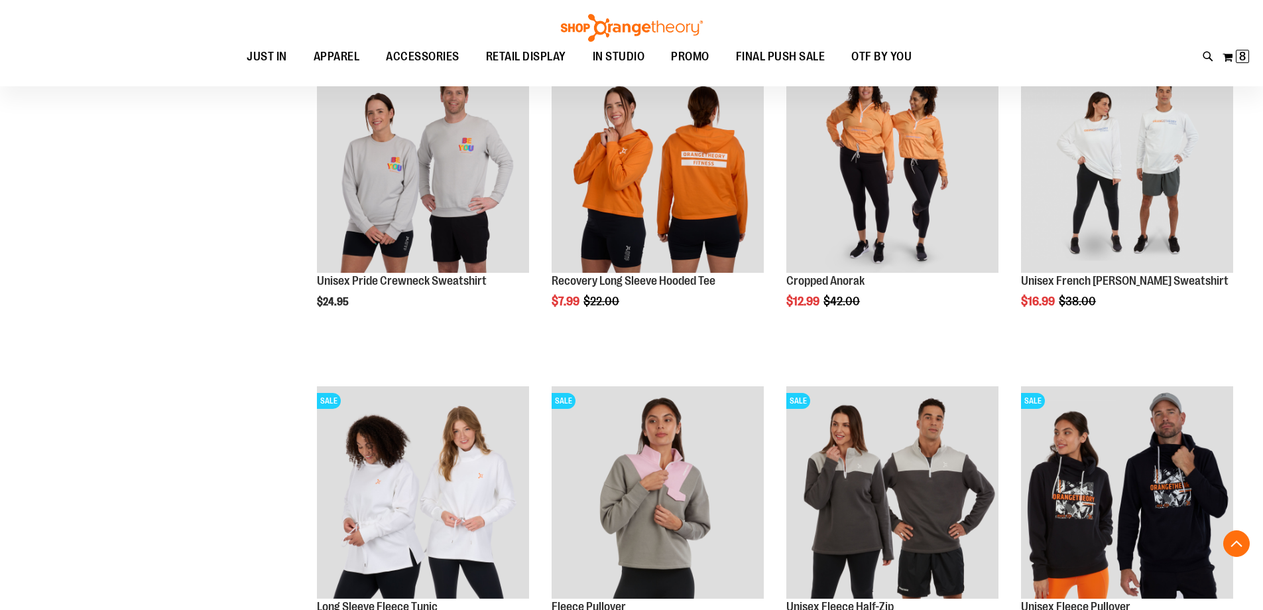
scroll to position [3913, 0]
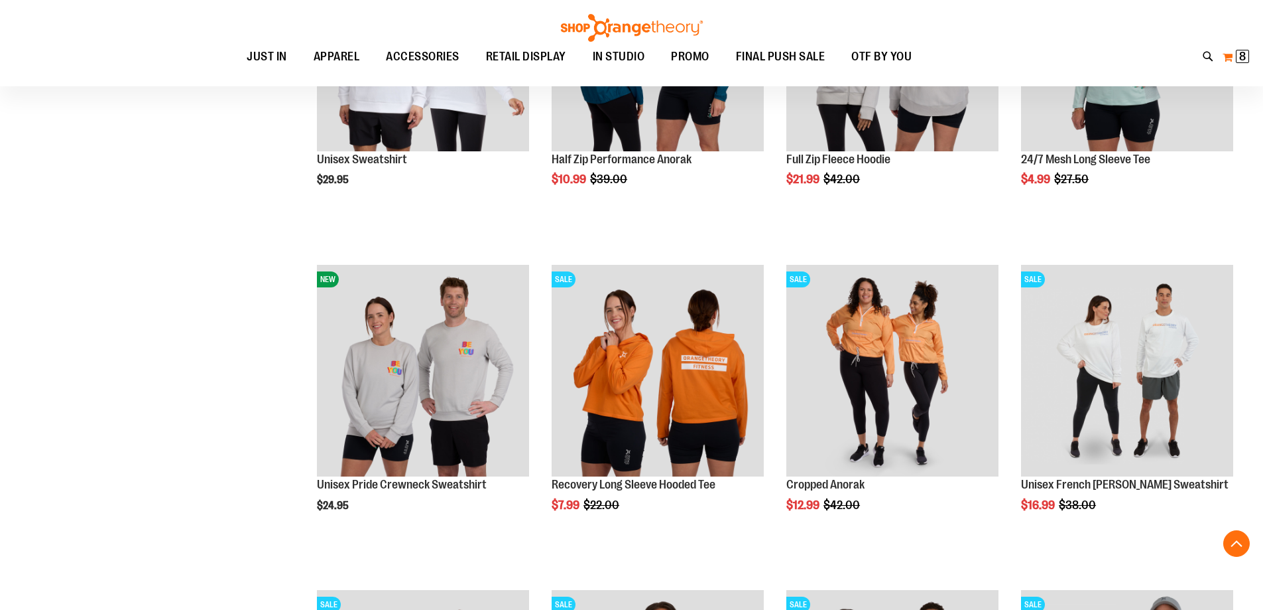
click at [1229, 56] on button "My Cart 8 8 items" at bounding box center [1236, 56] width 28 height 21
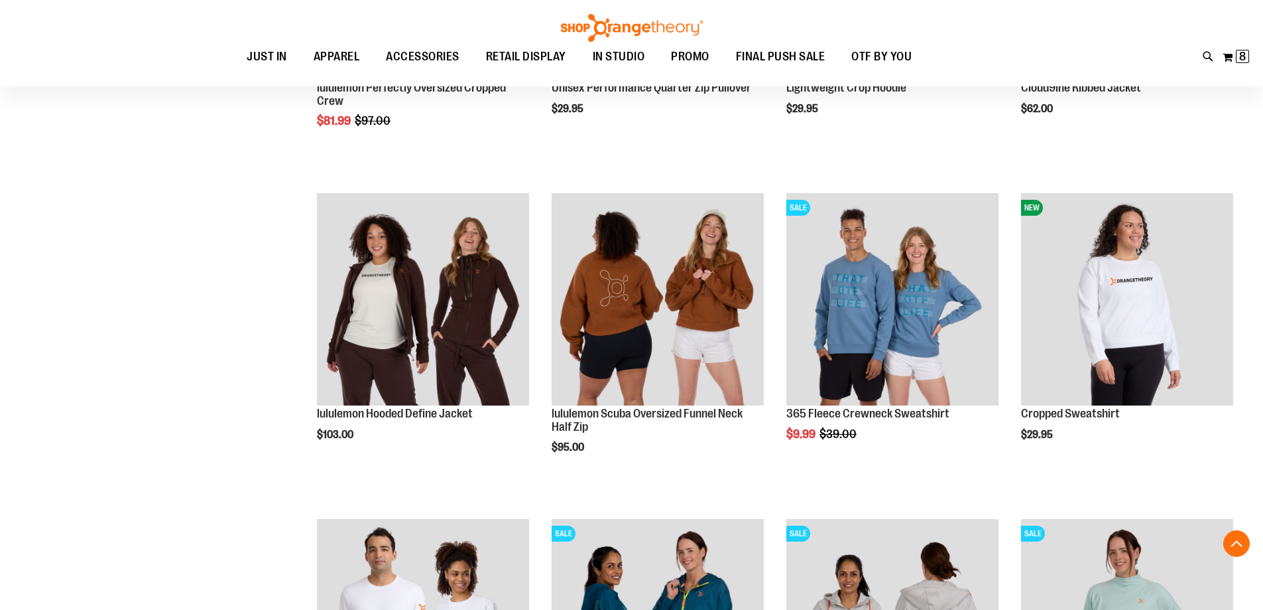
scroll to position [3117, 0]
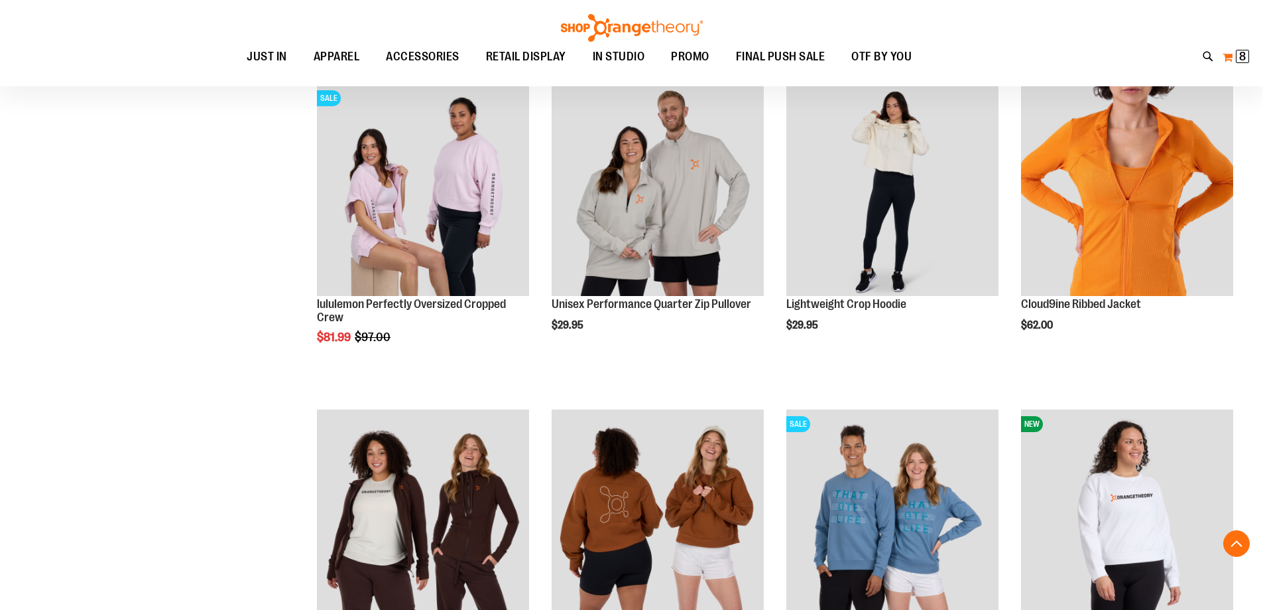
click at [1240, 51] on span "8" at bounding box center [1243, 56] width 7 height 13
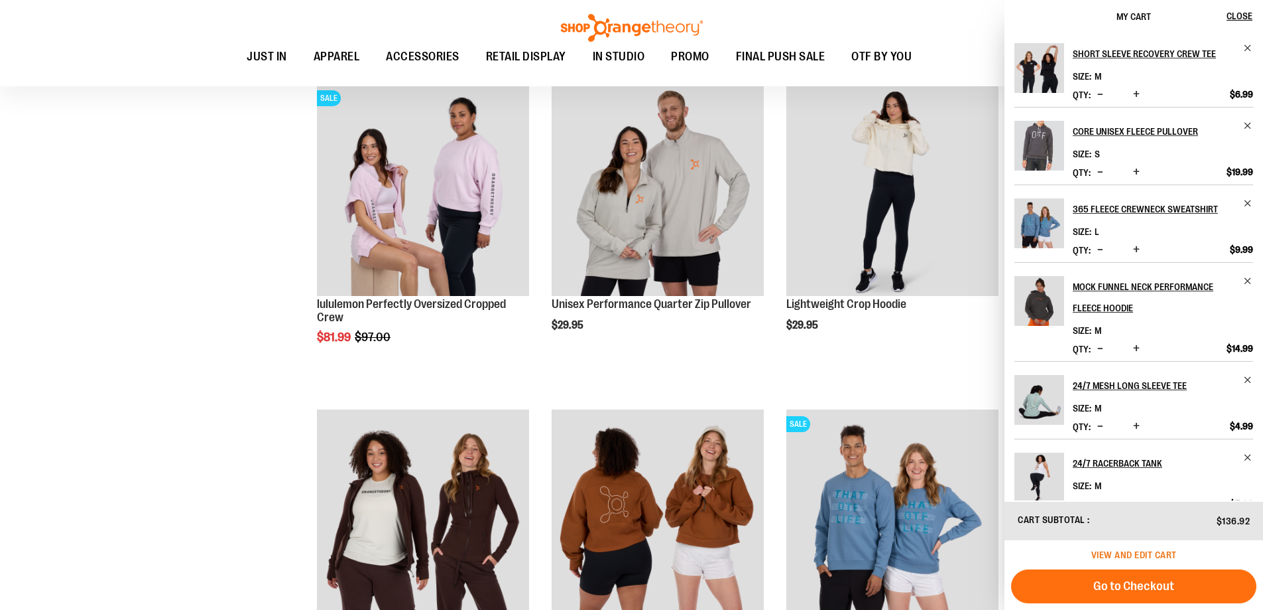
click at [1116, 550] on span "View and edit cart" at bounding box center [1135, 554] width 86 height 11
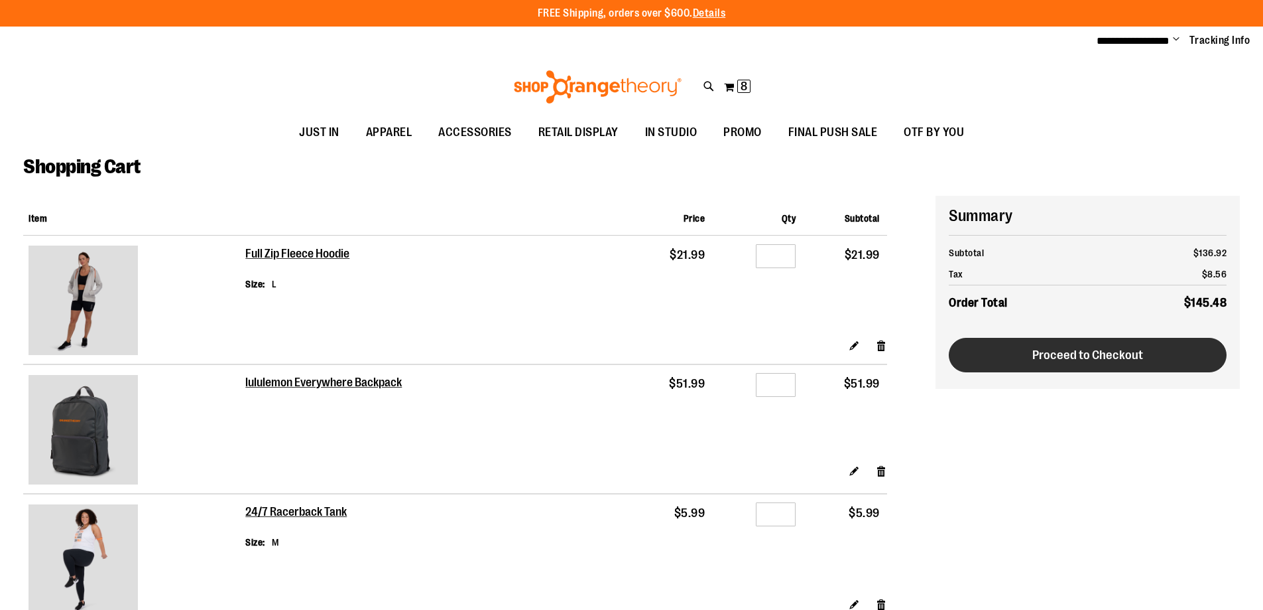
click at [995, 358] on button "Proceed to Checkout" at bounding box center [1088, 355] width 278 height 34
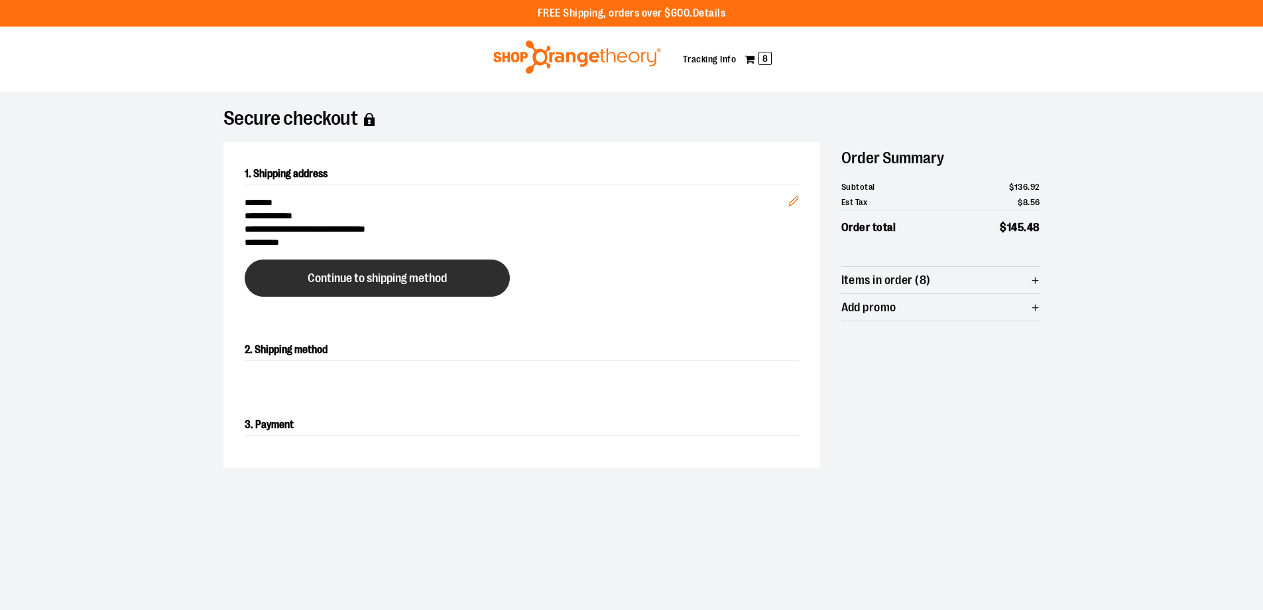
click at [384, 290] on button "Continue to shipping method" at bounding box center [377, 277] width 265 height 37
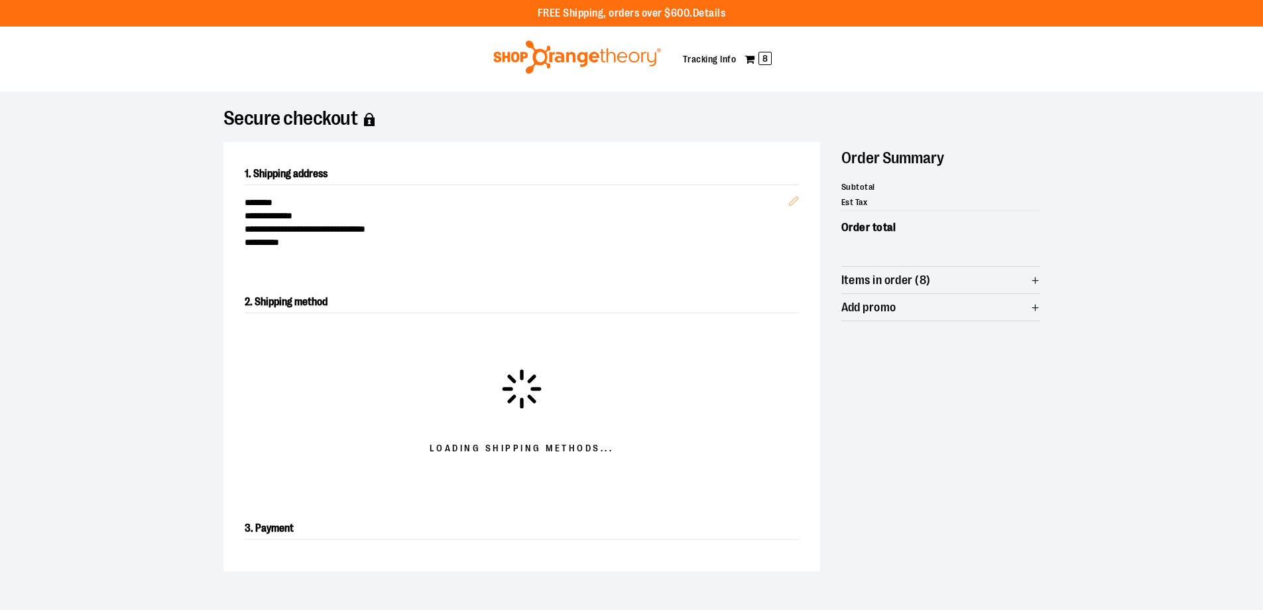
click at [962, 281] on span "Items in order (8)" at bounding box center [941, 280] width 199 height 27
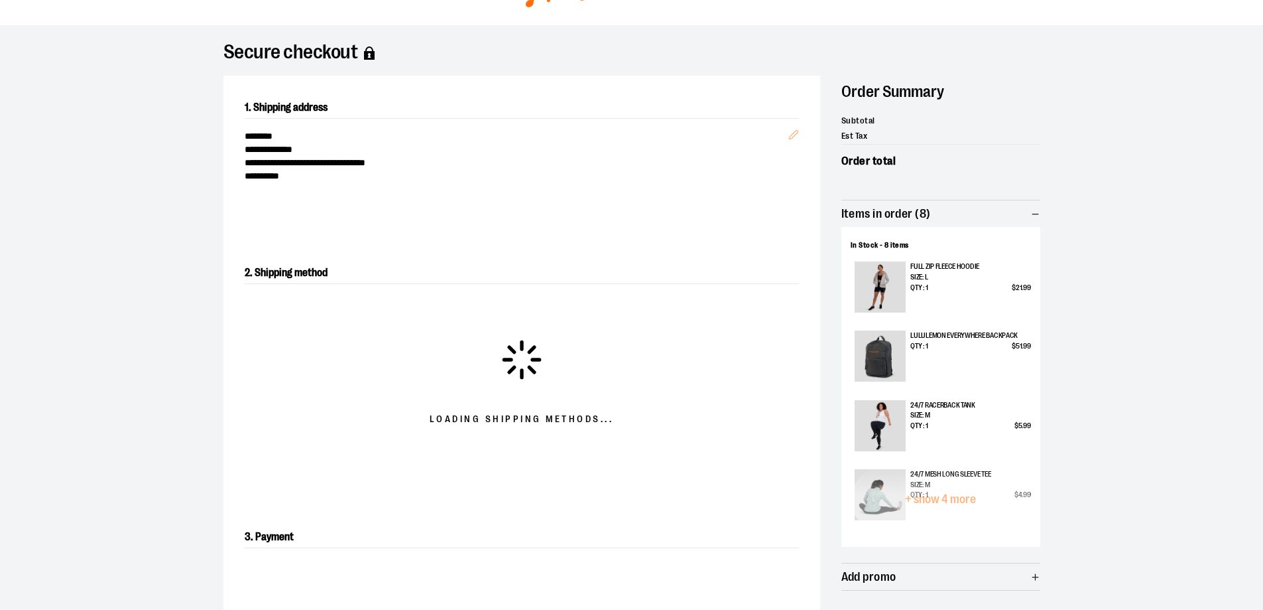
scroll to position [133, 0]
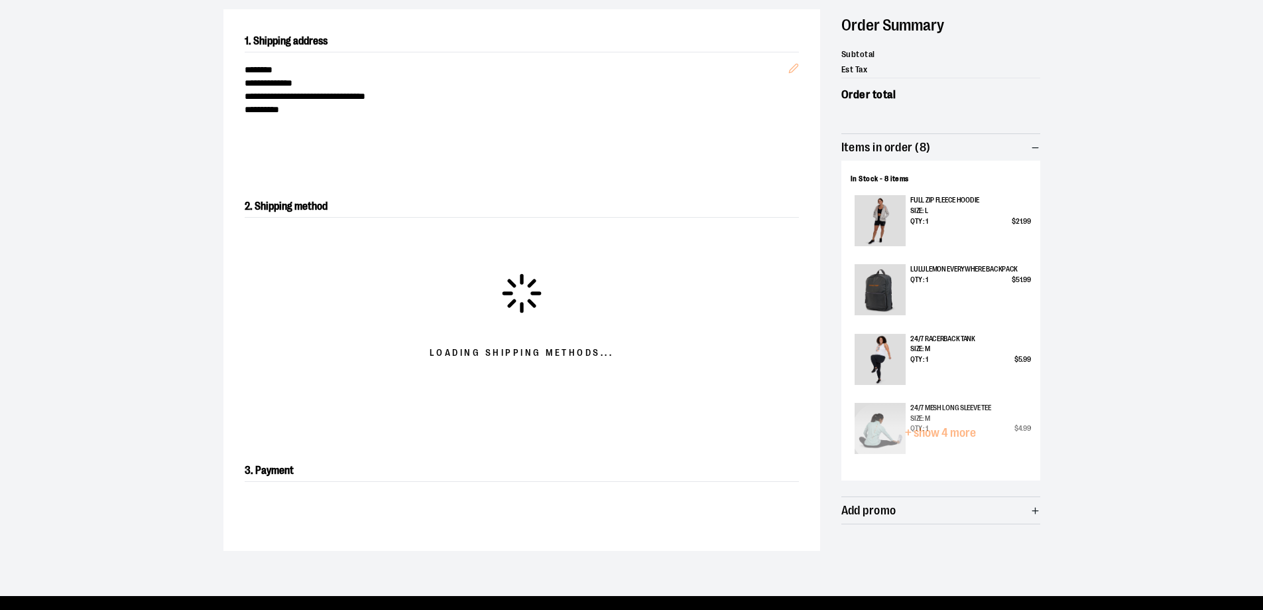
click at [953, 430] on p "Qty : 1 $ 4 . 99" at bounding box center [971, 428] width 120 height 11
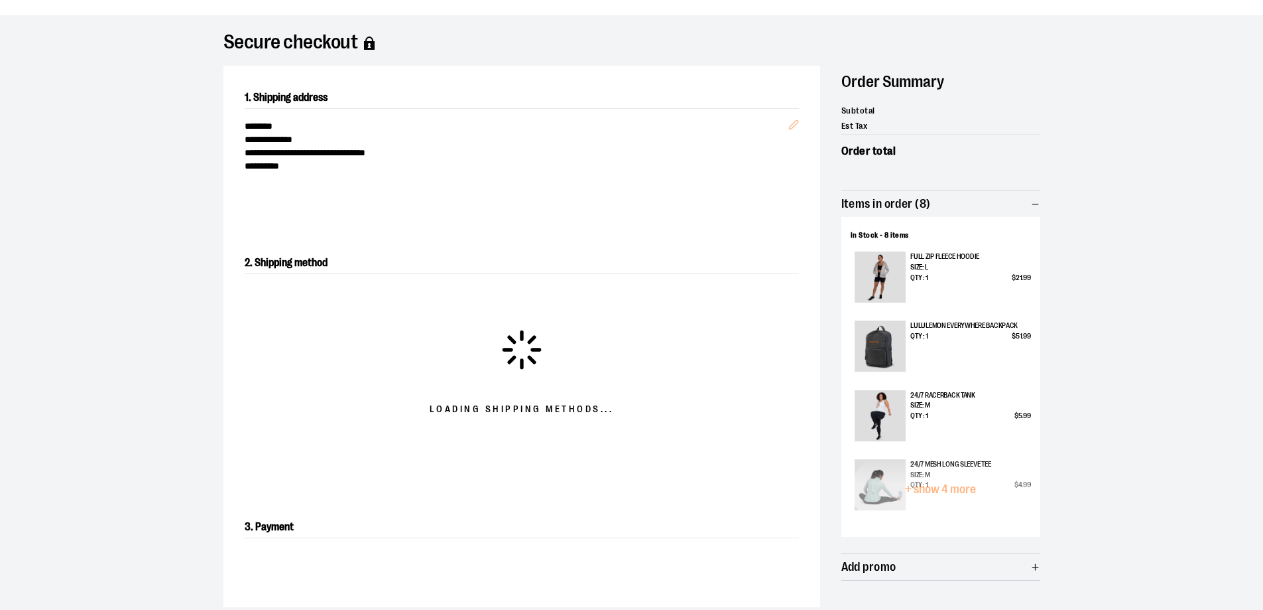
scroll to position [0, 0]
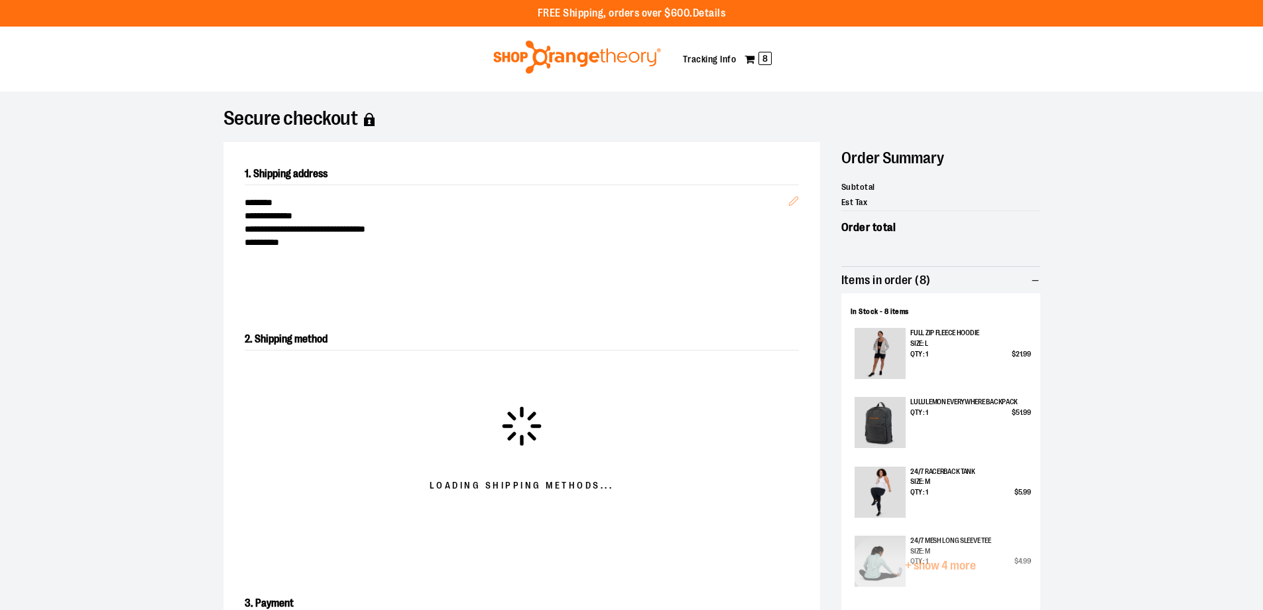
click at [926, 270] on span "Items in order (8)" at bounding box center [941, 280] width 199 height 27
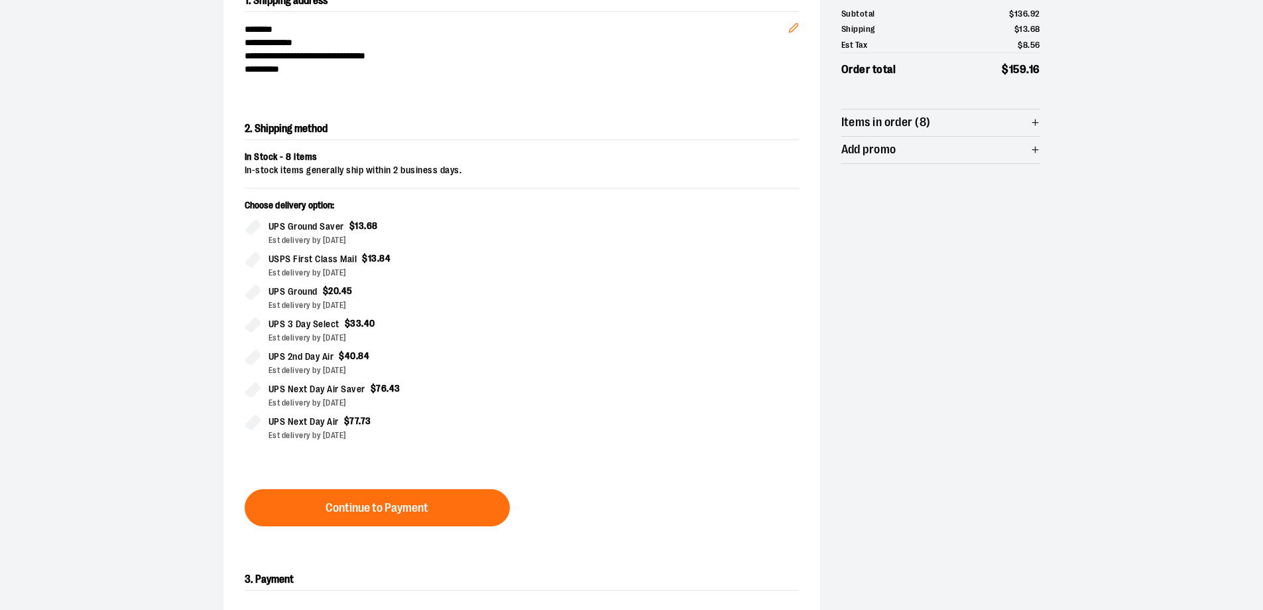
scroll to position [213, 0]
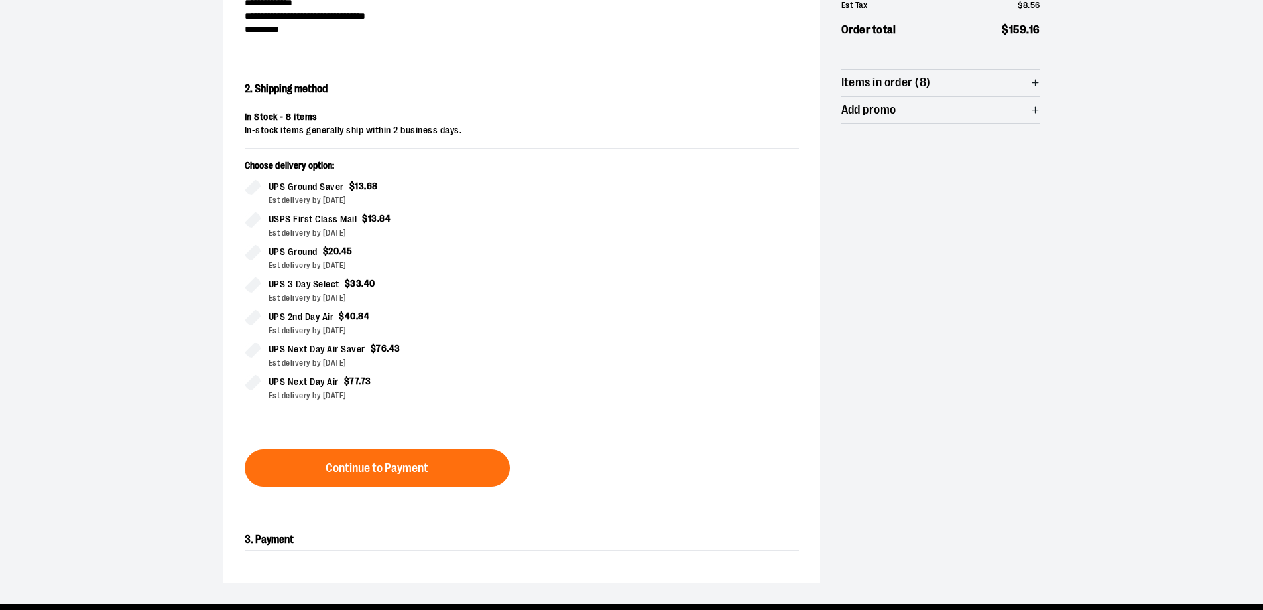
click at [921, 257] on div "**********" at bounding box center [632, 255] width 817 height 653
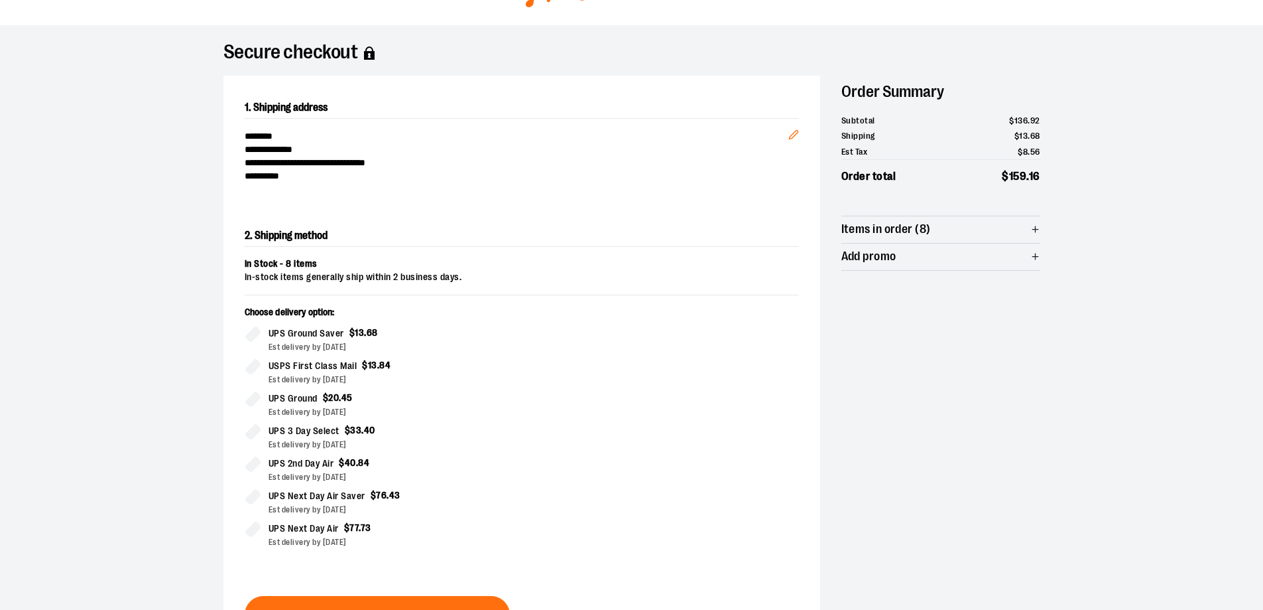
scroll to position [0, 0]
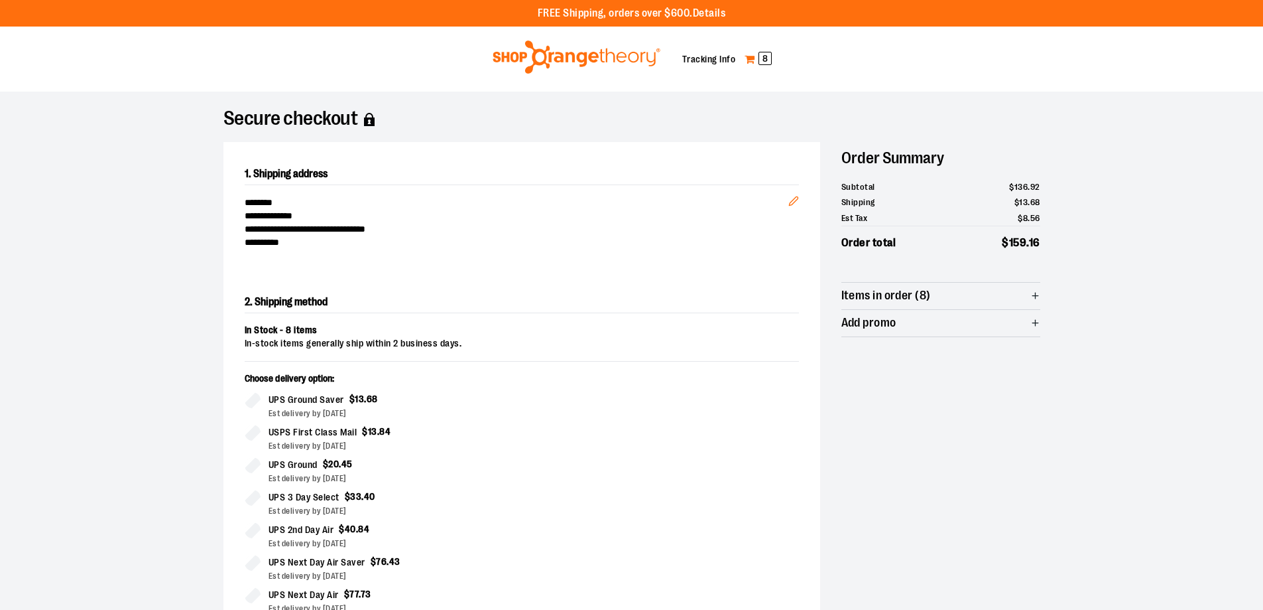
click at [753, 58] on link "My Cart 8" at bounding box center [758, 58] width 29 height 21
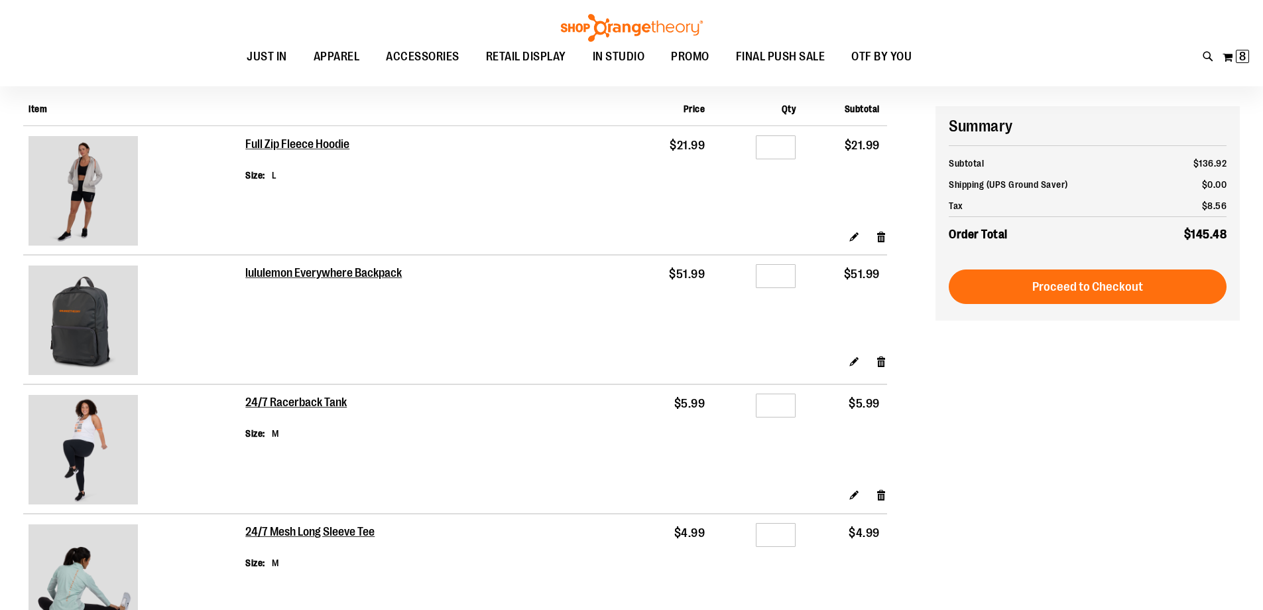
scroll to position [132, 0]
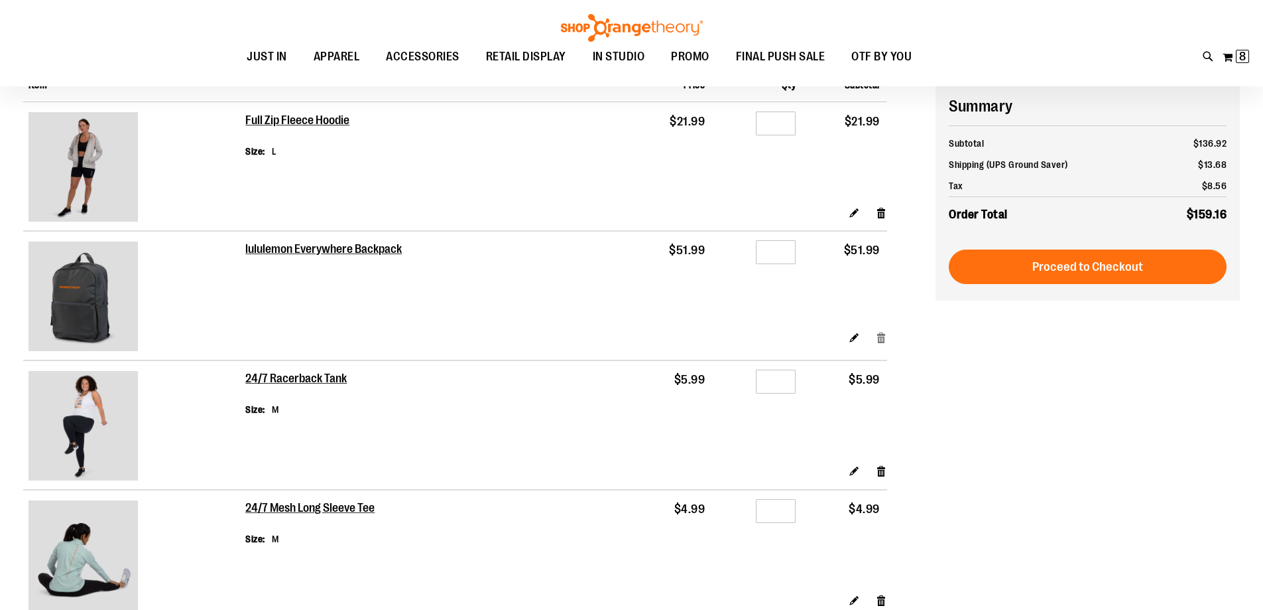
click at [882, 338] on link "Remove item" at bounding box center [881, 337] width 11 height 14
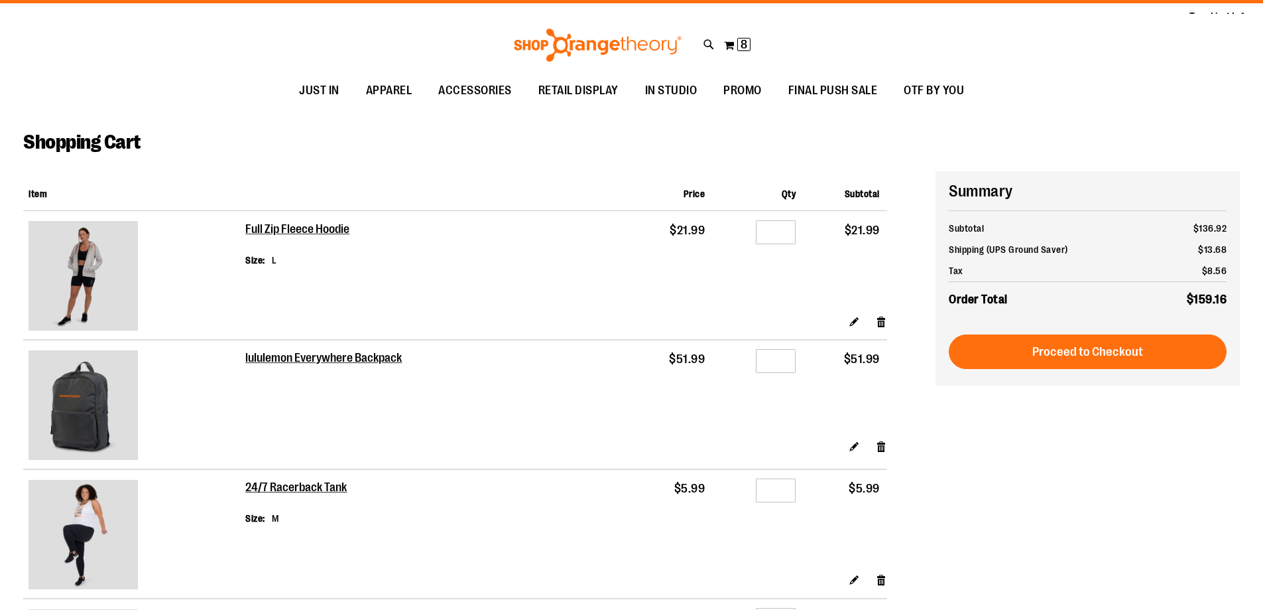
scroll to position [0, 0]
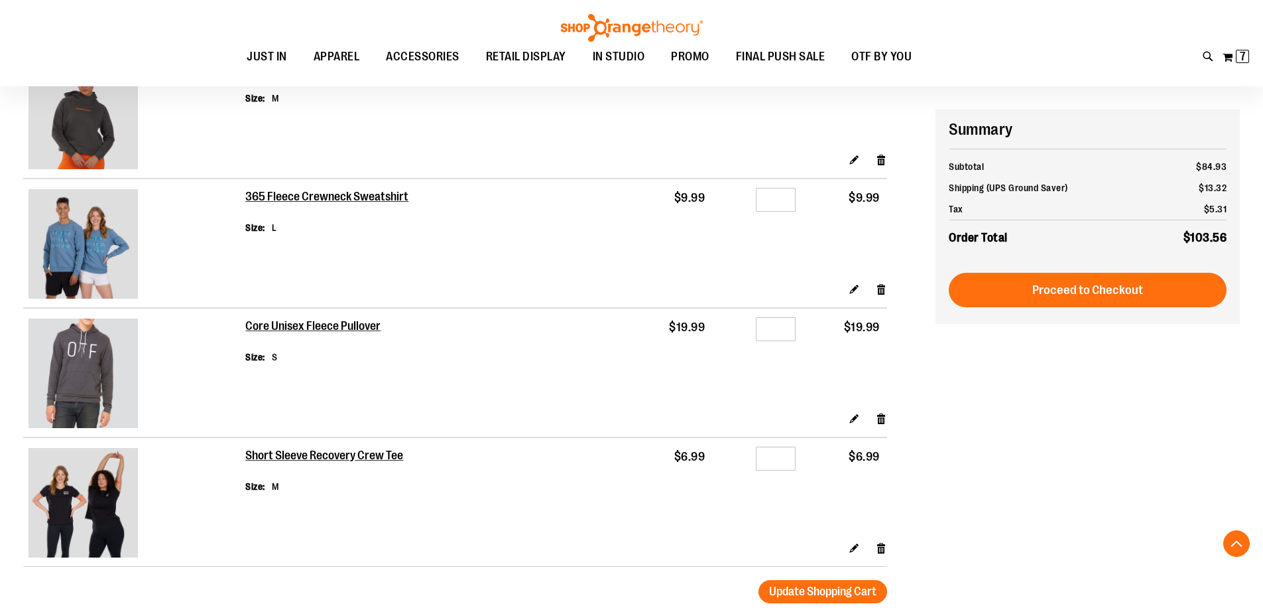
scroll to position [596, 0]
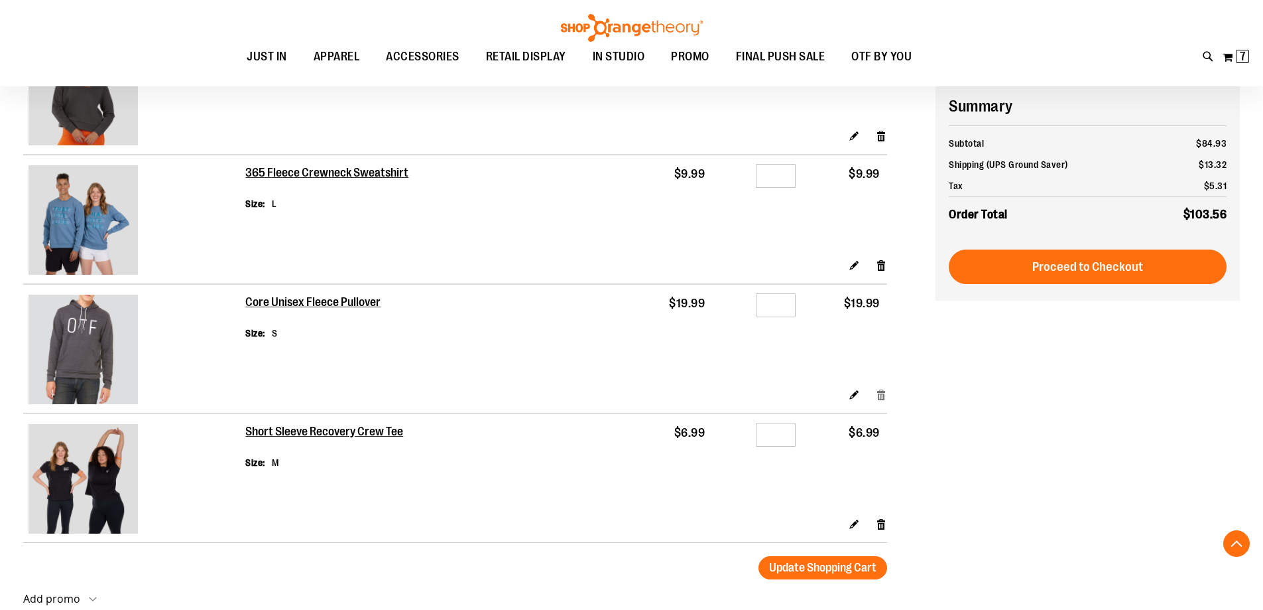
click at [884, 395] on link "Remove item" at bounding box center [881, 394] width 11 height 14
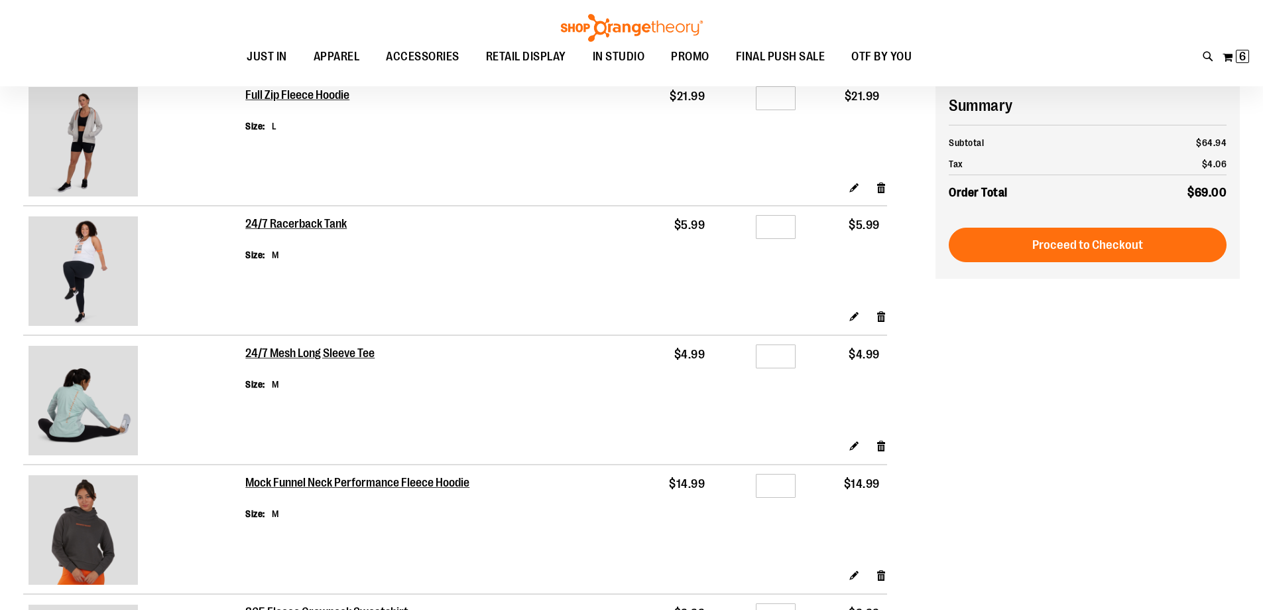
scroll to position [132, 0]
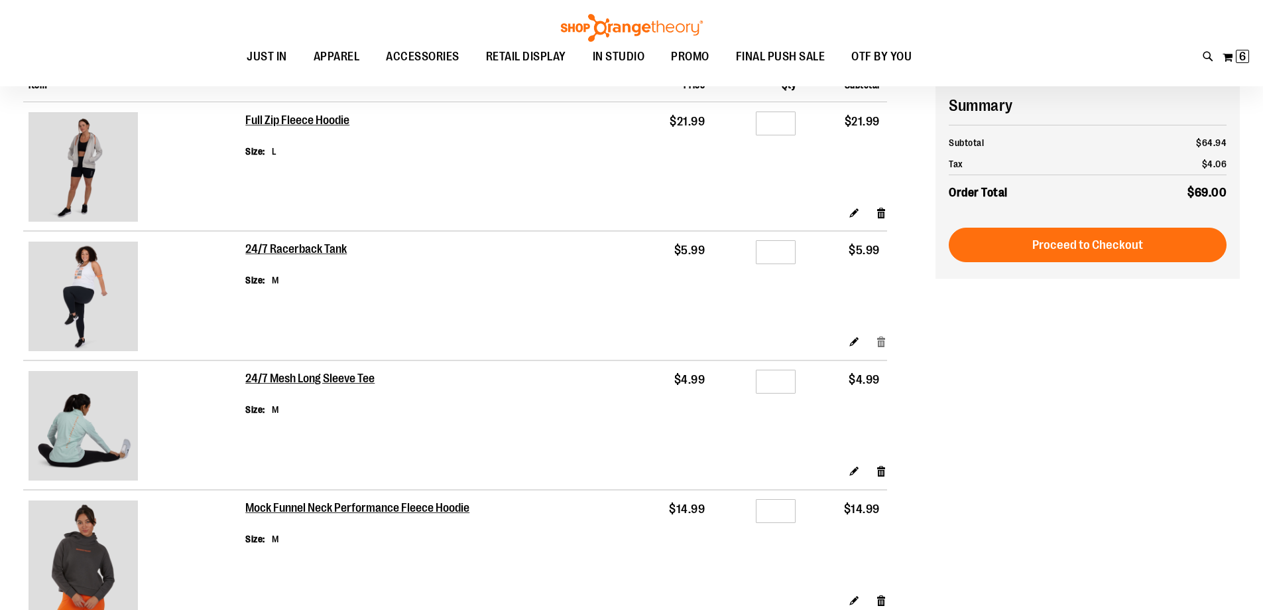
click at [880, 345] on link "Remove item" at bounding box center [881, 341] width 11 height 14
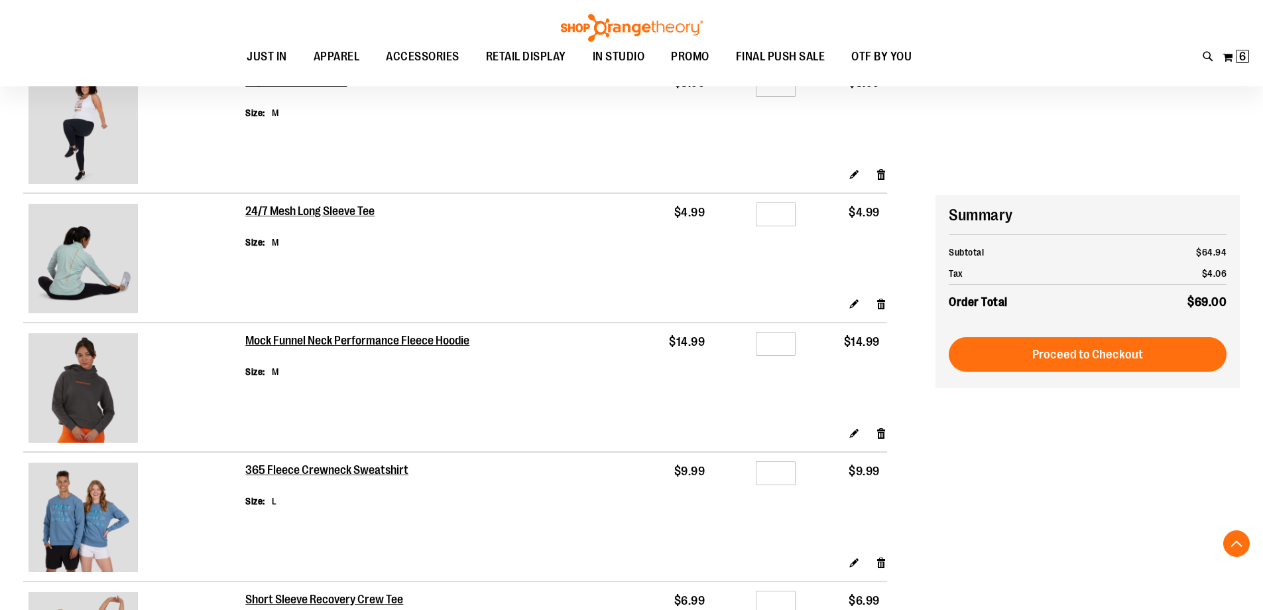
scroll to position [464, 0]
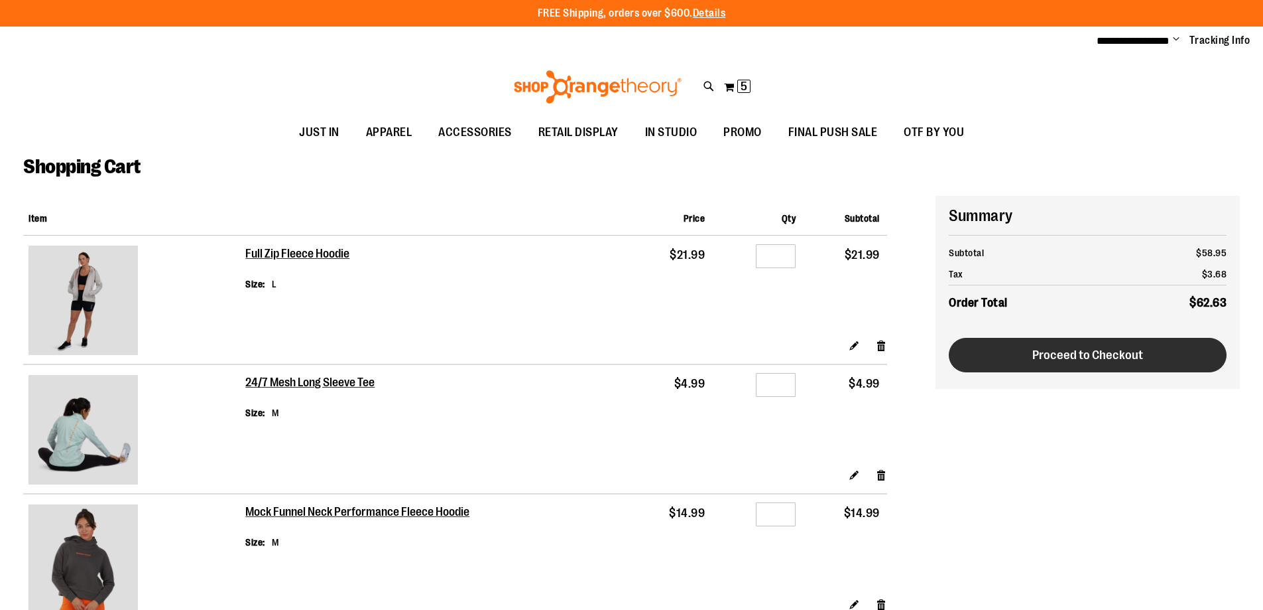
click at [1070, 356] on span "Proceed to Checkout" at bounding box center [1088, 355] width 111 height 15
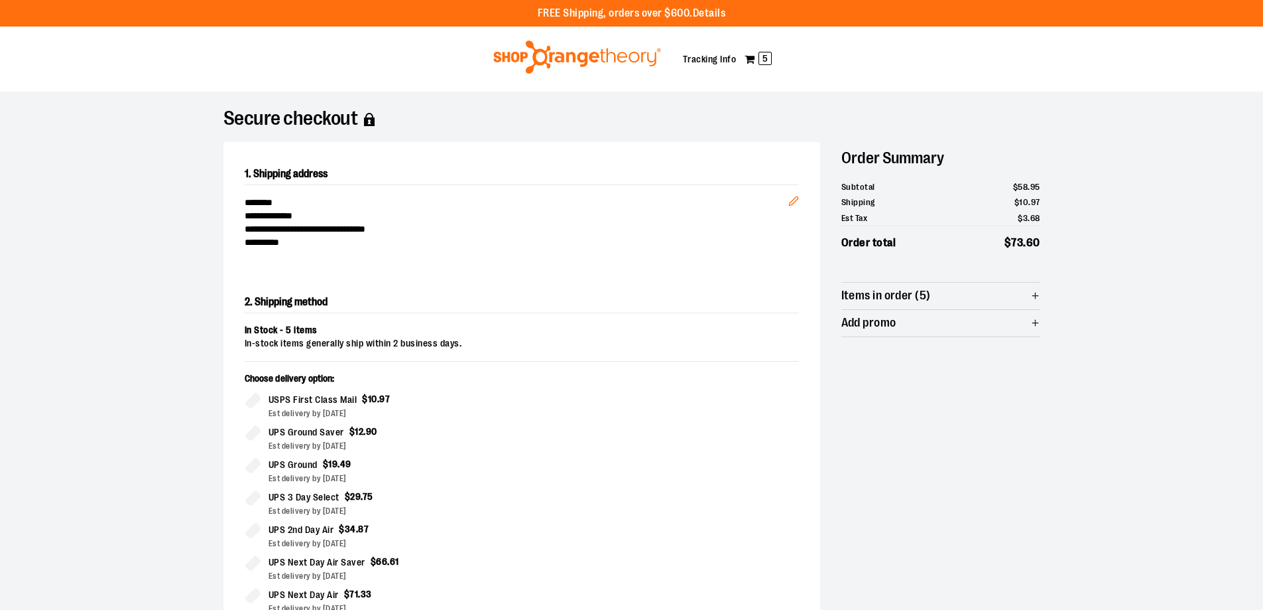
click at [888, 291] on span "Items in order (5)" at bounding box center [887, 295] width 90 height 13
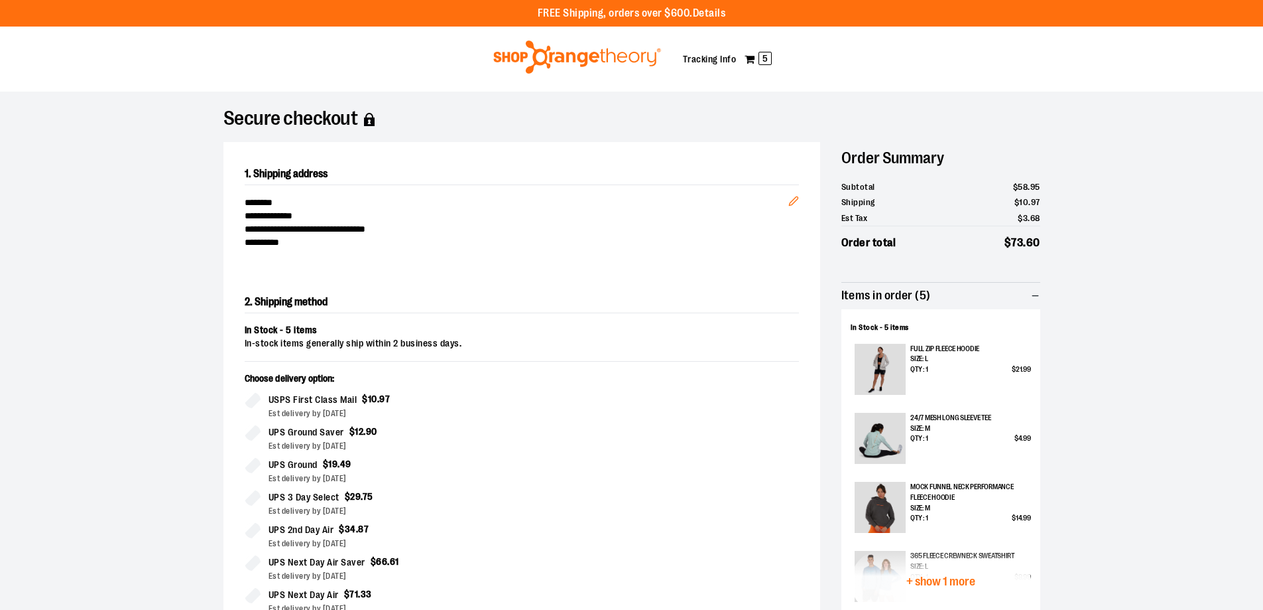
click at [716, 363] on div "In Stock - 5 items In-stock items generally ship within 2 business days. Choose…" at bounding box center [522, 477] width 554 height 306
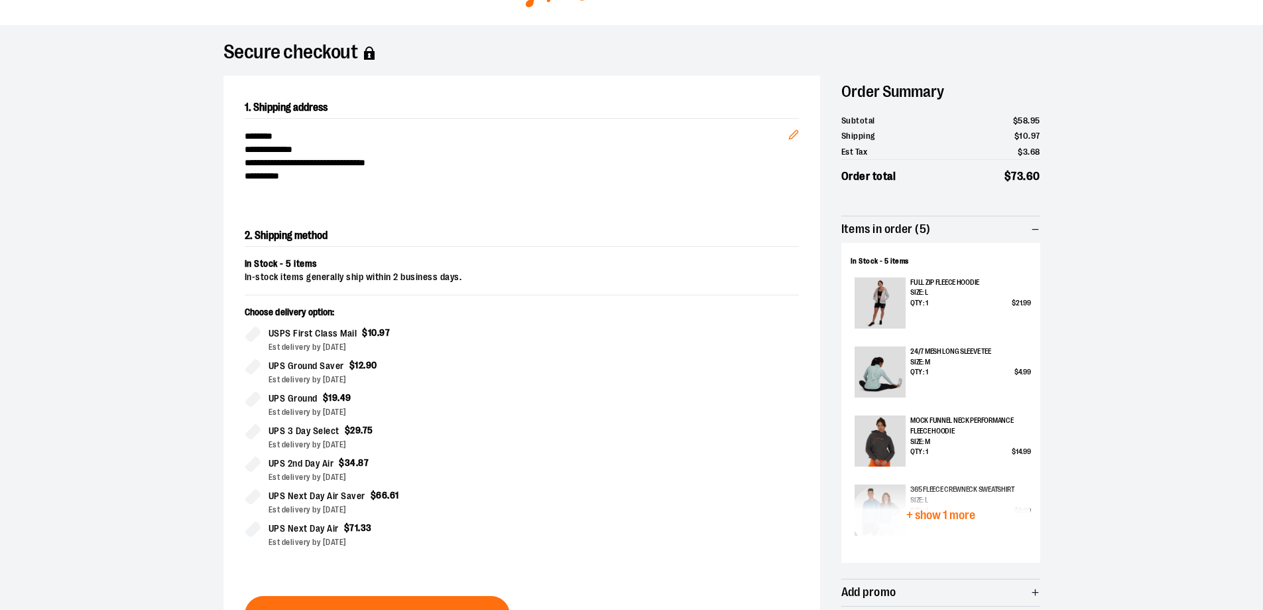
click at [930, 515] on span "+ show 1 more" at bounding box center [941, 515] width 69 height 13
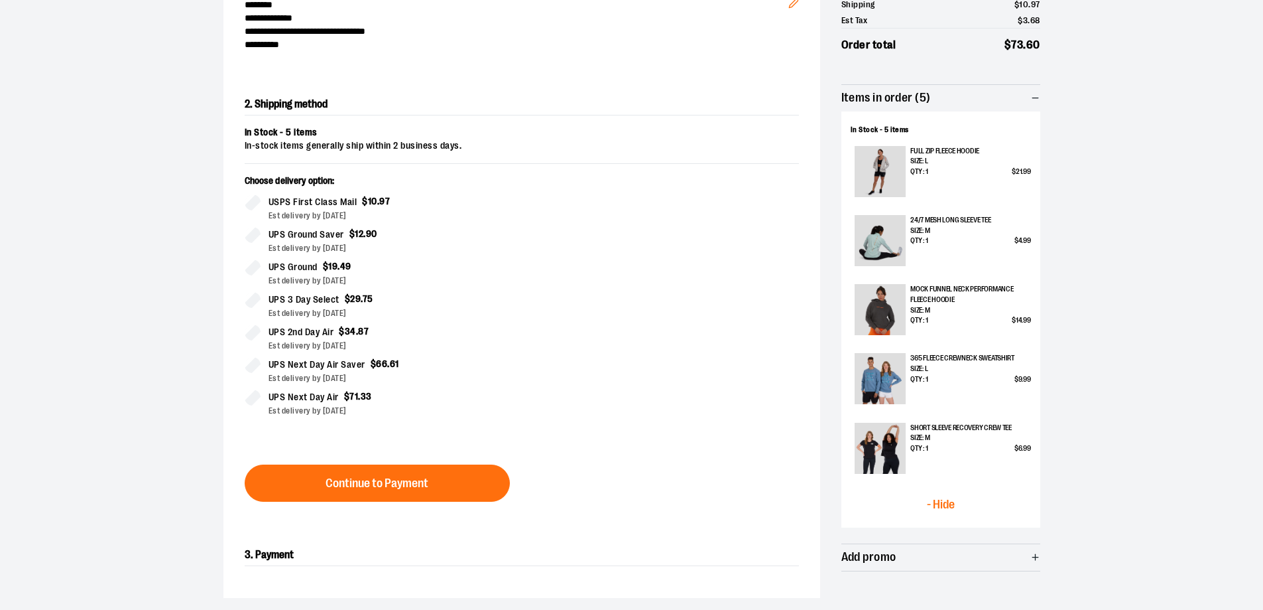
scroll to position [199, 0]
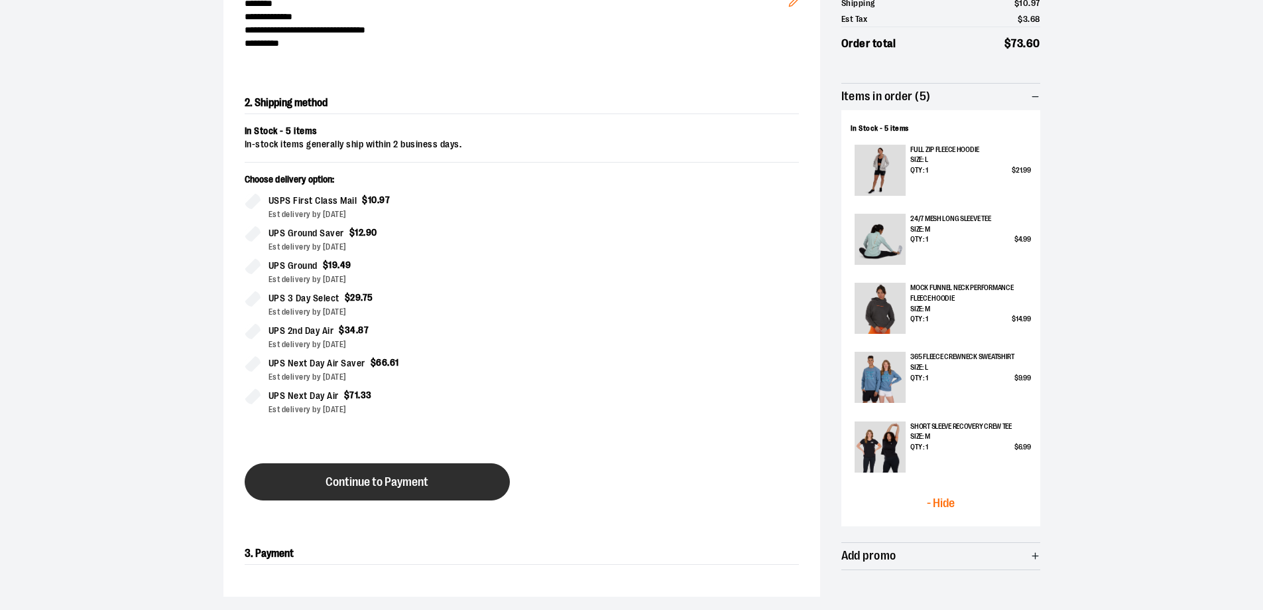
click at [403, 470] on button "Continue to Payment" at bounding box center [377, 481] width 265 height 37
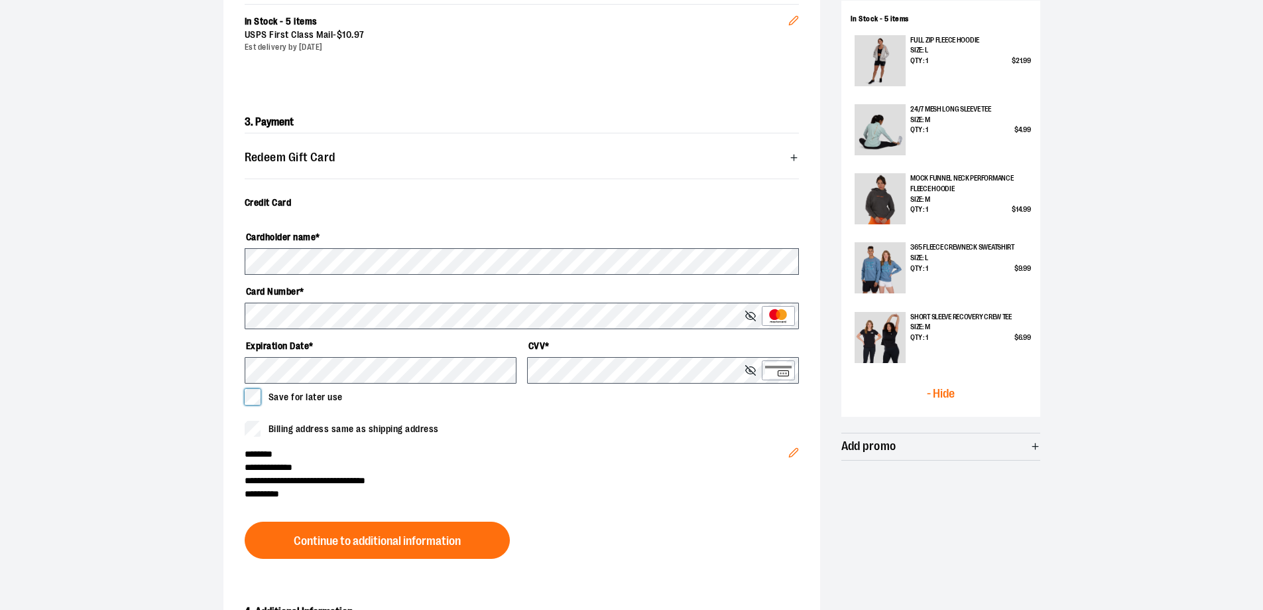
scroll to position [332, 0]
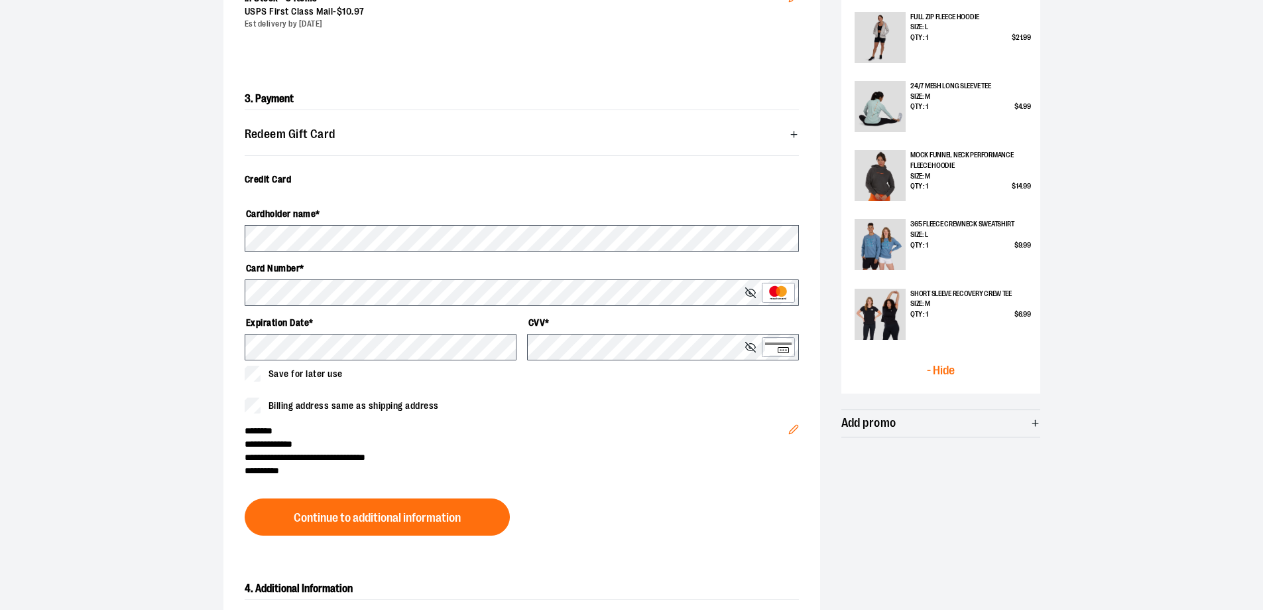
click at [361, 507] on button "Continue to additional information" at bounding box center [377, 516] width 265 height 37
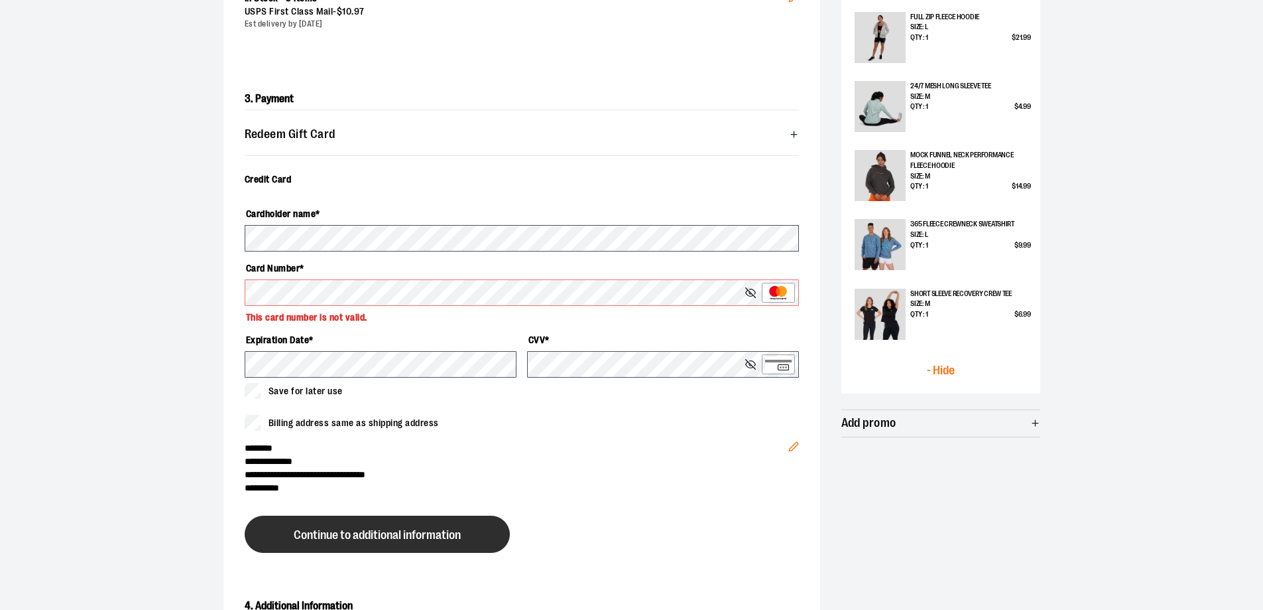
click at [368, 523] on button "Continue to additional information" at bounding box center [377, 533] width 265 height 37
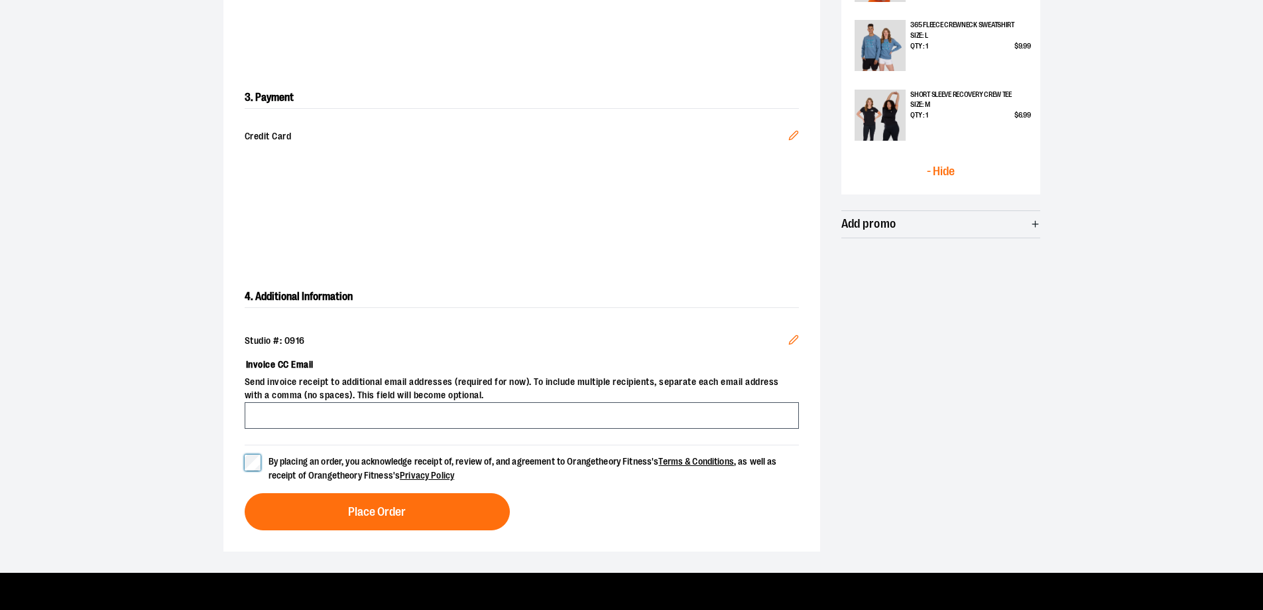
scroll to position [597, 0]
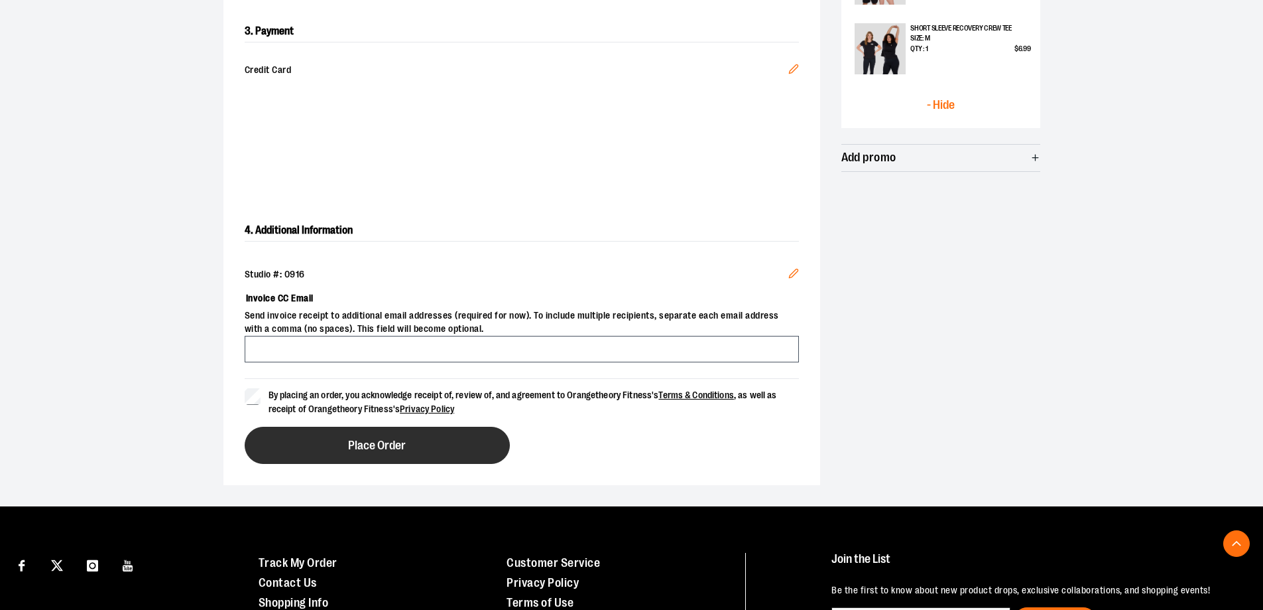
click at [412, 446] on button "Place Order" at bounding box center [377, 444] width 265 height 37
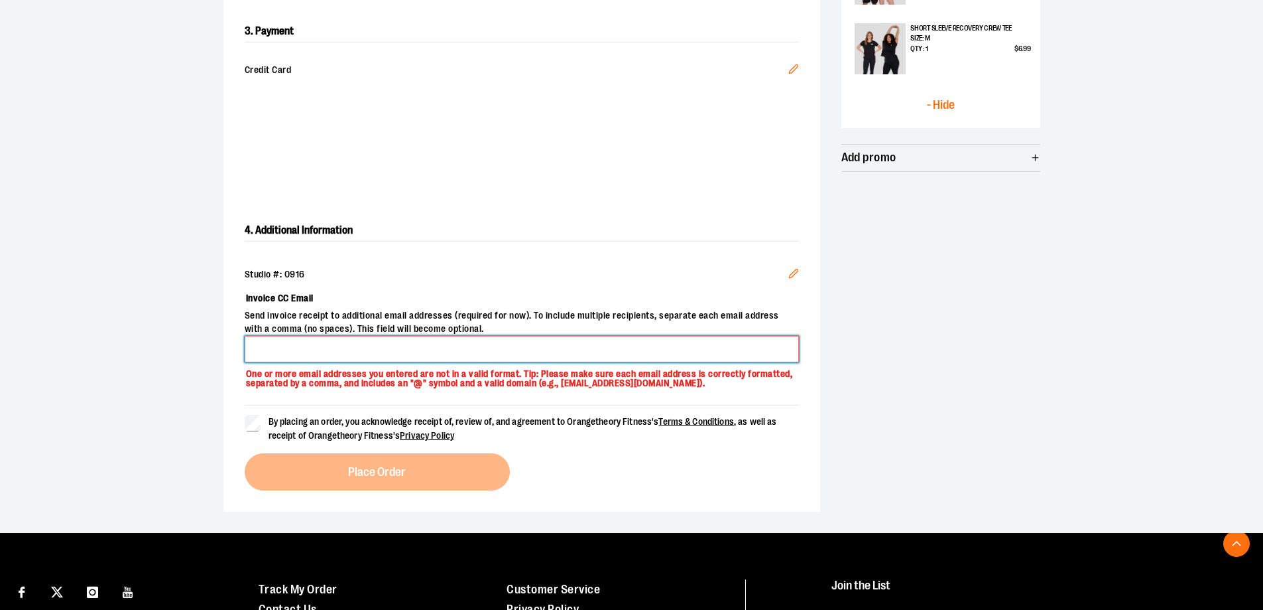
click at [387, 344] on input "Invoice CC Email" at bounding box center [522, 349] width 554 height 27
type input "*"
type input "**********"
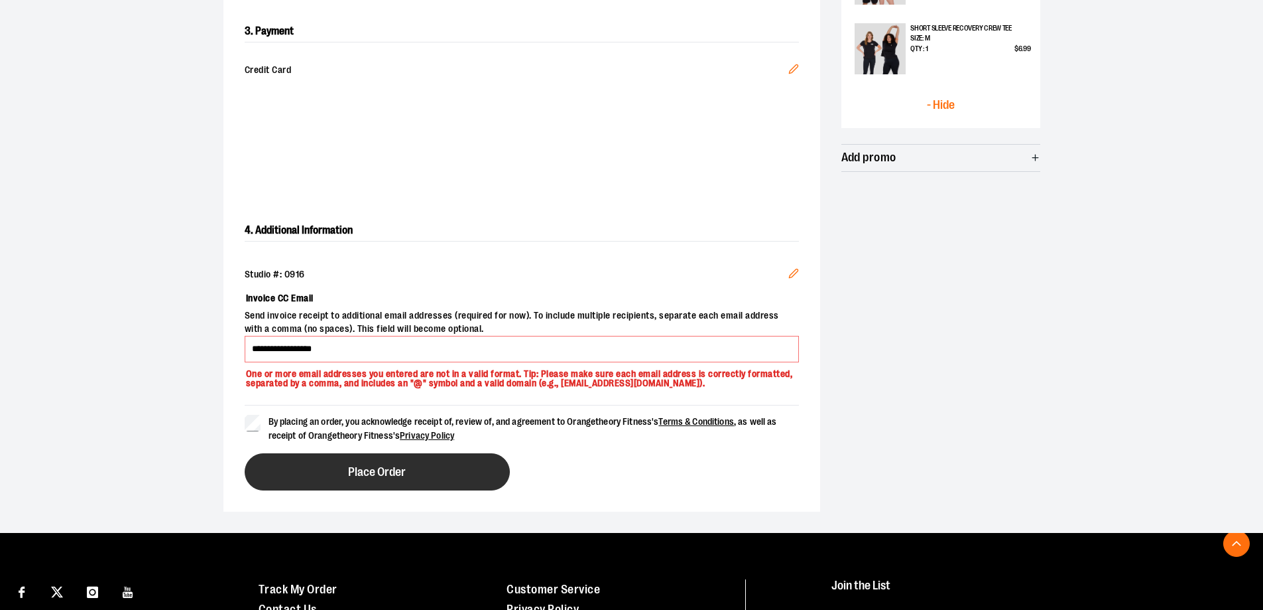
click at [395, 474] on span "Place Order" at bounding box center [377, 472] width 58 height 13
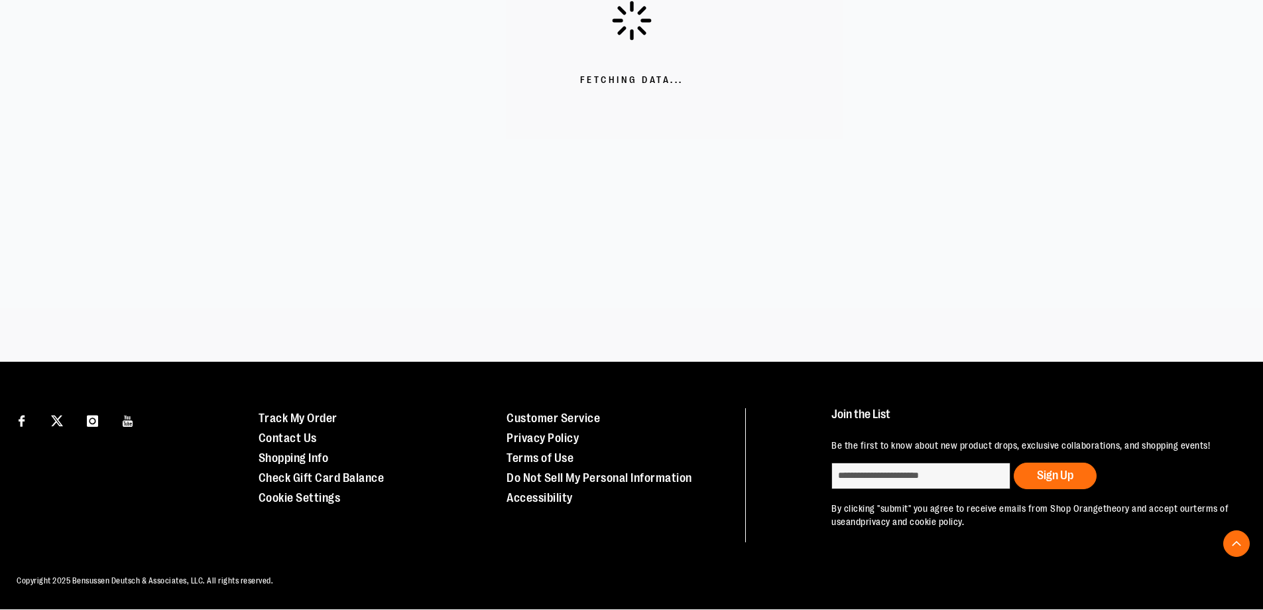
scroll to position [379, 0]
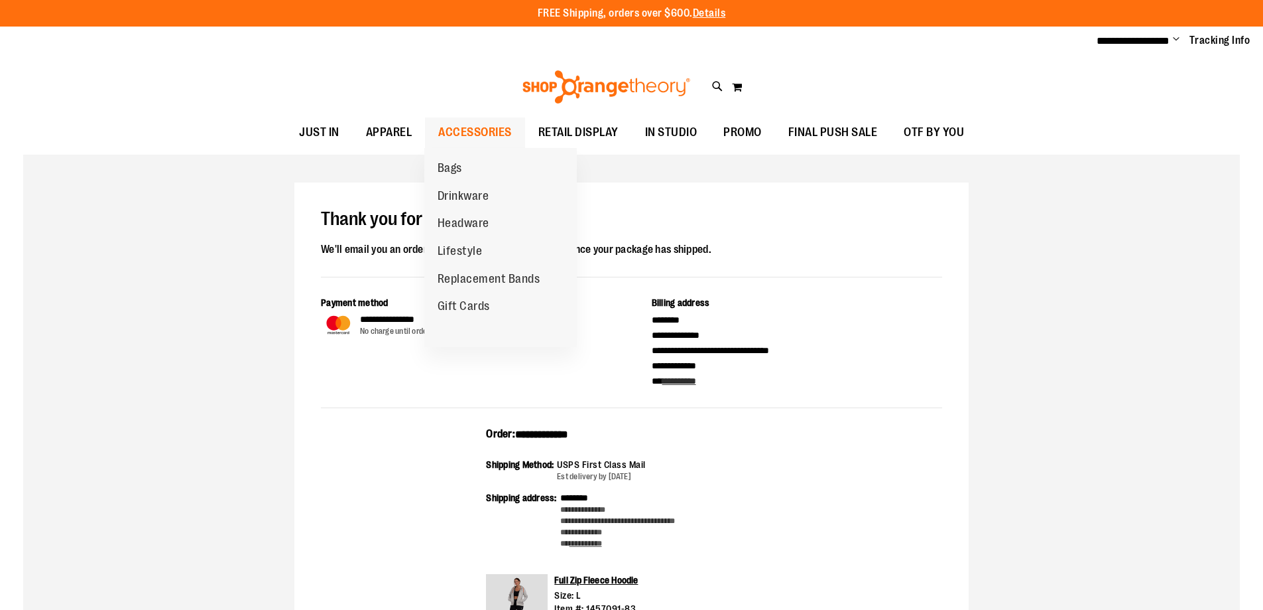
click at [469, 132] on span "ACCESSORIES" at bounding box center [475, 132] width 74 height 30
click at [448, 166] on span "Bags" at bounding box center [450, 169] width 25 height 17
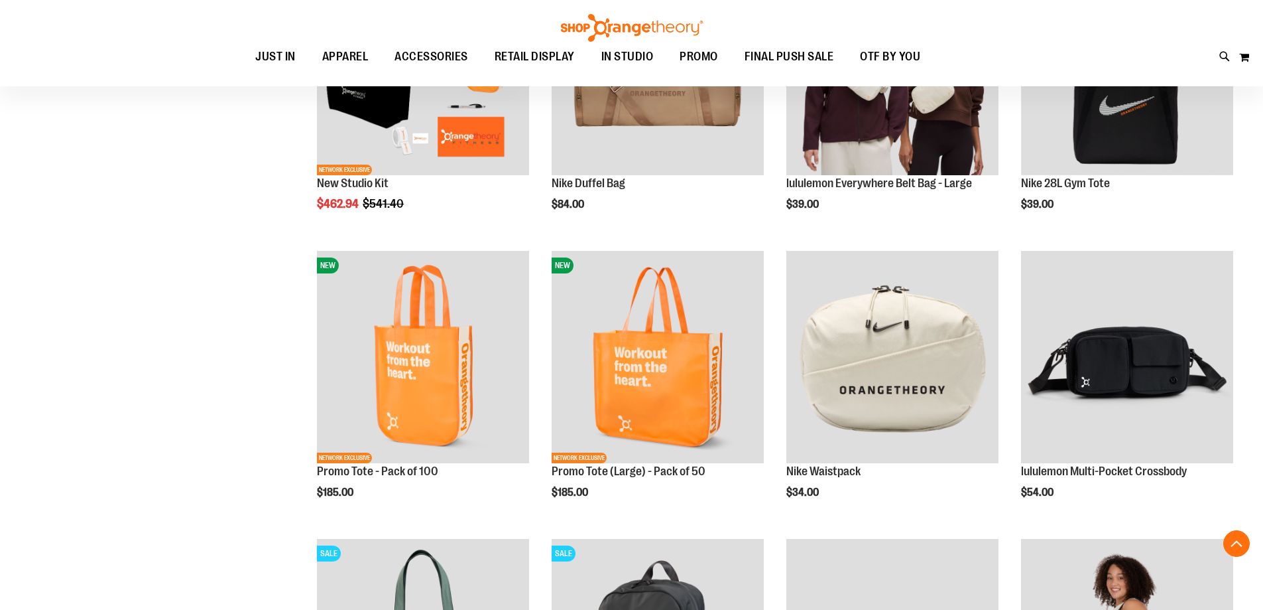
scroll to position [331, 0]
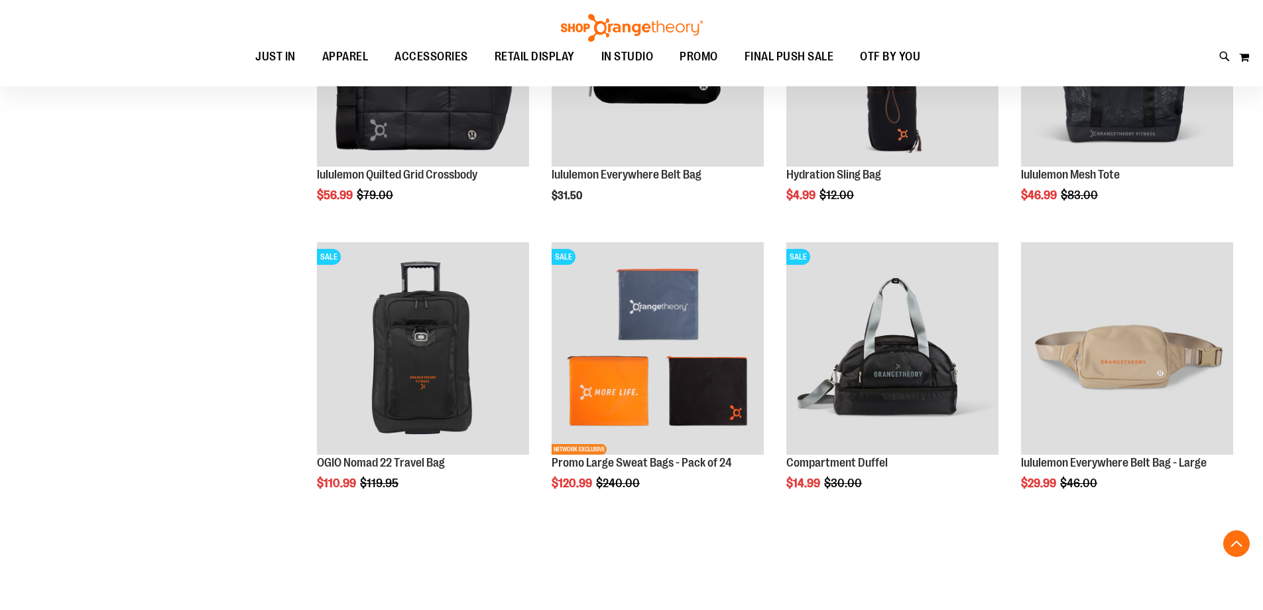
scroll to position [1193, 0]
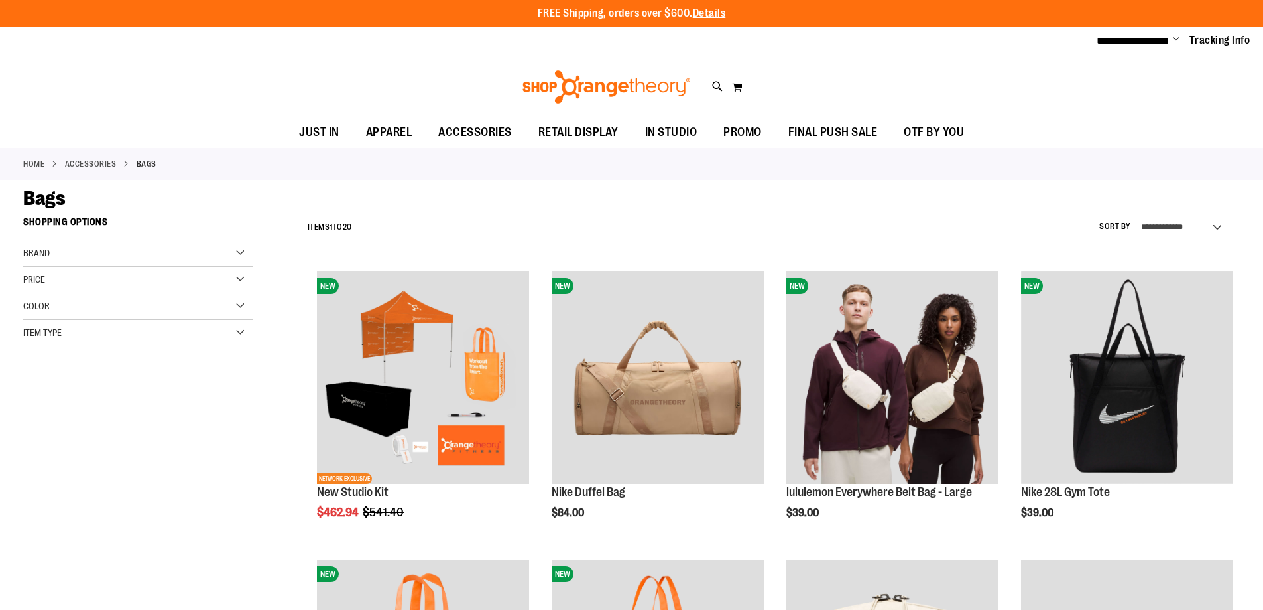
click at [1179, 42] on span "Change" at bounding box center [1176, 40] width 7 height 13
click at [1100, 84] on link "Sign Out" at bounding box center [1129, 89] width 116 height 25
